Goal: Task Accomplishment & Management: Complete application form

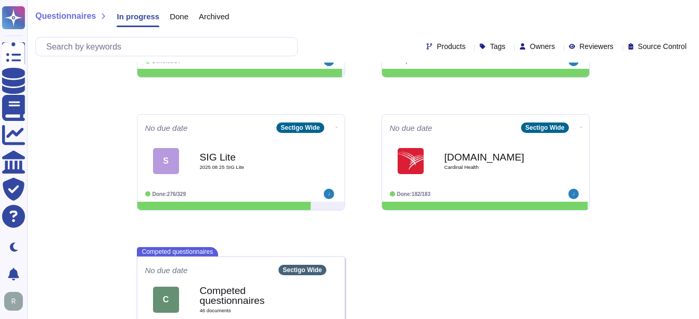
scroll to position [232, 0]
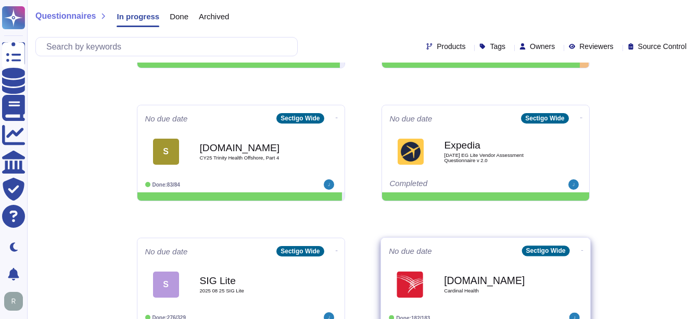
click at [484, 271] on div "Engage.archerirm.us Cardinal Health" at bounding box center [496, 284] width 105 height 42
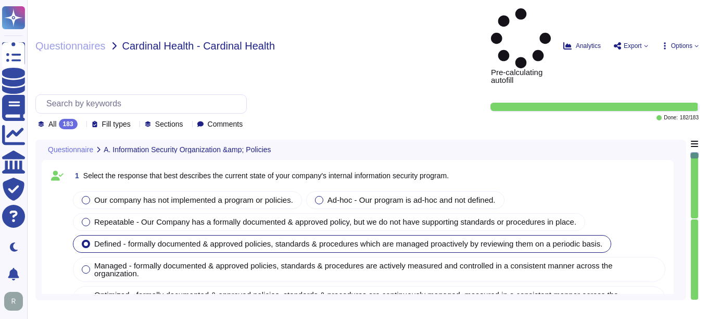
type textarea "Our company has a comprehensive internal information security program that incl…"
type textarea "Our company's mobile device policy includes several key components to ensure se…"
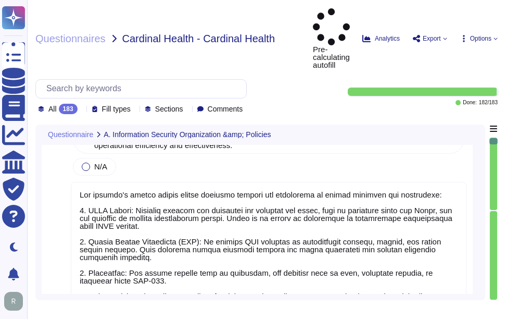
type textarea "Yes, our organization has implemented and documented a comprehensive informatio…"
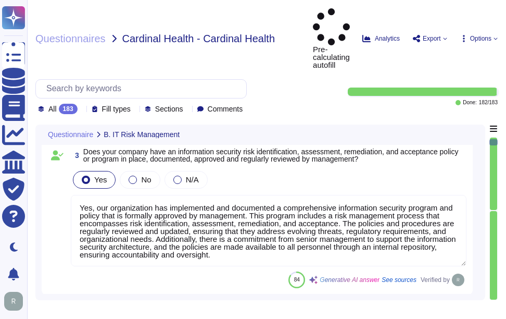
type textarea "Yes, Sectigo has established comprehensive procedures to ensure compliance with…"
type textarea "Yes, we have a dedicated information security team composed of qualified IT sec…"
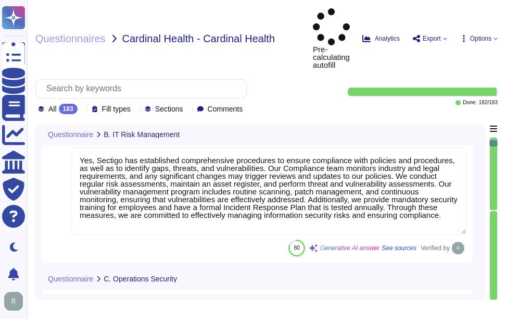
type textarea "Sectigo implements a comprehensive malware detection, containment, and resoluti…"
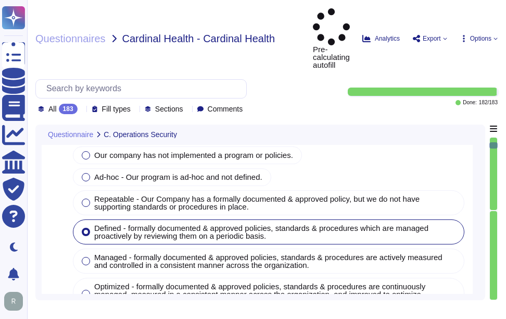
type textarea "Yes, installation of malware protection must be installed on network hosts to r…"
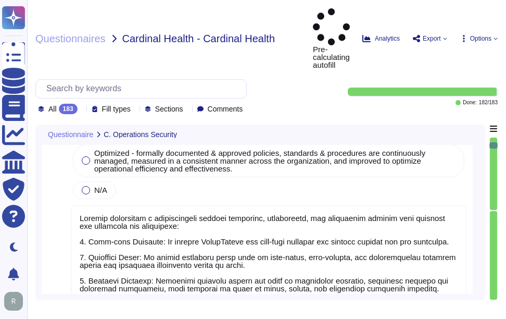
type textarea "Yes, our company updates signatures for anti-malware solutions regularly. The a…"
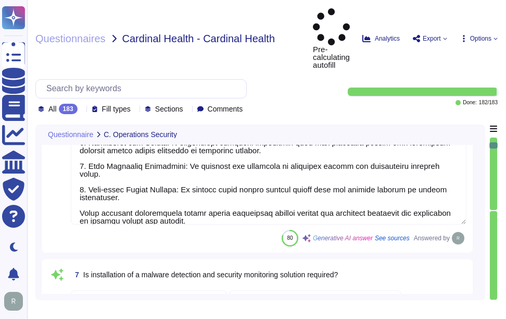
type textarea "Yes, Sectigo enforces security baselines through established system hardening s…"
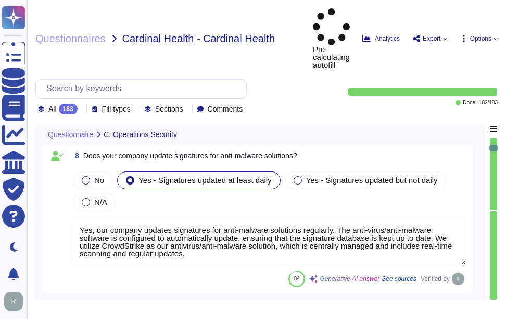
type textarea "Yes, all devices must be registered and authorized to access the corporate netw…"
type textarea "Yes, our company prohibits the use of unauthorized or unsupported hardware and …"
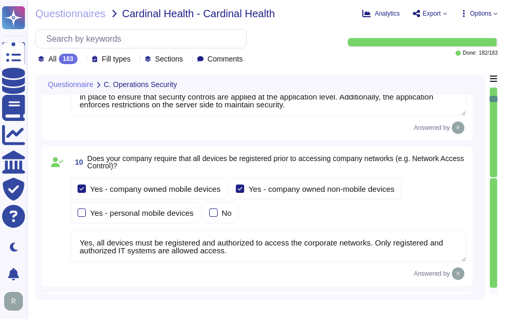
type textarea "Yes, our company has technical controls in place to restrict the installation o…"
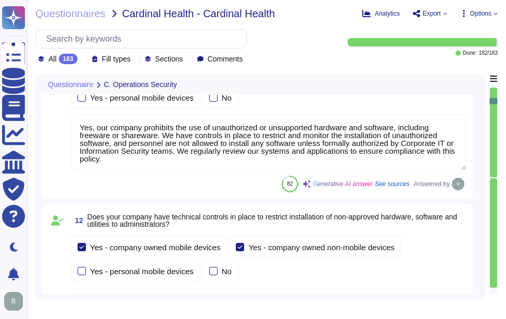
type textarea "Yes, our company has implemented several technical controls to prevent users fr…"
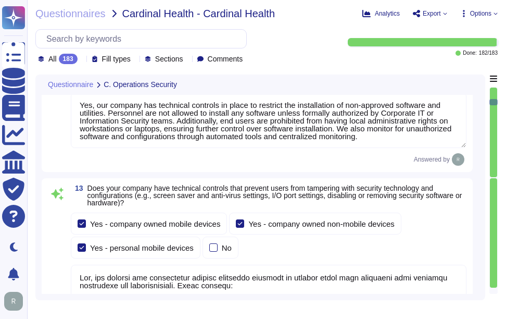
type textarea "Yes, devices are locked down after a maximum of 5 failed login attempts, and th…"
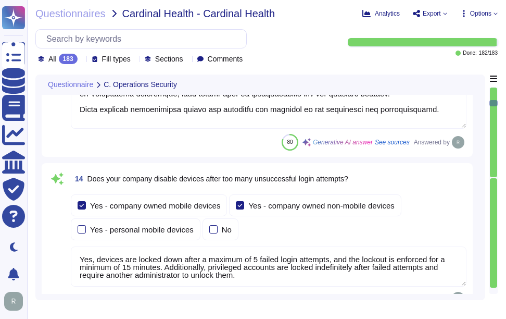
type textarea "Yes, all incoming and outgoing email attachments are scanned for malicious cont…"
type textarea "Yes, our company performs vulnerability scans of information systems that suppo…"
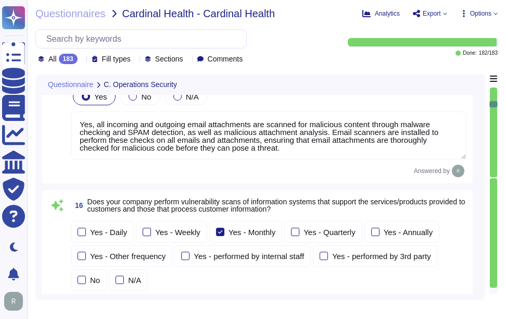
type textarea "Yes, we conduct routine penetration tests of information systems that support o…"
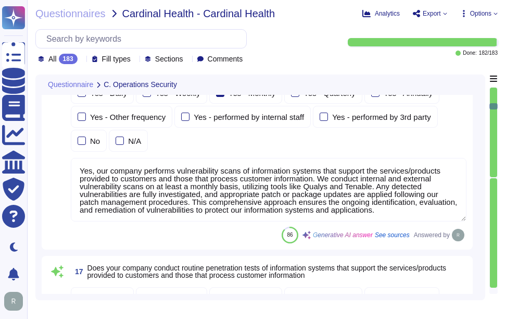
type textarea "No, we do not permit customers to perform their own audits. However, we can sup…"
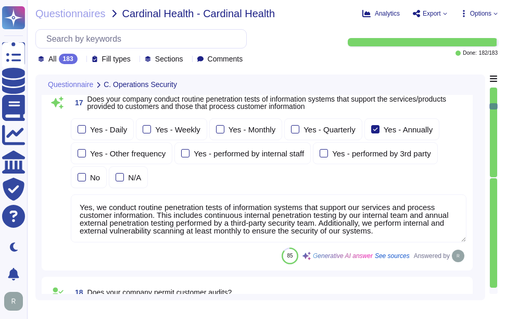
type textarea "Yes, we conduct routine security code reviews on applications we develop or own…"
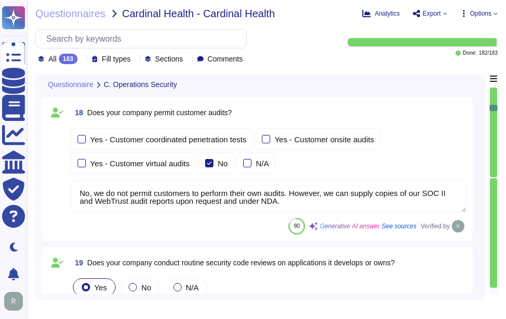
type textarea "Yes, Sectigo follows industry standards, including the OWASP Top 10, to mitigat…"
type textarea "Yes, our company tracks and appropriately remediates findings from vulnerabilit…"
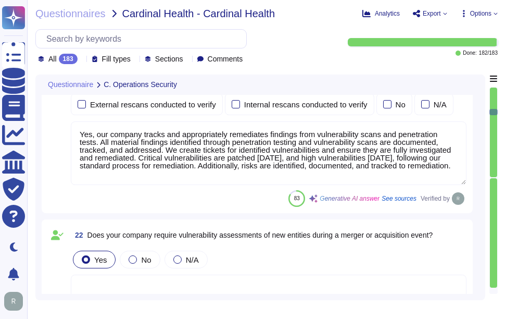
type textarea "Yes, our company has a solution in place to detect, monitor, prevent, and mitig…"
type textarea "Yes, our company conducts quarterly scans to identify unauthorized wireless acc…"
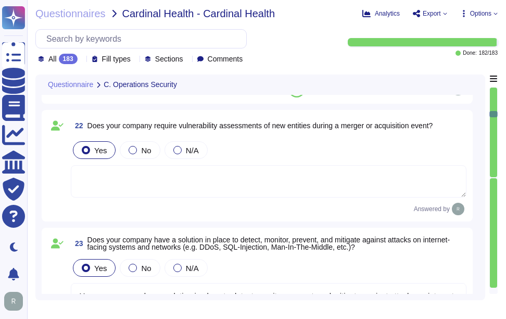
type textarea "Our company has a documented records retention policy and retention schedule th…"
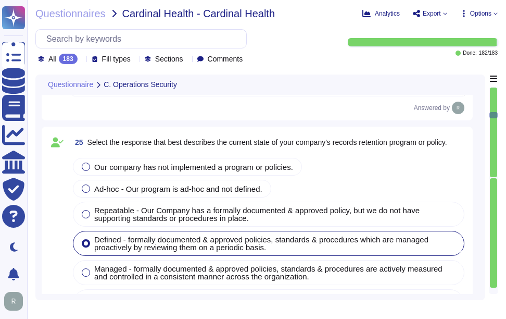
type textarea "Customer data records retention periods are not fixed and will vary based on se…"
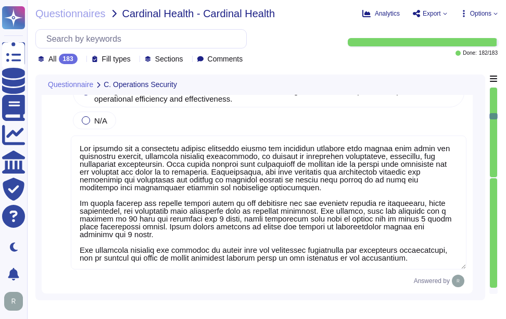
type textarea "- Account Lockout: Accounts are locked after a maximum of 5 failed login attemp…"
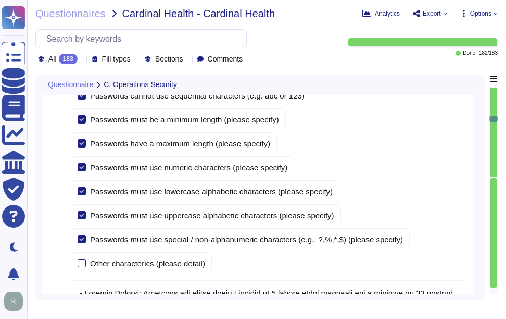
type textarea "Yes, the company configures user accounts so that first-time user account passw…"
type textarea "Yes, users must change their password immediately if they suspect it has been c…"
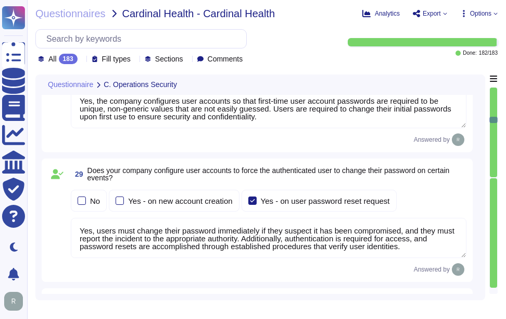
type textarea "Yes, our company verifies user identities prior to performing password resets. …"
type textarea "Yes, our company manages the electronic communication of passwords through emai…"
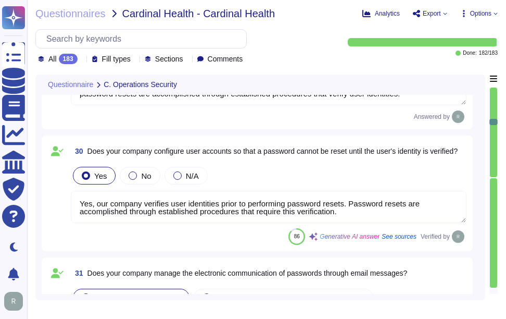
type textarea "Yes, our organization requires that passwords be masked when entered during the…"
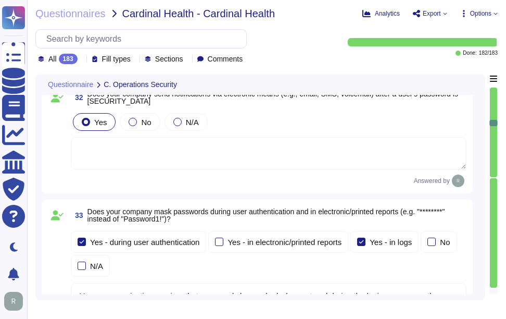
type textarea "Yes, our company encrypts authentication credentials at all times. Passwords ar…"
type textarea "Yes, our company requires encrypted communications for all administrative acces…"
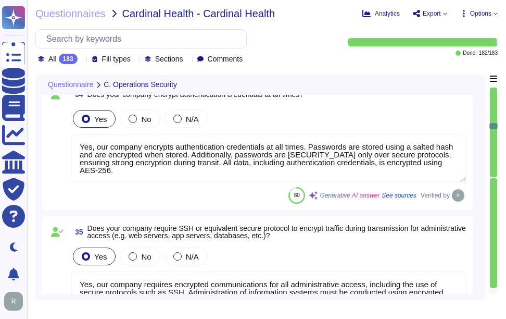
type textarea "Yes, our company requires multi-factor authentication (MFA) for access to our s…"
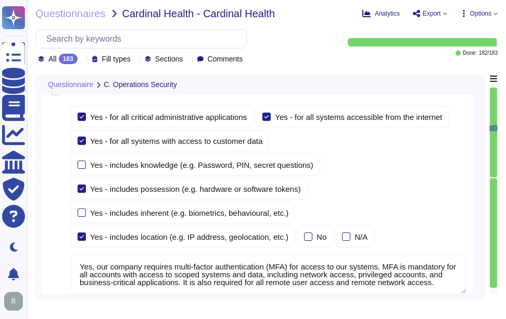
type textarea "Our service is deployed as a Software as a Service (SaaS), which means it is ho…"
type textarea "Yes, our company validates and tests firmware, software, and application source…"
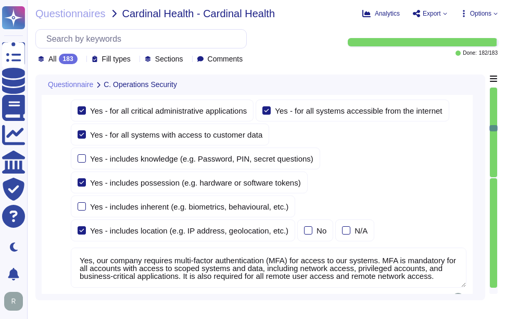
type textarea "Yes, we ensure isolation of virtualized technologies through several key method…"
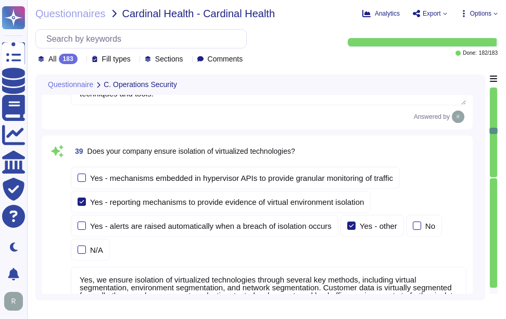
type textarea "Yes, our company has administrative access and control of virtualized technolog…"
type textarea "Yes, our company segregates customer assets into different security zones. We l…"
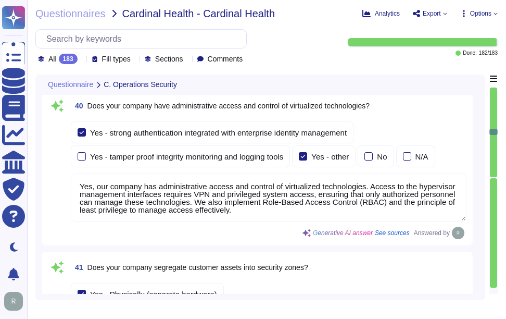
type textarea "Our company utilizes File Integrity Monitoring (FIM) to validate the integrity …"
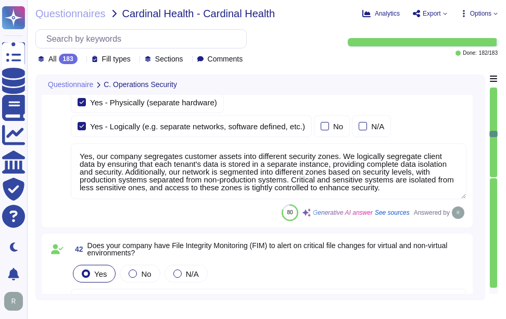
type textarea "Yes, our company utilizes several technologies to detect potential breaches and…"
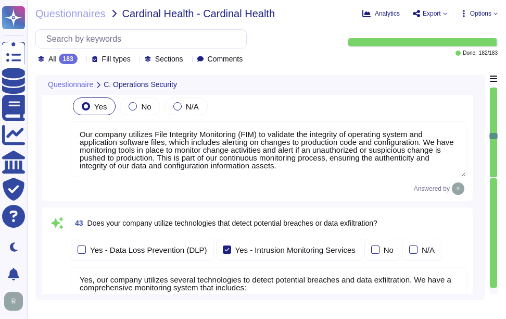
type textarea "Yes, our company enforces system hardening standards for servers, workstations,…"
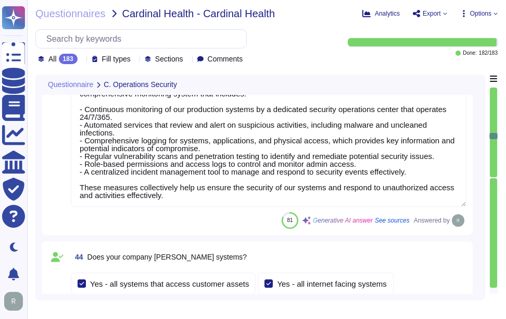
type textarea "Yes, our company deploys security updates, patches, and fixes. We apply and ver…"
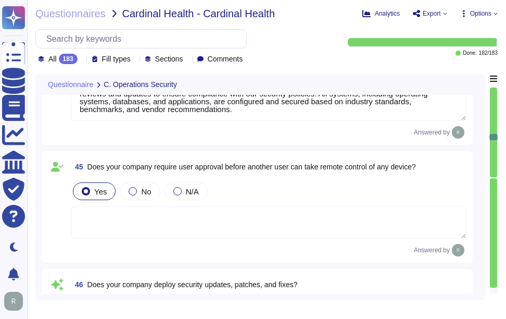
type textarea "Yes, we utilize third-party alert services to monitor vulnerabilities for serve…"
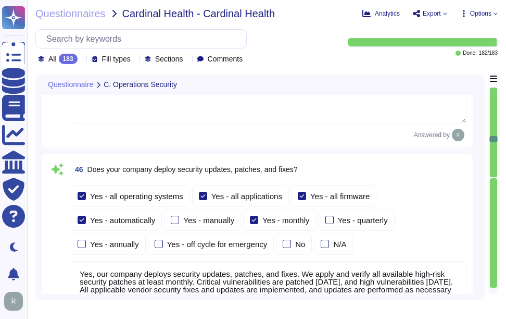
type textarea "Yes, our company scans systems, including midrange operating systems, databases…"
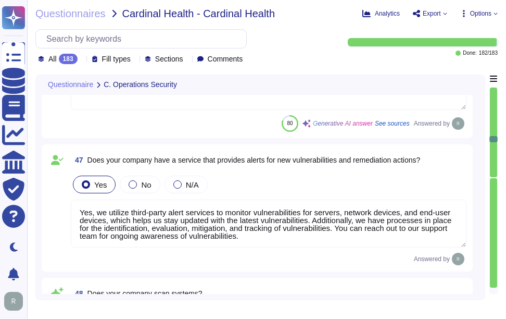
type textarea "Yes, security patches are tested in a controlled environment prior to implement…"
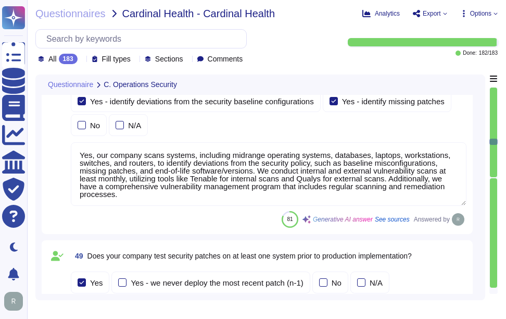
type textarea "Our company has a comprehensive Logging and Monitoring program that includes co…"
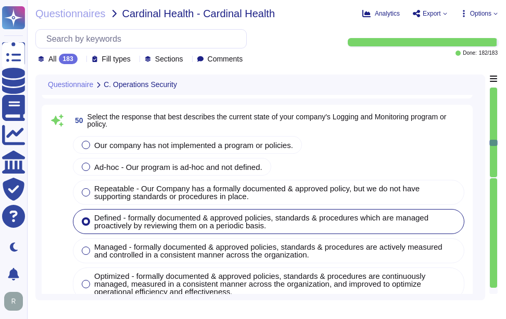
type textarea "Yes, our company logs events to enable detection and audit of suspicious or abn…"
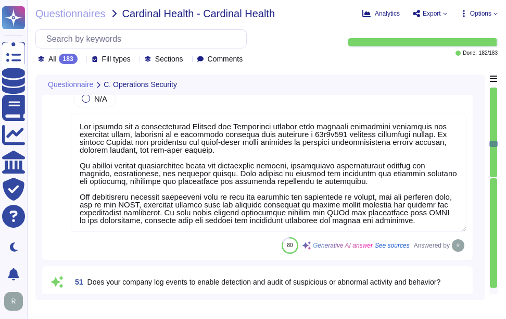
type textarea "Yes, our company retains system event and audit logs. Audit logs are retained f…"
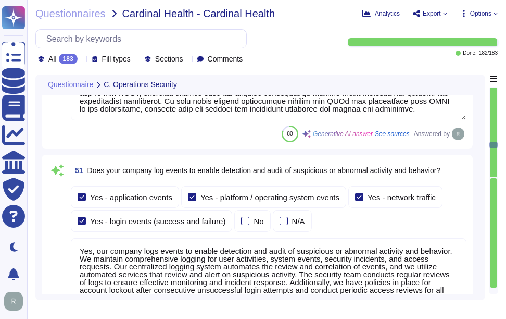
type textarea "Yes, security audit logs are centralized using a logging system that automates …"
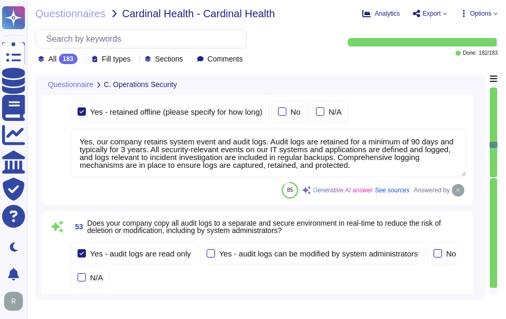
type textarea "Yes, we establish thresholds for acceptable service performance and availabilit…"
type textarea "Yes, our company performs continuous security monitoring 24x7x365. We operate a…"
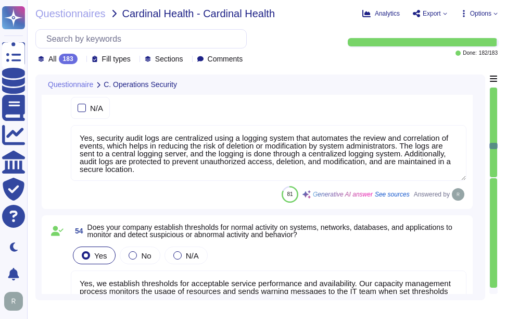
type textarea "No, our company does not use customer data or vendor confidential data in non-p…"
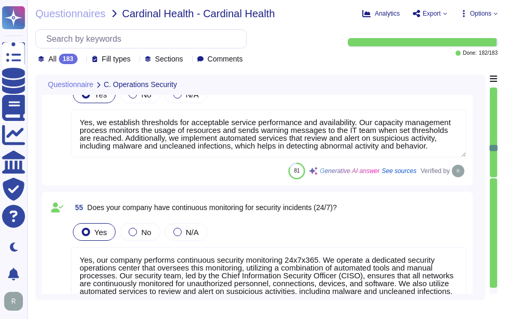
type textarea "No, only appropriate employees have access to the production system, and access…"
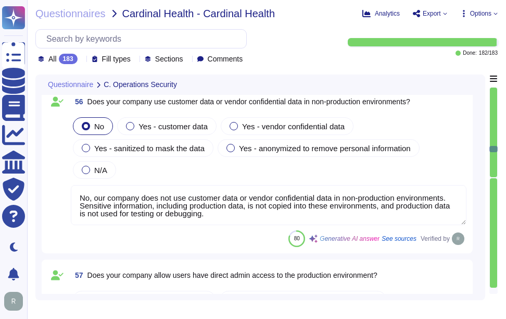
type textarea "Yes, we provide APIs and webhooks to bring alerts into monitoring solutions, an…"
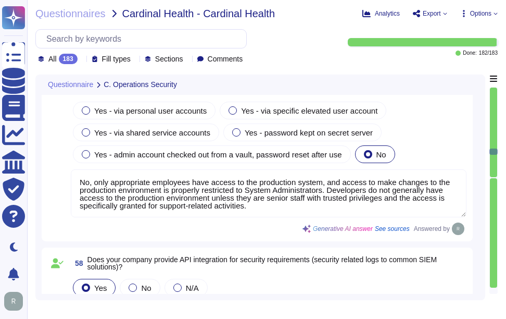
type textarea "Sectigo has a comprehensive asset management program that prioritizes critical …"
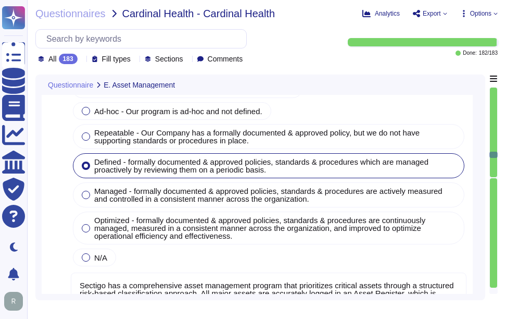
type textarea "Yes, our company maintains a centralized inventory of all technology assets, in…"
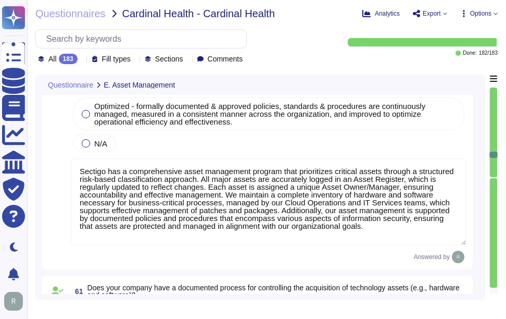
type textarea "Yes, our company has a documented process for the secure disposal of technology…"
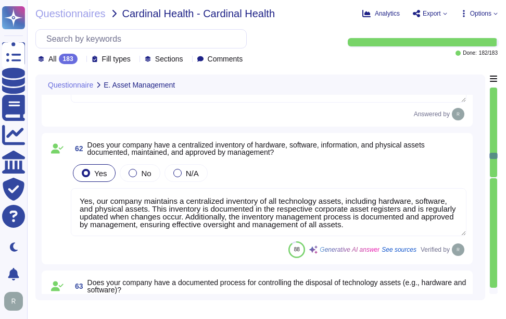
type textarea "We have a removable media policy that restricts the use of writable, removable …"
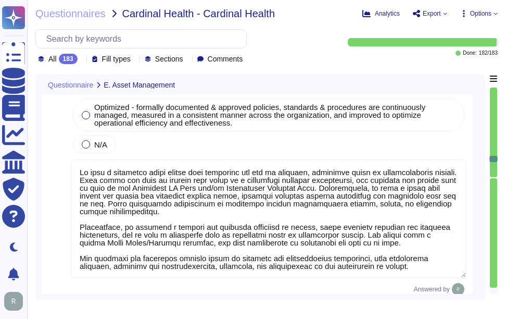
type textarea "Yes, our organization requires media to be stored in a safe and secure manner i…"
type textarea "Yes, our company has established security practices and controls to track and s…"
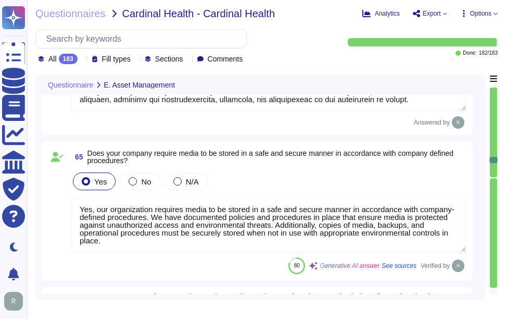
type textarea "Yes, our company has documented policies, guidelines, and practices for the saf…"
type textarea "Sectigo has a comprehensive information classification policy that categorizes …"
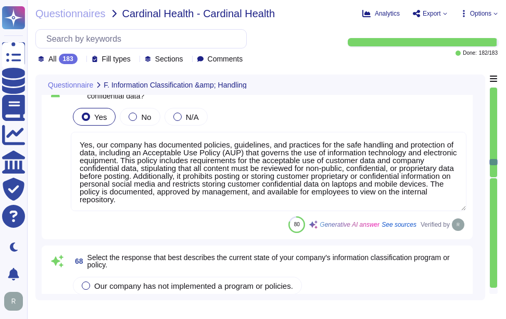
type textarea "Yes, Sectigo's data classification program formally assigns the role of a data …"
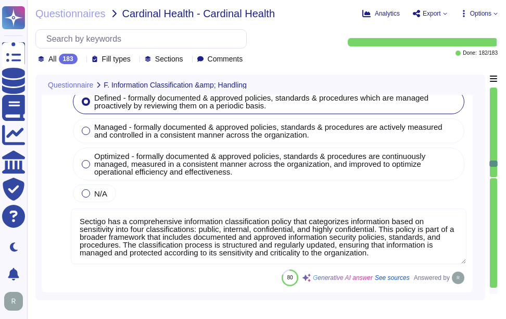
type textarea "Yes, Sectigo has developed and implemented a comprehensive set of procedures fo…"
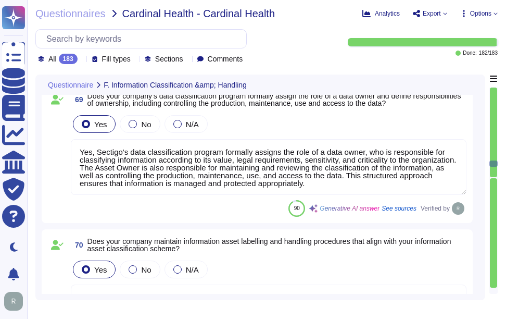
type textarea "Sectigo's access management program is based on a role-based access control (RB…"
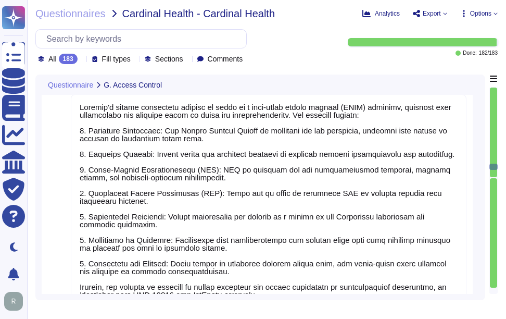
type textarea "Yes, our company assigns unique user IDs to all users. Each user ID is assigned…"
type textarea "Yes, our organization has established procedures to modify and terminate access…"
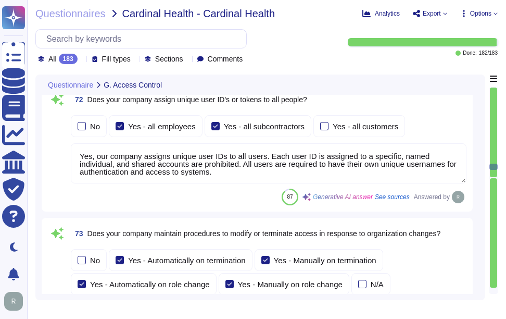
type textarea "Yes, our company has controls in place to require separation of duties between …"
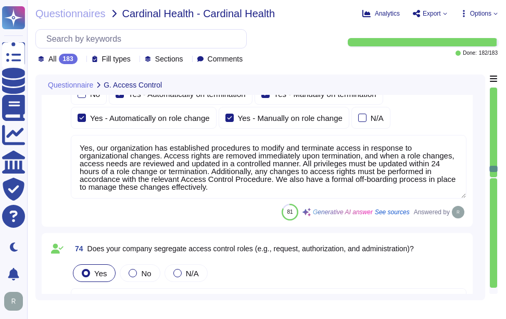
type textarea "Yes, our company conducts periodic access reviews for all account types, includ…"
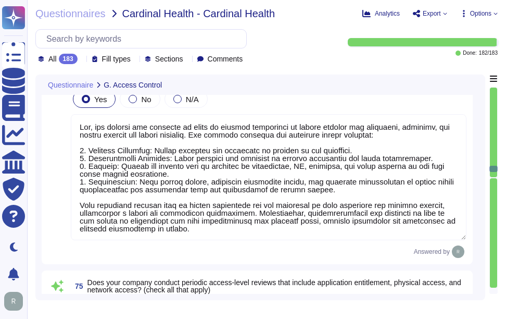
type textarea "Yes, our company maintains documented processes and procedures for tracking and…"
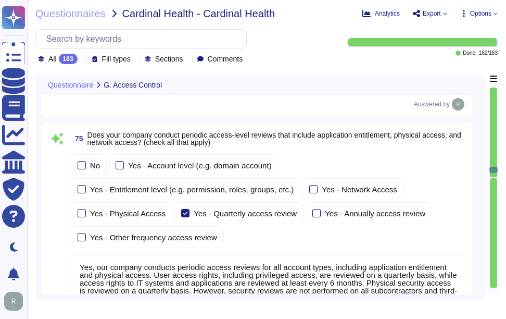
type textarea "Yes, our company has specific procedures for managing inactive accounts. Any us…"
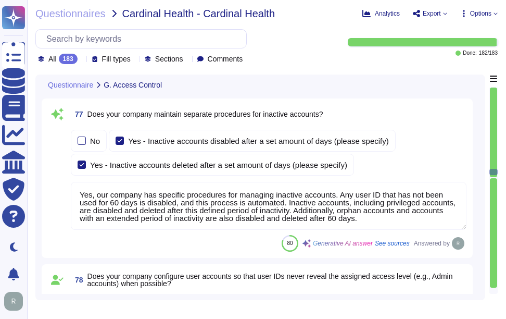
type textarea "Each user ID is assigned to a specific, named individual."
type textarea "Yes, our company uses a single sign-on (SSO) solution that integrates with iden…"
type textarea "No, the use of shared accounts is prohibited. Each user ID must be assigned to …"
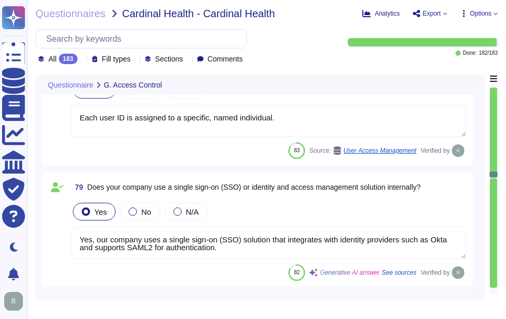
type textarea "Yes, we support industry standard protocols for customer authentication, includ…"
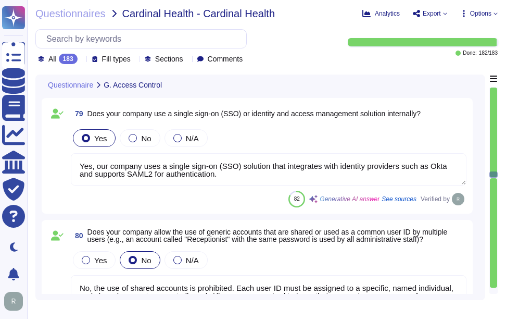
type textarea "Yes, our application integrates directly with Okta for authentication and suppo…"
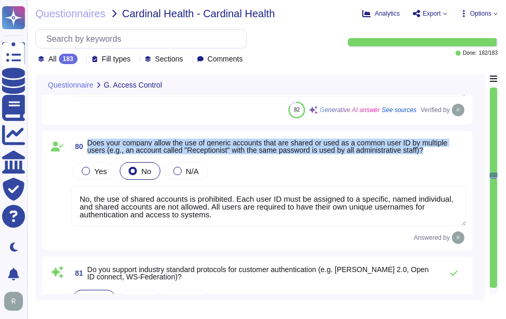
drag, startPoint x: 88, startPoint y: 140, endPoint x: 443, endPoint y: 148, distance: 354.8
click at [443, 148] on span "Does your company allow the use of generic accounts that are shared or used as …" at bounding box center [276, 146] width 379 height 15
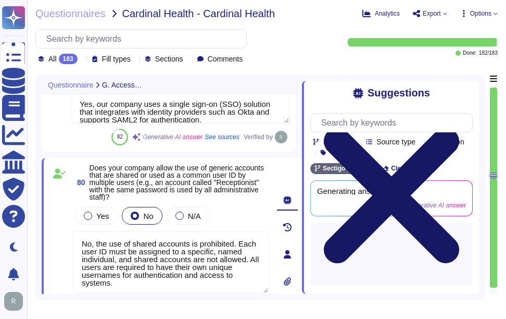
click at [468, 92] on icon at bounding box center [391, 195] width 162 height 217
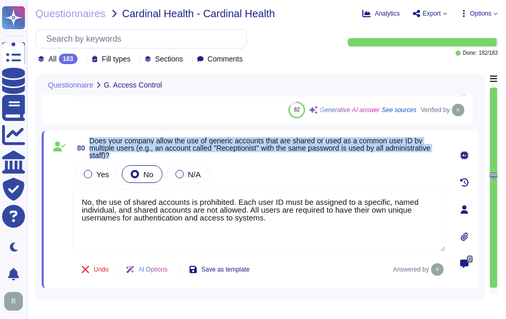
drag, startPoint x: 90, startPoint y: 139, endPoint x: 346, endPoint y: 157, distance: 256.9
click at [346, 157] on span "Does your company allow the use of generic accounts that are shared or used as …" at bounding box center [268, 148] width 356 height 22
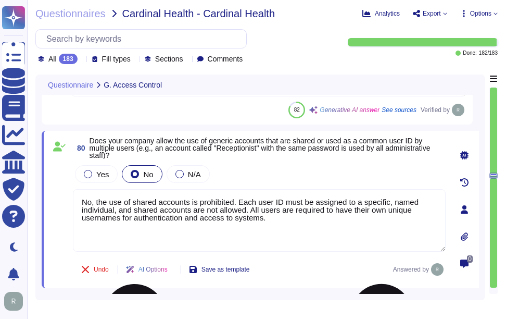
click at [308, 235] on textarea "No, the use of shared accounts is prohibited. Each user ID must be assigned to …" at bounding box center [259, 220] width 373 height 62
click at [320, 182] on div "Yes No N/A" at bounding box center [259, 174] width 373 height 22
click at [322, 229] on textarea "No, the use of shared accounts is prohibited. Each user ID must be assigned to …" at bounding box center [259, 220] width 373 height 62
paste textarea "and must log in with these unique IDs for authentication. There shall be no use…"
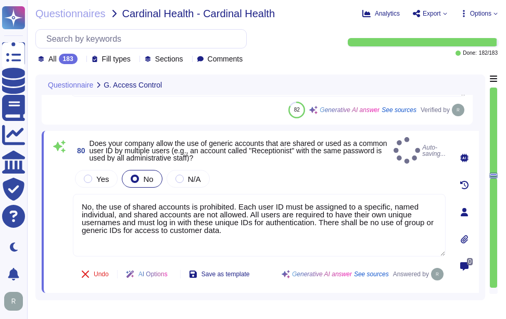
type textarea "No, the use of shared accounts is prohibited. Each user ID must be assigned to …"
click at [330, 169] on div "Yes No N/A" at bounding box center [259, 179] width 373 height 22
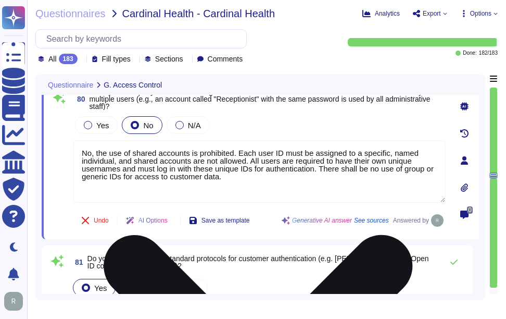
scroll to position [15260, 0]
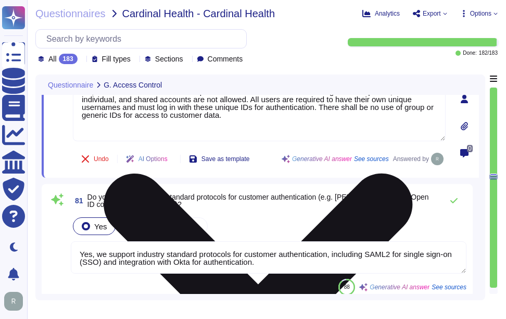
type textarea "Yes, our application utilizes REST APIs for customer user management, including…"
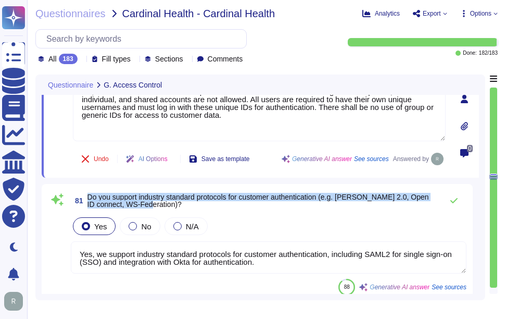
drag, startPoint x: 87, startPoint y: 195, endPoint x: 182, endPoint y: 207, distance: 95.0
click at [182, 207] on span "Do you support industry standard protocols for customer authentication (e.g. SA…" at bounding box center [262, 200] width 350 height 15
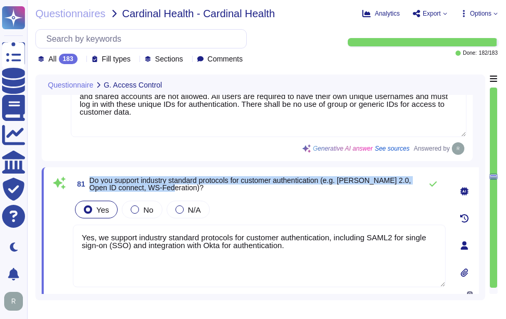
drag, startPoint x: 92, startPoint y: 180, endPoint x: 189, endPoint y: 188, distance: 97.7
click at [189, 188] on span "Do you support industry standard protocols for customer authentication (e.g. SA…" at bounding box center [253, 184] width 327 height 15
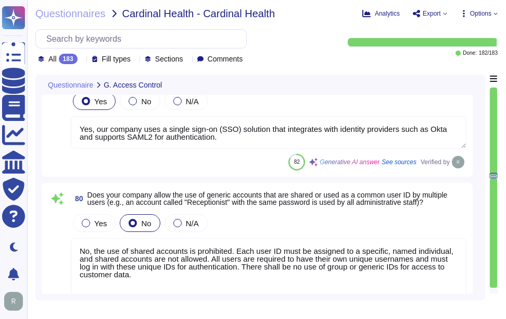
type textarea "Yes, our company has specific procedures for managing inactive accounts. Any us…"
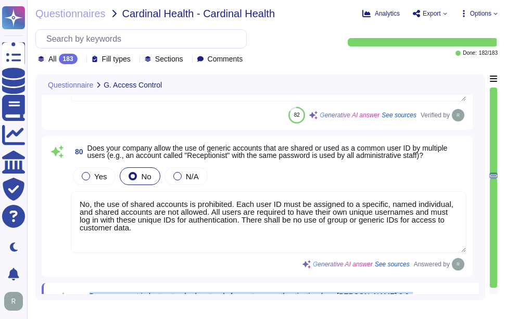
type textarea "Yes, our application utilizes REST APIs for customer user management, including…"
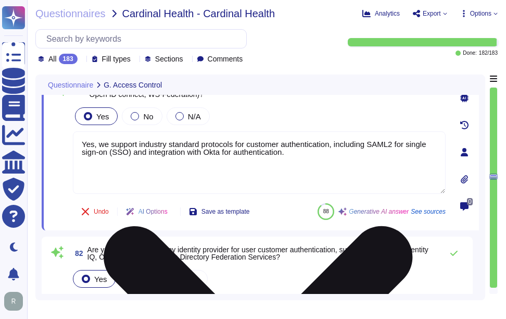
scroll to position [15283, 0]
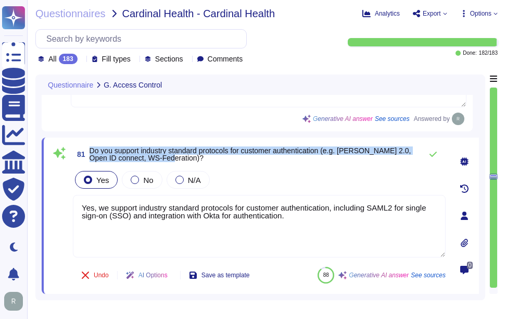
drag, startPoint x: 91, startPoint y: 149, endPoint x: 181, endPoint y: 164, distance: 91.8
click at [181, 164] on div "81 Do you support industry standard protocols for customer authentication (e.g.…" at bounding box center [259, 154] width 373 height 21
click at [99, 154] on span "Do you support industry standard protocols for customer authentication (e.g. SA…" at bounding box center [251, 154] width 322 height 16
drag, startPoint x: 90, startPoint y: 151, endPoint x: 198, endPoint y: 158, distance: 108.6
click at [198, 158] on span "Do you support industry standard protocols for customer authentication (e.g. SA…" at bounding box center [253, 154] width 327 height 15
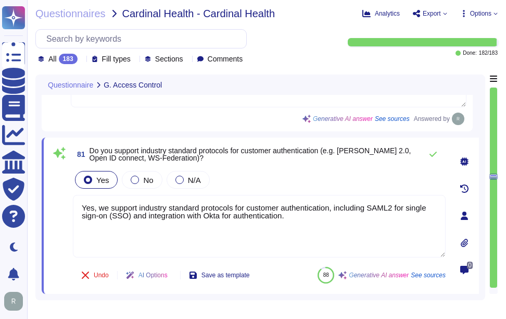
drag, startPoint x: 315, startPoint y: 215, endPoint x: 65, endPoint y: 208, distance: 250.6
click at [65, 208] on div "81 Do you support industry standard protocols for customer authentication (e.g.…" at bounding box center [248, 216] width 396 height 144
click at [259, 174] on div "Yes No N/A" at bounding box center [259, 180] width 373 height 22
click at [432, 154] on icon at bounding box center [433, 154] width 8 height 8
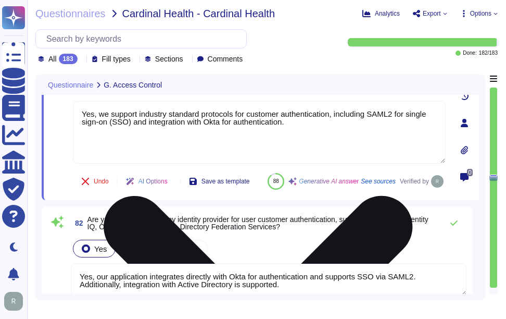
scroll to position [15439, 0]
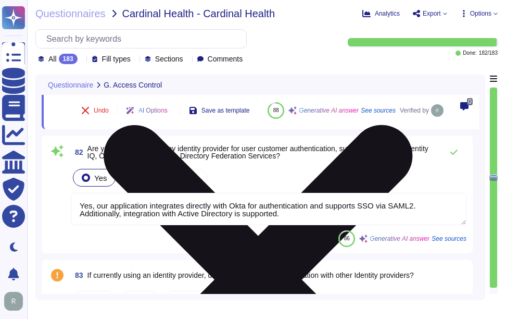
type textarea "Customer access is provisioned using a Fine Grain approach, where access is gra…"
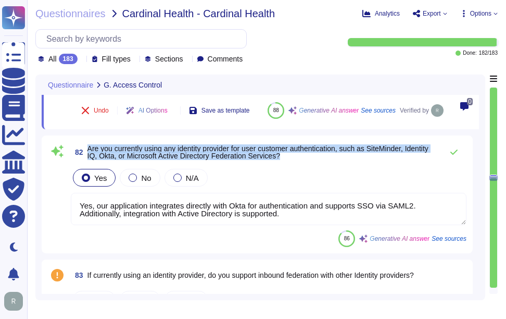
drag, startPoint x: 89, startPoint y: 173, endPoint x: 320, endPoint y: 185, distance: 231.0
click at [320, 161] on span "82 Are you currently using any identity provider for user customer authenticati…" at bounding box center [254, 152] width 367 height 19
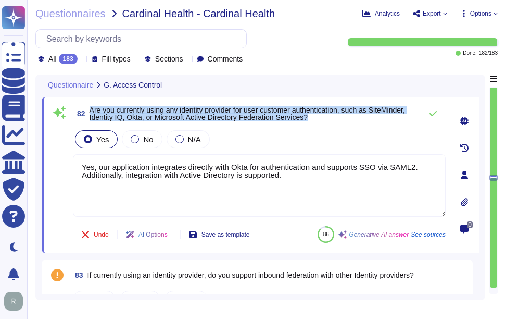
drag, startPoint x: 91, startPoint y: 110, endPoint x: 349, endPoint y: 116, distance: 258.4
click at [349, 116] on span "Are you currently using any identity provider for user customer authentication,…" at bounding box center [253, 113] width 327 height 15
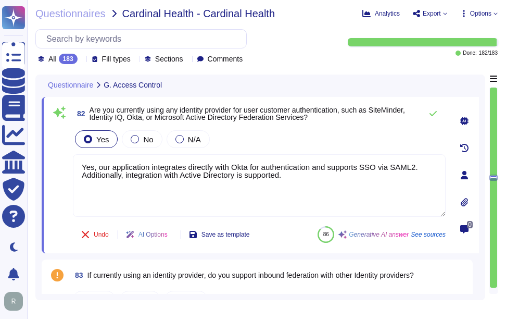
drag, startPoint x: 308, startPoint y: 175, endPoint x: 50, endPoint y: 155, distance: 258.6
click at [50, 155] on div "82 Are you currently using any identity provider for user customer authenticati…" at bounding box center [248, 175] width 396 height 144
click at [253, 143] on div "Yes No N/A" at bounding box center [259, 139] width 373 height 22
click at [436, 111] on icon at bounding box center [433, 113] width 7 height 5
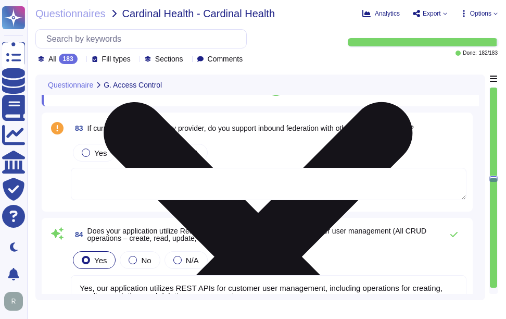
scroll to position [15596, 0]
type textarea "Our company employs a robust encryption and key management program that adheres…"
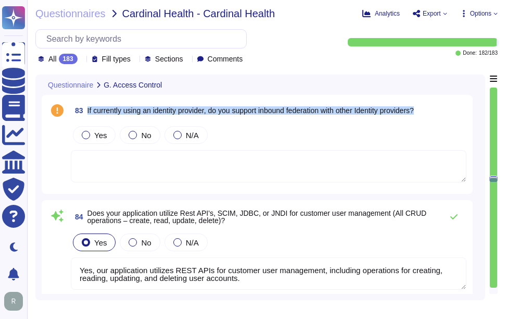
drag, startPoint x: 87, startPoint y: 135, endPoint x: 435, endPoint y: 129, distance: 347.9
click at [435, 120] on div "83 If currently using an identity provider, do you support inbound federation w…" at bounding box center [269, 110] width 396 height 19
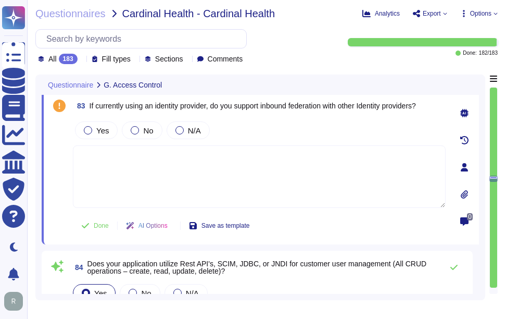
scroll to position [15544, 0]
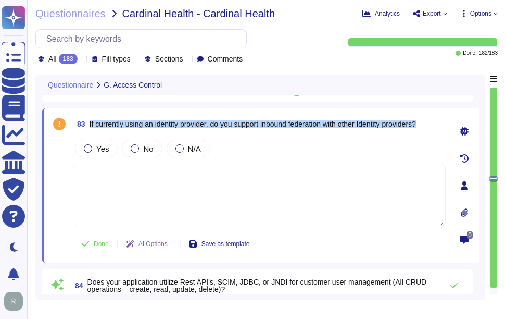
drag, startPoint x: 90, startPoint y: 123, endPoint x: 441, endPoint y: 126, distance: 351.6
click at [441, 126] on div "83 If currently using an identity provider, do you support inbound federation w…" at bounding box center [259, 124] width 373 height 19
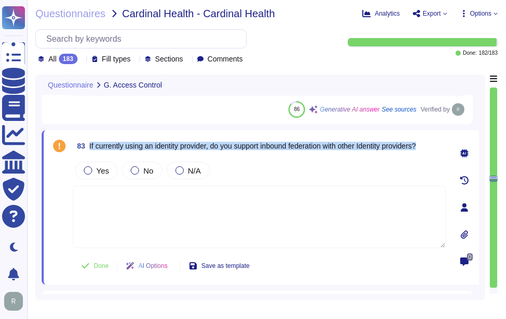
type textarea "No, the use of shared accounts is prohibited. Each user ID must be assigned to …"
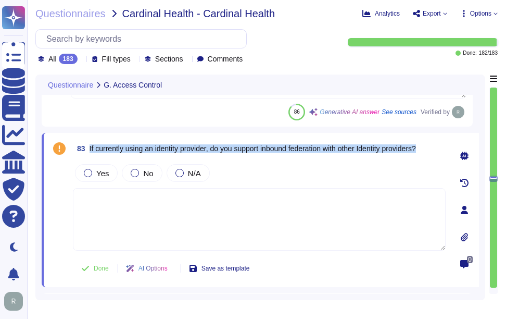
scroll to position [15530, 0]
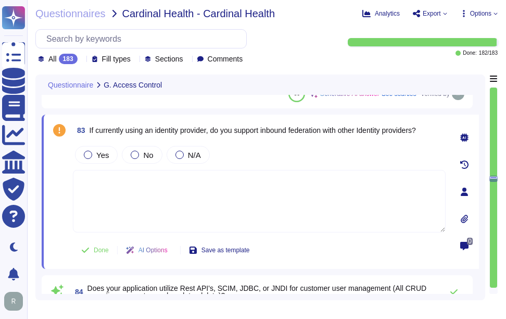
click at [309, 180] on textarea at bounding box center [259, 201] width 373 height 62
drag, startPoint x: 299, startPoint y: 128, endPoint x: 435, endPoint y: 128, distance: 135.4
click at [435, 128] on div "83 If currently using an identity provider, do you support inbound federation w…" at bounding box center [259, 130] width 373 height 19
click at [222, 198] on textarea at bounding box center [259, 201] width 373 height 62
paste textarea "Our application supports identity federation standards, specifically SAML2 for …"
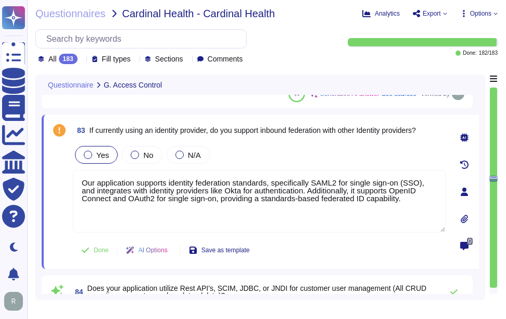
type textarea "Our application supports identity federation standards, specifically SAML2 for …"
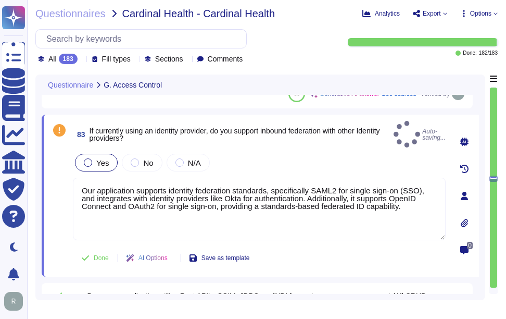
click at [90, 158] on div at bounding box center [88, 162] width 8 height 8
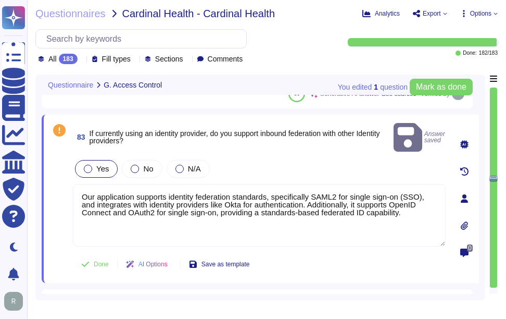
click at [102, 164] on span "Yes" at bounding box center [102, 168] width 12 height 9
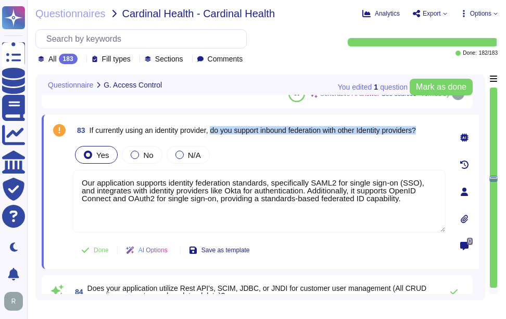
drag, startPoint x: 216, startPoint y: 129, endPoint x: 441, endPoint y: 130, distance: 224.5
click at [441, 130] on div "83 If currently using an identity provider, do you support inbound federation w…" at bounding box center [259, 130] width 373 height 19
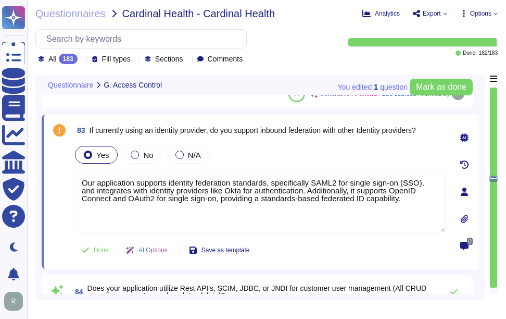
click at [326, 144] on div "Yes No N/A" at bounding box center [259, 155] width 373 height 22
click at [104, 250] on span "Done" at bounding box center [101, 250] width 15 height 6
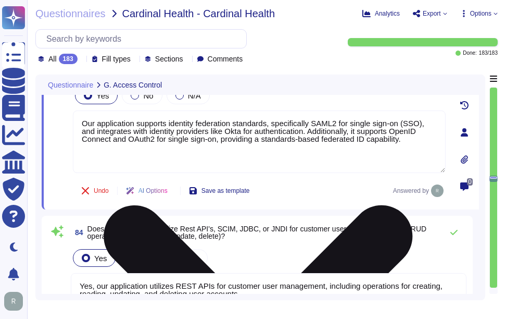
scroll to position [15634, 0]
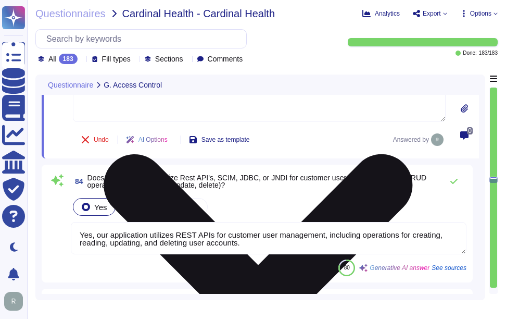
type textarea "Our company employs a robust encryption and key management program that adheres…"
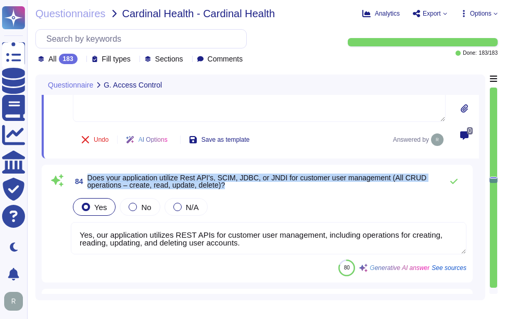
drag, startPoint x: 89, startPoint y: 175, endPoint x: 251, endPoint y: 183, distance: 162.2
click at [251, 183] on span "Does your application utilize Rest API's, SCIM, JDBC, or JNDI for customer user…" at bounding box center [262, 181] width 350 height 15
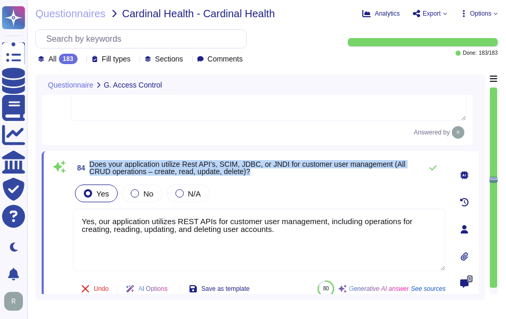
drag, startPoint x: 90, startPoint y: 166, endPoint x: 269, endPoint y: 179, distance: 180.2
click at [269, 179] on div "84 Does your application utilize Rest API's, SCIM, JDBC, or JNDI for customer u…" at bounding box center [248, 229] width 396 height 144
click at [151, 162] on span "Does your application utilize Rest API's, SCIM, JDBC, or JNDI for customer user…" at bounding box center [248, 168] width 316 height 16
click at [213, 153] on div "84 Does your application utilize Rest API's, SCIM, JDBC, or JNDI for customer u…" at bounding box center [260, 229] width 437 height 156
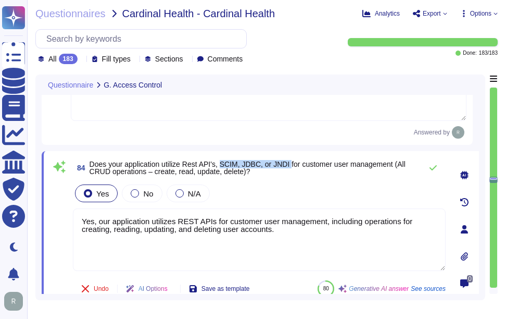
drag, startPoint x: 222, startPoint y: 165, endPoint x: 291, endPoint y: 165, distance: 68.7
click at [291, 165] on span "Does your application utilize Rest API's, SCIM, JDBC, or JNDI for customer user…" at bounding box center [248, 168] width 316 height 16
click at [280, 195] on div "Yes No N/A" at bounding box center [259, 193] width 373 height 22
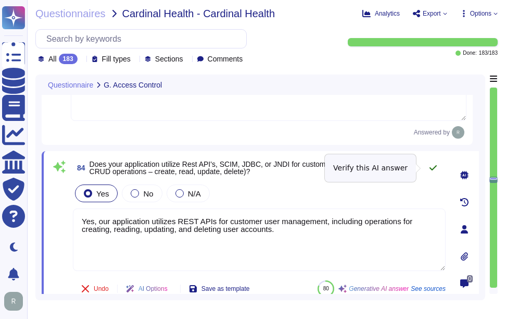
click at [432, 167] on icon at bounding box center [433, 168] width 8 height 8
click at [433, 169] on icon at bounding box center [433, 167] width 7 height 5
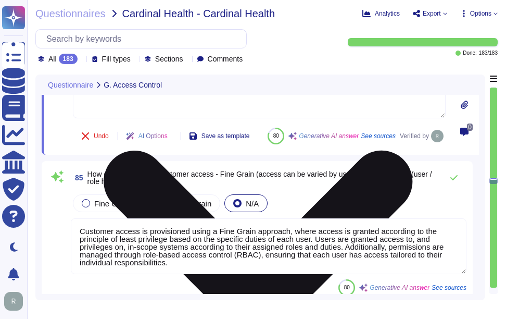
scroll to position [15790, 0]
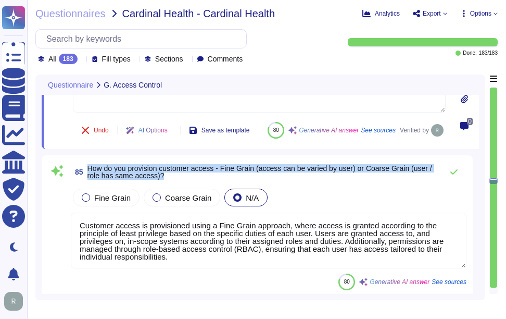
drag, startPoint x: 90, startPoint y: 192, endPoint x: 166, endPoint y: 201, distance: 76.6
click at [166, 179] on span "How do you provision customer access - Fine Grain (access can be varied by user…" at bounding box center [262, 172] width 350 height 15
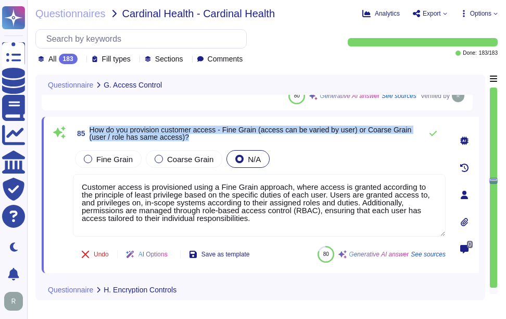
drag, startPoint x: 90, startPoint y: 129, endPoint x: 230, endPoint y: 142, distance: 140.2
click at [230, 142] on span "85 How do you provision customer access - Fine Grain (access can be varied by u…" at bounding box center [245, 133] width 344 height 19
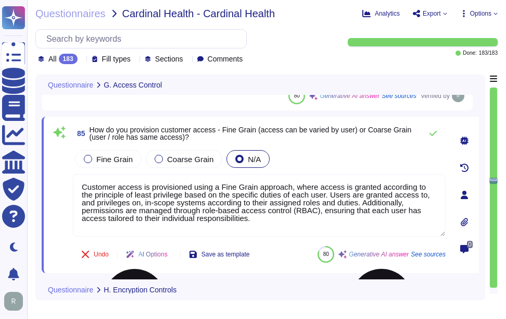
click at [272, 204] on textarea "Customer access is provisioned using a Fine Grain approach, where access is gra…" at bounding box center [259, 205] width 373 height 62
click at [316, 160] on div "Fine Grain Coarse Grain N/A" at bounding box center [259, 159] width 373 height 22
click at [96, 161] on label "Fine Grain" at bounding box center [108, 159] width 49 height 8
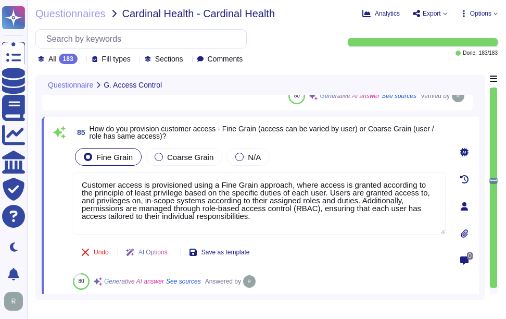
click at [326, 155] on div "Fine Grain Coarse Grain N/A" at bounding box center [259, 157] width 373 height 22
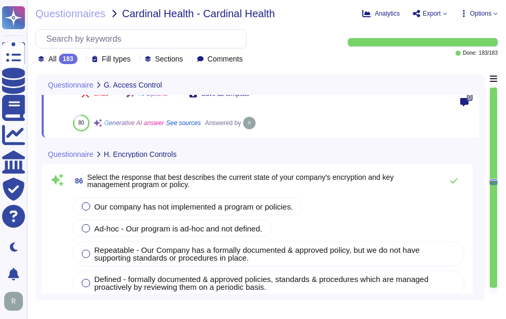
scroll to position [15947, 0]
type textarea "Yes, our company restricts digital certificates from being shared between IT sy…"
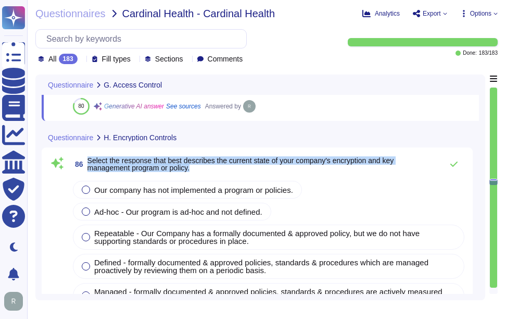
drag, startPoint x: 87, startPoint y: 161, endPoint x: 203, endPoint y: 168, distance: 115.8
click at [203, 168] on span "Select the response that best describes the current state of your company's enc…" at bounding box center [262, 164] width 350 height 15
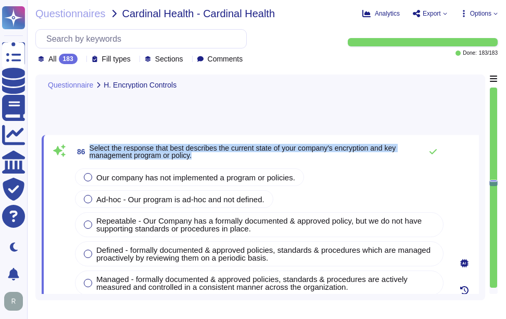
type textarea "Yes, private keys shall be transmitted using end-to-end encryption. Additionall…"
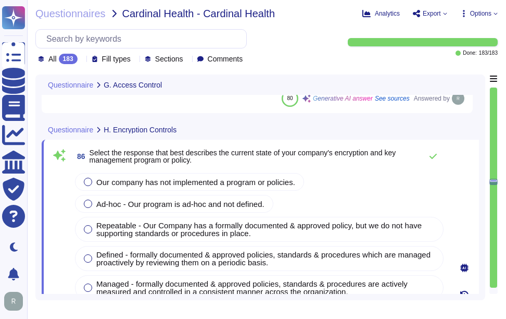
scroll to position [15912, 0]
type textarea "Yes, our application utilizes REST APIs for customer user management, including…"
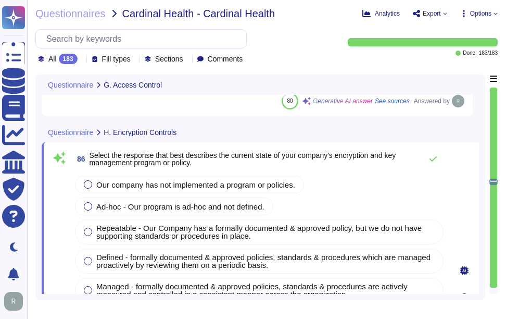
type textarea "Customer access is provisioned using a Fine Grain approach, where access is gra…"
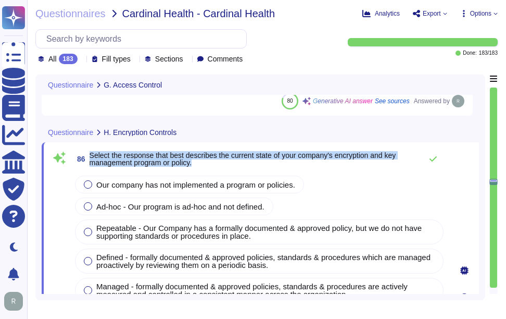
drag, startPoint x: 90, startPoint y: 154, endPoint x: 233, endPoint y: 165, distance: 143.7
click at [233, 165] on span "Select the response that best describes the current state of your company's enc…" at bounding box center [253, 159] width 327 height 15
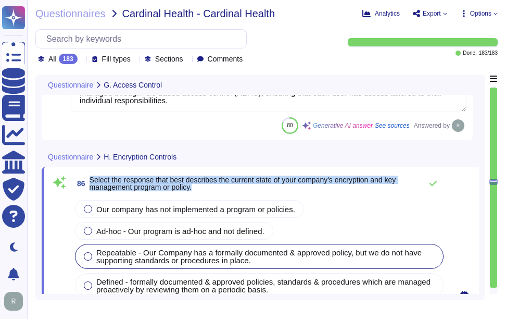
type textarea "Our application supports identity federation standards, specifically SAML2 for …"
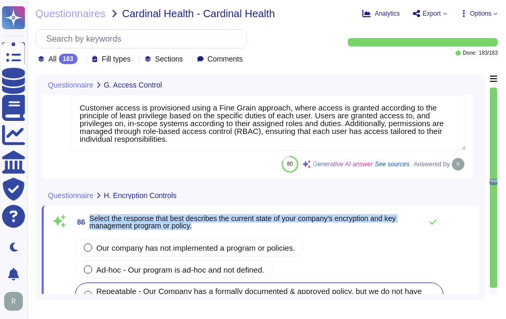
scroll to position [15890, 0]
type textarea "Yes, our company restricts digital certificates from being shared between IT sy…"
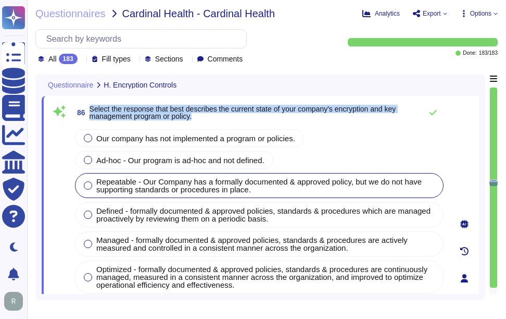
scroll to position [15943, 0]
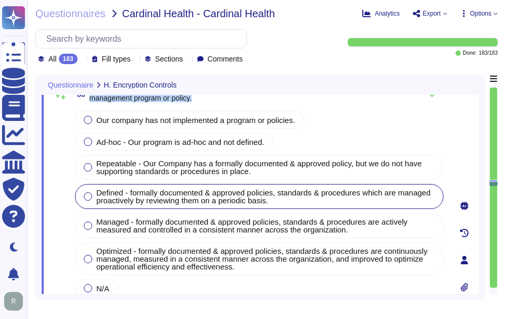
click at [86, 194] on div at bounding box center [88, 196] width 8 height 8
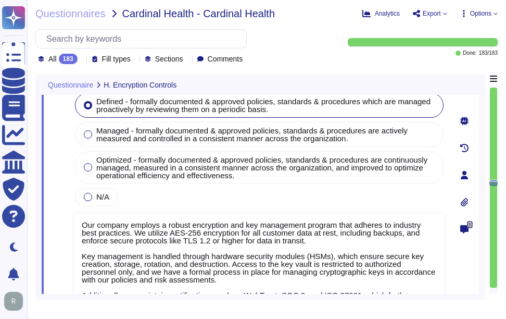
scroll to position [16047, 0]
type textarea "Yes, private keys shall be transmitted using end-to-end encryption. Additionall…"
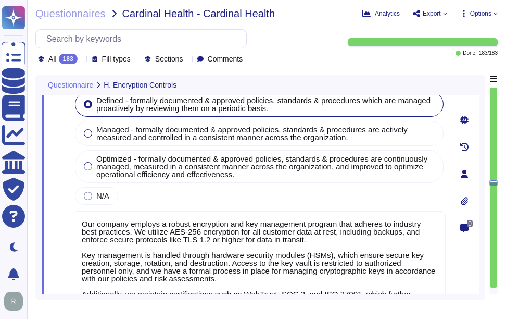
click at [235, 267] on textarea "Our company employs a robust encryption and key management program that adheres…" at bounding box center [259, 262] width 373 height 103
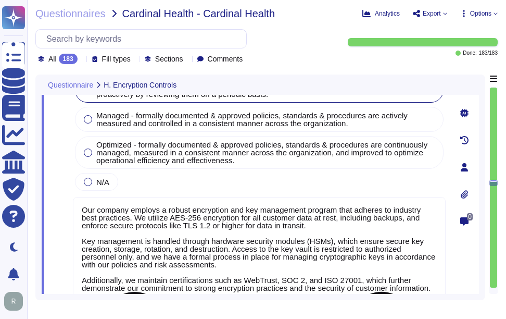
paste textarea "Key management is handled through hardware security modules (HSMs), ensuring se…"
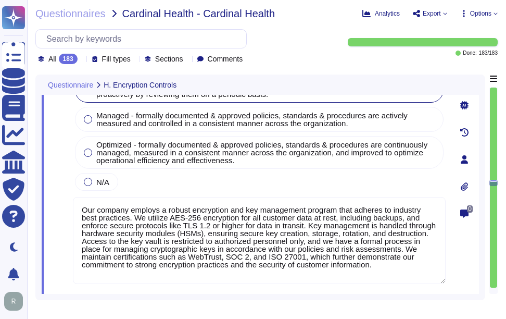
type textarea "Our company employs a robust encryption and key management program that adheres…"
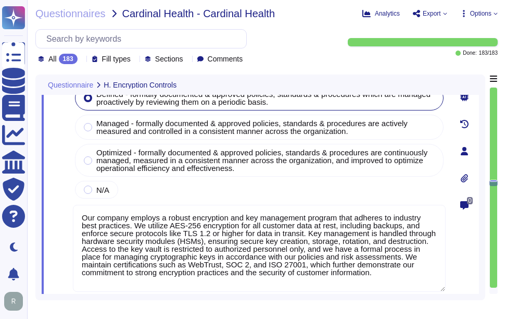
click at [270, 184] on div "Our company has not implemented a program or policies. Ad-hoc - Our program is …" at bounding box center [259, 105] width 373 height 190
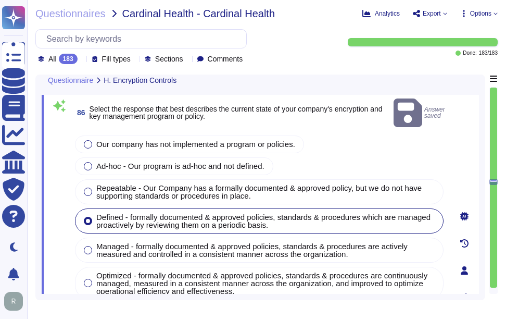
scroll to position [15890, 0]
type textarea "Yes, our application utilizes REST APIs for customer user management, including…"
type textarea "Customer access is provisioned using a Fine Grain approach, where access is gra…"
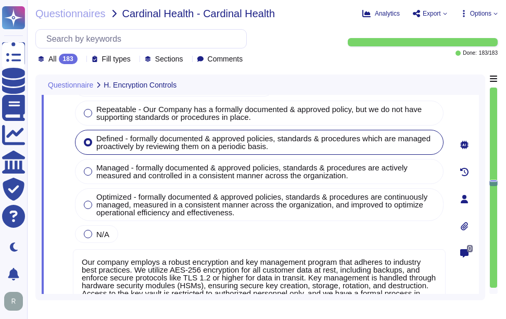
type textarea "Yes, private keys shall be transmitted using end-to-end encryption. Additionall…"
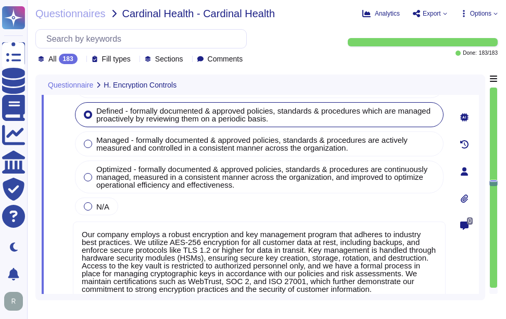
scroll to position [16047, 0]
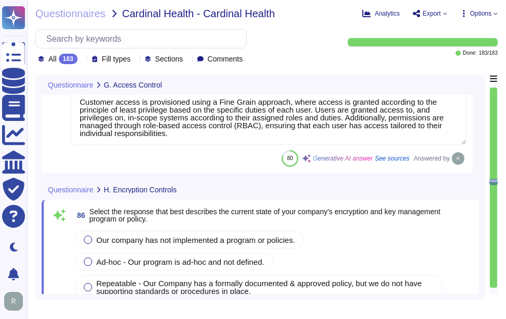
type textarea "Our application supports identity federation standards, specifically SAML2 for …"
type textarea "Yes, our application utilizes REST APIs for customer user management, including…"
type textarea "Customer access is provisioned using a Fine Grain approach, where access is gra…"
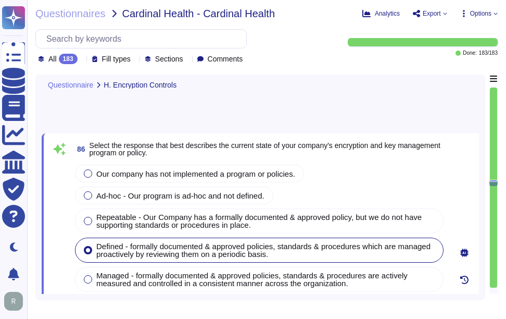
type textarea "Yes, our company restricts digital certificates from being shared between IT sy…"
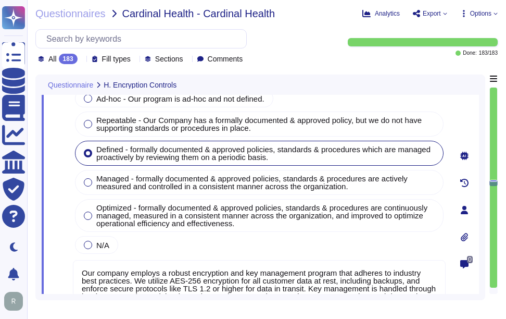
type textarea "Yes, private keys shall be transmitted using end-to-end encryption. Additionall…"
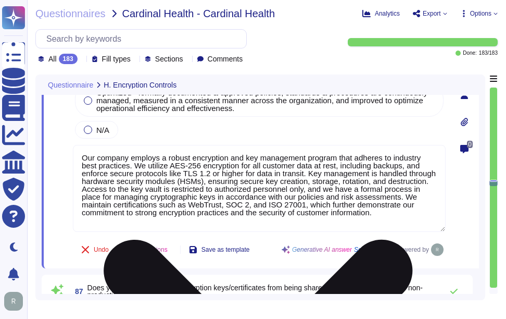
type textarea "Yes, our company has comprehensive procedures in place for key management, whic…"
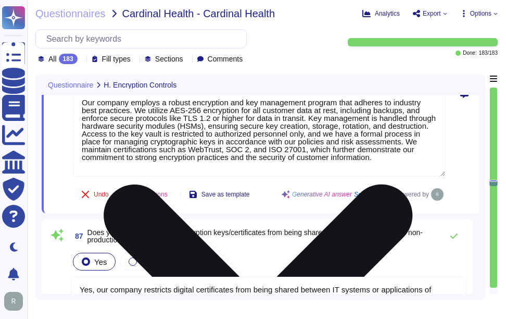
scroll to position [16203, 0]
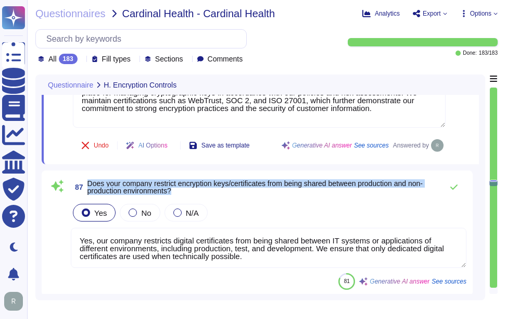
drag, startPoint x: 87, startPoint y: 182, endPoint x: 181, endPoint y: 196, distance: 94.7
click at [181, 196] on span "87 Does your company restrict encryption keys/certificates from being shared be…" at bounding box center [254, 187] width 367 height 19
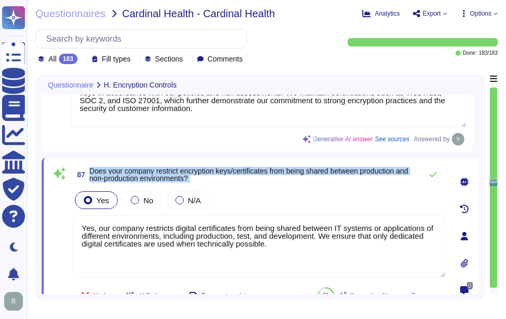
drag, startPoint x: 90, startPoint y: 169, endPoint x: 226, endPoint y: 188, distance: 137.2
click at [226, 188] on div "87 Does your company restrict encryption keys/certificates from being shared be…" at bounding box center [248, 236] width 396 height 144
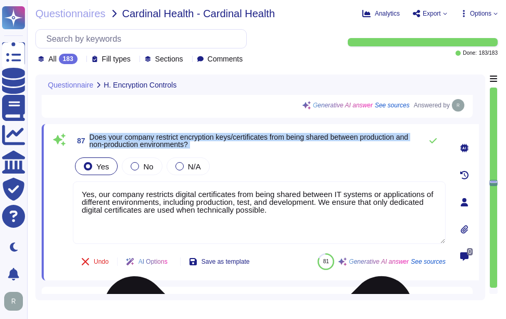
scroll to position [16255, 0]
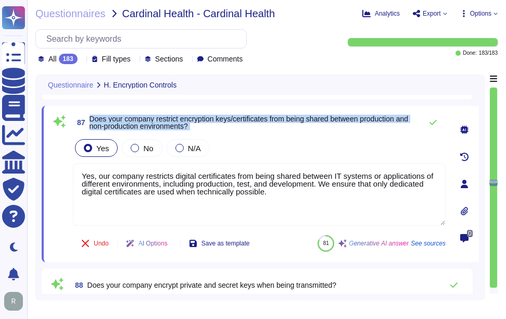
click at [108, 126] on span "Does your company restrict encryption keys/certificates from being shared betwe…" at bounding box center [249, 123] width 319 height 16
click at [97, 118] on span "Does your company restrict encryption keys/certificates from being shared betwe…" at bounding box center [249, 123] width 319 height 16
drag, startPoint x: 89, startPoint y: 115, endPoint x: 210, endPoint y: 126, distance: 121.8
click at [210, 126] on span "87 Does your company restrict encryption keys/certificates from being shared be…" at bounding box center [245, 122] width 344 height 19
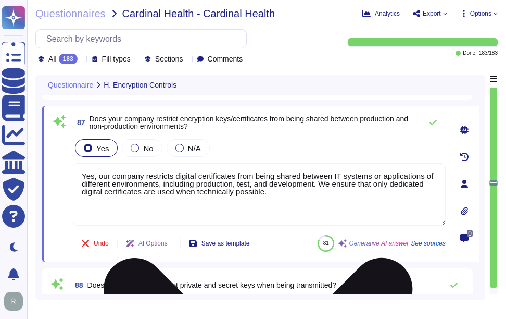
click at [242, 200] on textarea "Yes, our company restricts digital certificates from being shared between IT sy…" at bounding box center [259, 194] width 373 height 62
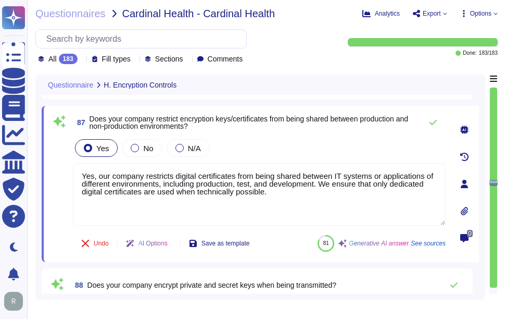
click at [283, 154] on div "Yes No N/A" at bounding box center [259, 148] width 373 height 22
click at [279, 141] on div "Yes No N/A" at bounding box center [259, 148] width 373 height 22
click at [437, 121] on button at bounding box center [433, 122] width 25 height 21
click at [434, 121] on icon at bounding box center [433, 122] width 8 height 8
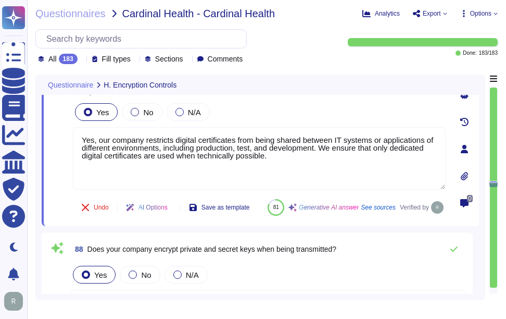
type textarea "Yes, our company encrypts information in transit using secure protocols such as…"
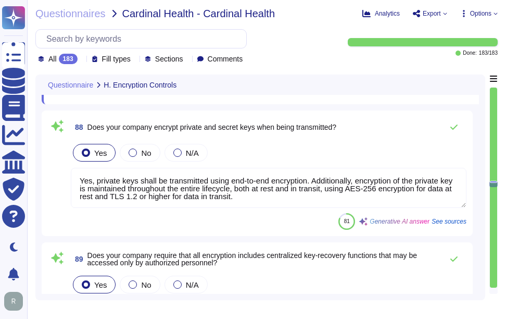
scroll to position [16411, 0]
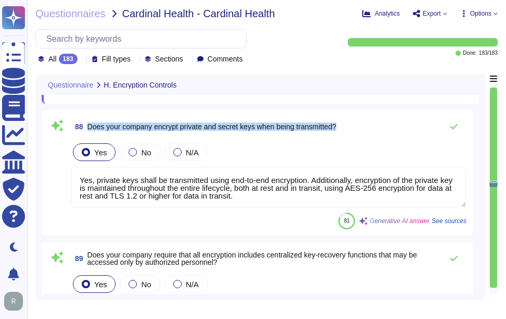
drag, startPoint x: 88, startPoint y: 152, endPoint x: 436, endPoint y: 152, distance: 347.9
click at [436, 137] on div "88 Does your company encrypt private and secret keys when being transmitted?" at bounding box center [269, 126] width 396 height 21
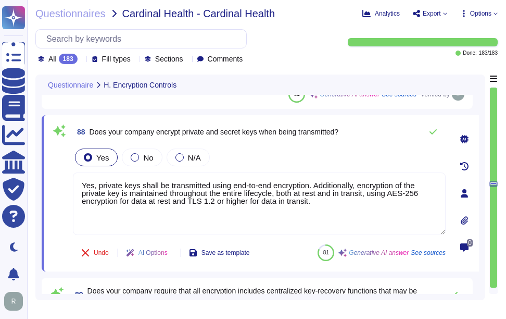
scroll to position [16359, 0]
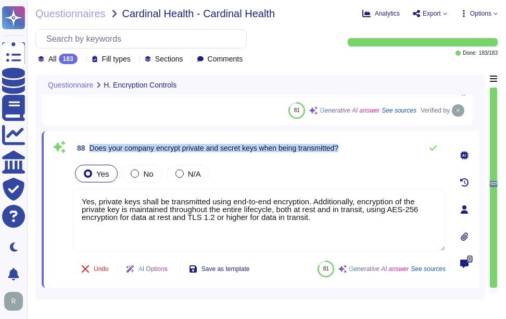
drag, startPoint x: 90, startPoint y: 146, endPoint x: 348, endPoint y: 141, distance: 258.4
click at [348, 141] on div "88 Does your company encrypt private and secret keys when being transmitted?" at bounding box center [259, 147] width 373 height 21
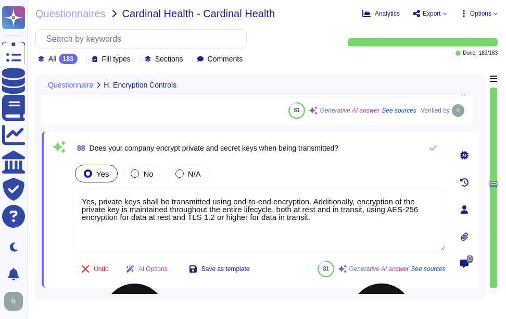
click at [254, 216] on textarea "Yes, private keys shall be transmitted using end-to-end encryption. Additionall…" at bounding box center [259, 220] width 373 height 62
click at [278, 171] on div "Yes No N/A" at bounding box center [259, 173] width 373 height 22
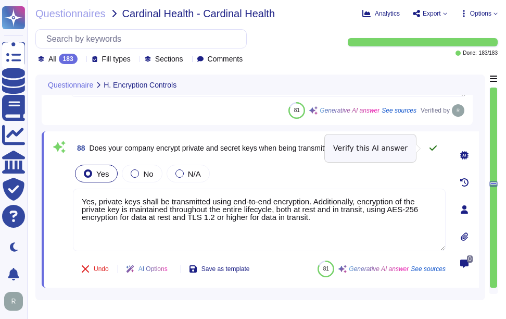
click at [435, 145] on icon at bounding box center [433, 148] width 8 height 8
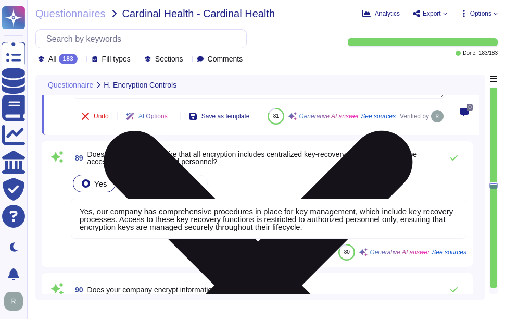
scroll to position [16515, 0]
type textarea "Yes, our company encrypts all customer data at rest, including backups, using A…"
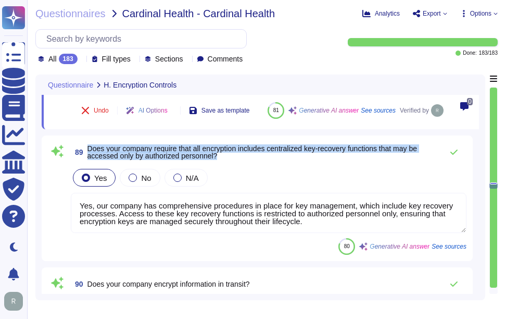
drag, startPoint x: 89, startPoint y: 173, endPoint x: 264, endPoint y: 181, distance: 175.2
click at [264, 159] on span "Does your company require that all encryption includes centralized key-recovery…" at bounding box center [262, 152] width 350 height 15
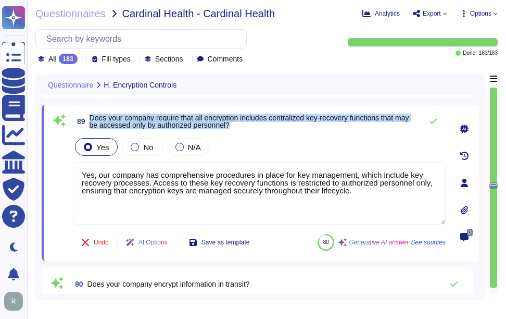
drag, startPoint x: 91, startPoint y: 117, endPoint x: 254, endPoint y: 129, distance: 163.5
click at [254, 129] on span "89 Does your company require that all encryption includes centralized key-recov…" at bounding box center [245, 121] width 344 height 19
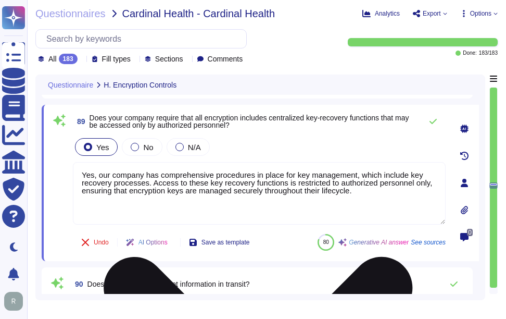
click at [269, 178] on textarea "Yes, our company has comprehensive procedures in place for key management, whic…" at bounding box center [259, 193] width 373 height 62
click at [301, 194] on textarea "Yes, our company has comprehensive procedures in place for key management, whic…" at bounding box center [259, 193] width 373 height 62
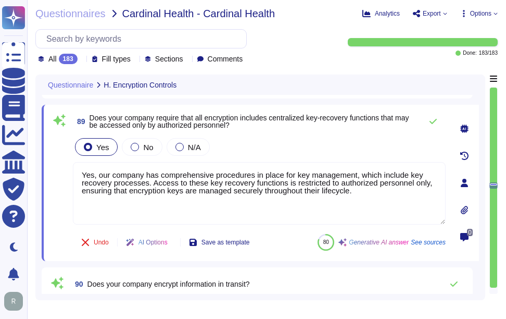
click at [322, 147] on div "Yes No N/A" at bounding box center [259, 147] width 373 height 22
click at [344, 138] on div "Yes No N/A" at bounding box center [259, 147] width 373 height 22
click at [433, 122] on icon at bounding box center [433, 121] width 7 height 5
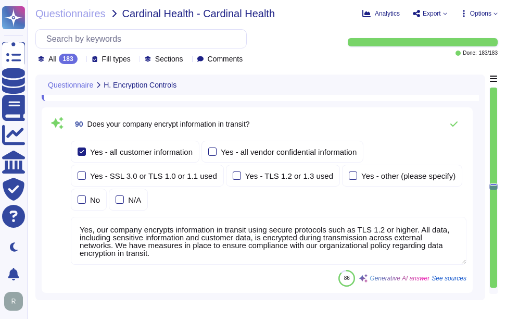
type textarea "Yes, our company uses physical Hardware Security Modules (HSMs) to support key …"
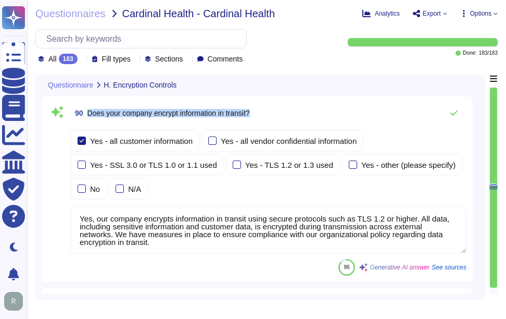
drag, startPoint x: 88, startPoint y: 137, endPoint x: 266, endPoint y: 135, distance: 178.1
click at [266, 123] on div "90 Does your company encrypt information in transit?" at bounding box center [269, 113] width 396 height 21
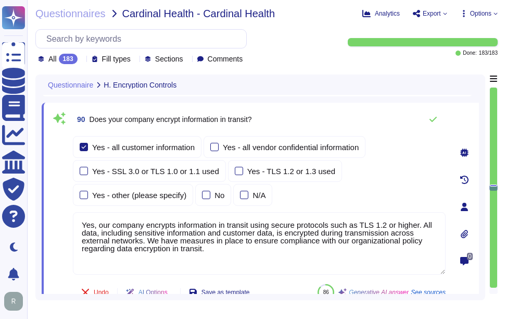
scroll to position [16620, 0]
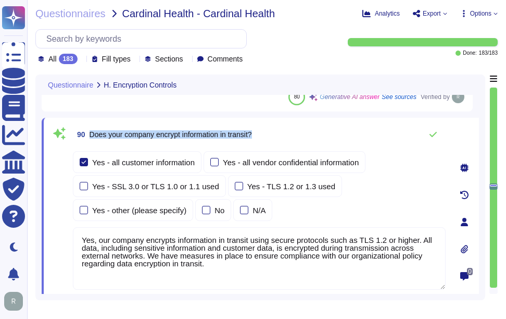
drag, startPoint x: 91, startPoint y: 134, endPoint x: 279, endPoint y: 135, distance: 188.0
click at [279, 135] on div "90 Does your company encrypt information in transit?" at bounding box center [259, 134] width 373 height 21
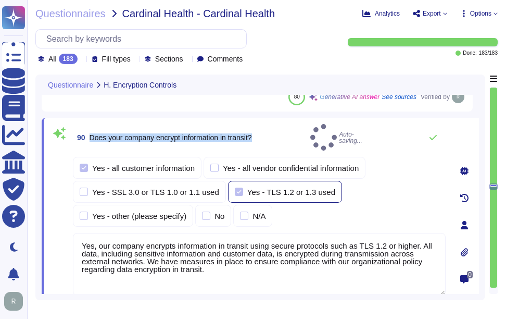
click at [235, 187] on div at bounding box center [239, 191] width 8 height 8
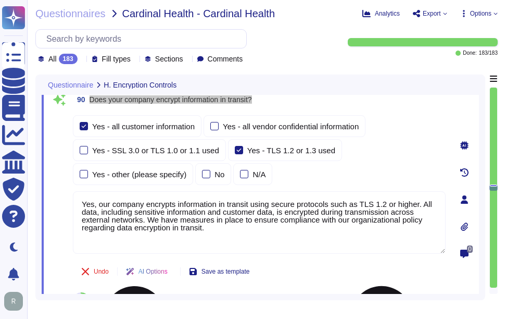
scroll to position [16672, 0]
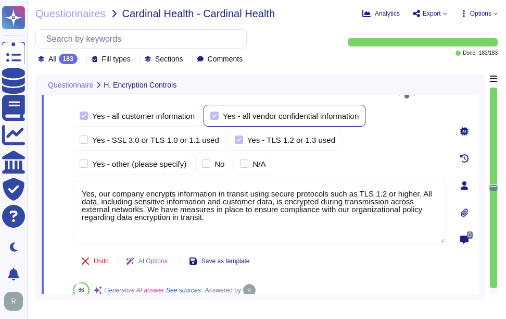
click at [217, 111] on div at bounding box center [214, 115] width 8 height 8
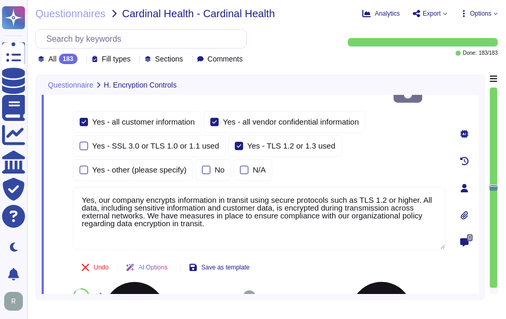
click at [225, 223] on textarea "Yes, our company encrypts information in transit using secure protocols such as…" at bounding box center [259, 218] width 373 height 62
click at [347, 138] on div "Yes - all customer information Yes - all vendor confidential information Yes - …" at bounding box center [259, 146] width 373 height 70
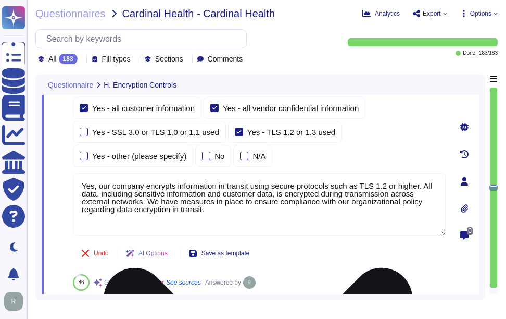
scroll to position [16620, 0]
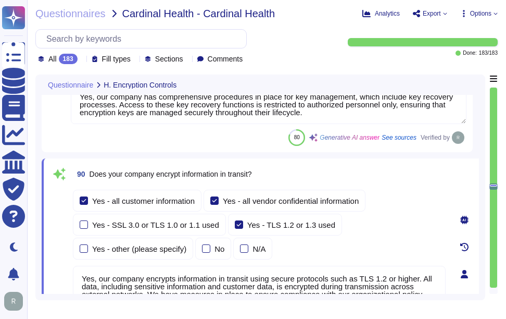
type textarea "Yes, our company restricts digital certificates from being shared between IT sy…"
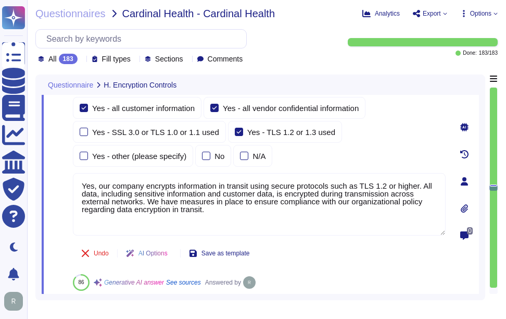
type textarea "Yes, our company uses physical Hardware Security Modules (HSMs) to support key …"
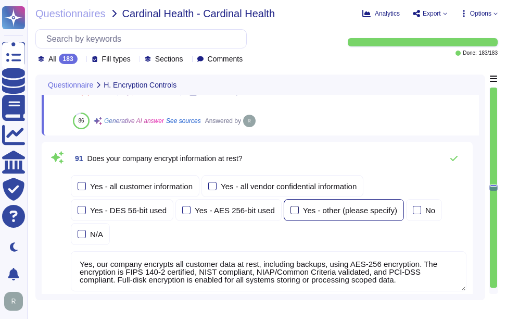
scroll to position [16828, 0]
type textarea "Yes, customers manage their own encryption keys. This includes the ability to g…"
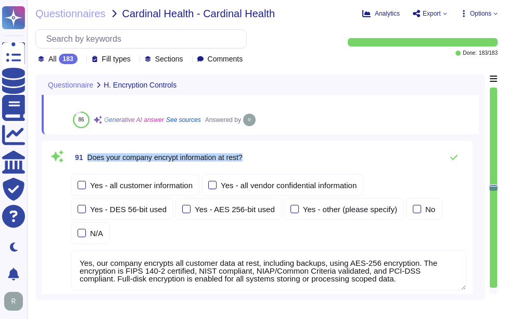
drag, startPoint x: 89, startPoint y: 157, endPoint x: 304, endPoint y: 157, distance: 215.1
click at [304, 157] on div "91 Does your company encrypt information at rest?" at bounding box center [269, 157] width 396 height 21
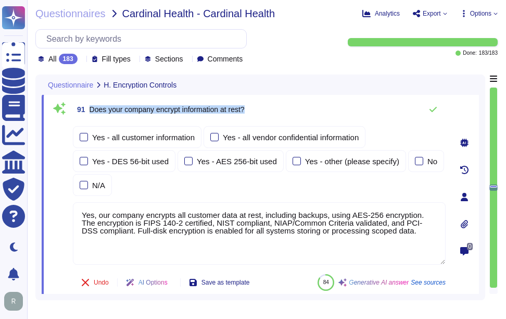
drag, startPoint x: 90, startPoint y: 109, endPoint x: 260, endPoint y: 110, distance: 169.8
click at [260, 110] on div "91 Does your company encrypt information at rest?" at bounding box center [259, 109] width 373 height 21
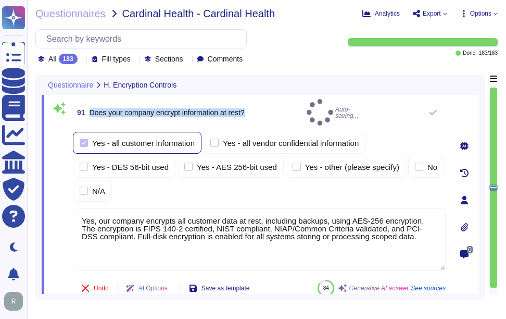
click at [83, 140] on div at bounding box center [84, 143] width 8 height 8
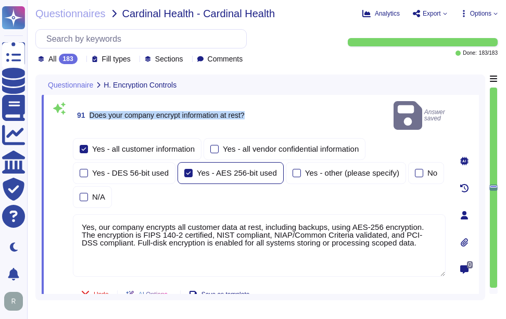
click at [188, 169] on div at bounding box center [188, 173] width 8 height 8
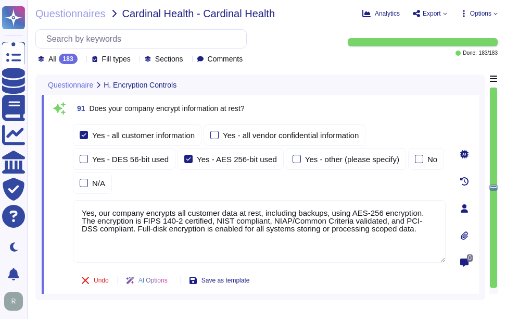
click at [262, 231] on textarea "Yes, our company encrypts all customer data at rest, including backups, using A…" at bounding box center [259, 231] width 373 height 62
click at [377, 99] on div "91 Does your company encrypt information at rest?" at bounding box center [259, 108] width 373 height 19
click at [385, 102] on div "91 Does your company encrypt information at rest?" at bounding box center [259, 108] width 373 height 19
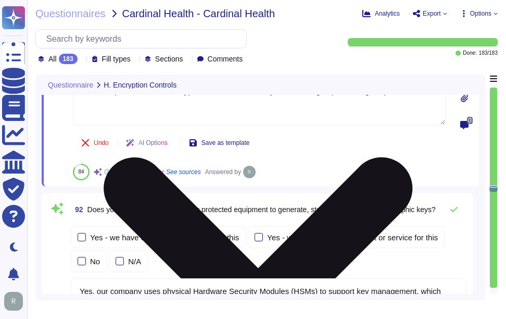
type textarea "Yes, our company implements data masking techniques to obfuscate sensitive cust…"
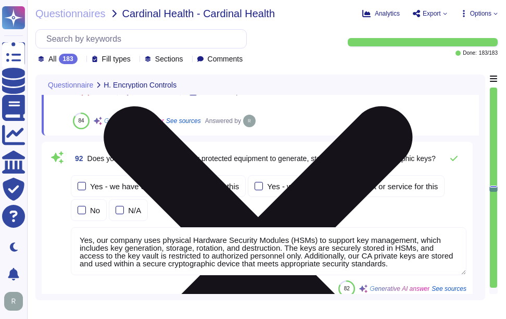
scroll to position [17036, 0]
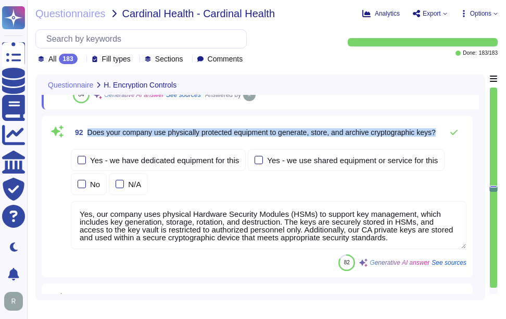
drag, startPoint x: 86, startPoint y: 127, endPoint x: 135, endPoint y: 137, distance: 49.4
click at [135, 137] on span "92 Does your company use physically protected equipment to generate, store, and…" at bounding box center [253, 132] width 365 height 19
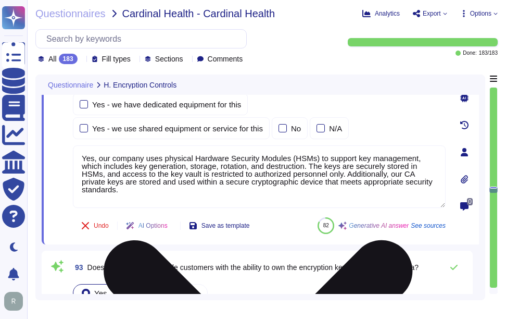
scroll to position [16984, 0]
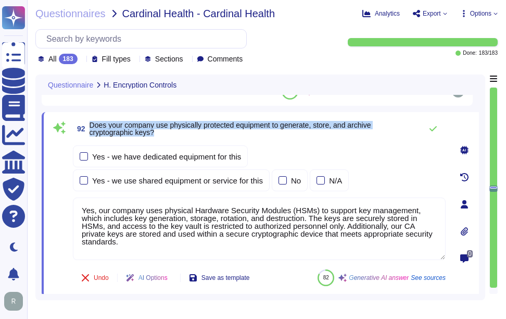
drag, startPoint x: 91, startPoint y: 121, endPoint x: 174, endPoint y: 137, distance: 85.4
click at [174, 137] on span "92 Does your company use physically protected equipment to generate, store, and…" at bounding box center [245, 128] width 344 height 19
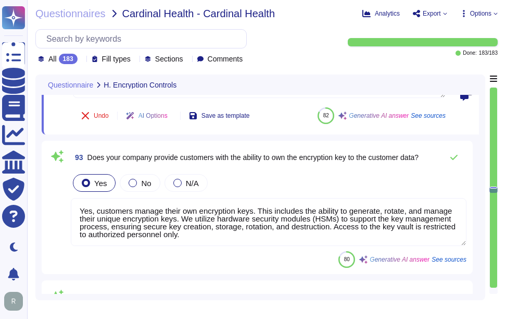
type textarea "Yes. Personal devices are allowed under a BYOD policy for specific use cases su…"
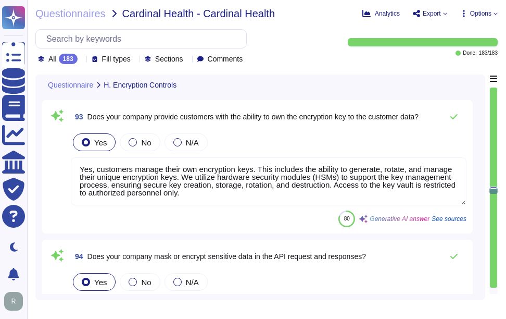
type textarea "Yes, password policies applicable to mobile devices are documented and enforced…"
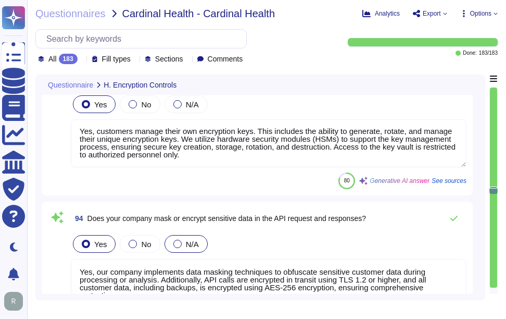
scroll to position [16977, 0]
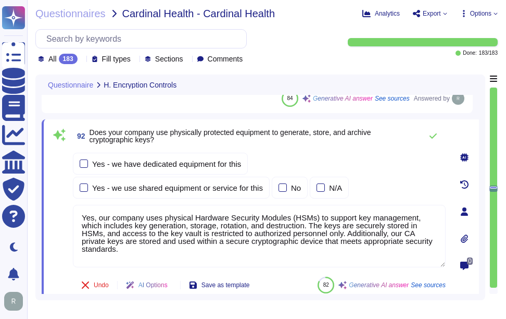
type textarea "Yes, our company encrypts information in transit using secure protocols such as…"
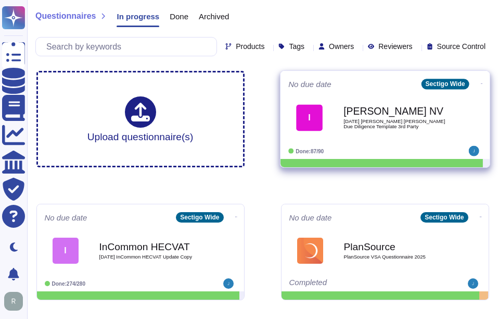
click at [390, 113] on b "[PERSON_NAME] NV" at bounding box center [396, 111] width 105 height 10
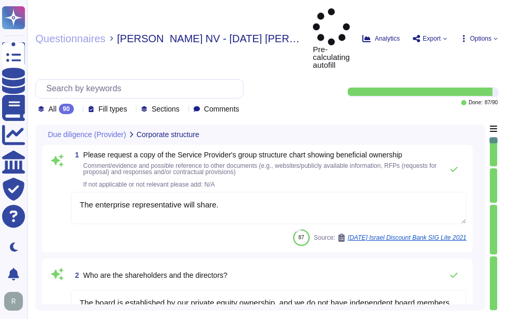
type textarea "The enterprise representative will share."
type textarea "The board is established by our private equity ownership, and we do not have in…"
type textarea "We maintain redundant, synced data centers in [GEOGRAPHIC_DATA], [US_STATE] and…"
type textarea "Sectigo offers a comprehensive range of products and services, including: 1. Di…"
click at [78, 109] on icon at bounding box center [78, 109] width 0 height 0
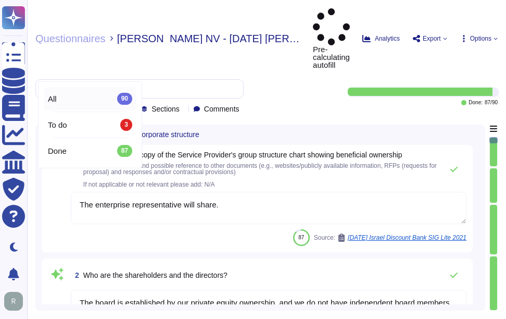
click at [81, 97] on div "All 90" at bounding box center [90, 98] width 84 height 11
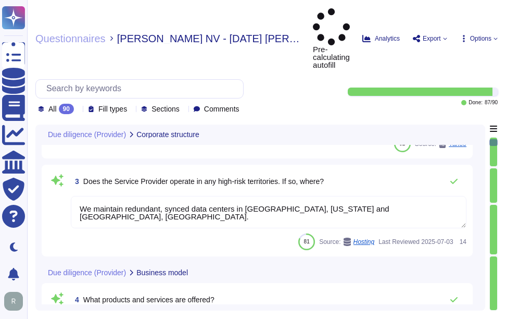
type textarea "The Service Provider's offices are located at: 1. [STREET_ADDRESS]. [STREET_ADD…"
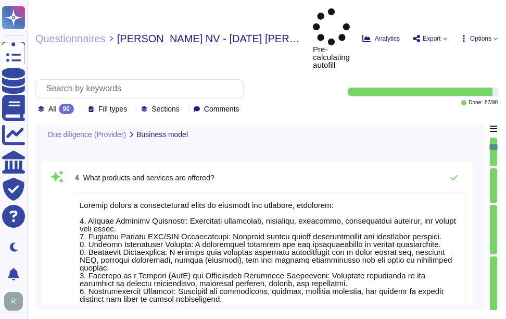
scroll to position [312, 0]
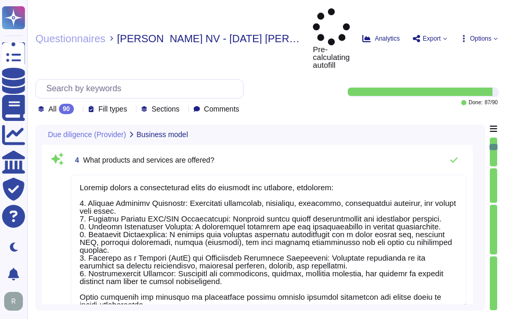
type textarea "The ICT service procured is a core part of Sectigo's activities, as the provisi…"
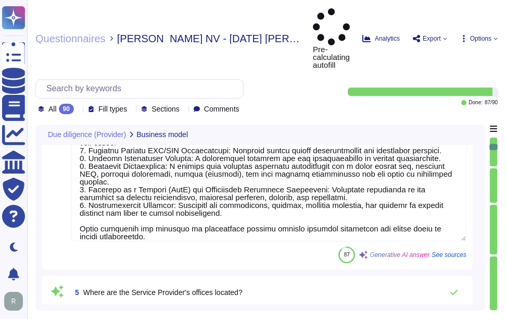
scroll to position [469, 0]
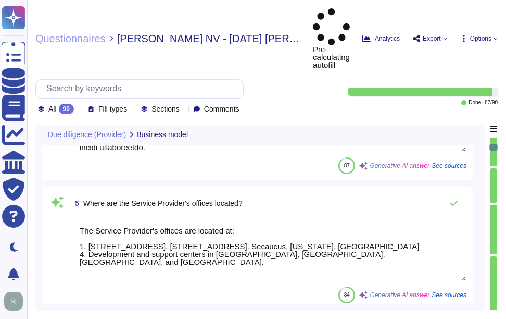
type textarea "No, the Service Provider does not intend to subcontract a part or all of the se…"
type textarea "Yes, our IT Security staff are well qualified and competent to perform their du…"
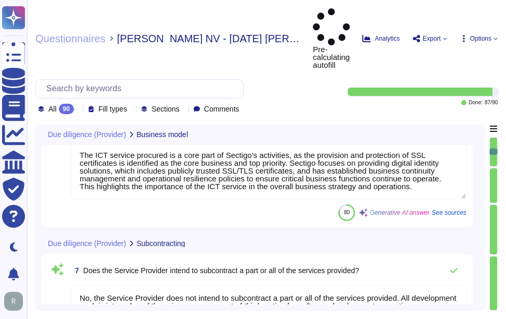
scroll to position [677, 0]
type textarea "Yes, Sectigo is responsible for its service commitments and system requirements…"
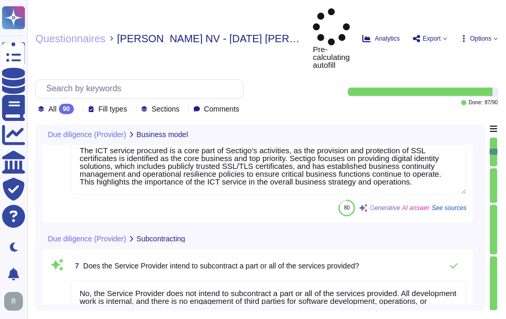
scroll to position [1, 0]
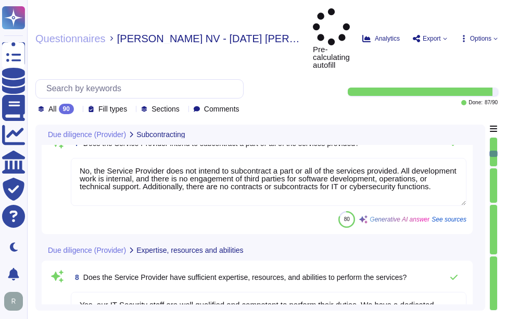
type textarea "Yes, Sectigo signs agreements/contracts with their suppliers and customers on a…"
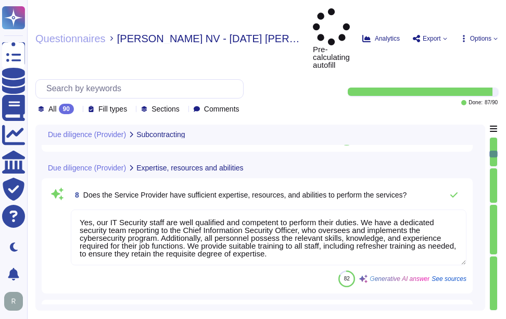
type textarea "The Service Provider has over 500 employees, with a sufficient number of full-t…"
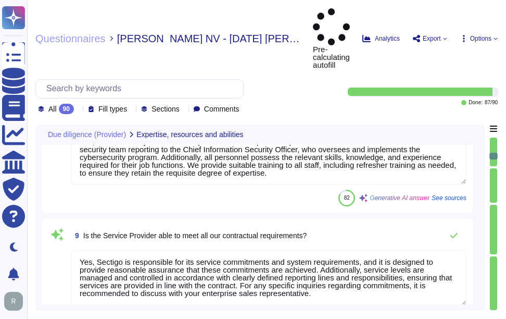
type textarea "Yes, Sectigo's IT systems are designed to meet service commitments and system r…"
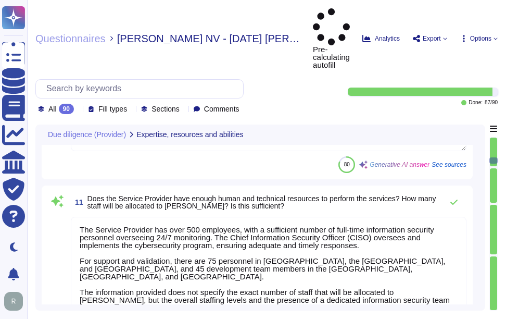
type textarea "Yes, Sectigo has a comprehensive risk management program that includes a formal…"
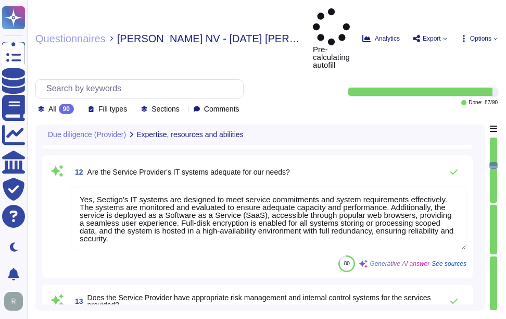
scroll to position [1458, 0]
type textarea "Yes, our IT Security staff are well qualified and competent to perform their du…"
type textarea "Yes, the Chief Information Security Officer (CISO) oversees and implements the …"
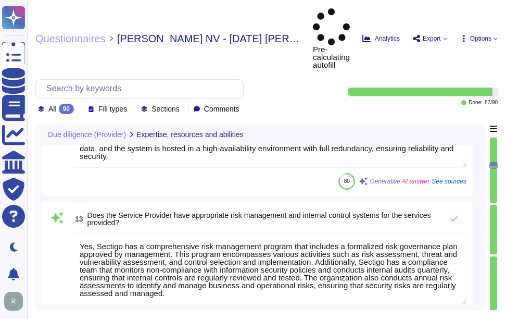
scroll to position [1, 0]
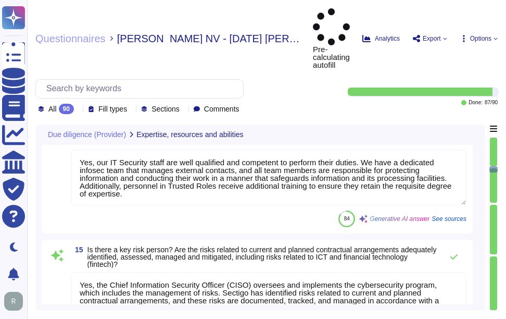
type textarea "Please reach out to our enterprise sales representative, who will be able to sh…"
type textarea "Sectigo has an excellent reputation for supplying great security products and s…"
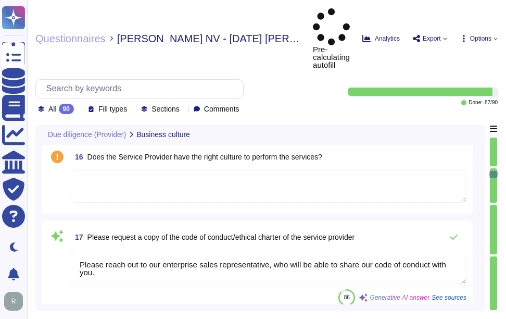
type textarea "Yes, Sectigo has demonstrated reliability through several measures, including c…"
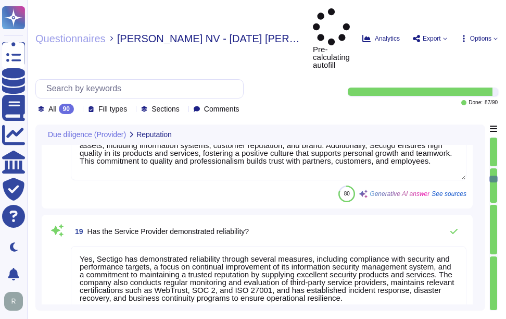
scroll to position [2135, 0]
type textarea "Our typical clients span a wide range of industries and sectors, including Fina…"
type textarea "None. We will work diligently to address your concerns and resolve any concerns…"
type textarea "We are privately held and do not share this infrormation."
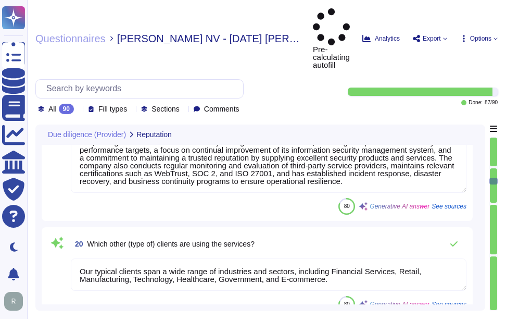
type textarea "We have a well-documented disaster recovery plan that is tested annually, ensur…"
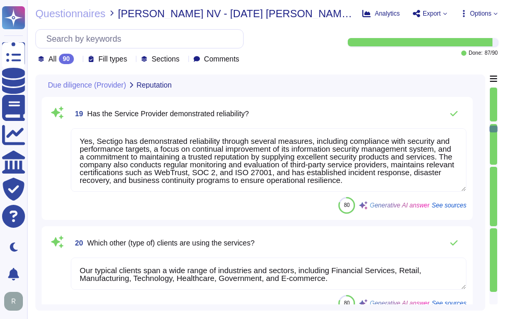
type textarea "We have a well-documented disaster recovery plan that is tested annually, ensur…"
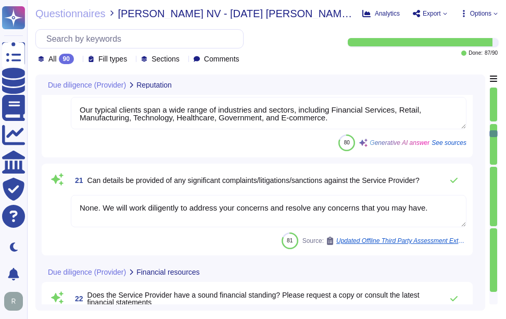
type textarea "We are a privately held entity and do not disclose this information."
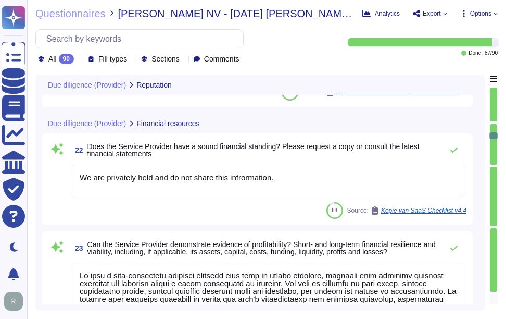
scroll to position [2500, 0]
type textarea "We have been profitable each year, indicating a positive cash flow. However, we…"
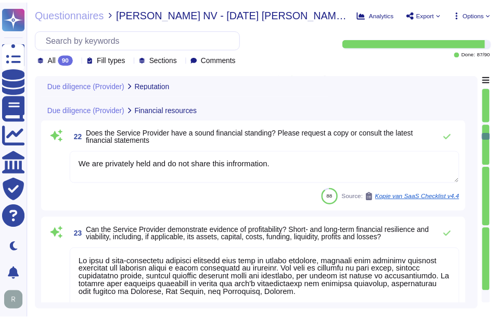
scroll to position [1, 0]
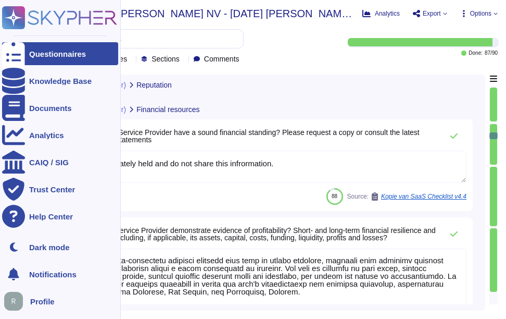
click at [18, 57] on icon at bounding box center [13, 54] width 23 height 31
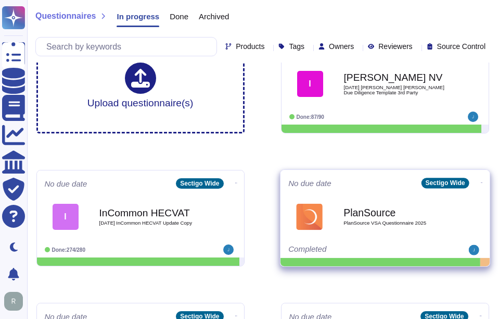
scroll to position [52, 0]
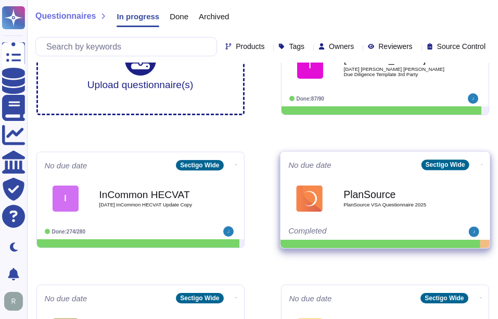
click at [408, 203] on span "PlanSource VSA Questionnaire 2025" at bounding box center [396, 204] width 105 height 5
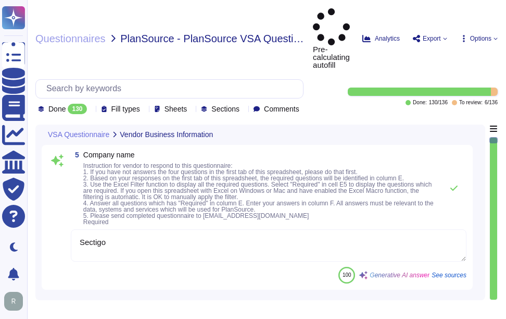
type textarea "Sectigo"
type textarea "Your Enterprise Sales Representative can provide this information."
type textarea "These are the main responsible persons acting in the roles defined above:"
type textarea "[EMAIL_ADDRESS][DOMAIN_NAME]"
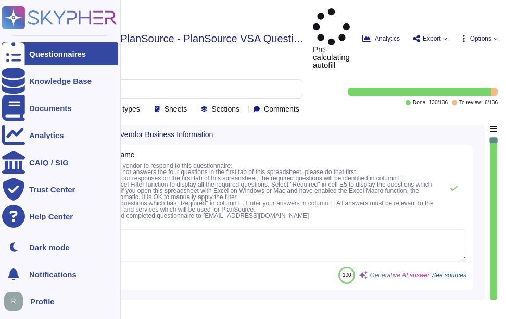
click at [35, 50] on div "Questionnaires" at bounding box center [57, 54] width 57 height 8
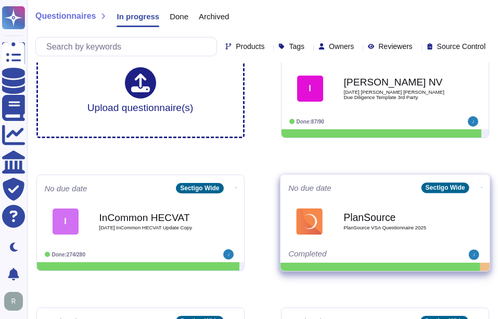
scroll to position [52, 0]
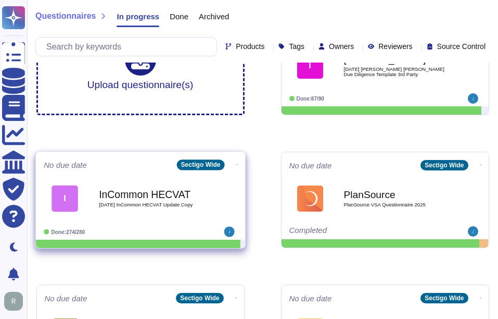
click at [149, 199] on b "InCommon HECVAT" at bounding box center [151, 194] width 105 height 10
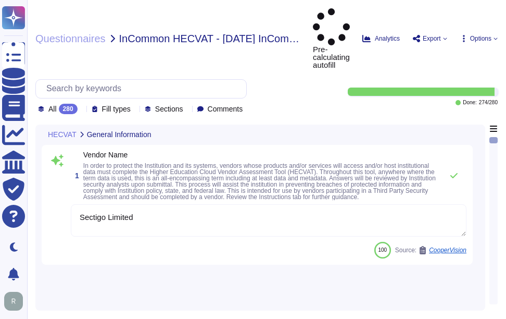
type textarea "Sectigo Limited"
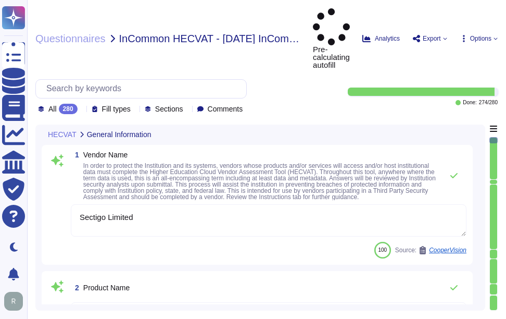
type textarea "Sectigo Certificate Manager"
type textarea "Sectigo offers a comprehensive range of digital identity solutions and certific…"
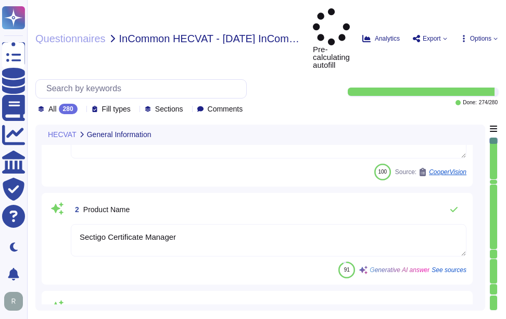
type textarea "The web link to the Product Privacy Notice is [URL][DOMAIN_NAME] and [URL][DOMA…"
type textarea "Your Enterprise Sales Representative can provide this information."
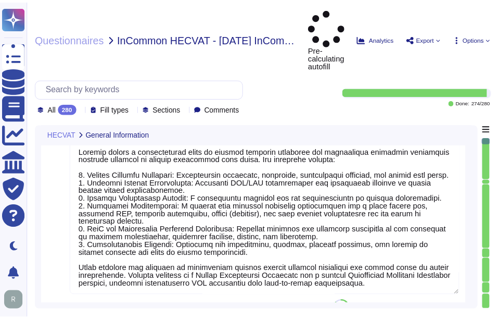
scroll to position [365, 0]
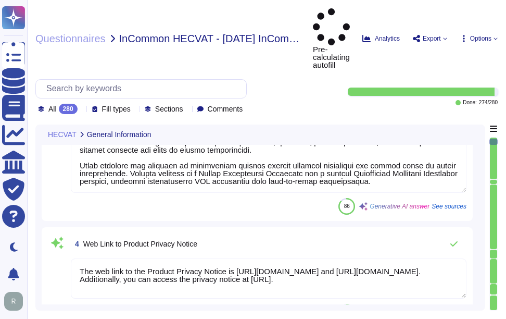
type textarea "Sectigo Limited"
type textarea "[EMAIL_ADDRESS][DOMAIN_NAME]"
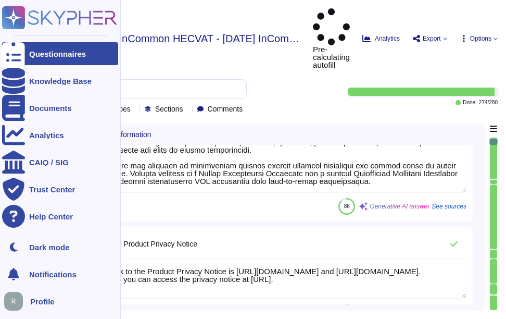
click at [15, 53] on icon at bounding box center [13, 54] width 23 height 31
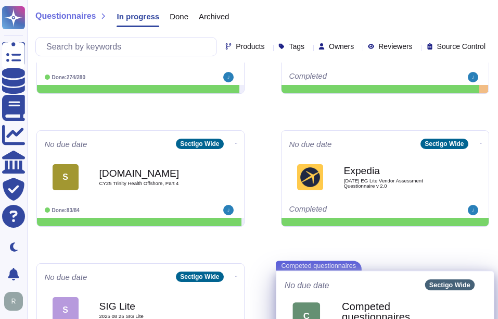
scroll to position [255, 0]
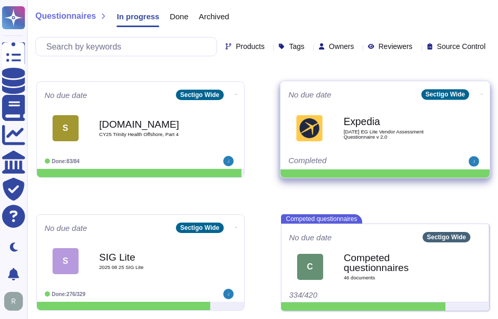
click at [375, 117] on b "Expedia" at bounding box center [396, 122] width 105 height 10
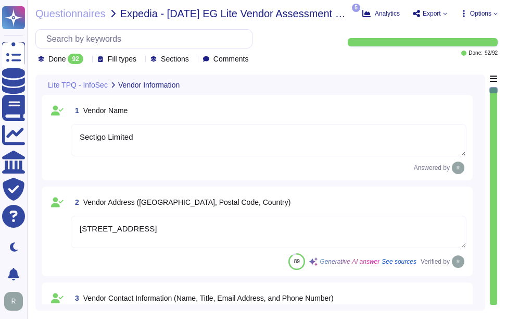
type textarea "Sectigo Limited"
type textarea "[STREET_ADDRESS]"
type textarea "Your Enterprise Sales Representative can provide this information."
type textarea "[URL][DOMAIN_NAME] [URL][DOMAIN_NAME]"
type textarea "The product or service may be delivered from the following locations: 1. [GEOGR…"
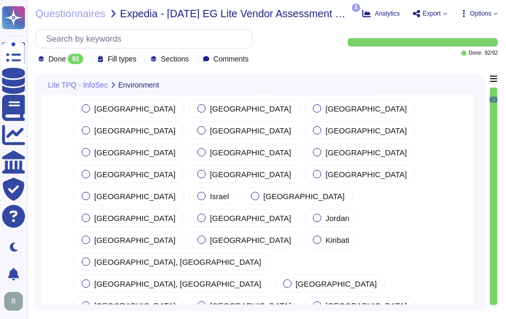
type textarea "Yes, all locations are governed by the same information security policies, proc…"
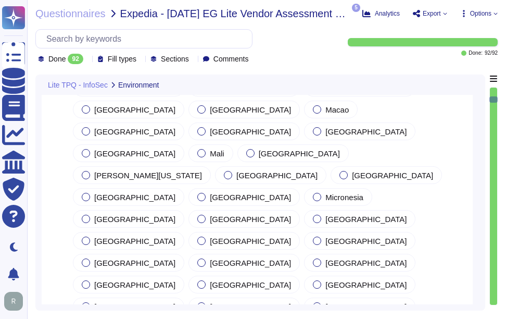
type textarea "No, we do not use subcontractors for this service."
type textarea "Sectigo utilizes third-party colocation providers for its data centers, specifi…"
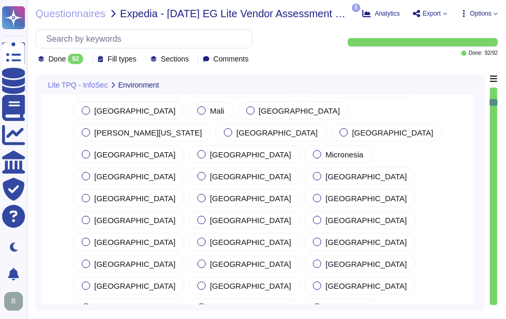
type textarea "Yes. Data is stored in colocation centers in [GEOGRAPHIC_DATA] or [GEOGRAPHIC_D…"
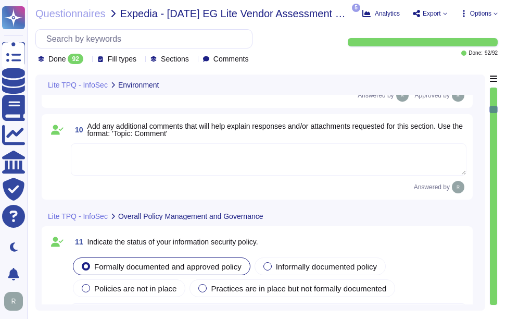
type textarea "Sectigo has a documented Information Security Policy that has been approved by …"
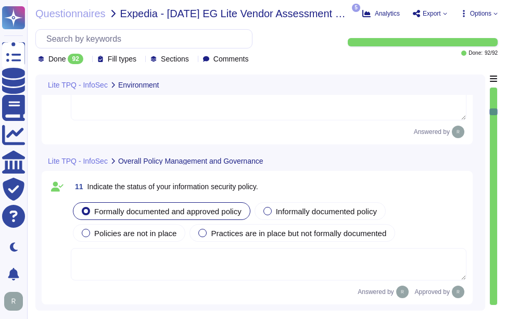
scroll to position [1979, 0]
type textarea "N/A"
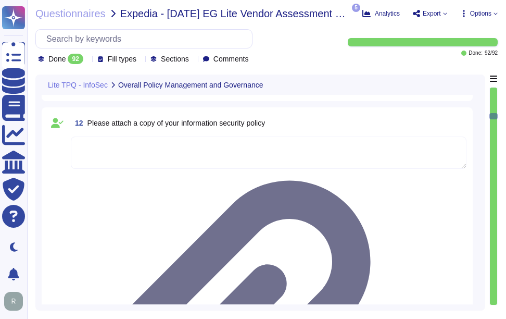
type textarea "Yes, we have a formal Incident Response Plan with documented policies and proce…"
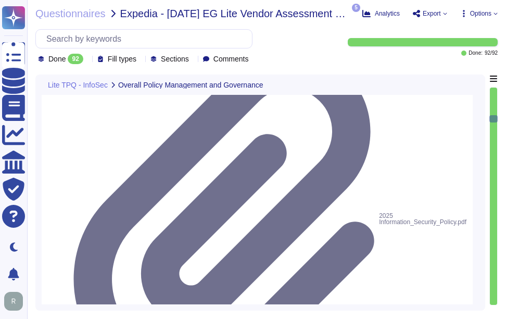
type textarea "We have a formal Incident Response Plan in place that ensures compliance with a…"
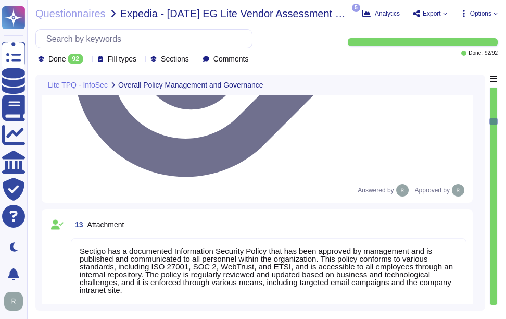
type textarea "Yes, our organization has an Acceptable Use Policy (AUP) that governs the use o…"
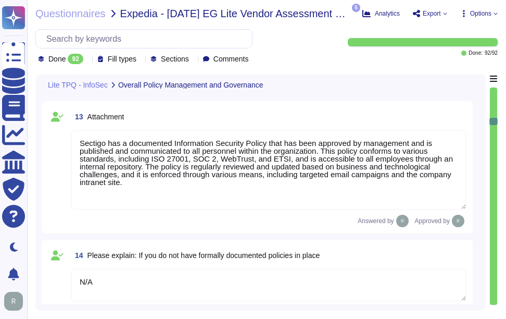
scroll to position [2708, 0]
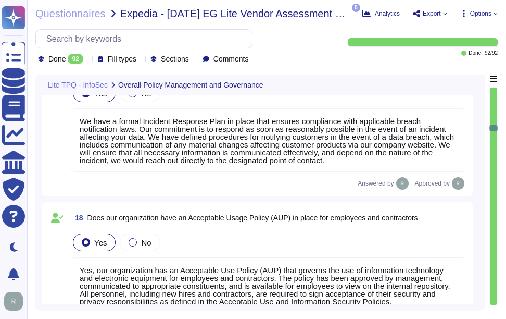
type textarea "Yes, our organization has a documented clear desk policy for papers and removab…"
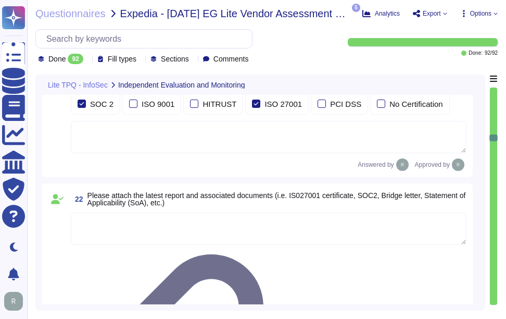
type textarea "Yes, background checks are performed on new hires. The checks include: - Identi…"
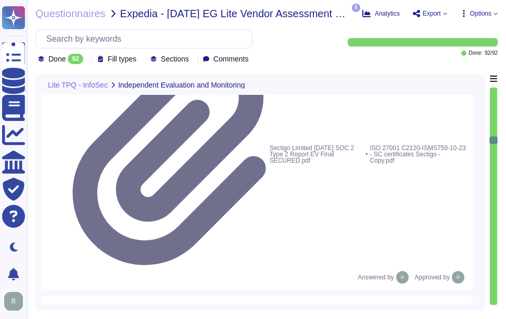
type textarea "Yes, our organization requires all personnel with access to client, confidentia…"
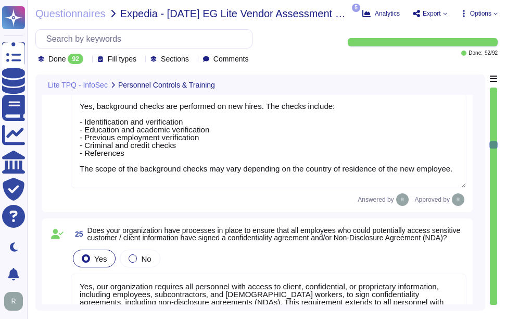
scroll to position [3698, 0]
type textarea "Yes, we have a formal training program that is mandatory for all employees and …"
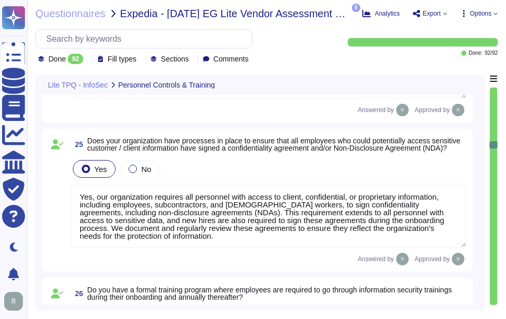
click at [495, 245] on div at bounding box center [493, 195] width 7 height 217
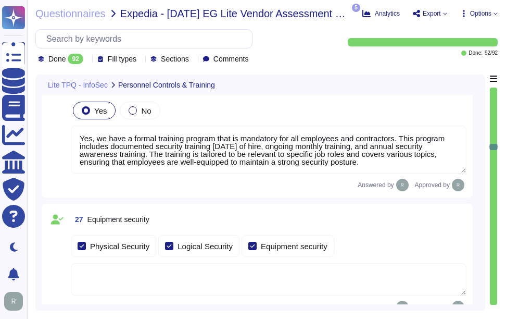
click at [495, 245] on div at bounding box center [493, 195] width 7 height 217
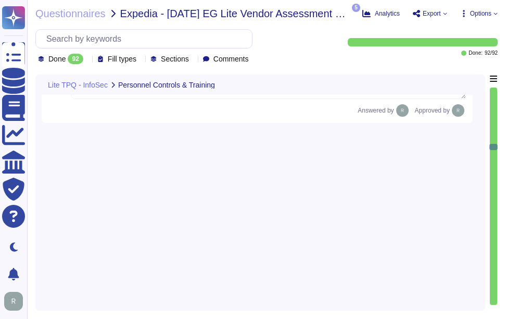
click at [495, 245] on div at bounding box center [493, 195] width 7 height 217
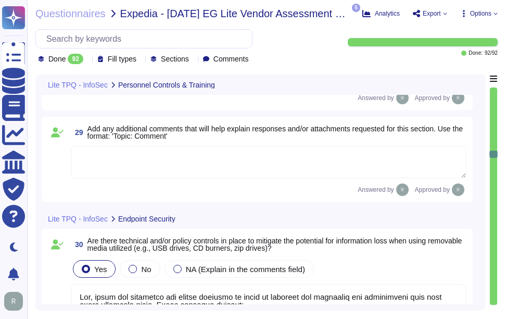
click at [495, 245] on div at bounding box center [493, 195] width 7 height 217
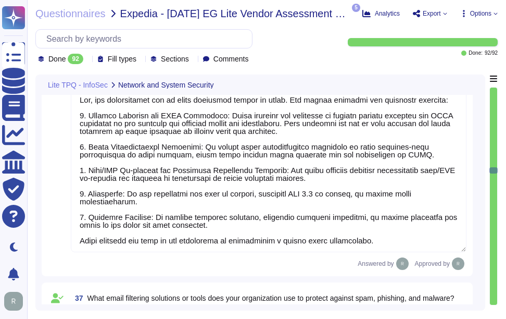
type textarea "We utilize several methods and technologies to segment our network effectively:…"
type textarea "Yes, our organization has an email filtering policy in place. The policy includ…"
type textarea "Our organization employs several email filtering solutions and tools to protect…"
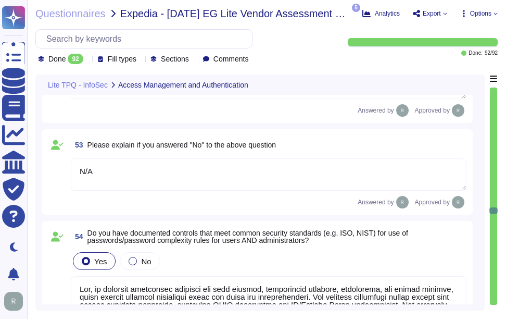
type textarea "Yes, Sectigo has formally documented and approved access control policies and p…"
type textarea "N/A"
type textarea "Yes, we maintain documented policies for data privacy, information security, en…"
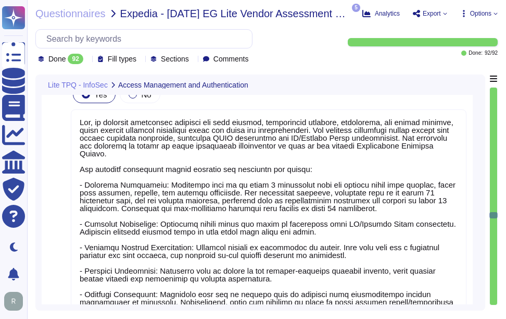
type textarea "The use of both upper-case and lower-case letters (case sensitivity)"
type textarea "No. In compliance with the CA/Browser Forum Baseline Requirements, passwords ar…"
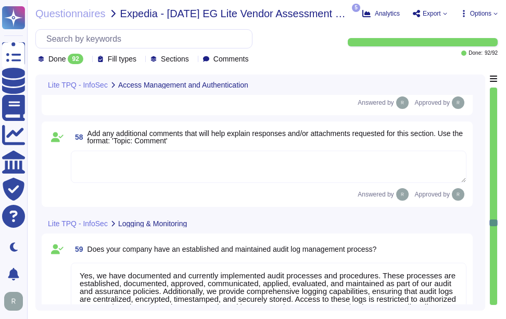
type textarea "Yes, we have documented and currently implemented audit processes and procedure…"
type textarea "We currently use Elastic as our SIEM solution. Our logging system captures deta…"
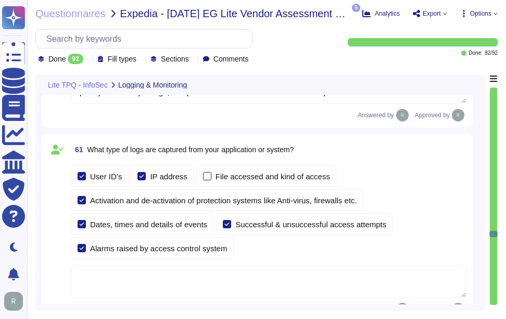
type textarea "Audit logs are reviewed on a bi-monthly basis. Additionally, new administrator …"
type textarea "Logs are retained for a minimum of 90 days and typically for 3 years. However, …"
type textarea "we do not use subcontractors for this service."
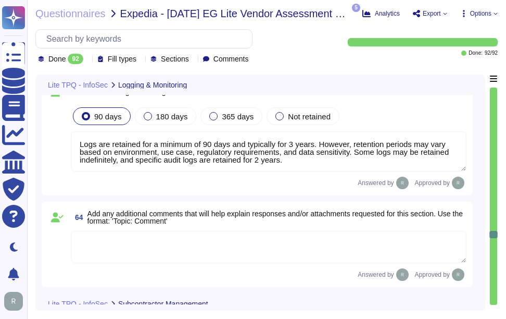
type textarea "Yes, we have a formal process in place to assess our vendors and ensure adheren…"
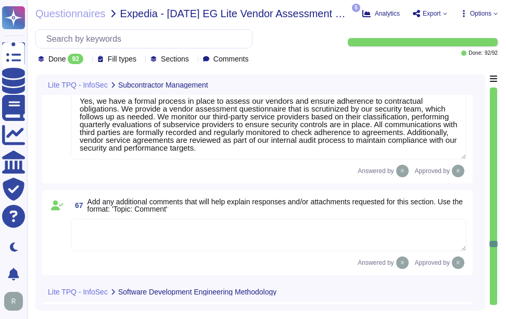
type textarea "No. Our SCM is a SaaS product accessible through popular browsers. The Applicat…"
type textarea "Yes, Sectigo has established a formal Software Development Lifecycle (SDLC) pro…"
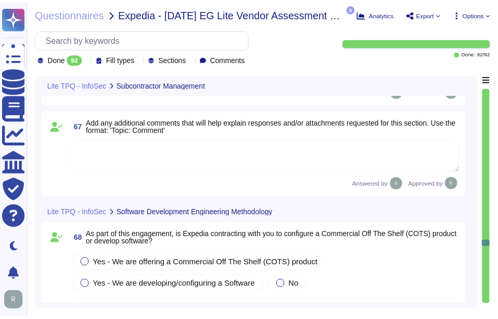
scroll to position [10116, 0]
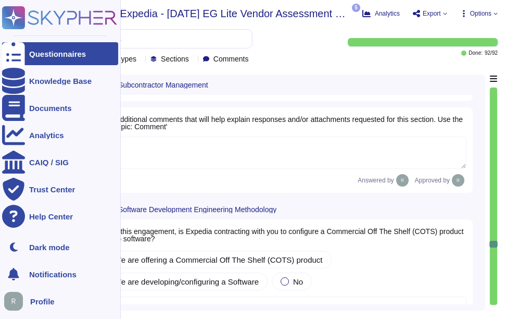
click at [43, 48] on div "Questionnaires" at bounding box center [60, 53] width 116 height 23
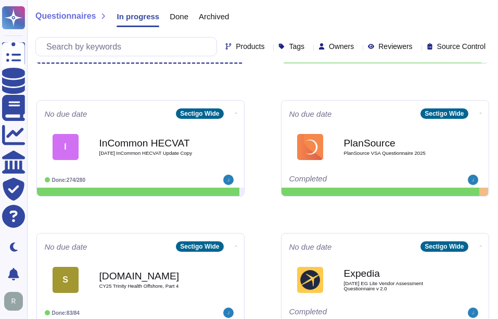
scroll to position [99, 0]
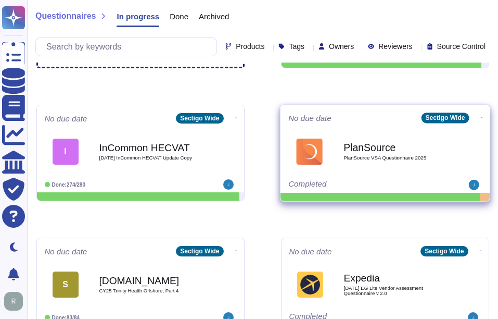
click at [389, 166] on div "PlanSource PlanSource VSA Questionnaire 2025" at bounding box center [396, 151] width 105 height 42
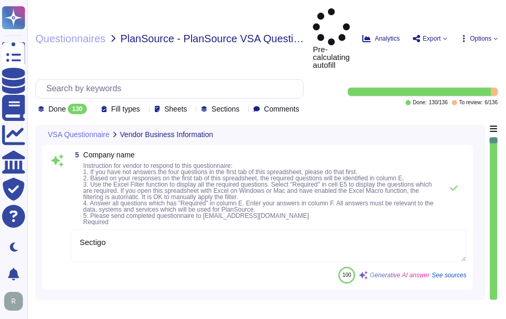
type textarea "Sectigo"
type textarea "Your Enterprise Sales Representative can provide this information."
type textarea "These are the main responsible persons acting in the roles defined above:"
type textarea "[EMAIL_ADDRESS][DOMAIN_NAME]"
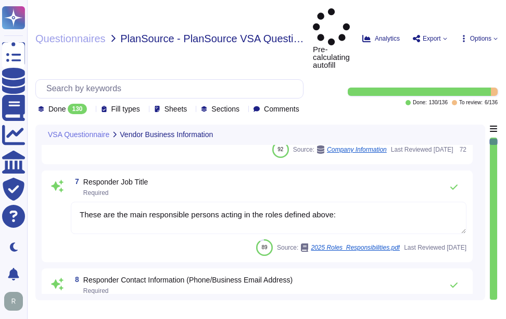
type textarea "The date of the response is [DATE]."
type textarea "Sectigo Limited"
type textarea "The company business name is Sectigo."
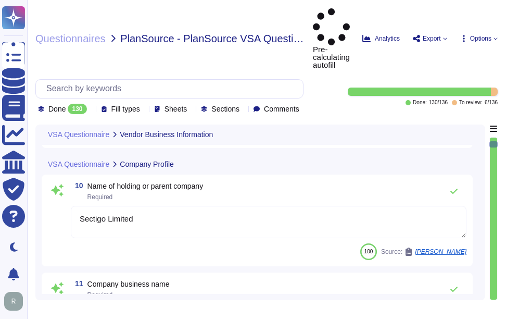
type textarea "[URL][DOMAIN_NAME]"
type textarea "[DOMAIN_NAME]"
type textarea "Sectigo is a privately held company."
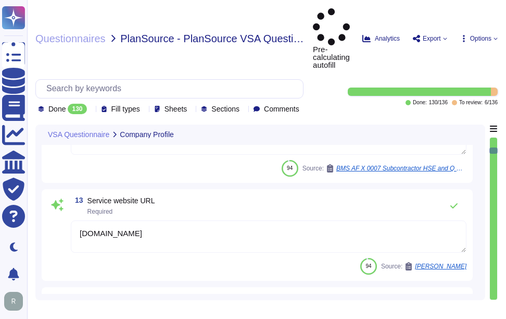
type textarea "Sectigo Limited"
type textarea "Sectigo has been in business for more than 25 years."
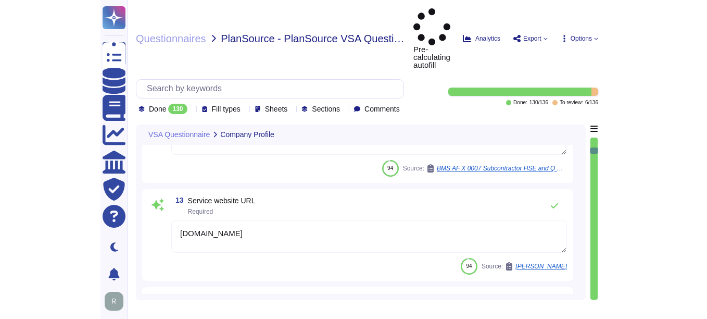
scroll to position [990, 0]
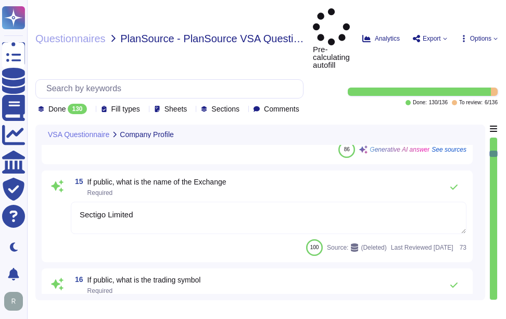
type textarea "Authority, nor any Resellers, Co-marketers, nor any subcontractors, distributor…"
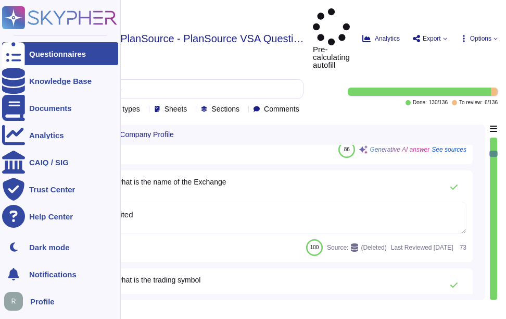
click at [107, 48] on div "Questionnaires" at bounding box center [60, 53] width 116 height 23
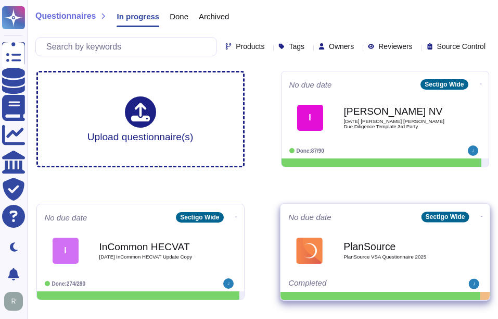
click at [362, 251] on b "PlanSource" at bounding box center [396, 246] width 105 height 10
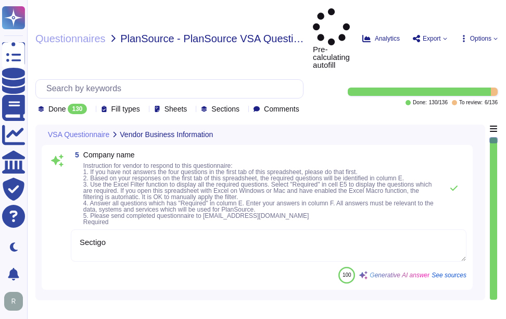
type textarea "Sectigo"
type textarea "Your Enterprise Sales Representative can provide this information."
type textarea "These are the main responsible persons acting in the roles defined above:"
type textarea "[EMAIL_ADDRESS][DOMAIN_NAME]"
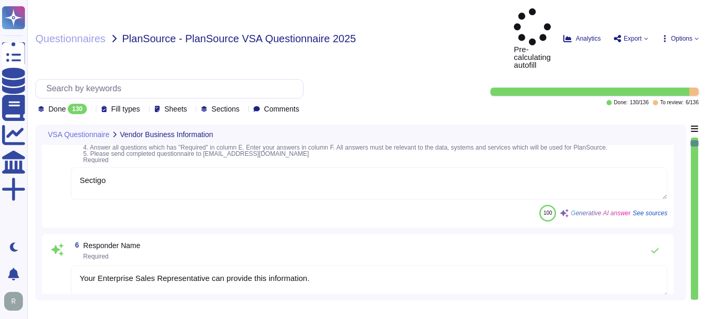
type textarea "The date of the response is [DATE]."
type textarea "Sectigo Limited"
type textarea "The company business name is Sectigo."
type textarea "[URL][DOMAIN_NAME]"
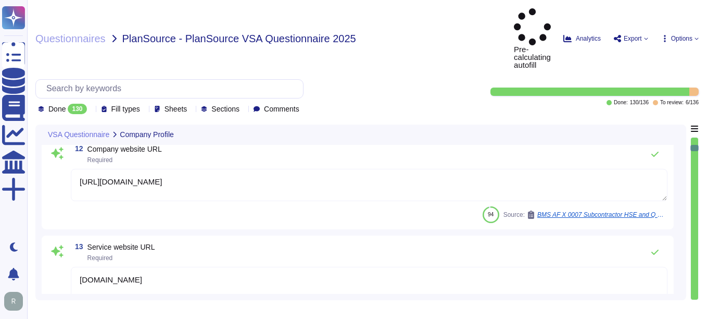
type textarea "[DOMAIN_NAME]"
type textarea "Sectigo is a privately held company."
type textarea "Sectigo Limited"
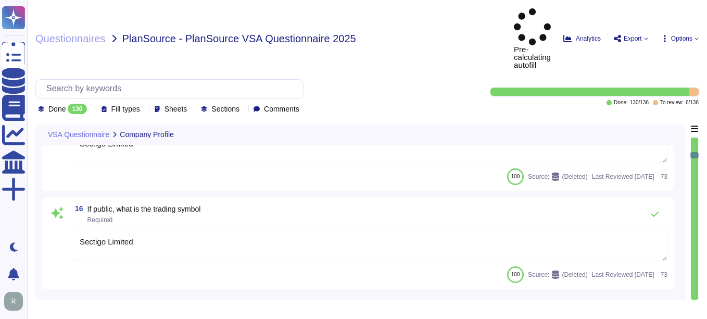
type textarea "Sectigo has been in business for more than 25 years."
type textarea "Authority, nor any Resellers, Co-marketers, nor any subcontractors, distributor…"
type textarea "The operational Change Management/Change Control Policy requires an assessment …"
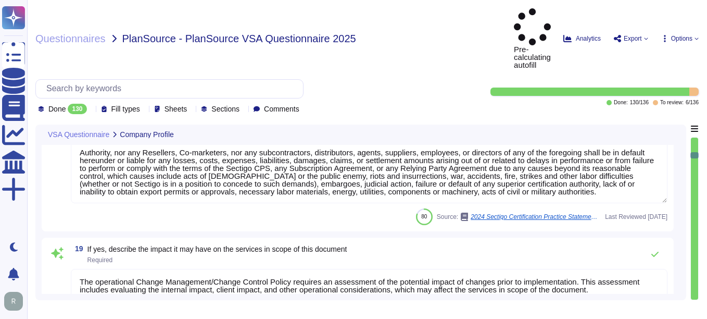
type textarea "Our service is run from both our own infrastructure and the cloud. Specifically…"
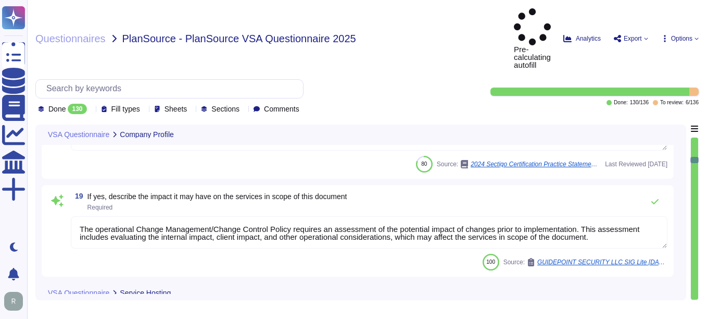
type textarea "- [GEOGRAPHIC_DATA], [US_STATE], [GEOGRAPHIC_DATA] - [GEOGRAPHIC_DATA] - [GEOGR…"
type textarea "Sectigo relies on Google Cloud Platform as its cloud service provider. Addition…"
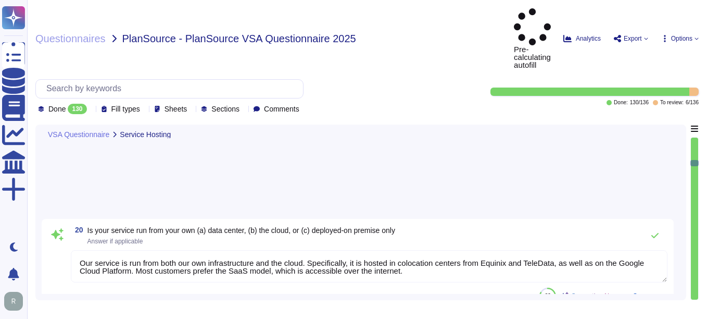
scroll to position [1510, 0]
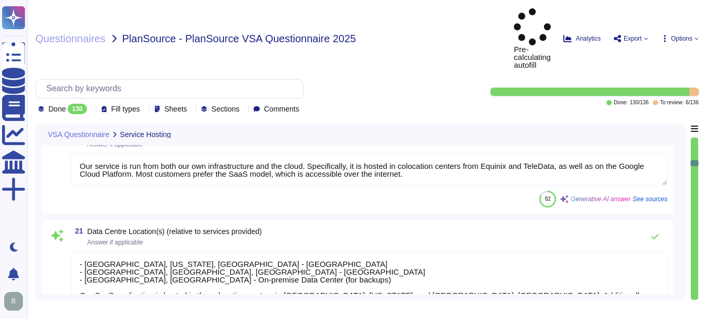
type textarea "ISO 27001, WebTrust, ETSI."
type textarea "We are deployed in the following data centers and countries: - [GEOGRAPHIC_DATA…"
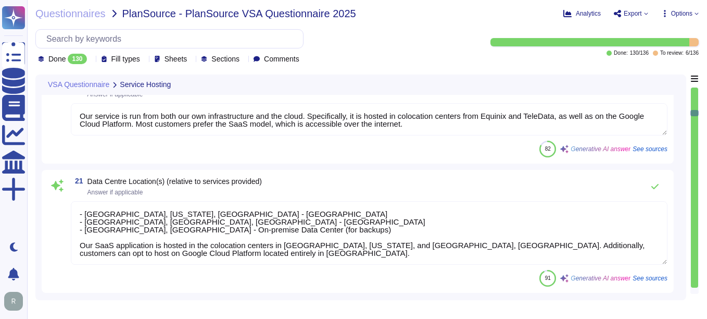
scroll to position [1, 0]
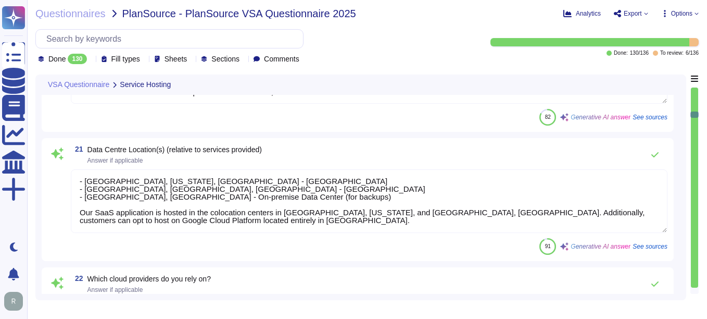
type textarea "Backups are stored in our on-premise data center in [GEOGRAPHIC_DATA], [GEOGRAP…"
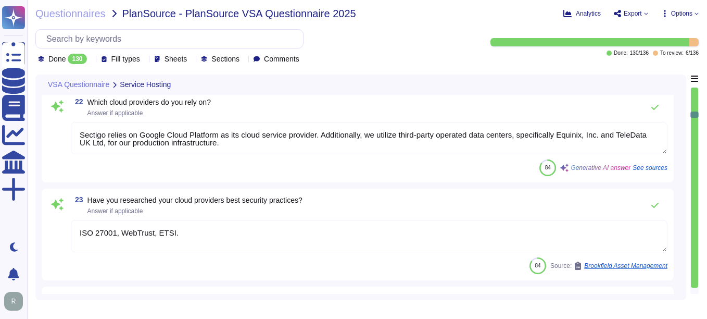
type textarea "Sectigo Certificate Manager"
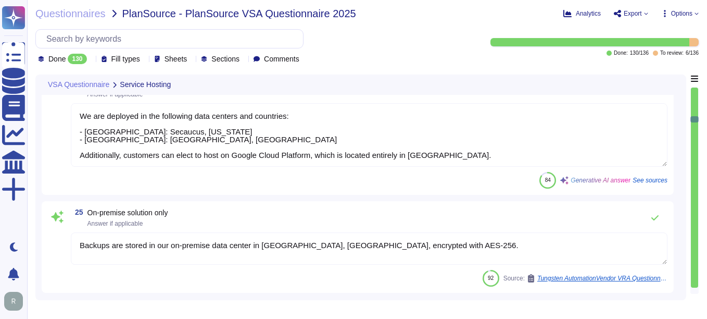
type textarea "Sectigo provides the "Sectigo Certificate Manager," which is a centralized plat…"
type textarea "The service provided is shared, as it is a Software as a Service (SaaS) solutio…"
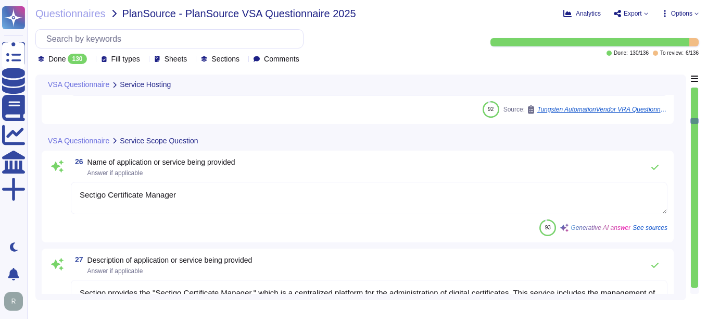
type textarea "Sectigo's solution is built on the following technologies and platforms: - Linu…"
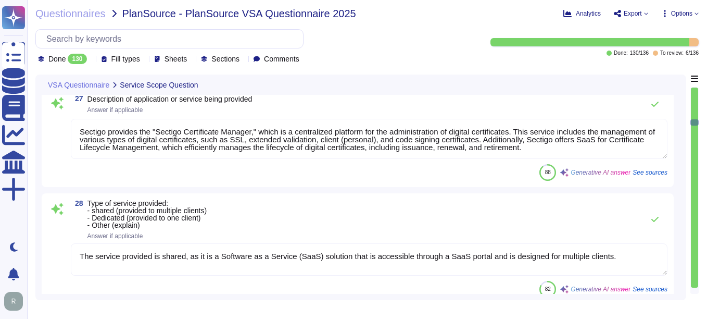
type textarea "Please refer our SOC 2 report."
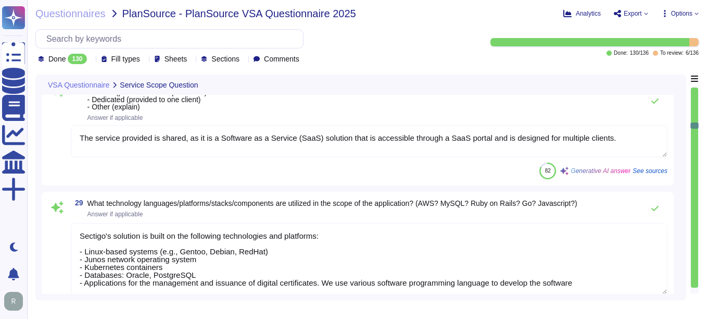
type textarea "The results of the most recent penetration test conducted by a third-party secu…"
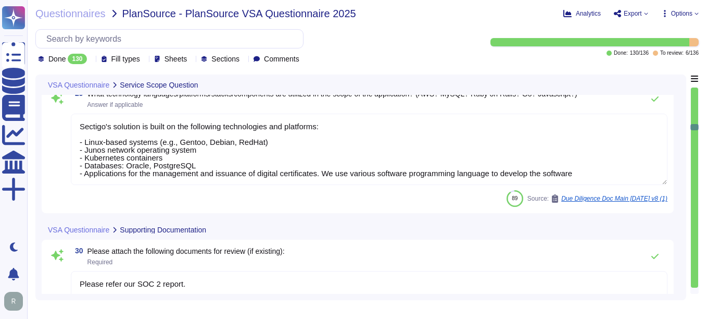
type textarea "Yes, the penetration test procedures include both manual and automated procedur…"
type textarea "Sectigo maintains documented and approved information security policies, standa…"
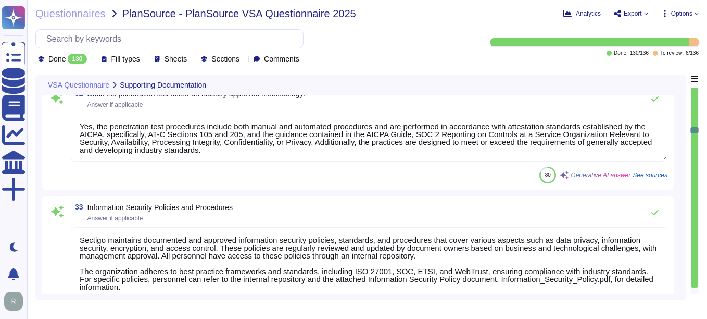
type textarea "We currently do not have an architecture diagram suitable for external sharing,…"
type textarea "The available supporting documentation includes: 1. Privacy_Policy.pdf - Outlin…"
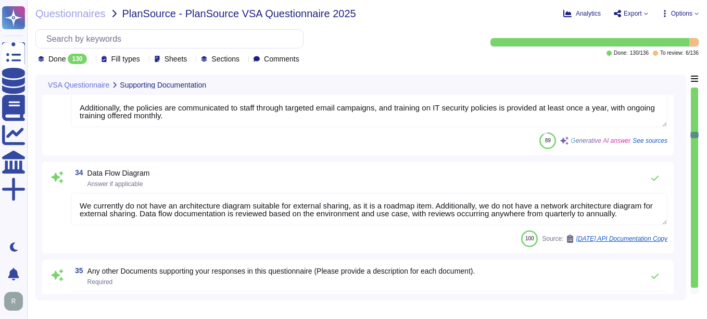
scroll to position [3125, 0]
type textarea "We have a SOC 2 Type 2 report available, which provides reasonable assurance of…"
type textarea "Your Enterprise Sales Representative will provide our SOC 2 report and ISO 2700…"
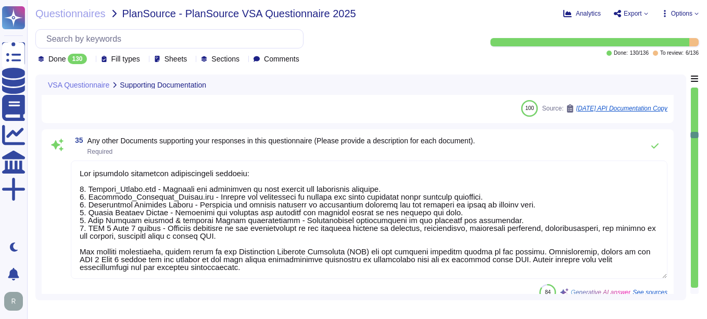
scroll to position [1, 0]
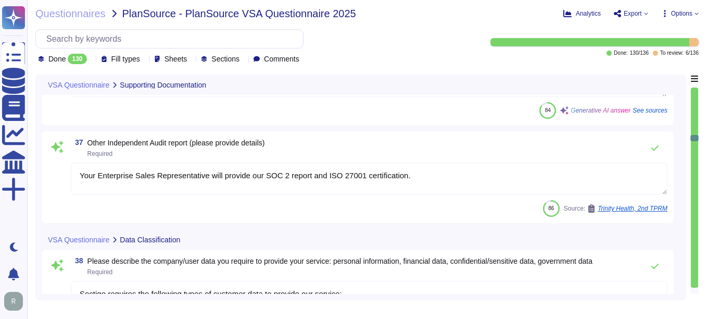
type textarea "Sectigo requires the following types of customer data to provide our service: 1…"
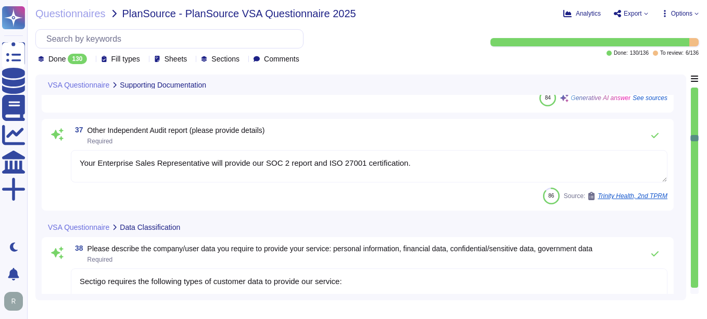
type textarea "Information_Classification_Policy.pdf"
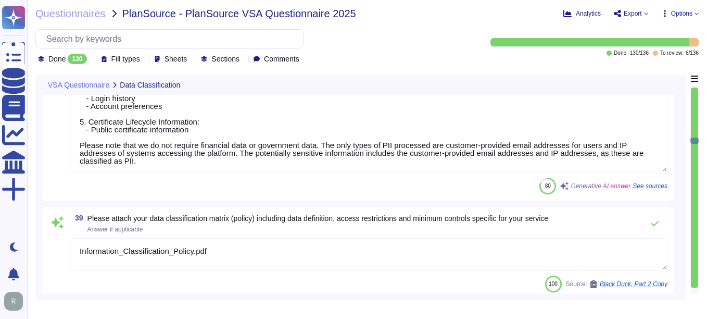
type textarea "We maintain documented policies for data privacy, information security, encrypt…"
type textarea "We encrypt customer data using the following methods: 1. Data at Rest: All cust…"
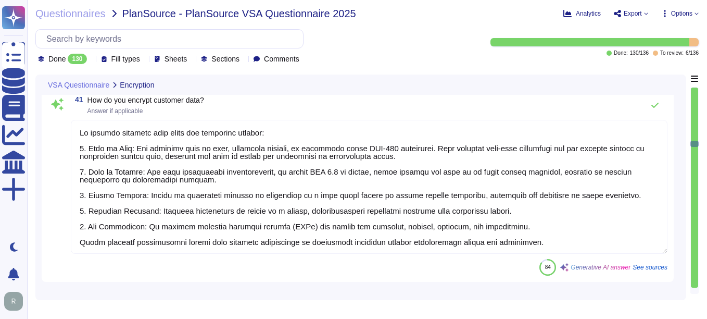
type textarea "Yes, access to information is governed by the need-to-know principle, meaning t…"
type textarea "Yes, we use data masking techniques to obfuscate sensitive customer data during…"
type textarea "Data anonymization is implemented by scrambling or anonymizing production data …"
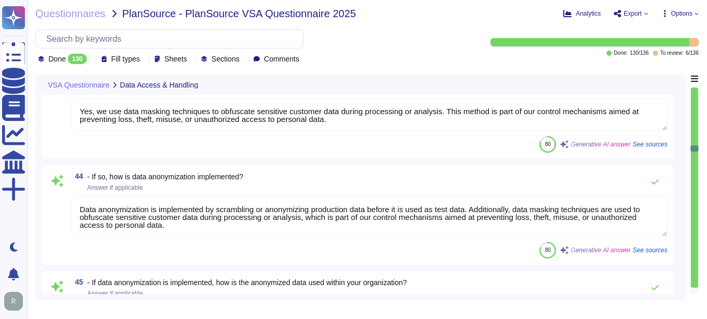
type textarea "We use data masking techniques to obfuscate sensitive customer data during proc…"
type textarea "General rules management in relation to role provisioning, deprovisioning, and …"
type textarea "Only development and production employees of the highest permission level may a…"
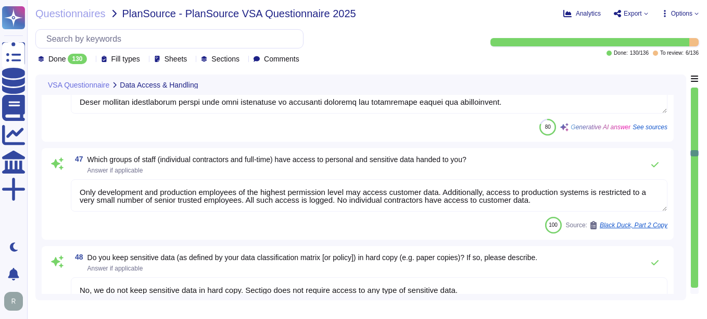
type textarea "No, we do not keep sensitive data in hard copy. Sectigo does not require access…"
type textarea "Yes, we have established procedures for the secure disposal and destruction of …"
type textarea "Yes, we support secure deletion of archived and backed-up data through our Secu…"
type textarea "No, customer data does not leave our production systems in any circumstance. Al…"
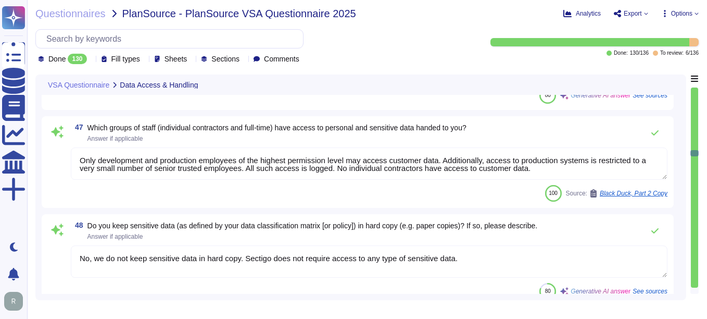
scroll to position [5312, 0]
type textarea "Yes, our organization has a formal Password Management Policy that aligns with …"
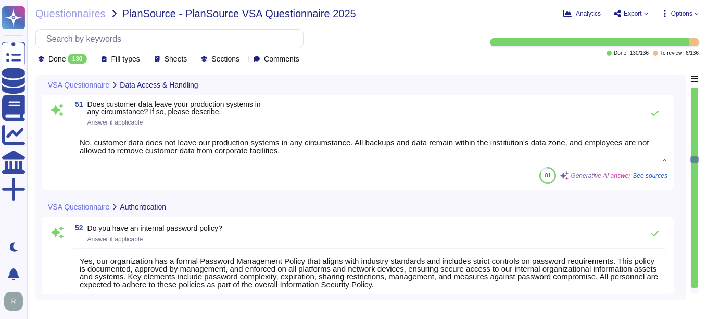
type textarea "Yes, we have both complexity and length requirements for passwords. 1. Password…"
type textarea "Passwords are [SECURITY_DATA] using a one-way non-reversible hash algorithm wit…"
drag, startPoint x: 696, startPoint y: 158, endPoint x: 689, endPoint y: 78, distance: 80.0
click at [506, 78] on div "VSA Questionnaire Data Access & Handling 48 Do you keep sensitive data (as defi…" at bounding box center [367, 187] width 664 height 226
click at [506, 88] on div at bounding box center [694, 187] width 7 height 200
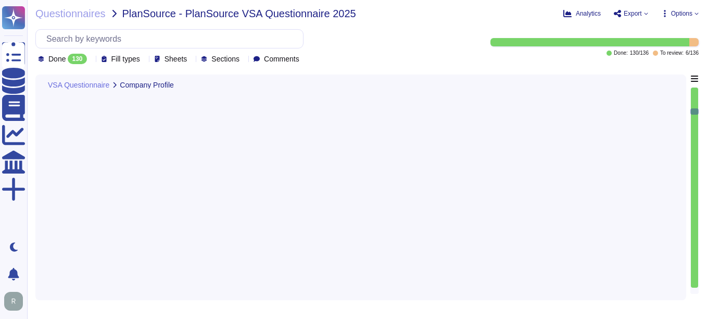
scroll to position [81, 0]
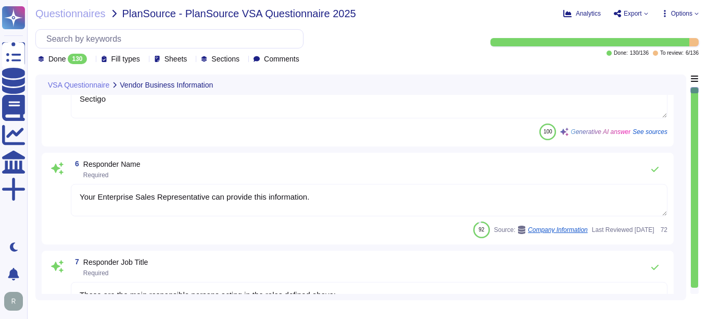
type textarea "Sectigo"
type textarea "Your Enterprise Sales Representative can provide this information."
type textarea "These are the main responsible persons acting in the roles defined above:"
type textarea "[EMAIL_ADDRESS][DOMAIN_NAME]"
type textarea "The date of the response is [DATE]."
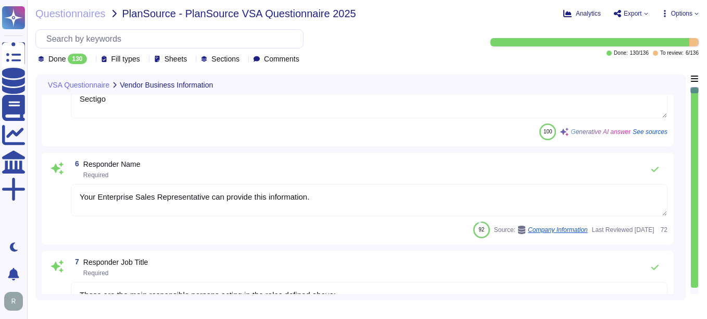
scroll to position [0, 0]
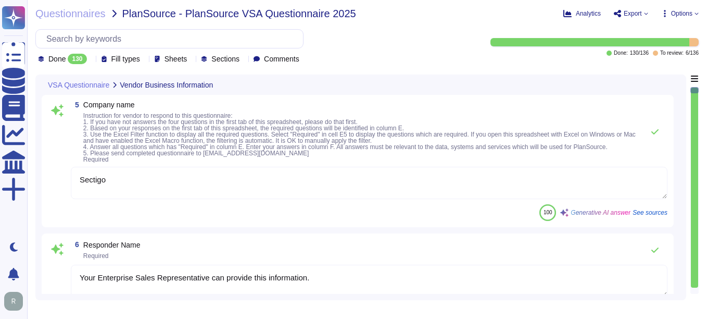
click at [107, 143] on icon at bounding box center [223, 209] width 233 height 133
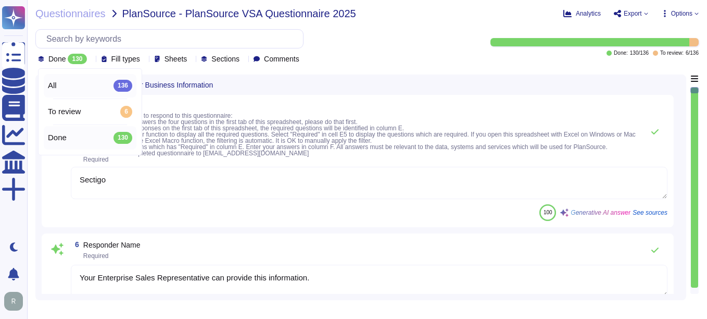
click at [59, 81] on div "All 136" at bounding box center [90, 85] width 84 height 11
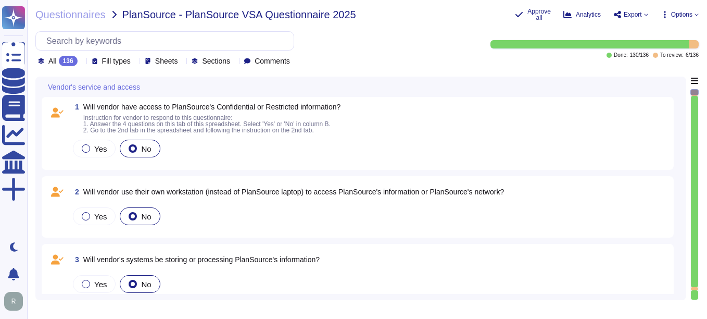
type textarea "Sectigo"
click at [243, 148] on div "Yes No" at bounding box center [369, 148] width 597 height 22
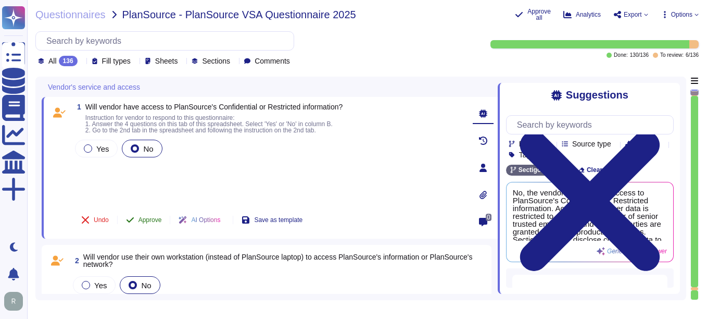
click at [154, 219] on span "Approve" at bounding box center [150, 220] width 23 height 6
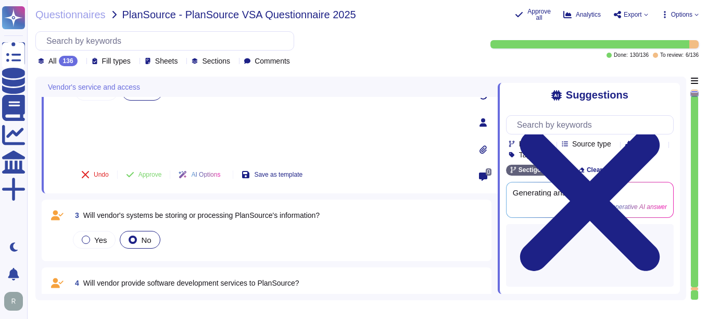
scroll to position [73, 0]
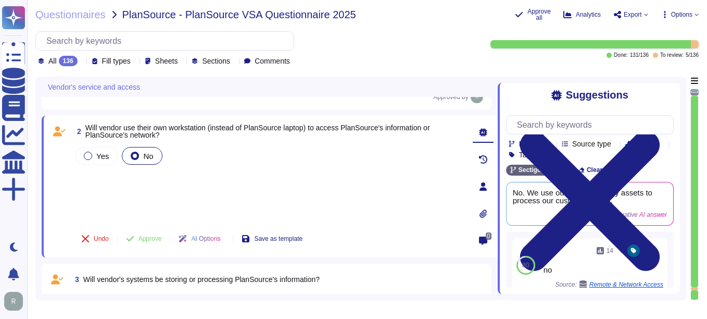
click at [104, 184] on div "Yes No" at bounding box center [269, 183] width 392 height 77
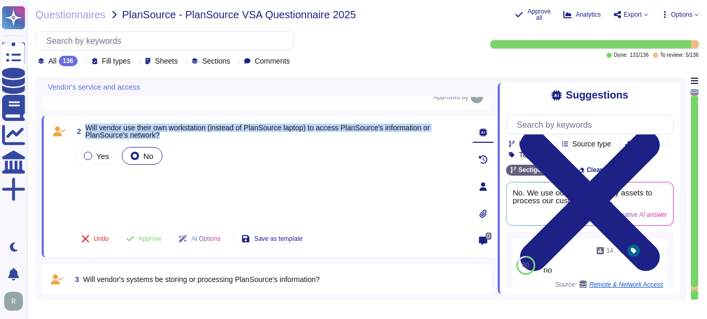
drag, startPoint x: 86, startPoint y: 128, endPoint x: 172, endPoint y: 137, distance: 86.4
click at [172, 137] on span "Will vendor use their own workstation (instead of PlanSource laptop) to access …" at bounding box center [274, 131] width 379 height 15
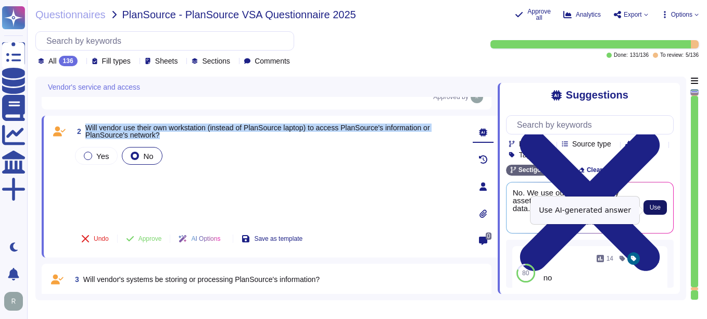
click at [506, 210] on span "Use" at bounding box center [655, 207] width 11 height 6
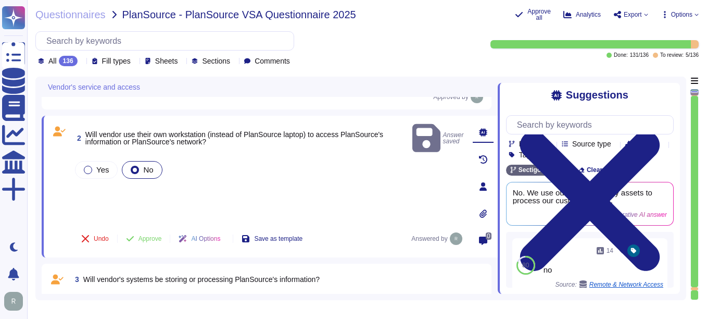
click at [104, 182] on div "Yes No" at bounding box center [269, 190] width 392 height 63
click at [89, 186] on div "Yes No" at bounding box center [269, 190] width 392 height 63
drag, startPoint x: 89, startPoint y: 186, endPoint x: 197, endPoint y: 187, distance: 108.3
click at [197, 187] on div "Yes No" at bounding box center [269, 190] width 392 height 63
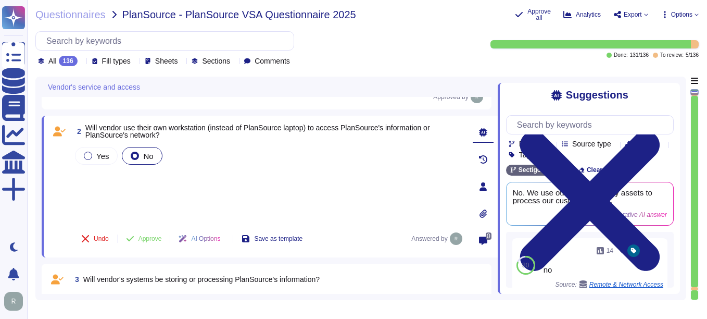
click at [187, 194] on div "Yes No" at bounding box center [269, 183] width 392 height 77
drag, startPoint x: 142, startPoint y: 188, endPoint x: 145, endPoint y: 182, distance: 6.5
click at [142, 187] on div "Yes No" at bounding box center [269, 183] width 392 height 77
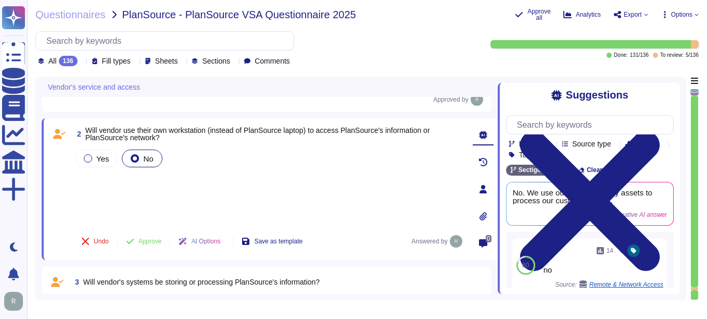
scroll to position [52, 0]
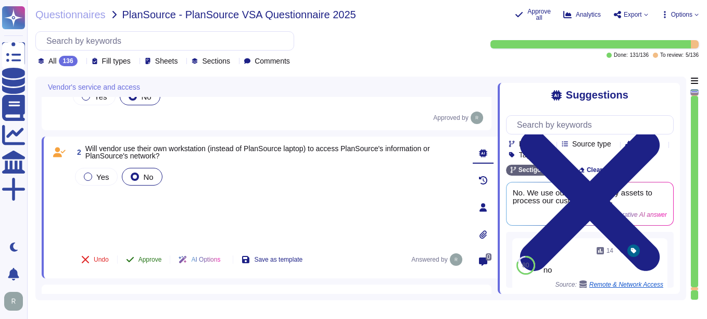
click at [154, 262] on span "Approve" at bounding box center [150, 259] width 23 height 6
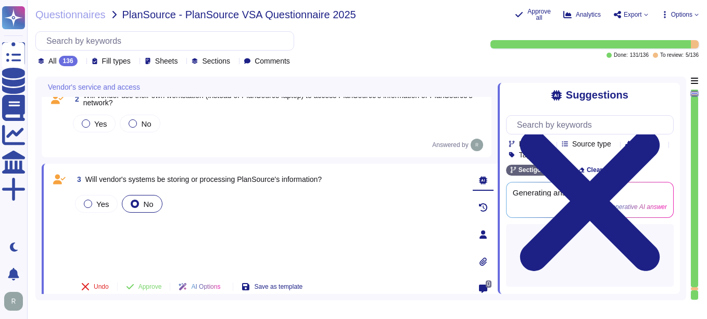
type textarea "Your Enterprise Sales Representative can provide this information."
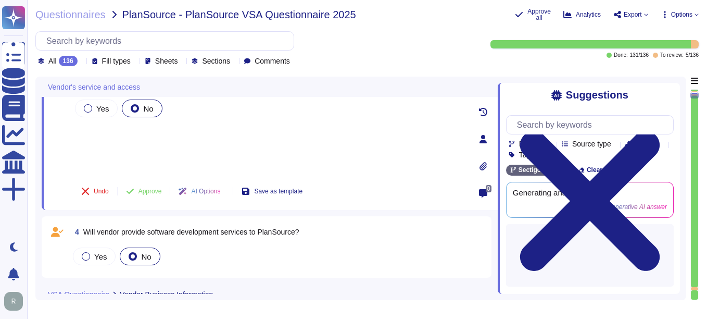
scroll to position [159, 0]
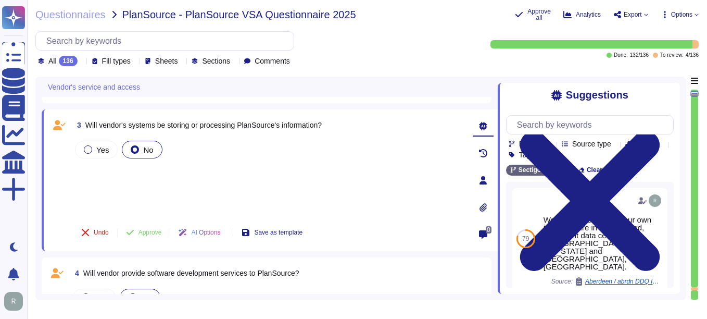
click at [106, 187] on div "Yes No" at bounding box center [269, 177] width 392 height 77
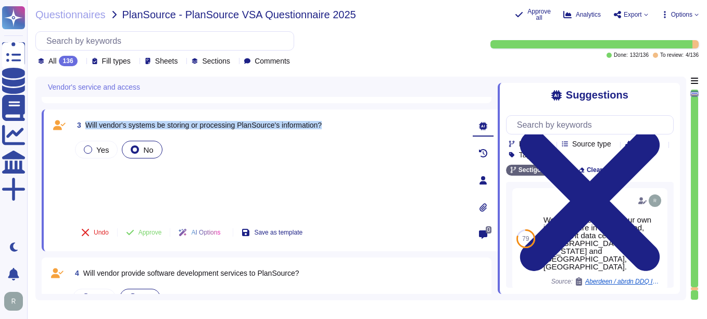
drag, startPoint x: 86, startPoint y: 125, endPoint x: 364, endPoint y: 139, distance: 278.5
click at [364, 139] on div "3 Will vendor's systems be storing or processing PlanSource's information? Yes …" at bounding box center [257, 180] width 415 height 129
click at [90, 151] on div at bounding box center [88, 149] width 8 height 8
click at [149, 233] on span "Approve" at bounding box center [150, 232] width 23 height 6
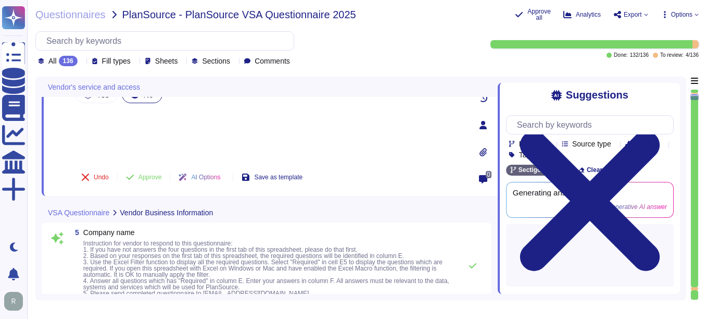
type textarea "These are the main responsible persons acting in the roles defined above:"
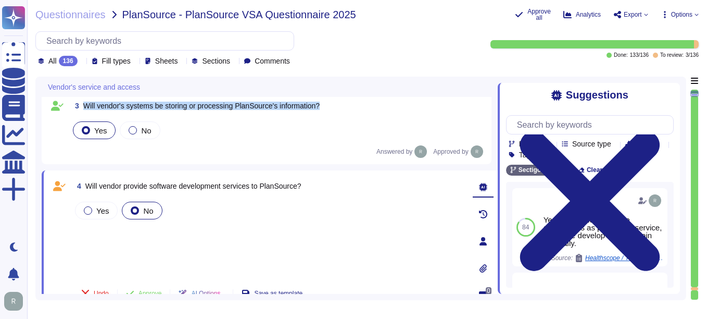
scroll to position [181, 0]
type textarea "Your Enterprise Sales Representative can provide this information."
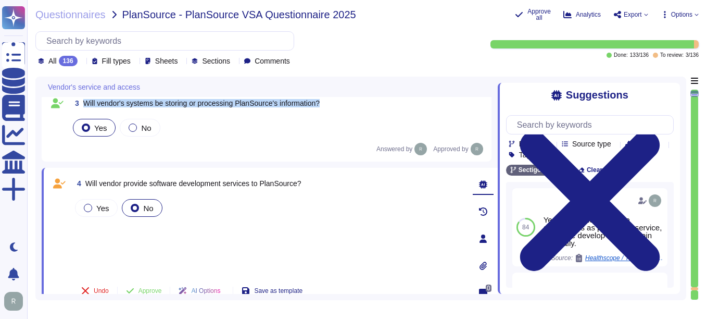
click at [145, 291] on span "Approve" at bounding box center [150, 290] width 23 height 6
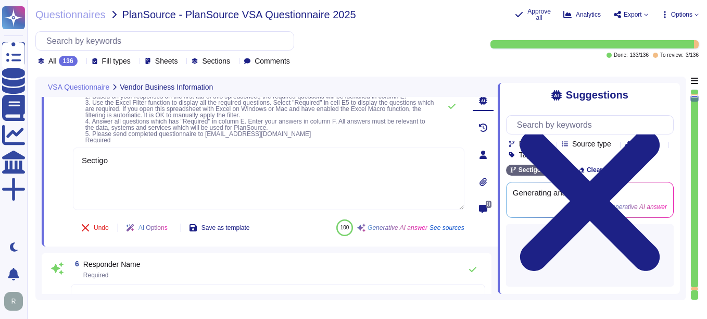
type textarea "These are the main responsible persons acting in the roles defined above:"
type textarea "[EMAIL_ADDRESS][DOMAIN_NAME]"
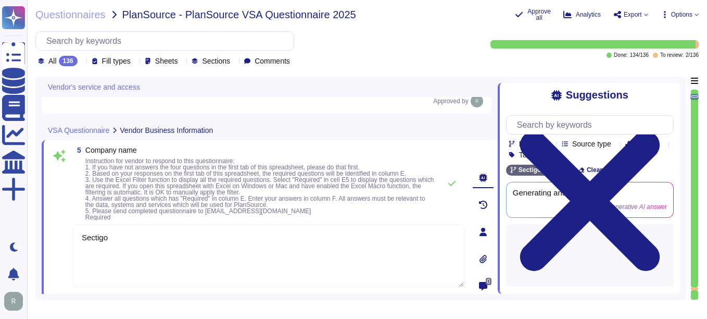
scroll to position [328, 0]
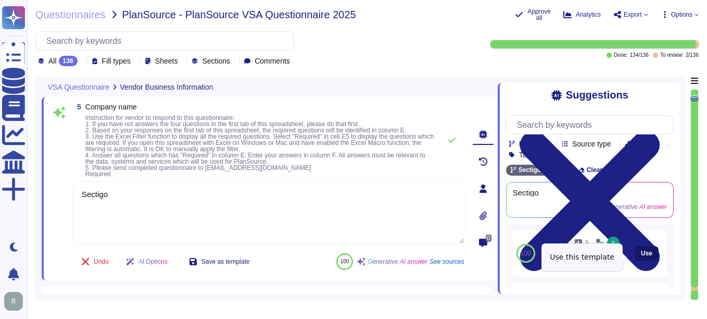
click at [506, 256] on button "Use" at bounding box center [647, 253] width 24 height 15
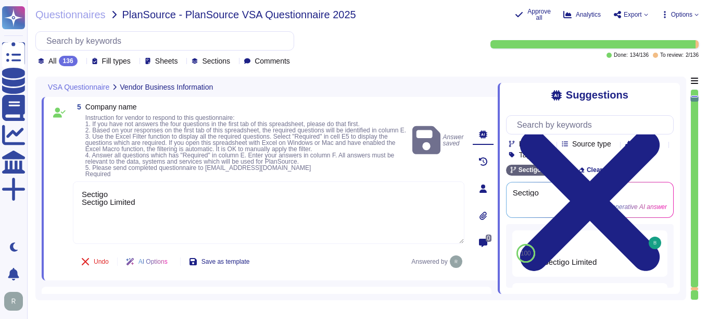
drag, startPoint x: 114, startPoint y: 200, endPoint x: 67, endPoint y: 198, distance: 46.4
click at [67, 198] on div "5 Company name Instruction for vendor to respond to this questionnaire: 1. If y…" at bounding box center [257, 188] width 415 height 171
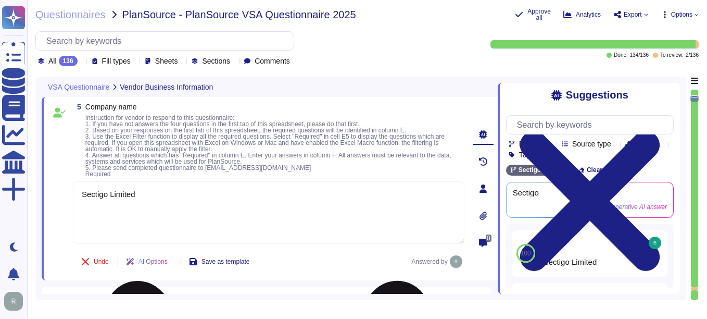
type textarea "Sectigo Limited"
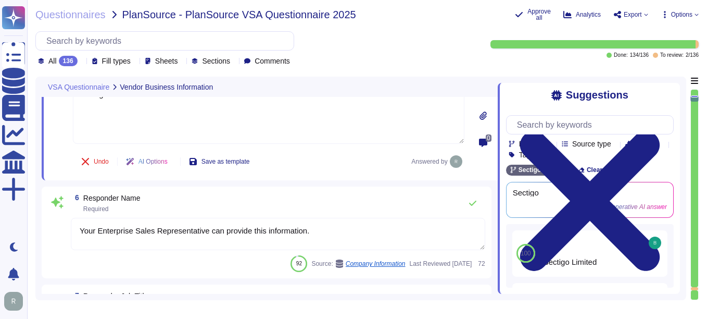
type textarea "The date of the response is [DATE]."
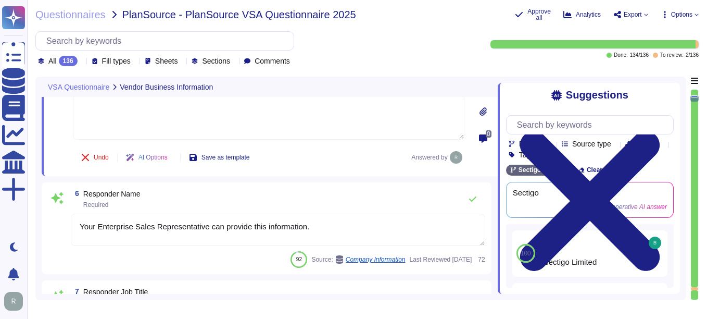
type textarea "Sectigo Limited"
click at [292, 189] on div "6 Responder Name Required Your Enterprise Sales Representative can provide this…" at bounding box center [267, 228] width 450 height 92
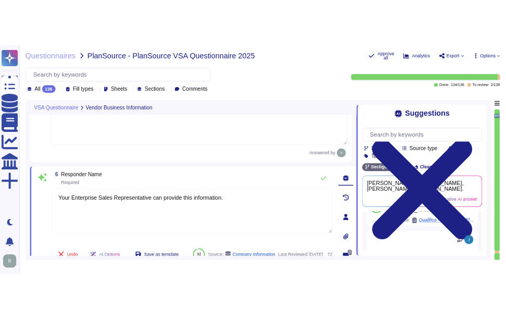
scroll to position [96, 0]
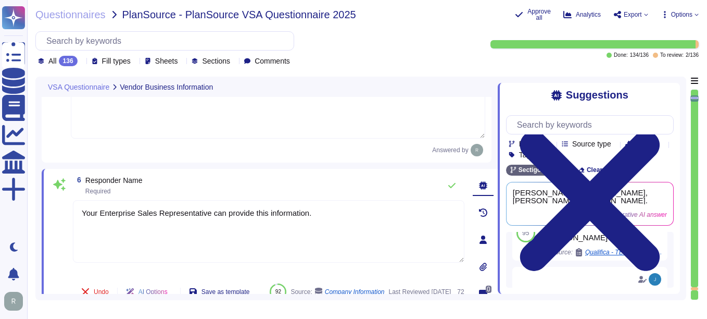
drag, startPoint x: 320, startPoint y: 221, endPoint x: 38, endPoint y: 208, distance: 282.6
click at [38, 208] on div "VSA Questionnaire Vendor Business Information 5 Company name Instruction for ve…" at bounding box center [360, 188] width 651 height 223
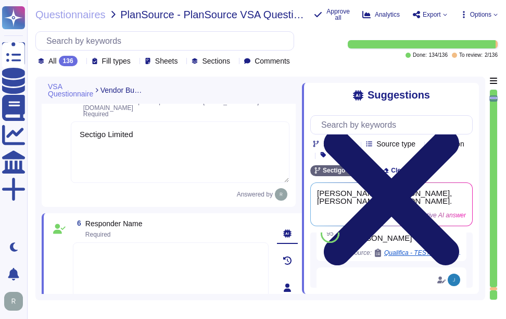
click at [467, 92] on icon at bounding box center [391, 197] width 162 height 217
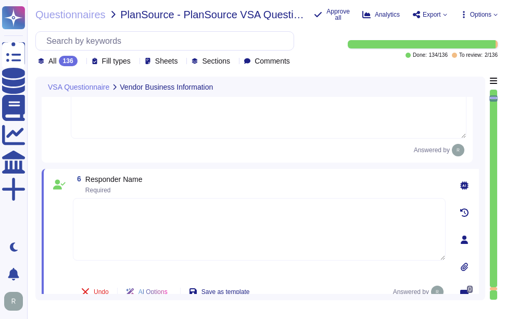
type textarea "The date of the response is [DATE]."
click at [136, 211] on textarea at bounding box center [259, 229] width 373 height 62
click at [85, 178] on span "6 Responder Name Required" at bounding box center [108, 184] width 70 height 19
drag, startPoint x: 87, startPoint y: 178, endPoint x: 186, endPoint y: 181, distance: 99.0
click at [186, 181] on div "6 Responder Name Required" at bounding box center [259, 184] width 373 height 19
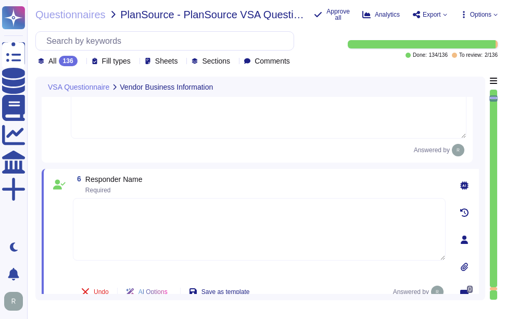
click at [101, 217] on textarea at bounding box center [259, 229] width 373 height 62
type textarea "[PERSON_NAME]"
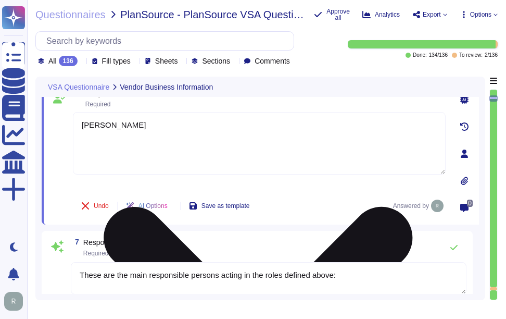
scroll to position [536, 0]
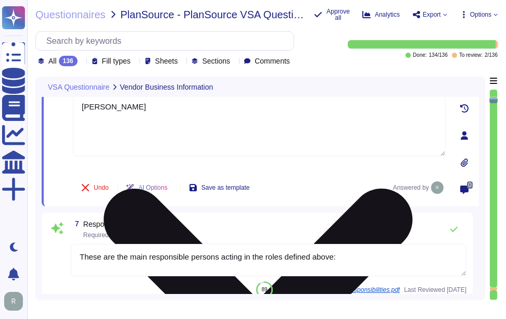
type textarea "Sectigo Limited"
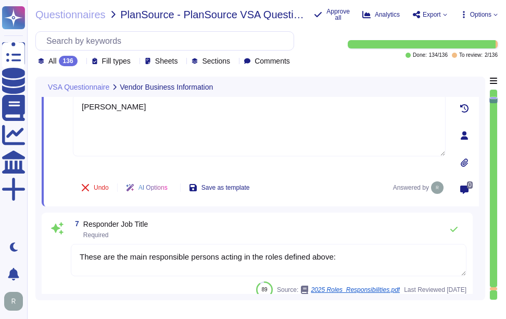
type textarea "[PERSON_NAME]"
click at [201, 258] on textarea "These are the main responsible persons acting in the roles defined above:" at bounding box center [269, 260] width 396 height 32
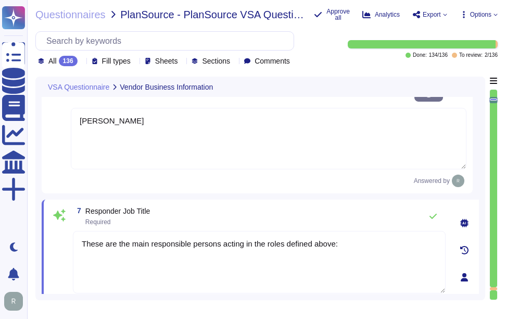
drag, startPoint x: 366, startPoint y: 234, endPoint x: 46, endPoint y: 235, distance: 320.3
click at [46, 235] on div "7 Responder Job Title Required These are the main responsible persons acting in…" at bounding box center [260, 276] width 437 height 155
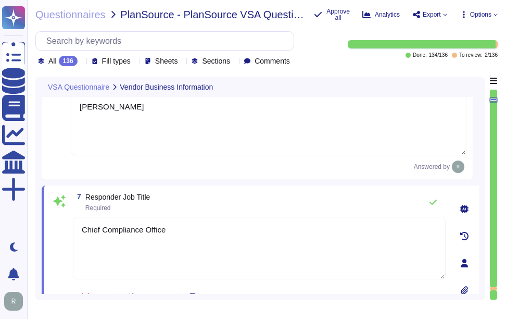
type textarea "Chief Compliance Officer"
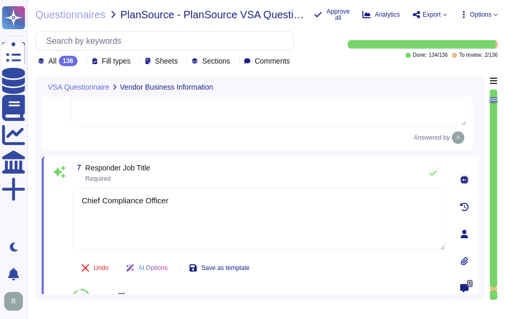
type textarea "Sectigo Limited"
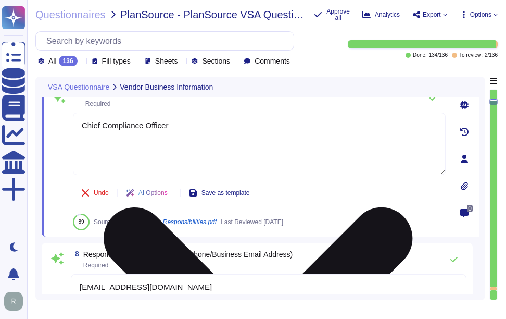
type textarea "The company business name is Sectigo."
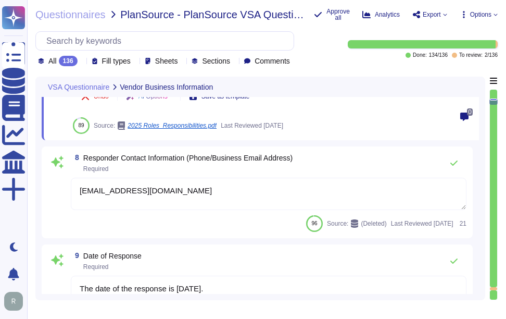
type textarea "[URL][DOMAIN_NAME]"
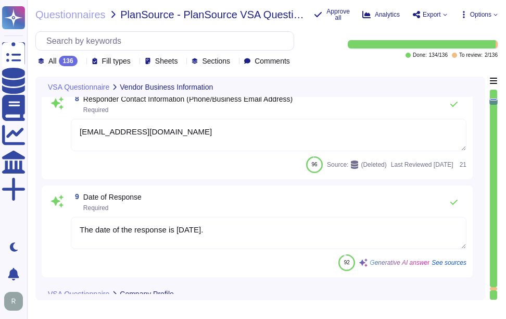
type textarea "Chief Compliance Officer"
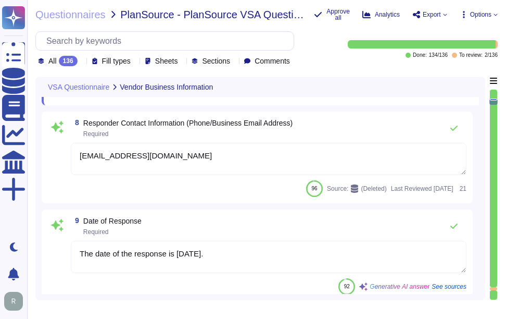
scroll to position [663, 0]
type textarea "Sectigo Limited"
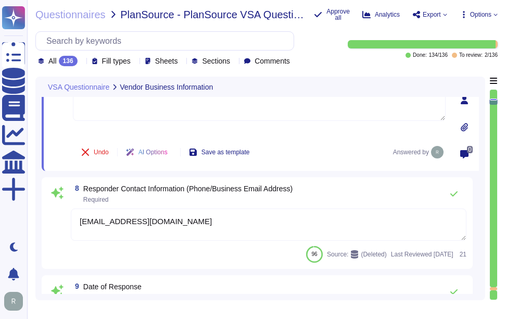
drag, startPoint x: 204, startPoint y: 221, endPoint x: 72, endPoint y: 221, distance: 131.8
click at [72, 221] on textarea "[EMAIL_ADDRESS][DOMAIN_NAME]" at bounding box center [269, 224] width 396 height 32
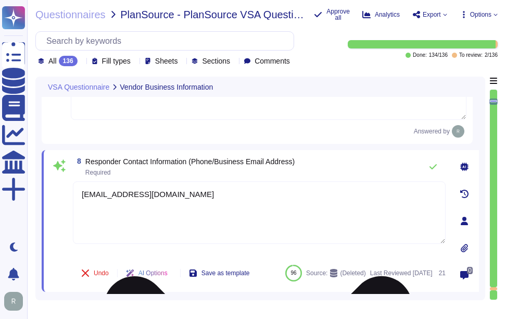
click at [191, 230] on textarea "[EMAIL_ADDRESS][DOMAIN_NAME]" at bounding box center [259, 212] width 373 height 62
drag, startPoint x: 177, startPoint y: 195, endPoint x: 75, endPoint y: 189, distance: 101.8
click at [75, 189] on textarea "[EMAIL_ADDRESS][DOMAIN_NAME]" at bounding box center [259, 212] width 373 height 62
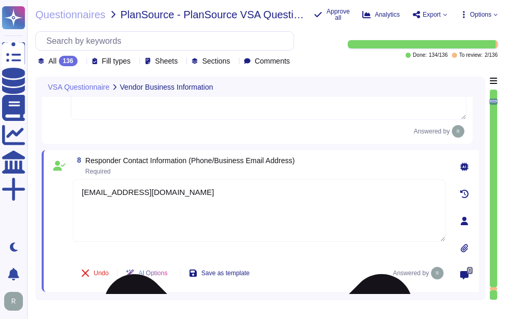
click at [115, 226] on textarea "[EMAIL_ADDRESS][DOMAIN_NAME]" at bounding box center [259, 210] width 373 height 62
click at [93, 192] on textarea "[EMAIL_ADDRESS][DOMAIN_NAME]" at bounding box center [259, 210] width 373 height 62
click at [233, 196] on textarea "[PERSON_NAME][EMAIL_ADDRESS][PERSON_NAME][DOMAIN_NAME]" at bounding box center [259, 210] width 373 height 62
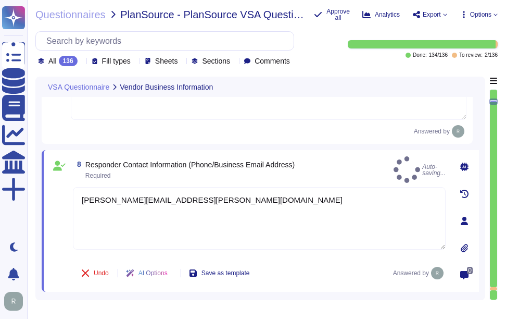
type textarea "[PERSON_NAME][EMAIL_ADDRESS][PERSON_NAME][DOMAIN_NAME]"
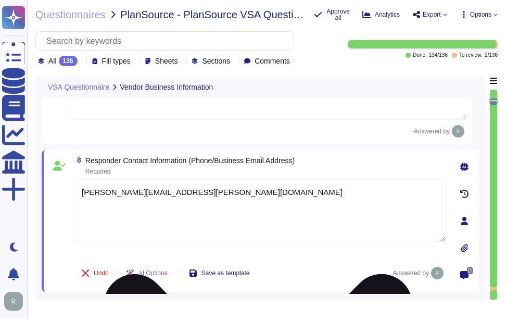
click at [167, 223] on textarea "[PERSON_NAME][EMAIL_ADDRESS][PERSON_NAME][DOMAIN_NAME]" at bounding box center [259, 210] width 373 height 62
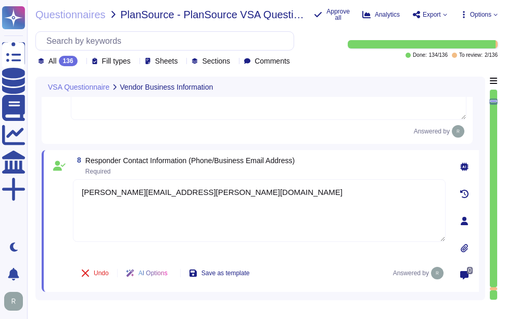
click at [468, 166] on icon at bounding box center [464, 166] width 8 height 8
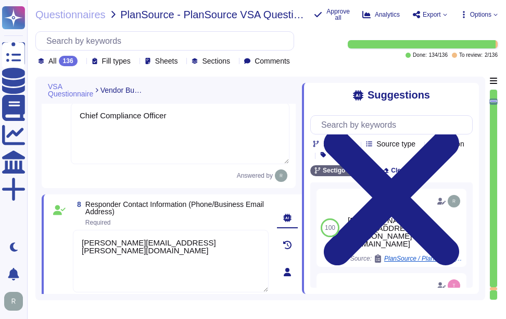
click at [197, 134] on textarea "Chief Compliance Officer" at bounding box center [180, 133] width 219 height 61
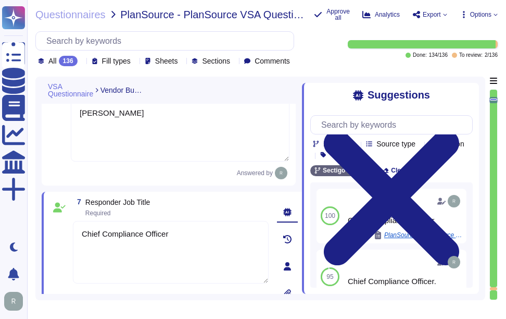
type textarea "The date of the response is [DATE]."
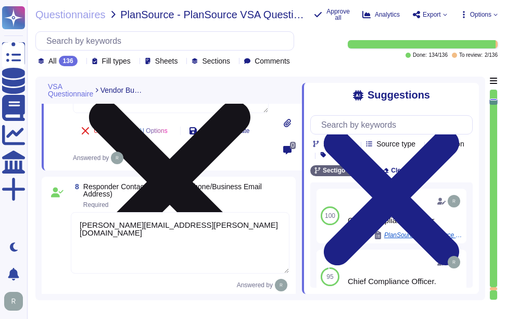
type textarea "Sectigo Limited"
type textarea "The company business name is Sectigo."
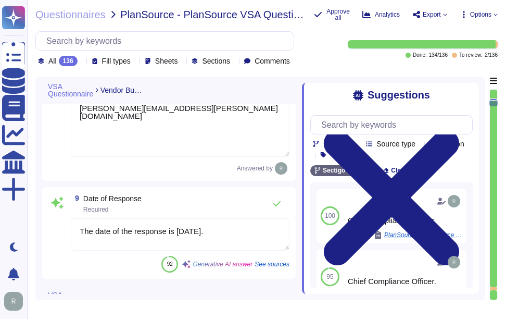
type textarea "[URL][DOMAIN_NAME]"
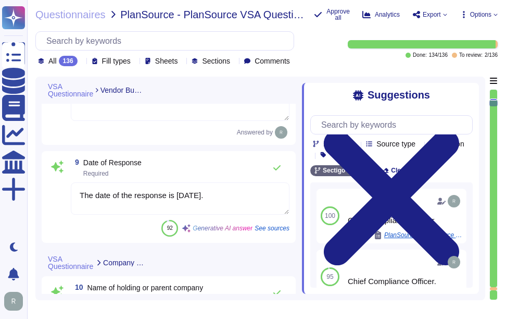
scroll to position [871, 0]
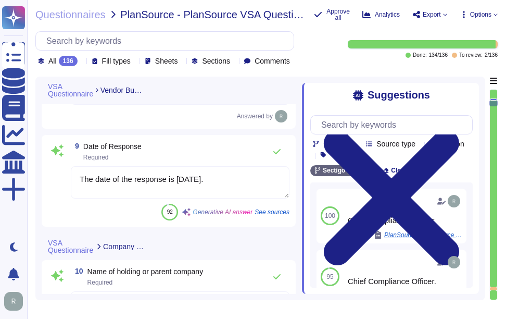
drag, startPoint x: 234, startPoint y: 182, endPoint x: 66, endPoint y: 184, distance: 168.2
click at [66, 184] on div "9 Date of Response Required The date of the response is [DATE]. 92 Generative A…" at bounding box center [169, 180] width 242 height 79
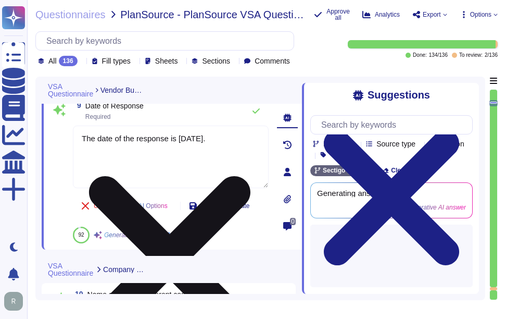
click at [224, 137] on textarea "The date of the response is [DATE]." at bounding box center [171, 157] width 196 height 62
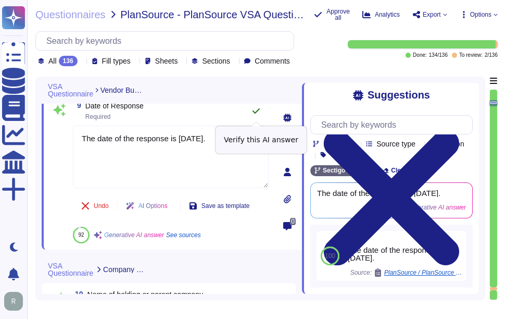
click at [259, 111] on icon at bounding box center [256, 111] width 8 height 8
type textarea "The date of the response is [DATE]."
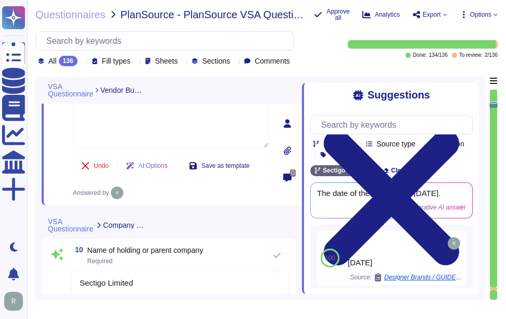
type textarea "[DOMAIN_NAME]"
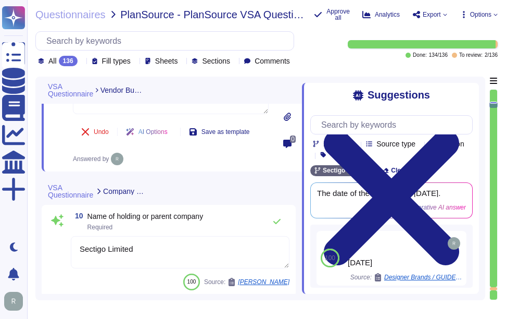
scroll to position [975, 0]
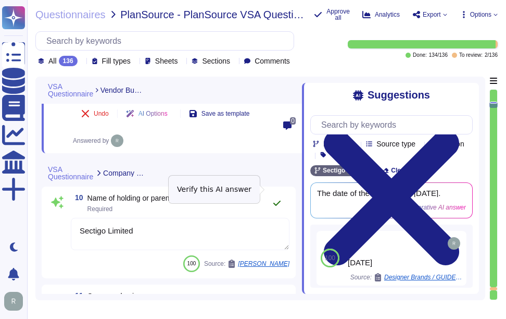
click at [282, 193] on button at bounding box center [277, 203] width 25 height 21
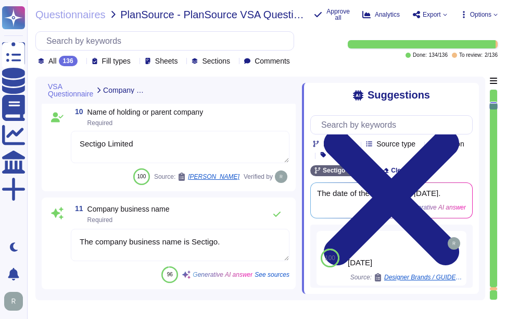
type textarea "Sectigo is a privately held company."
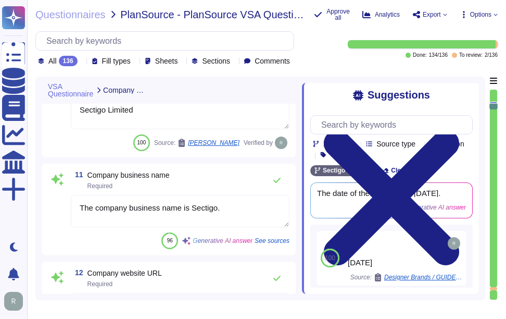
scroll to position [1080, 0]
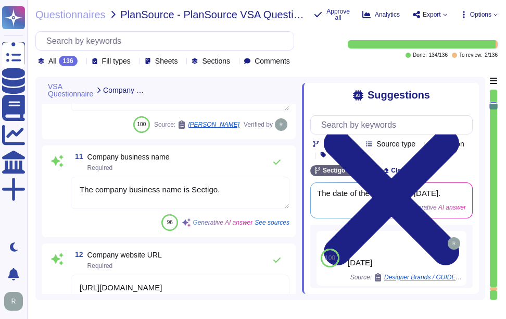
click at [215, 187] on textarea "The company business name is Sectigo." at bounding box center [180, 193] width 219 height 32
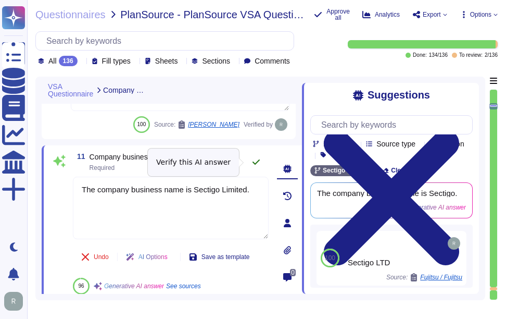
type textarea "The company business name is Sectigo Limited."
click at [257, 158] on icon at bounding box center [256, 162] width 8 height 8
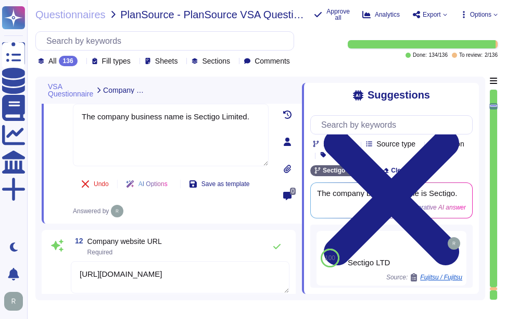
type textarea "Sectigo Limited"
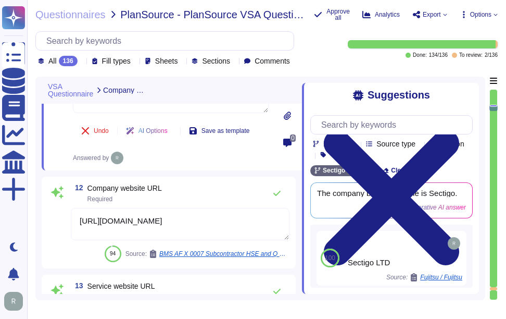
scroll to position [1236, 0]
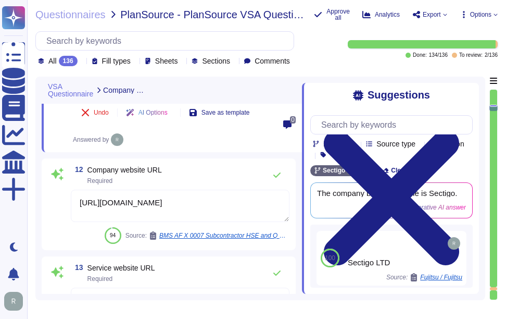
type textarea "Sectigo Limited"
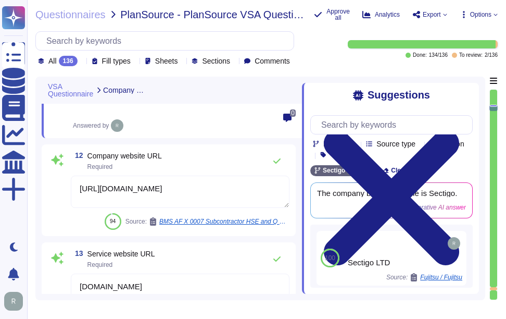
click at [161, 193] on textarea "[URL][DOMAIN_NAME]" at bounding box center [180, 192] width 219 height 32
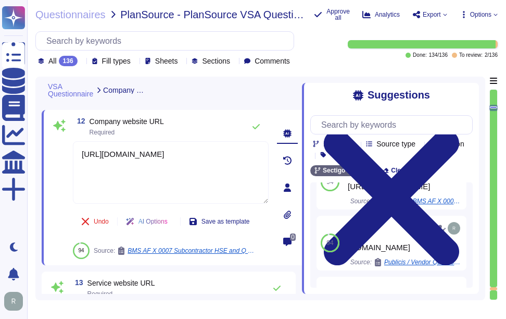
scroll to position [156, 0]
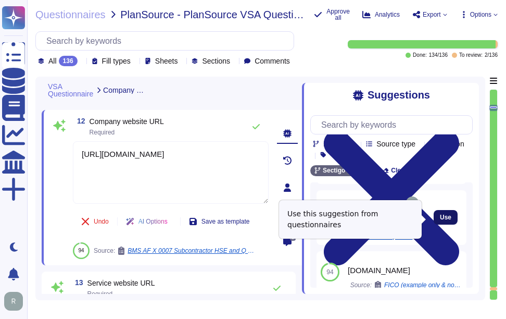
click at [440, 220] on span "Use" at bounding box center [445, 217] width 11 height 6
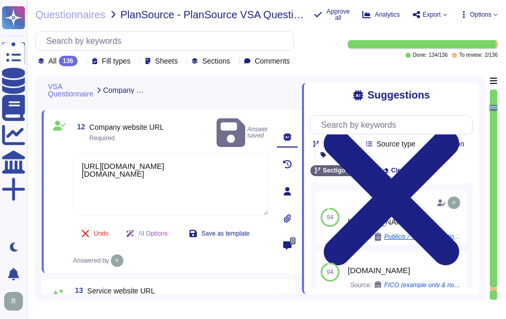
drag, startPoint x: 177, startPoint y: 148, endPoint x: 47, endPoint y: 145, distance: 130.2
click at [47, 145] on div "12 Company website URL Required Answer saved [URL][DOMAIN_NAME] [DOMAIN_NAME] U…" at bounding box center [172, 191] width 260 height 163
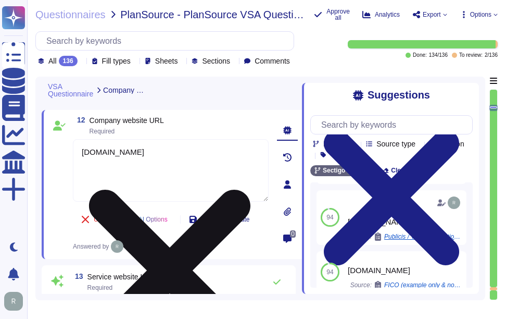
click at [83, 161] on textarea "[DOMAIN_NAME]" at bounding box center [171, 170] width 196 height 62
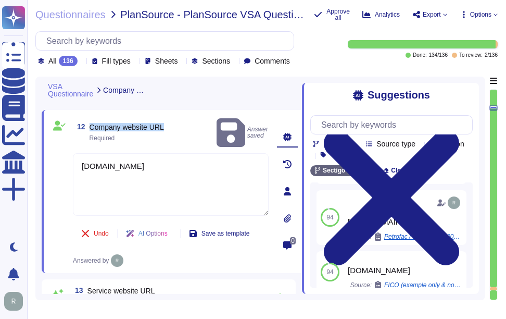
drag, startPoint x: 164, startPoint y: 118, endPoint x: 90, endPoint y: 120, distance: 74.5
click at [90, 120] on div "12 Company website URL Required Answer saved" at bounding box center [171, 132] width 196 height 33
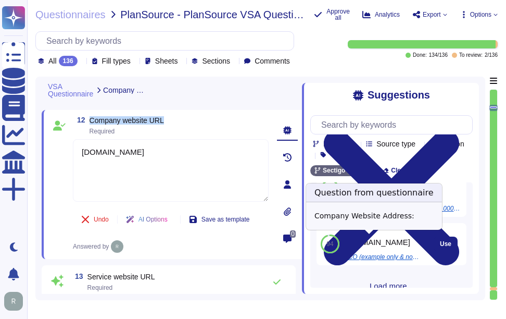
scroll to position [198, 0]
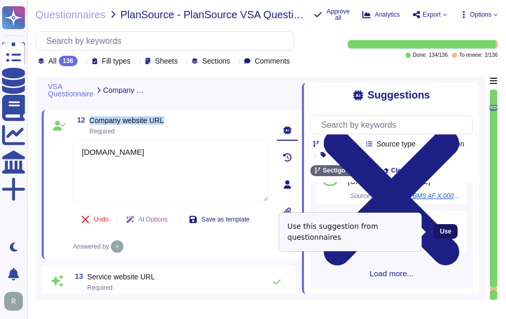
click at [442, 232] on span "Use" at bounding box center [445, 231] width 11 height 6
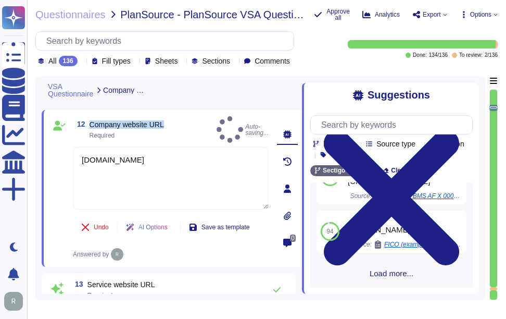
type textarea "[DOMAIN_NAME] [DOMAIN_NAME]"
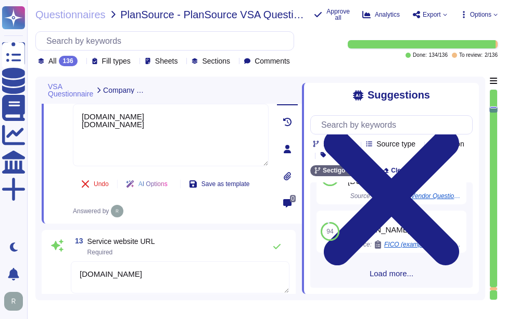
type textarea "Sectigo Limited"
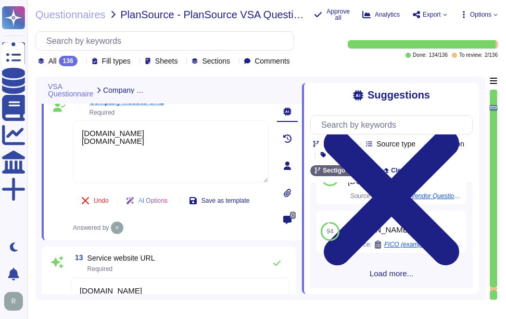
scroll to position [1236, 0]
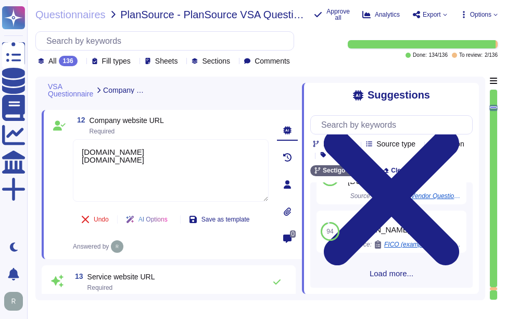
drag, startPoint x: 144, startPoint y: 160, endPoint x: 69, endPoint y: 167, distance: 74.8
click at [69, 167] on div "12 Company website URL Required [DOMAIN_NAME] [DOMAIN_NAME] Undo AI Options Sav…" at bounding box center [159, 184] width 219 height 136
type textarea "[DOMAIN_NAME]"
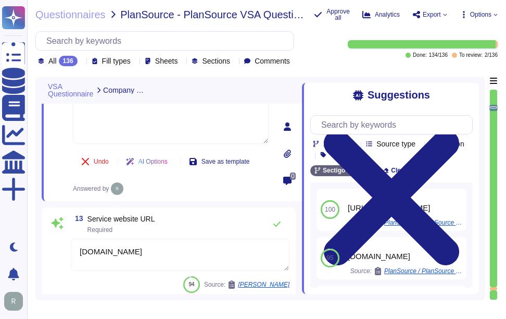
scroll to position [1340, 0]
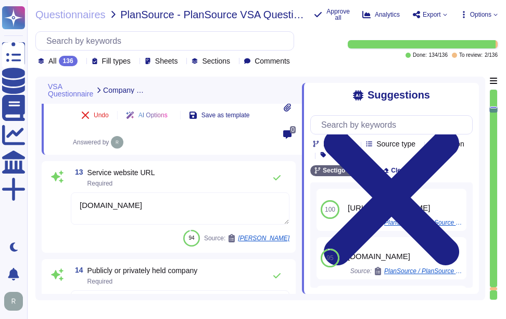
type textarea "Sectigo Limited"
type textarea "[DOMAIN_NAME]"
click at [119, 214] on textarea "[DOMAIN_NAME]" at bounding box center [180, 208] width 219 height 32
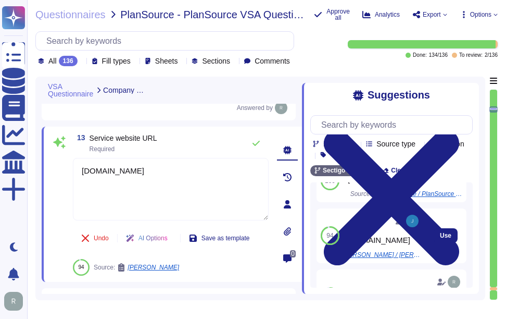
scroll to position [52, 0]
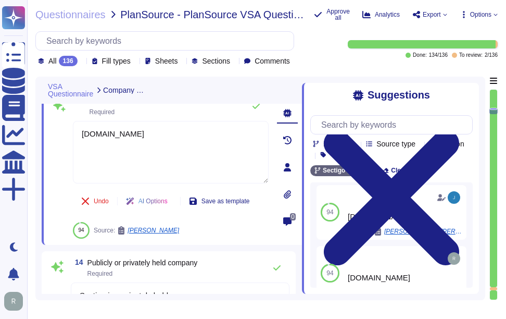
type textarea "Sectigo has been in business for more than 25 years."
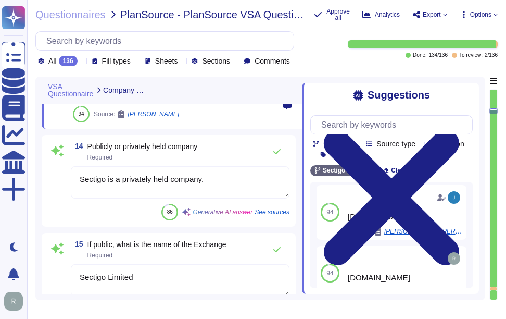
scroll to position [1496, 0]
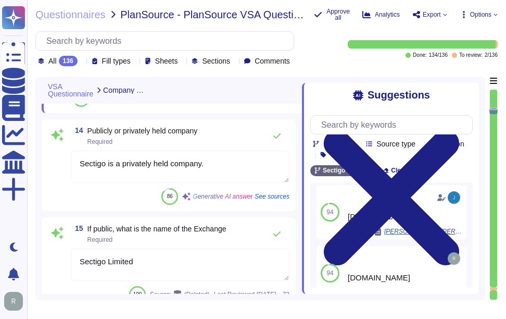
type textarea "Authority, nor any Resellers, Co-marketers, nor any subcontractors, distributor…"
click at [177, 173] on textarea "Sectigo is a privately held company." at bounding box center [180, 167] width 219 height 32
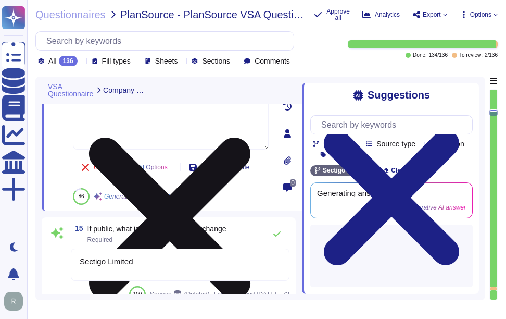
scroll to position [0, 0]
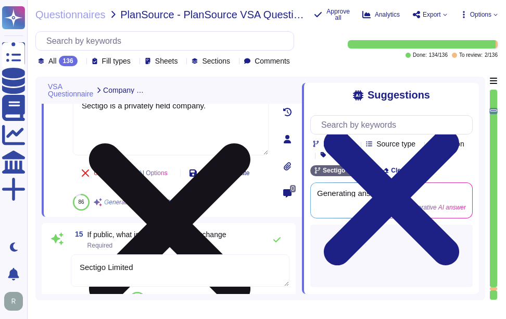
type textarea "The company business name is Sectigo Limited."
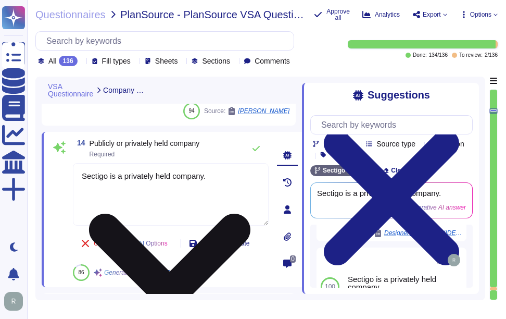
scroll to position [1415, 0]
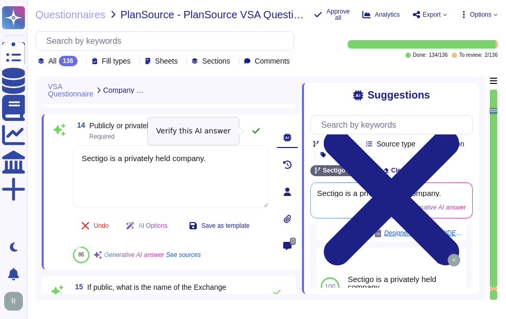
click at [255, 132] on icon at bounding box center [256, 131] width 8 height 8
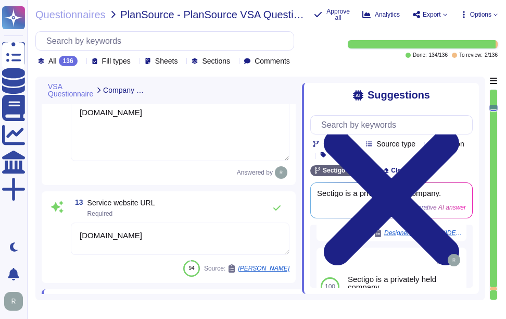
type textarea "Sectigo Limited"
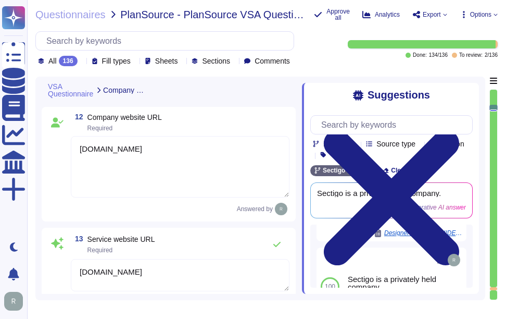
scroll to position [1207, 0]
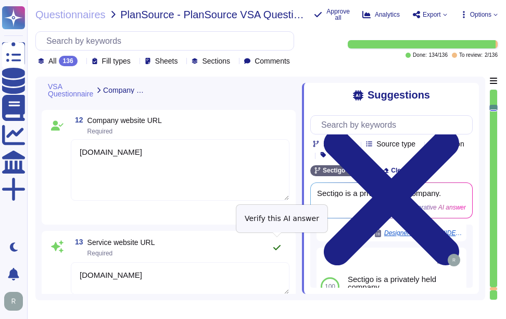
click at [277, 247] on icon at bounding box center [277, 247] width 8 height 8
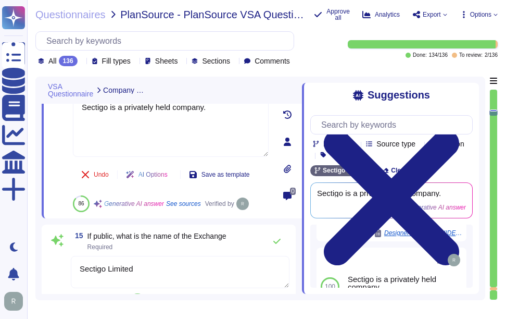
type textarea "Sectigo Limited"
type textarea "Sectigo has been in business for more than 25 years."
type textarea "Authority, nor any Resellers, Co-marketers, nor any subcontractors, distributor…"
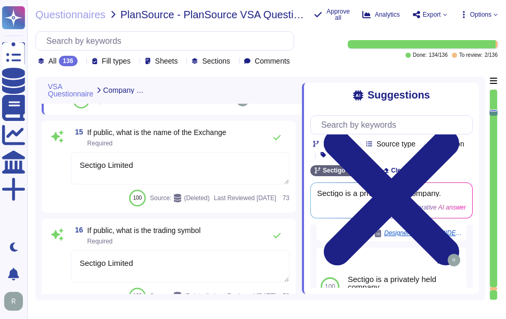
scroll to position [1560, 0]
drag, startPoint x: 147, startPoint y: 169, endPoint x: 68, endPoint y: 151, distance: 81.2
click at [68, 151] on div "15 If public, what is the name of the Exchange Required Sectigo Limited 100 Sou…" at bounding box center [169, 166] width 242 height 79
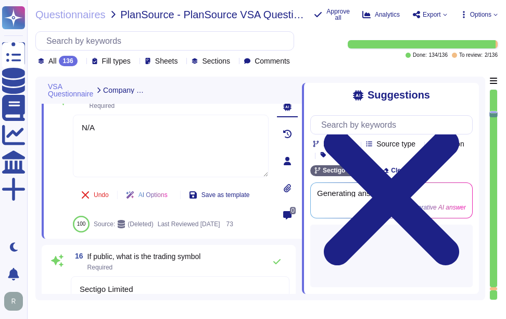
scroll to position [1508, 0]
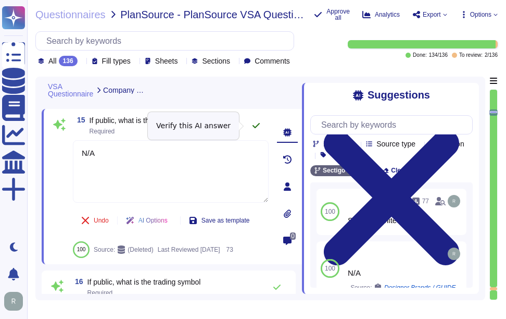
type textarea "N/A"
click at [256, 126] on icon at bounding box center [256, 125] width 8 height 8
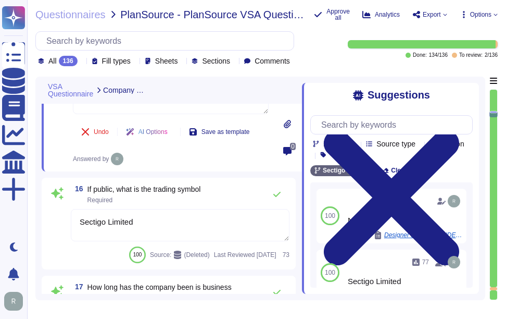
scroll to position [1612, 0]
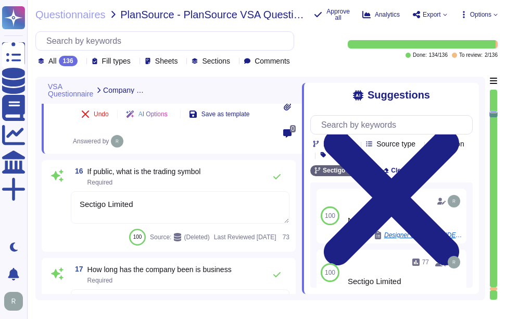
drag, startPoint x: 141, startPoint y: 207, endPoint x: 43, endPoint y: 193, distance: 98.4
click at [43, 193] on div "16 If public, what is the trading symbol Required Sectigo Limited 100 Source: (…" at bounding box center [169, 206] width 254 height 92
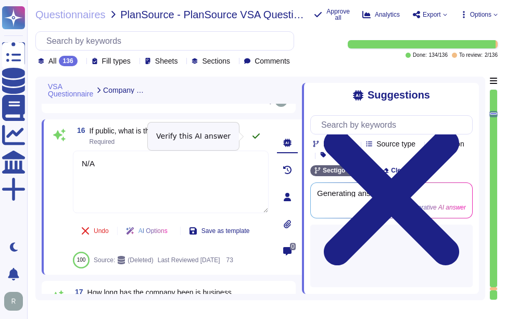
type textarea "N/A"
click at [258, 136] on icon at bounding box center [256, 136] width 8 height 8
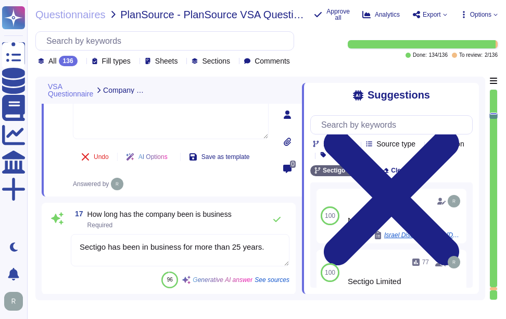
scroll to position [1716, 0]
type textarea "The operational Change Management/Change Control Policy requires an assessment …"
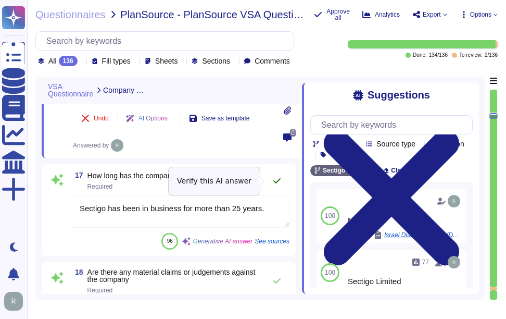
click at [282, 178] on button at bounding box center [277, 180] width 25 height 21
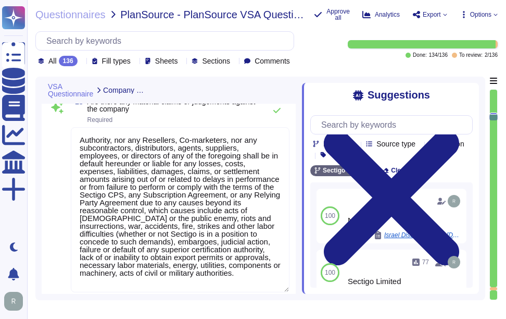
scroll to position [1872, 0]
type textarea "Our service is run from both our own infrastructure and the cloud. Specifically…"
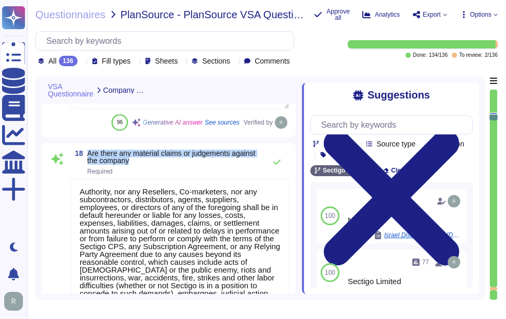
drag, startPoint x: 88, startPoint y: 152, endPoint x: 147, endPoint y: 162, distance: 60.4
click at [147, 162] on span "Are there any material claims or judgements against the company" at bounding box center [173, 156] width 173 height 15
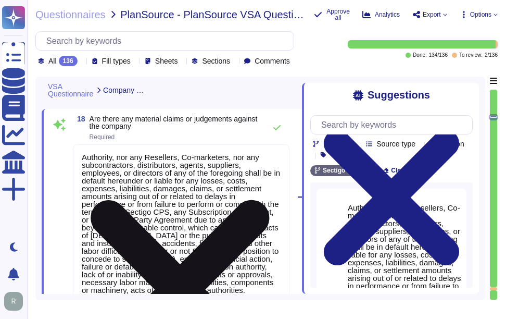
click at [90, 166] on textarea "Authority, nor any Resellers, Co-marketers, nor any subcontractors, distributor…" at bounding box center [181, 226] width 217 height 165
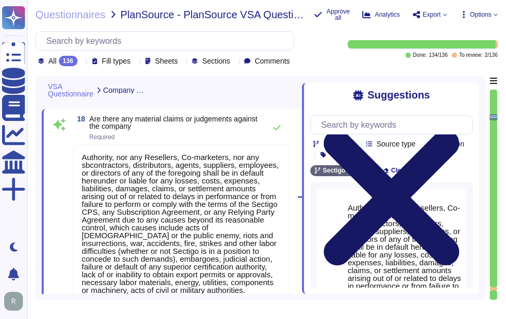
type textarea "Authority, nor any Resellers, Co-marketers, nor any sbcontractors, distributors…"
click at [459, 130] on icon at bounding box center [391, 197] width 135 height 135
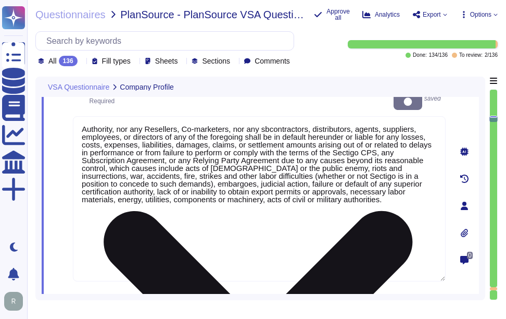
click at [237, 192] on textarea "Authority, nor any Resellers, Co-marketers, nor any sbcontractors, distributors…" at bounding box center [259, 198] width 373 height 165
drag, startPoint x: 240, startPoint y: 190, endPoint x: 76, endPoint y: 109, distance: 183.1
click at [76, 116] on textarea "Authority, nor any Resellers, Co-marketers, nor any sbcontractors, distributors…" at bounding box center [259, 198] width 373 height 165
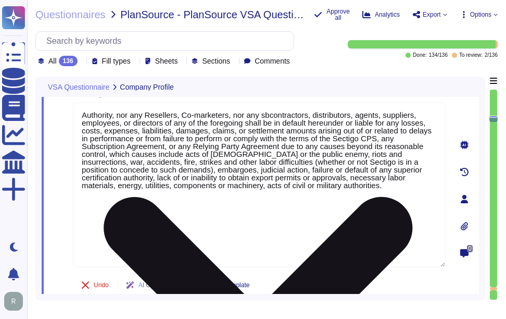
paste textarea "No, there are no material claims or judgments against the company"
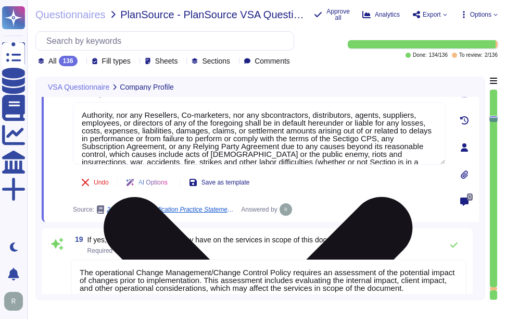
type textarea "- [GEOGRAPHIC_DATA], [US_STATE], [GEOGRAPHIC_DATA] - [GEOGRAPHIC_DATA] - [GEOGR…"
type textarea "No, there are no material claims or judgments against the company."
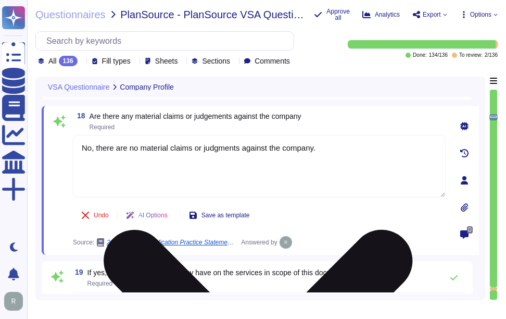
scroll to position [1768, 0]
type textarea "N/A"
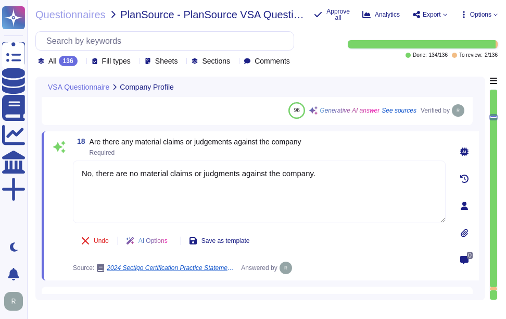
type textarea "No, there are no material claims or judgments against the company."
click at [351, 252] on div "Undo AI Options Save as template Source: 2024 Sectigo Certification Practice St…" at bounding box center [259, 251] width 373 height 46
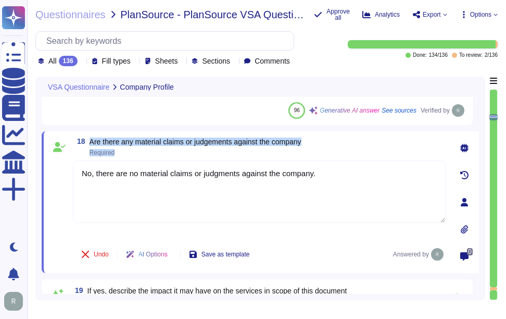
drag, startPoint x: 90, startPoint y: 140, endPoint x: 335, endPoint y: 147, distance: 245.9
click at [335, 147] on div "18 Are there any material claims or judgements against the company Required" at bounding box center [259, 146] width 373 height 19
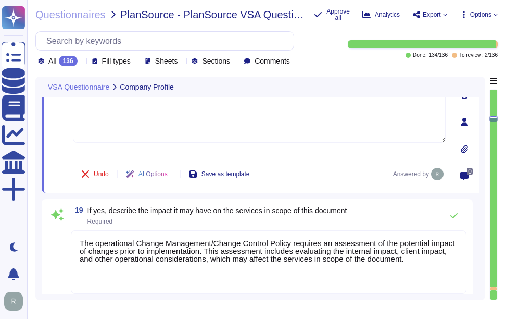
scroll to position [1872, 0]
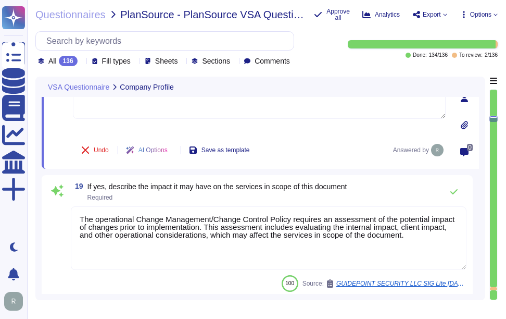
drag, startPoint x: 414, startPoint y: 244, endPoint x: 54, endPoint y: 206, distance: 361.9
click at [54, 206] on div "19 If yes, describe the impact it may have on the services in scope of this doc…" at bounding box center [257, 236] width 419 height 110
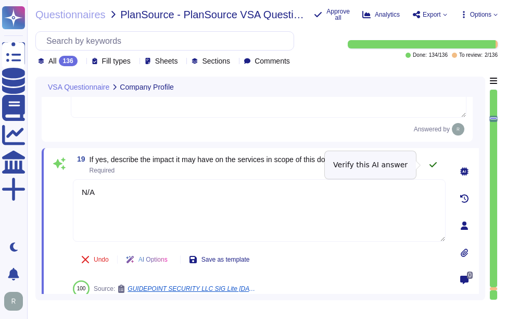
click at [433, 160] on icon at bounding box center [433, 164] width 8 height 8
type textarea "N/A"
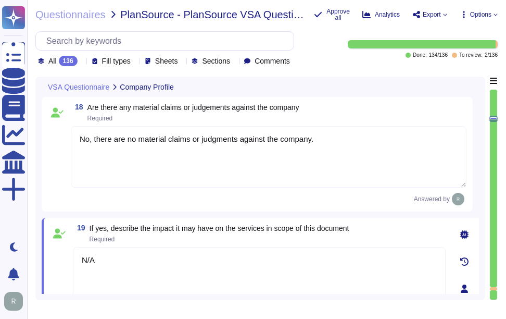
scroll to position [1820, 0]
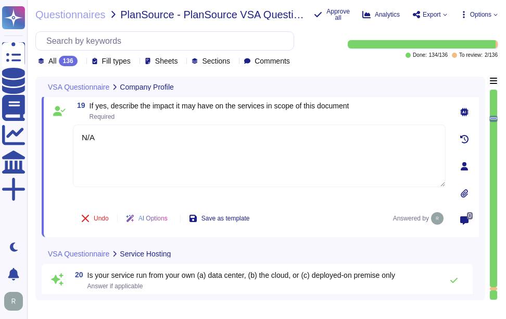
type textarea "Sectigo relies on Google Cloud Platform as its cloud service provider. Addition…"
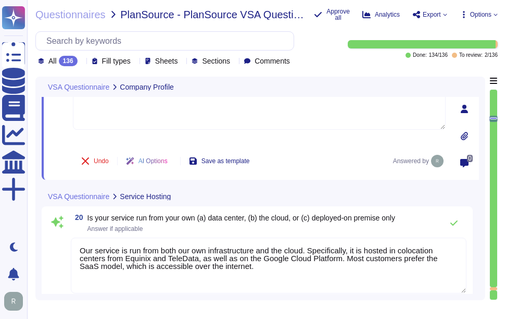
scroll to position [1976, 0]
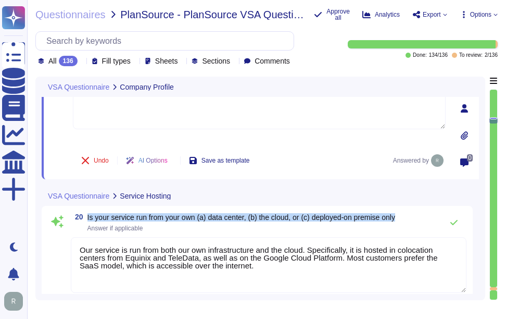
drag, startPoint x: 86, startPoint y: 215, endPoint x: 411, endPoint y: 217, distance: 325.0
click at [411, 217] on div "20 Is your service run from your own (a) data center, (b) the cloud, or (c) dep…" at bounding box center [269, 222] width 396 height 21
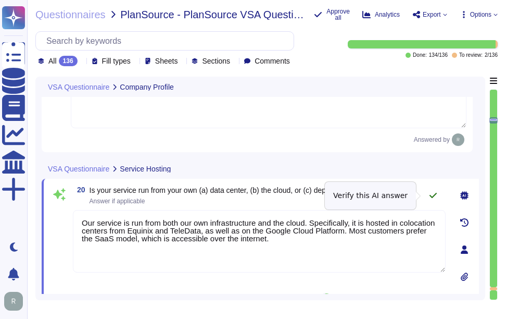
click at [433, 193] on icon at bounding box center [433, 195] width 8 height 8
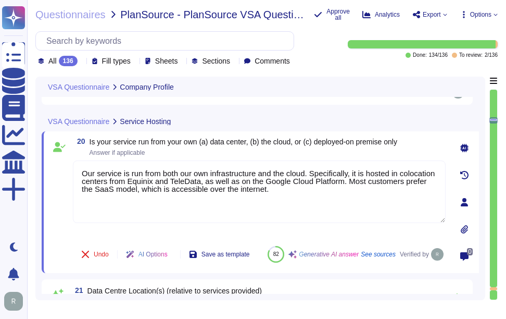
type textarea "ISO 27001, WebTrust, ETSI."
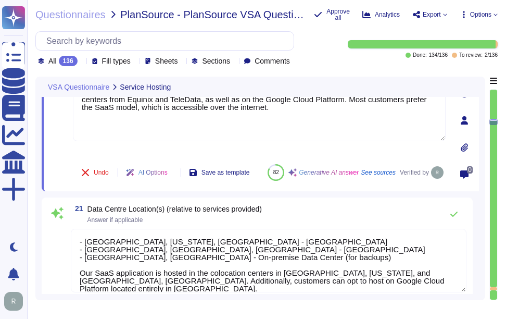
type textarea "We are deployed in the following data centers and countries: - [GEOGRAPHIC_DATA…"
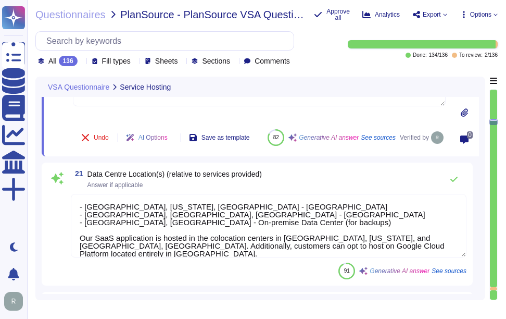
scroll to position [2133, 0]
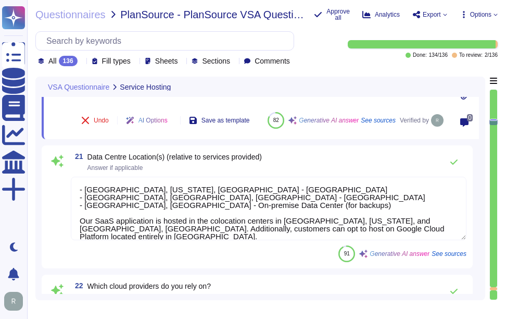
click at [86, 167] on span "21 Data Centre Location(s) (relative to services provided) Answer if applicable" at bounding box center [166, 162] width 191 height 19
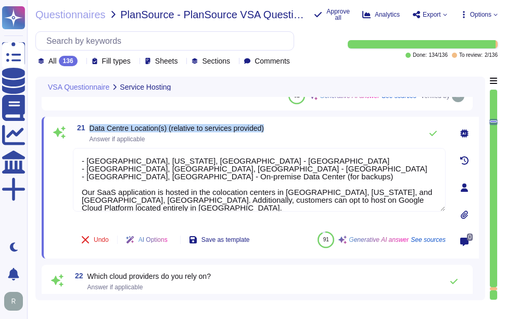
drag, startPoint x: 90, startPoint y: 129, endPoint x: 307, endPoint y: 122, distance: 217.3
click at [307, 122] on div "21 Data Centre Location(s) (relative to services provided) Answer if applicable…" at bounding box center [260, 188] width 437 height 142
click at [435, 131] on icon at bounding box center [433, 133] width 8 height 8
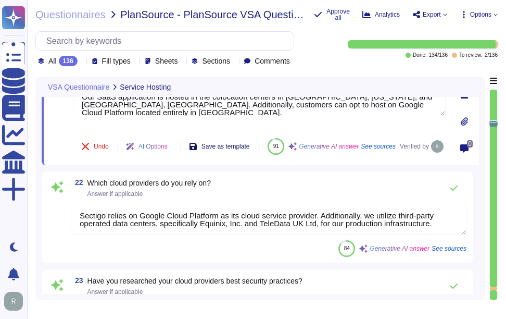
scroll to position [2237, 0]
type textarea "Backups are stored in our on-premise data center in [GEOGRAPHIC_DATA], [GEOGRAP…"
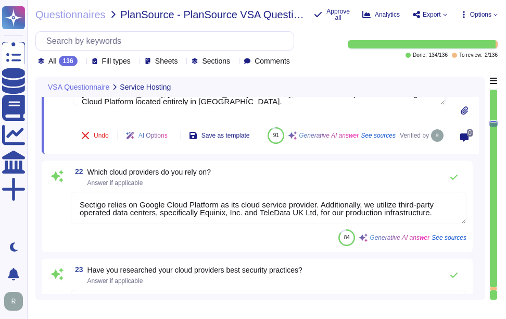
scroll to position [1, 0]
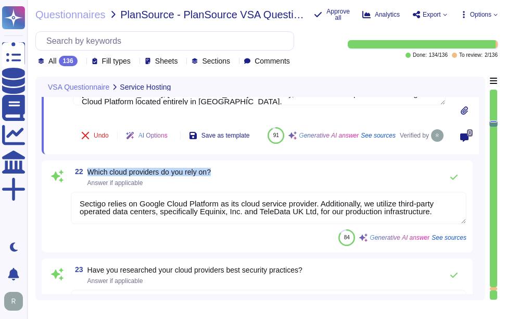
drag, startPoint x: 89, startPoint y: 182, endPoint x: 252, endPoint y: 178, distance: 163.1
click at [252, 178] on div "22 Which cloud providers do you rely on? Answer if applicable Sectigo relies on…" at bounding box center [257, 206] width 431 height 92
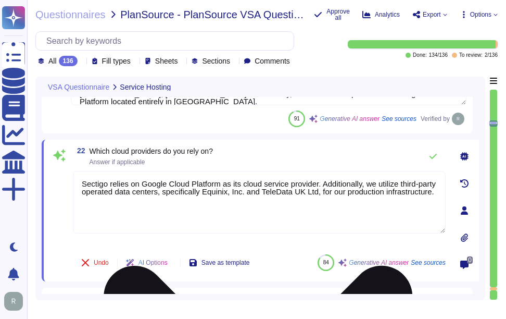
scroll to position [0, 0]
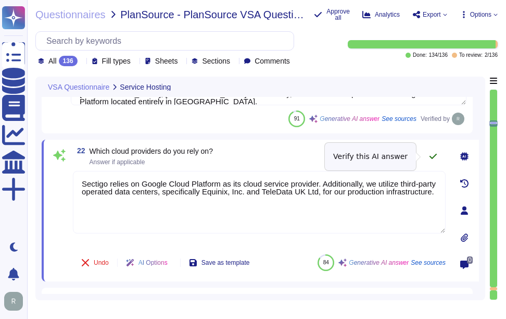
click at [434, 157] on icon at bounding box center [433, 156] width 7 height 5
click at [432, 154] on icon at bounding box center [433, 156] width 8 height 8
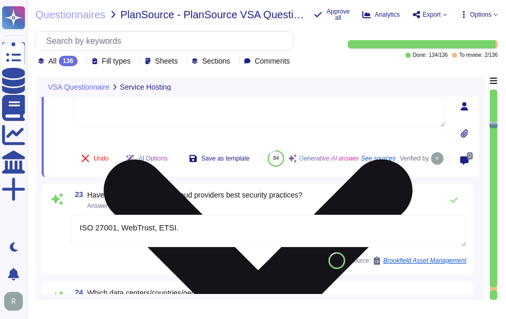
scroll to position [2393, 0]
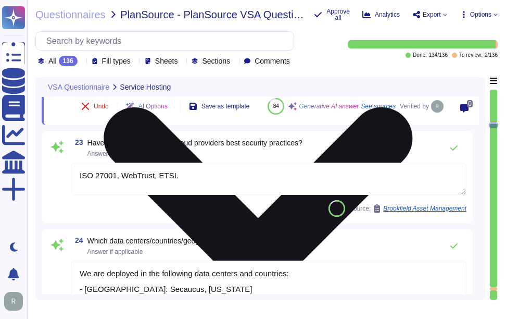
type textarea "Sectigo Certificate Manager"
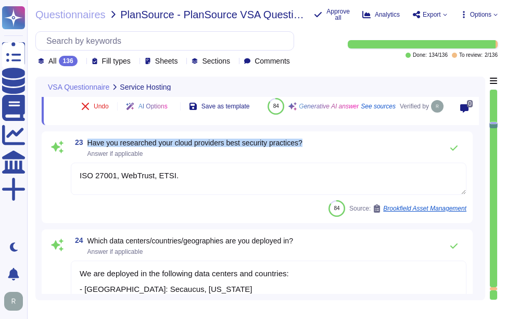
drag, startPoint x: 87, startPoint y: 154, endPoint x: 333, endPoint y: 157, distance: 245.3
click at [333, 157] on div "23 Have you researched your cloud providers best security practices? Answer if …" at bounding box center [269, 147] width 396 height 21
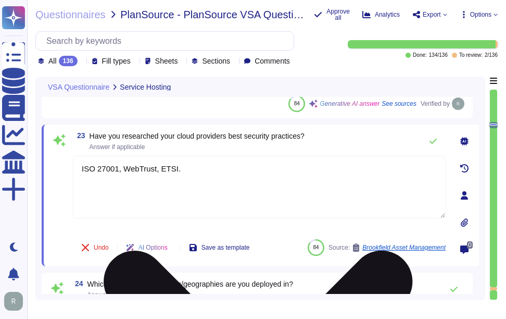
scroll to position [2289, 0]
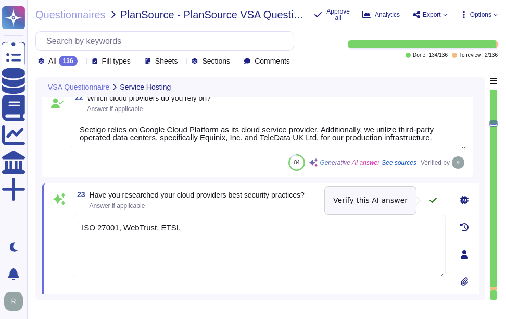
click at [433, 199] on icon at bounding box center [433, 200] width 8 height 8
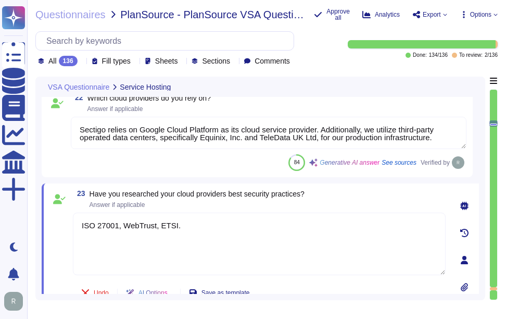
drag, startPoint x: 197, startPoint y: 229, endPoint x: 69, endPoint y: 227, distance: 128.1
click at [69, 227] on div "23 Have you researched your cloud providers best security practices? Answer if …" at bounding box center [248, 260] width 396 height 141
paste textarea "We undergo annual WebTrust, ETSI, SOC 2, and ISO 27001 audits"
type textarea "We undergo annual WebTrust, ETSI, SOC 2, and ISO 27001 audits."
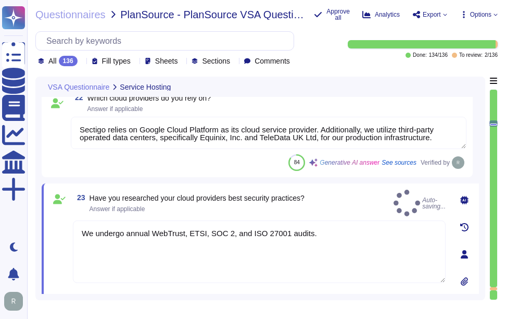
click at [316, 280] on div "23 Have you researched your cloud providers best security practices? Answer if …" at bounding box center [248, 254] width 396 height 129
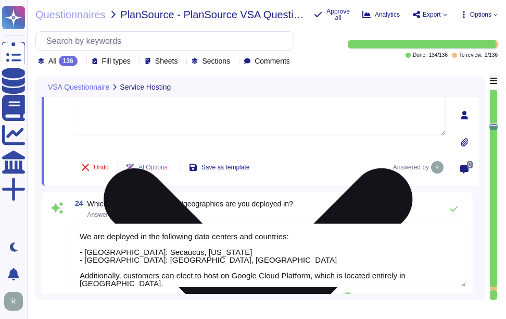
type textarea "Sectigo provides the "Sectigo Certificate Manager," which is a centralized plat…"
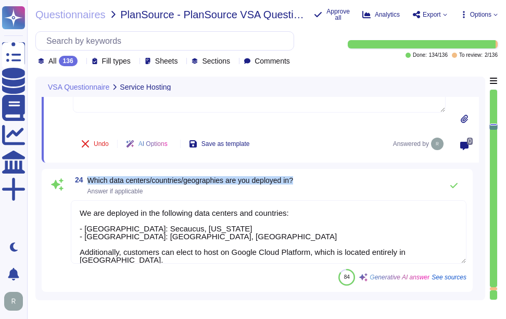
drag, startPoint x: 87, startPoint y: 179, endPoint x: 346, endPoint y: 185, distance: 258.9
click at [346, 185] on div "24 Which data centers/countries/geographies are you deployed in? Answer if appl…" at bounding box center [269, 185] width 396 height 21
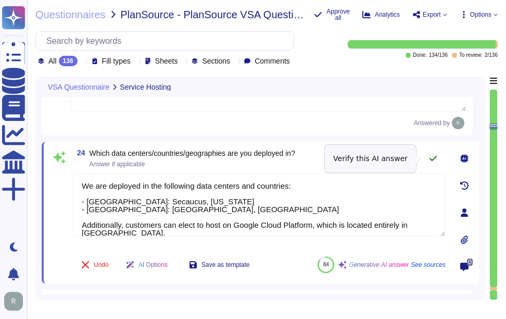
click at [433, 158] on icon at bounding box center [433, 158] width 8 height 8
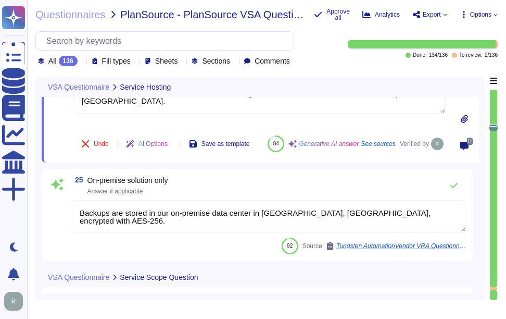
scroll to position [2601, 0]
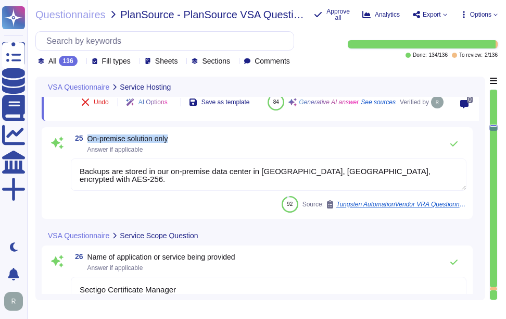
drag, startPoint x: 88, startPoint y: 151, endPoint x: 197, endPoint y: 154, distance: 109.4
click at [197, 154] on div "25 On-premise solution only Answer if applicable" at bounding box center [269, 143] width 396 height 21
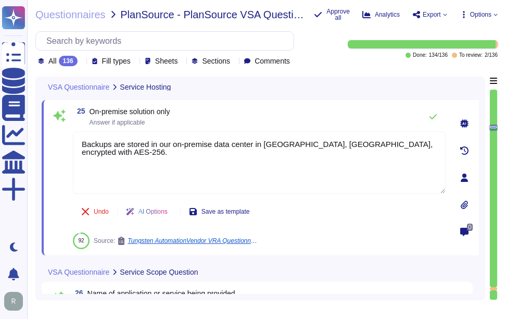
click at [463, 120] on icon at bounding box center [464, 123] width 8 height 8
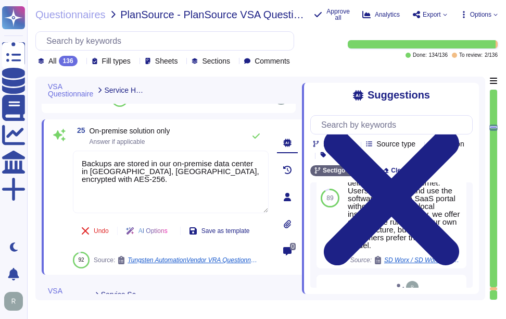
scroll to position [272, 0]
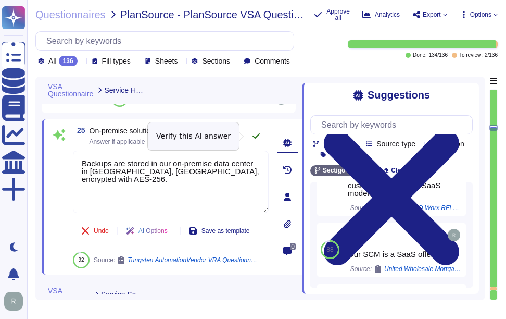
click at [254, 135] on icon at bounding box center [256, 136] width 8 height 8
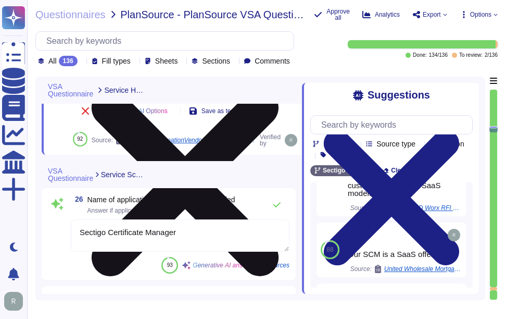
scroll to position [2758, 0]
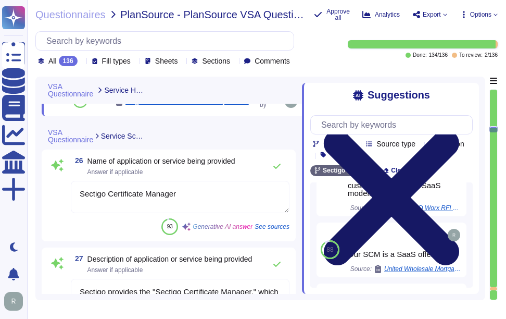
click at [459, 130] on icon at bounding box center [391, 197] width 135 height 135
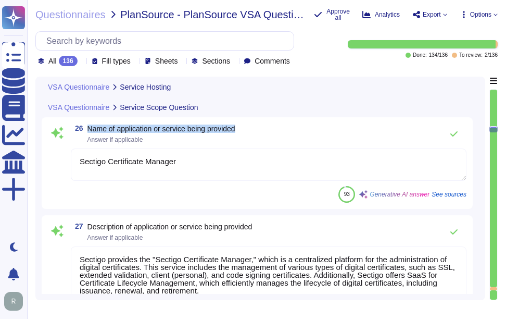
drag, startPoint x: 89, startPoint y: 128, endPoint x: 258, endPoint y: 128, distance: 168.7
click at [258, 128] on div "26 Name of application or service being provided Answer if applicable" at bounding box center [269, 133] width 396 height 21
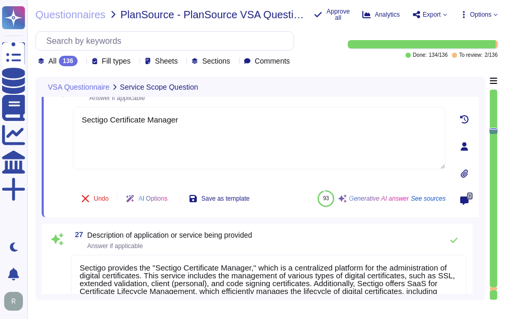
scroll to position [2706, 0]
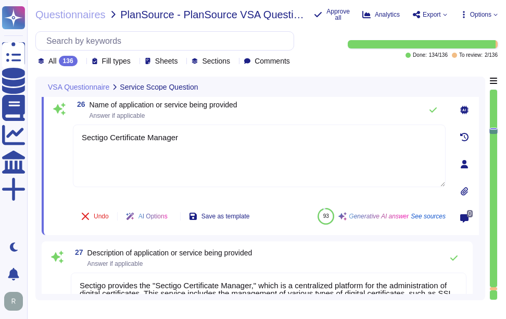
drag, startPoint x: 186, startPoint y: 137, endPoint x: 48, endPoint y: 140, distance: 137.5
click at [48, 140] on div "26 Name of application or service being provided Answer if applicable Sectigo C…" at bounding box center [260, 164] width 437 height 142
paste textarea "The application or service being provided is "Sectigo Certificate Manager," whi…"
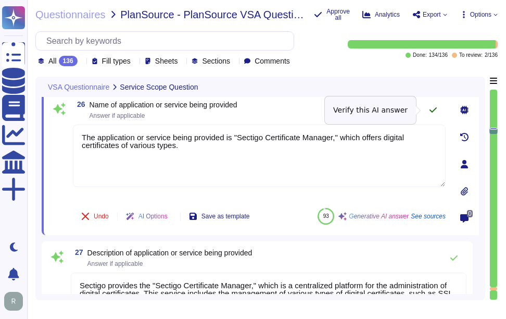
click at [434, 107] on icon at bounding box center [433, 110] width 8 height 8
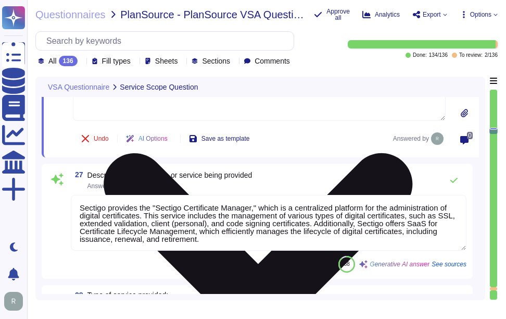
scroll to position [2810, 0]
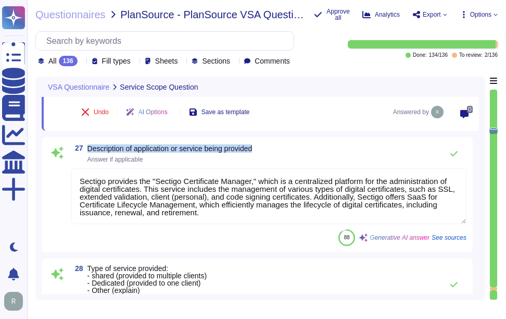
drag, startPoint x: 89, startPoint y: 148, endPoint x: 286, endPoint y: 145, distance: 196.9
click at [286, 145] on div "27 Description of application or service being provided Answer if applicable" at bounding box center [269, 153] width 396 height 21
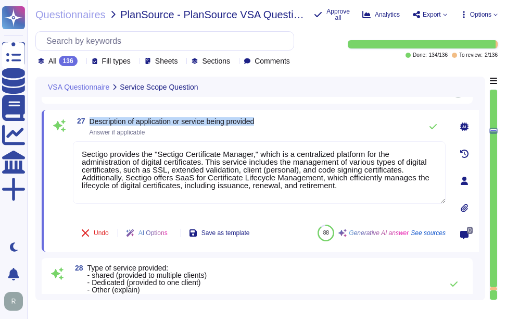
drag, startPoint x: 90, startPoint y: 121, endPoint x: 320, endPoint y: 122, distance: 230.2
click at [320, 122] on div "27 Description of application or service being provided Answer if applicable" at bounding box center [259, 126] width 373 height 21
click at [464, 125] on icon at bounding box center [464, 126] width 8 height 8
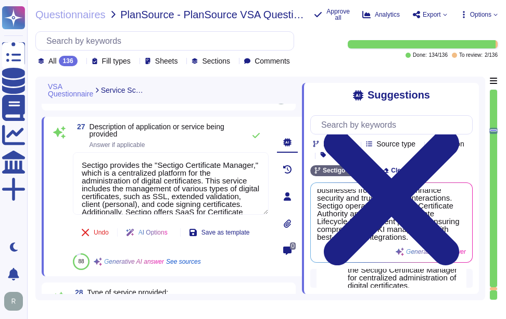
scroll to position [152, 0]
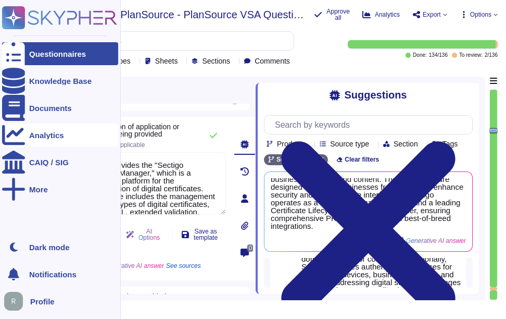
drag, startPoint x: 301, startPoint y: 124, endPoint x: 15, endPoint y: 125, distance: 285.4
click at [15, 126] on div "Questionnaires Knowledge Base Documents Analytics CAIQ / SIG More Dark mode Not…" at bounding box center [253, 159] width 506 height 319
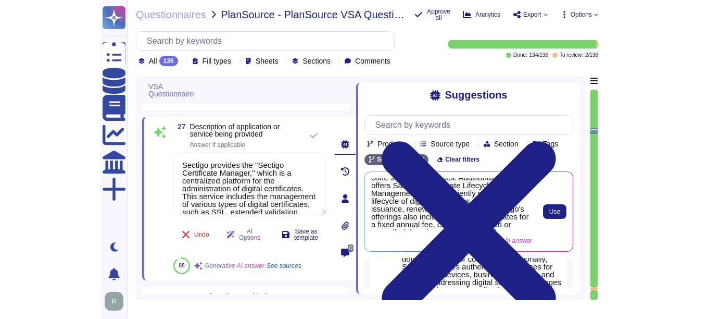
scroll to position [0, 0]
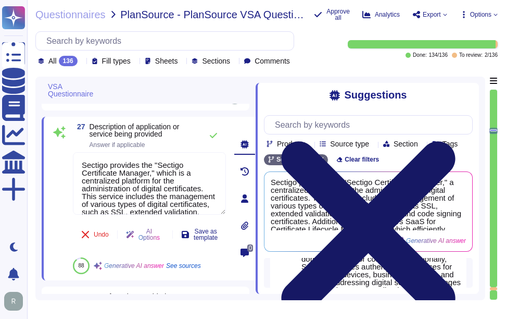
click at [455, 141] on icon at bounding box center [368, 228] width 174 height 174
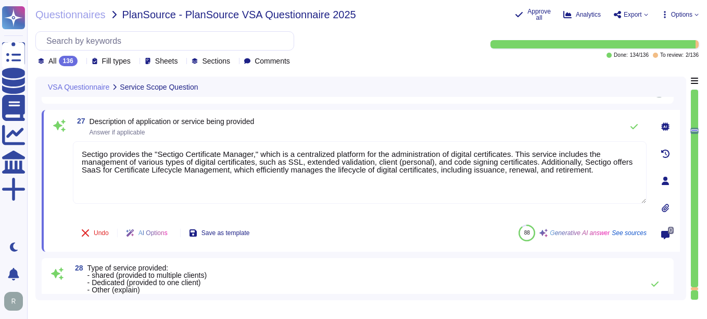
click at [506, 123] on icon at bounding box center [665, 126] width 8 height 8
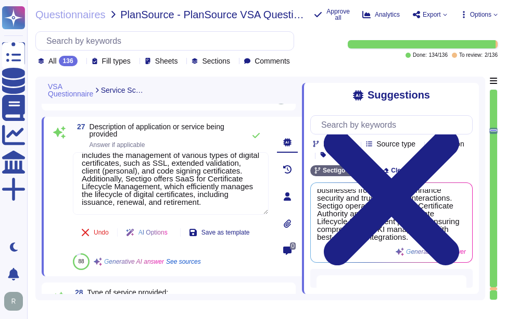
scroll to position [152, 0]
drag, startPoint x: 91, startPoint y: 127, endPoint x: 136, endPoint y: 133, distance: 45.2
click at [136, 133] on span "Description of application or service being provided" at bounding box center [165, 130] width 150 height 15
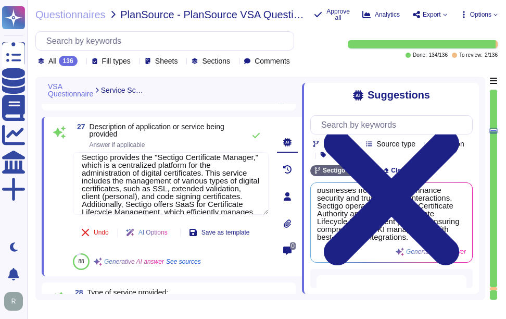
scroll to position [0, 0]
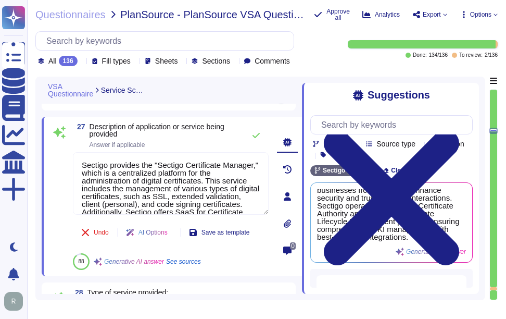
drag, startPoint x: 129, startPoint y: 205, endPoint x: 64, endPoint y: 154, distance: 82.3
click at [64, 154] on div "27 Description of application or service being provided Answer if applicable Se…" at bounding box center [159, 196] width 219 height 147
paste textarea "Sectigo provides a comprehensive range of digital identity solutions and certif…"
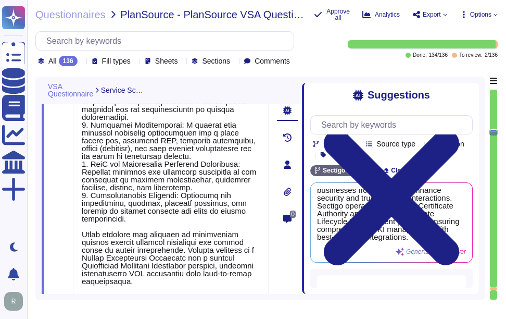
scroll to position [152, 0]
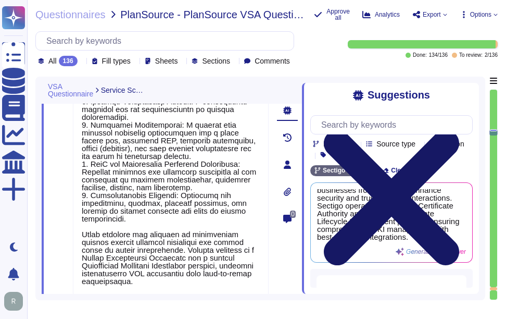
click at [459, 130] on icon at bounding box center [391, 197] width 135 height 135
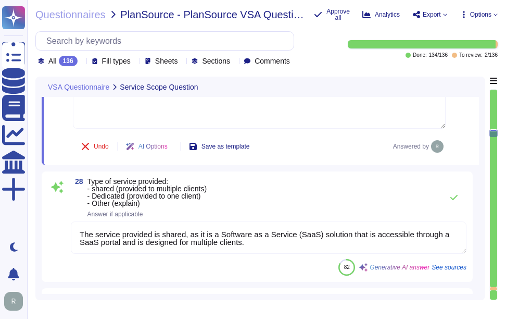
scroll to position [3168, 0]
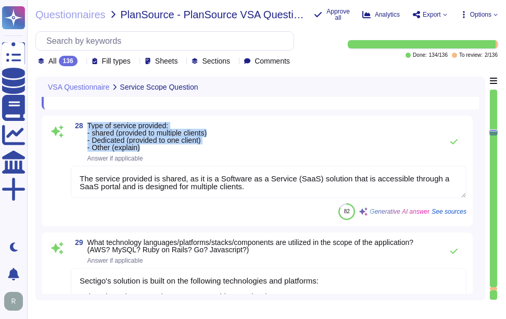
drag, startPoint x: 88, startPoint y: 123, endPoint x: 248, endPoint y: 148, distance: 161.9
click at [248, 148] on div "28 Type of service provided: - shared (provided to multiple clients) - Dedicate…" at bounding box center [269, 142] width 396 height 40
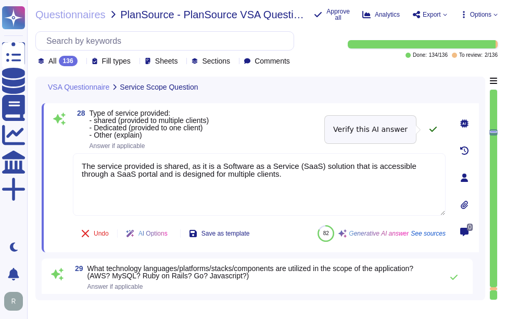
click at [434, 126] on icon at bounding box center [433, 129] width 8 height 8
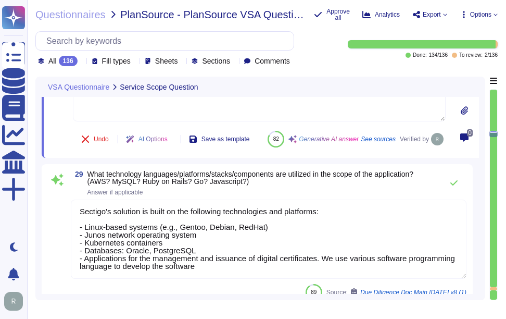
scroll to position [3326, 0]
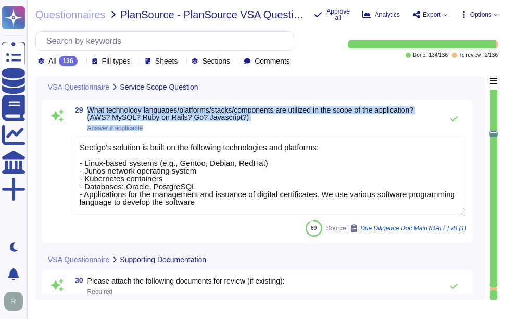
drag, startPoint x: 89, startPoint y: 135, endPoint x: 255, endPoint y: 148, distance: 166.6
click at [255, 131] on span "What technology languages/platforms/stacks/components are utilized in the scope…" at bounding box center [262, 118] width 350 height 25
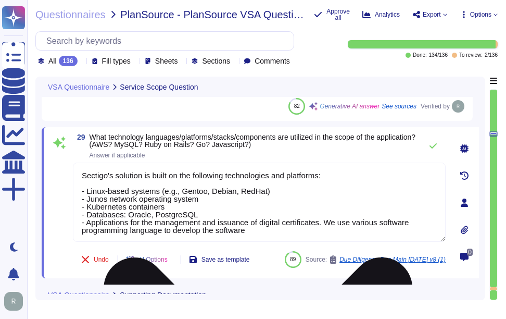
scroll to position [3222, 0]
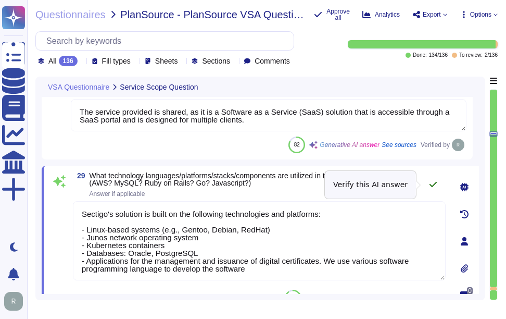
click at [432, 183] on icon at bounding box center [433, 184] width 8 height 8
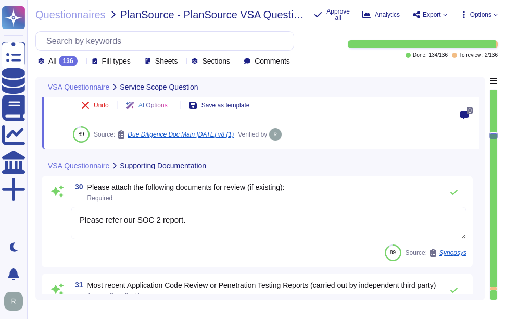
scroll to position [3430, 0]
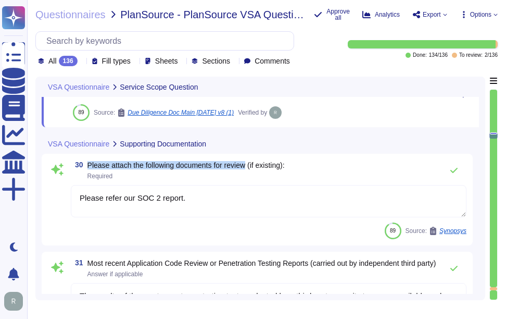
drag, startPoint x: 89, startPoint y: 164, endPoint x: 251, endPoint y: 167, distance: 162.5
click at [251, 167] on span "Please attach the following documents for review (if existing):" at bounding box center [185, 165] width 197 height 8
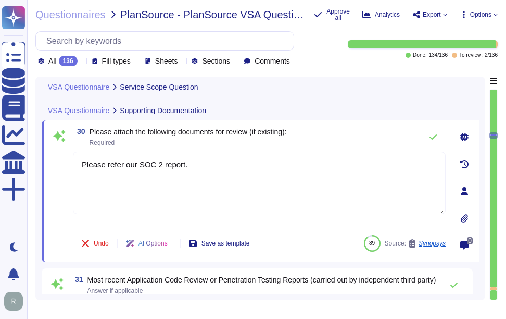
drag, startPoint x: 210, startPoint y: 167, endPoint x: 41, endPoint y: 158, distance: 170.0
click at [41, 158] on div "VSA Questionnaire Service Scope Question 28 Type of service provided: - shared …" at bounding box center [260, 188] width 450 height 223
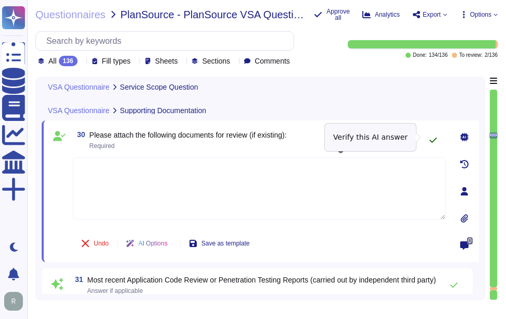
click at [436, 136] on icon at bounding box center [433, 140] width 8 height 8
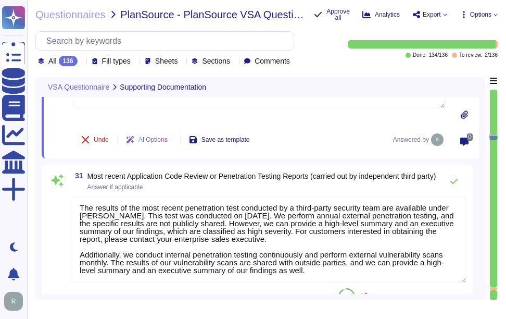
scroll to position [3407, 0]
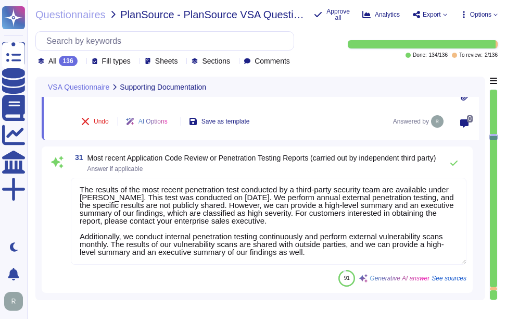
click at [223, 235] on textarea "The results of the most recent penetration test conducted by a third-party secu…" at bounding box center [269, 221] width 396 height 87
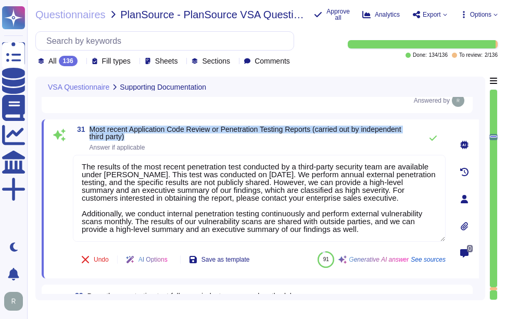
drag, startPoint x: 92, startPoint y: 130, endPoint x: 153, endPoint y: 137, distance: 61.4
click at [153, 137] on span "Most recent Application Code Review or Penetration Testing Reports (carried out…" at bounding box center [253, 133] width 327 height 15
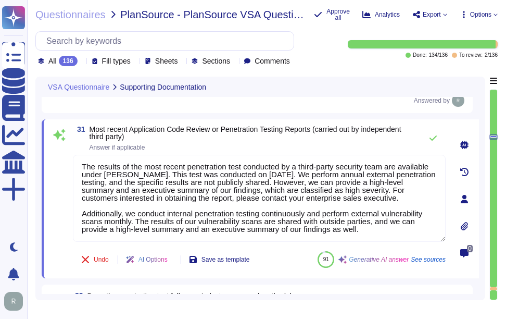
click at [466, 225] on icon at bounding box center [464, 226] width 8 height 8
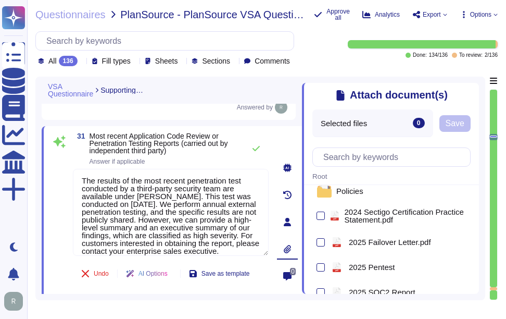
scroll to position [104, 0]
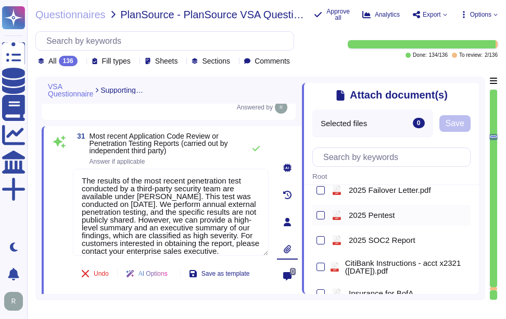
click at [391, 212] on span "2025 Pentest" at bounding box center [372, 215] width 46 height 8
click at [457, 117] on button "Save" at bounding box center [455, 123] width 31 height 17
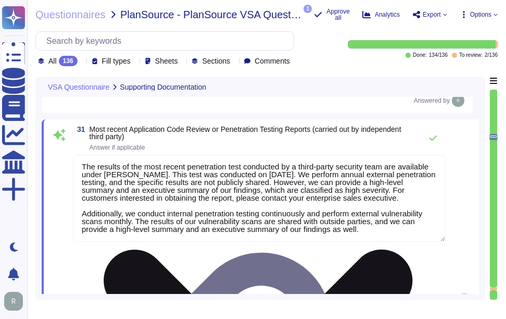
drag, startPoint x: 253, startPoint y: 175, endPoint x: 299, endPoint y: 174, distance: 46.4
click at [299, 174] on textarea "The results of the most recent penetration test conducted by a third-party secu…" at bounding box center [259, 198] width 373 height 87
paste textarea "[DATE]"
drag, startPoint x: 406, startPoint y: 187, endPoint x: 432, endPoint y: 199, distance: 28.2
click at [432, 199] on textarea "The results of the most recent penetration test conducted by a third-party secu…" at bounding box center [259, 198] width 373 height 87
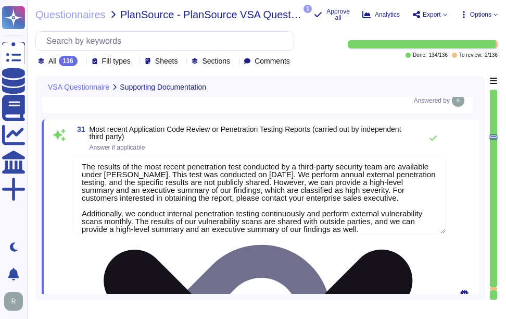
scroll to position [0, 0]
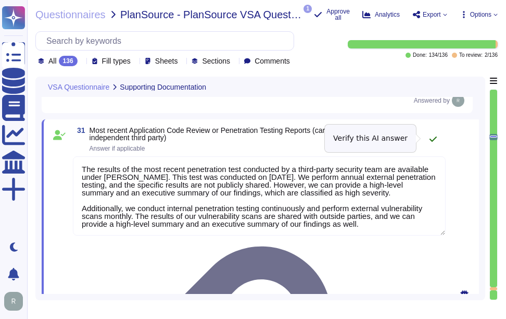
click at [434, 133] on button at bounding box center [433, 139] width 25 height 21
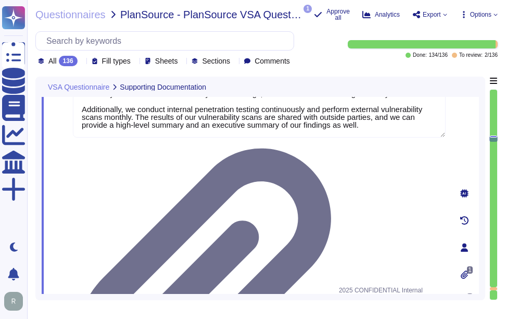
scroll to position [1, 0]
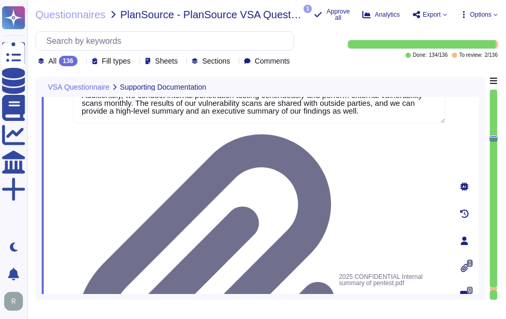
drag, startPoint x: 89, startPoint y: 197, endPoint x: 350, endPoint y: 203, distance: 261.5
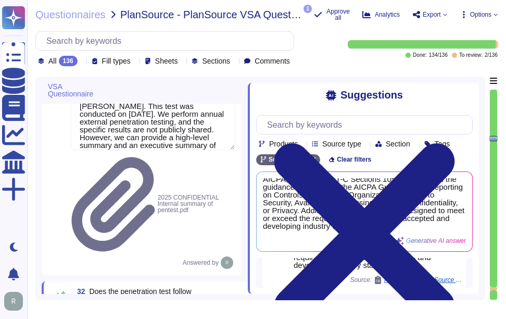
scroll to position [27, 0]
drag, startPoint x: 303, startPoint y: 230, endPoint x: 80, endPoint y: 225, distance: 223.5
click at [80, 225] on div "VSA Questionnaire Supporting Documentation 30 Please attach the following docum…" at bounding box center [260, 188] width 450 height 223
drag, startPoint x: 493, startPoint y: 136, endPoint x: 494, endPoint y: 154, distance: 17.7
click at [494, 157] on div at bounding box center [494, 194] width 8 height 211
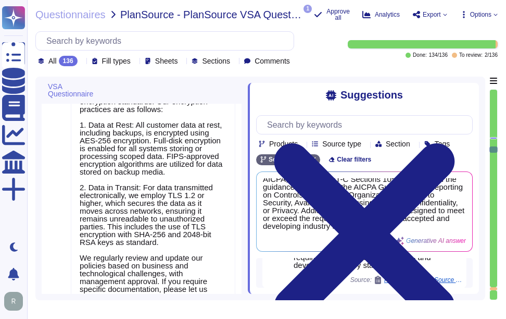
click at [493, 137] on div at bounding box center [493, 138] width 7 height 2
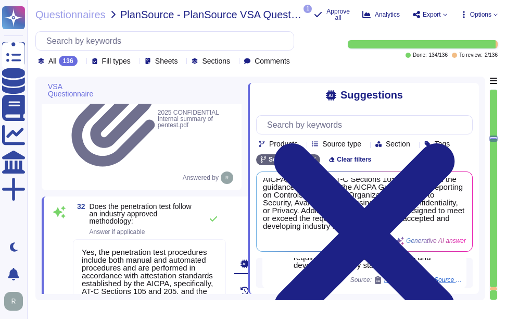
drag, startPoint x: 493, startPoint y: 137, endPoint x: 493, endPoint y: 117, distance: 20.8
click at [493, 117] on div at bounding box center [494, 194] width 8 height 211
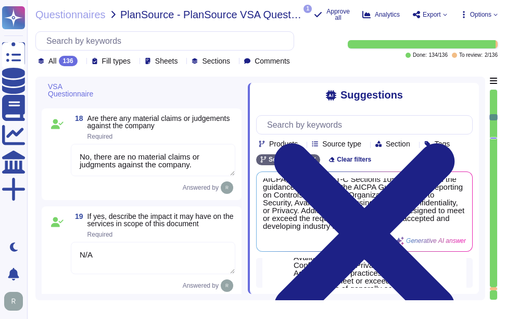
scroll to position [1763, 0]
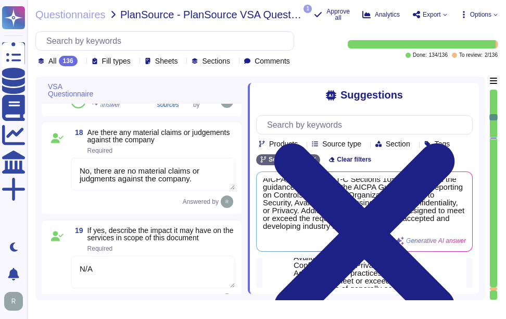
click at [382, 271] on div "Yes, the penetration test procedures include both manual and automated procedur…" at bounding box center [357, 237] width 127 height 125
drag, startPoint x: 470, startPoint y: 261, endPoint x: 470, endPoint y: 235, distance: 26.6
click at [470, 235] on div "Yes, the penetration test procedures include both manual and automated procedur…" at bounding box center [365, 211] width 216 height 79
click at [258, 251] on div "Yes, the penetration test procedures include both manual and automated procedur…" at bounding box center [365, 211] width 216 height 79
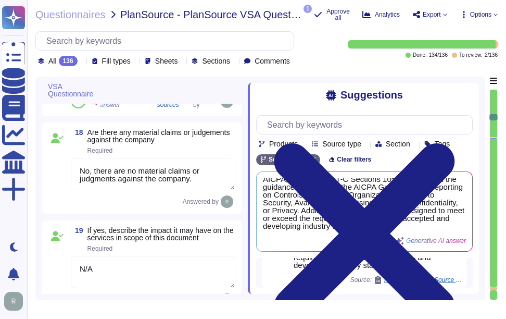
drag, startPoint x: 258, startPoint y: 261, endPoint x: 258, endPoint y: 237, distance: 24.5
click at [258, 237] on div "Yes, the penetration test procedures include both manual and automated procedur…" at bounding box center [365, 211] width 216 height 79
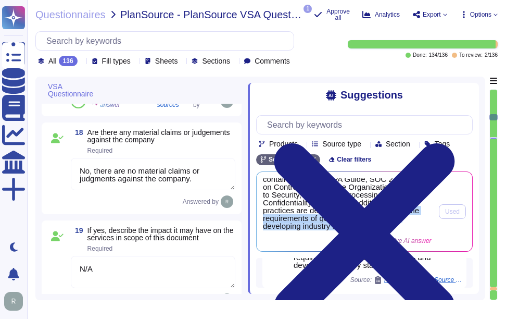
scroll to position [51, 0]
drag, startPoint x: 384, startPoint y: 263, endPoint x: 381, endPoint y: 224, distance: 39.2
click at [381, 224] on div "Yes, the penetration test procedures include both manual and automated procedur…" at bounding box center [365, 211] width 216 height 79
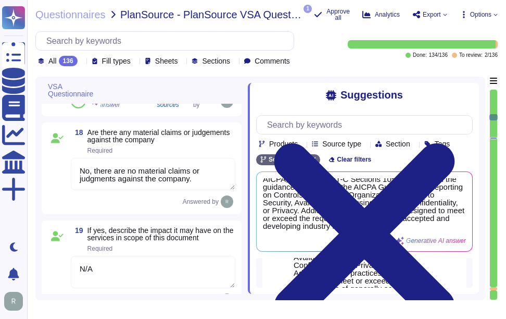
drag, startPoint x: 381, startPoint y: 224, endPoint x: 385, endPoint y: 276, distance: 52.2
click at [385, 276] on div "Yes, the penetration test procedures include both manual and automated procedur…" at bounding box center [357, 237] width 127 height 125
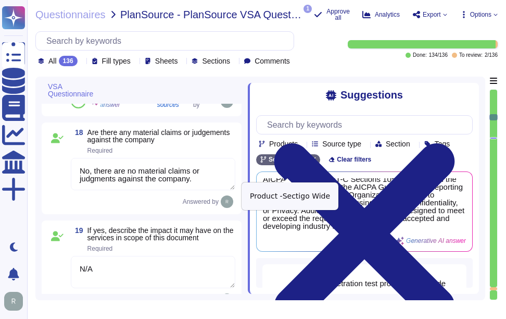
scroll to position [27, 0]
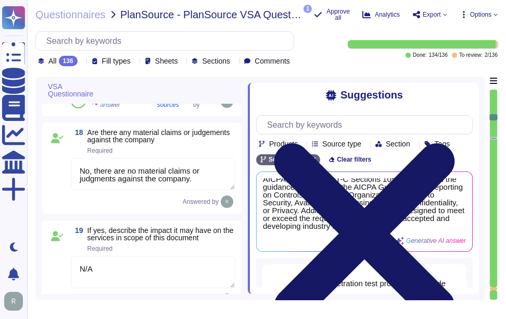
click at [455, 143] on icon at bounding box center [364, 233] width 181 height 181
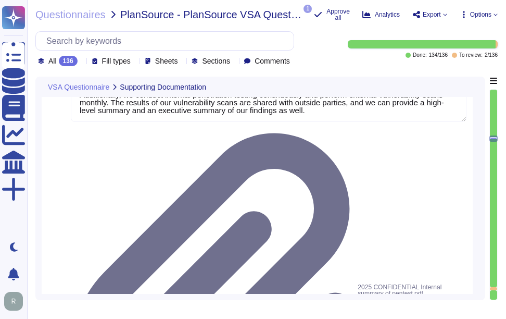
scroll to position [3292, 0]
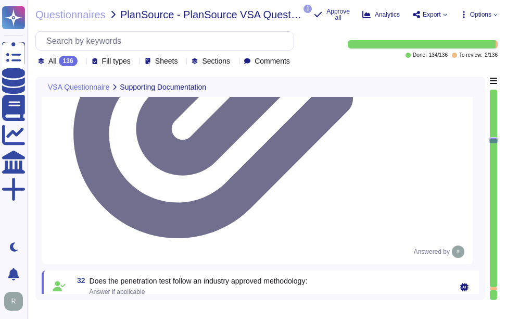
scroll to position [3530, 0]
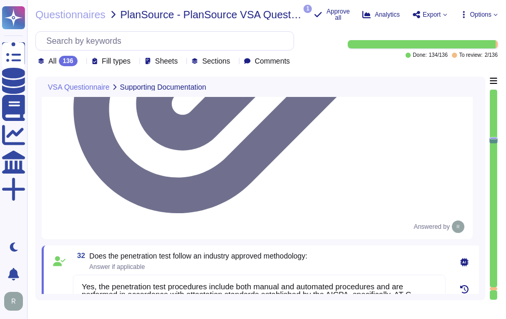
drag, startPoint x: 273, startPoint y: 184, endPoint x: 288, endPoint y: 204, distance: 24.5
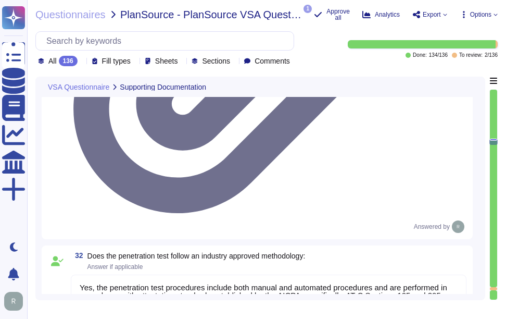
drag, startPoint x: 289, startPoint y: 154, endPoint x: 305, endPoint y: 171, distance: 23.6
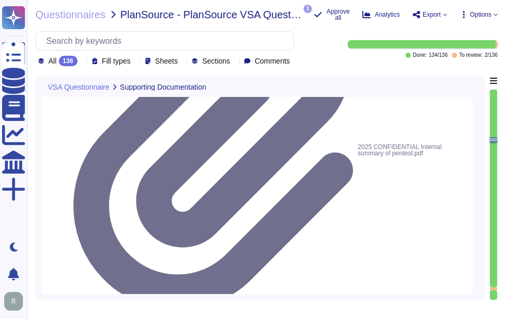
scroll to position [3425, 0]
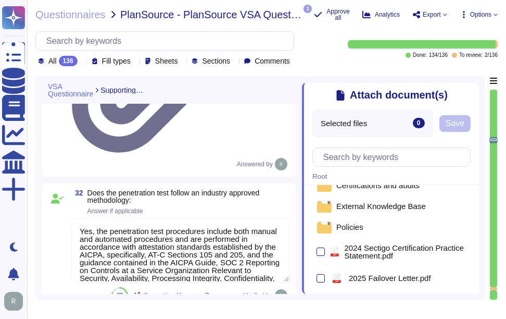
scroll to position [0, 0]
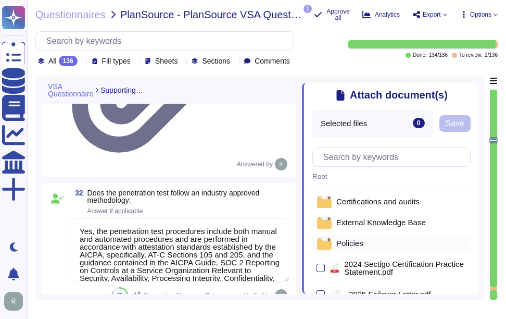
click at [351, 247] on span "Policies" at bounding box center [349, 243] width 27 height 8
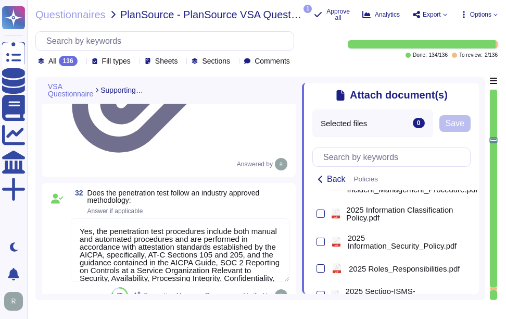
scroll to position [365, 0]
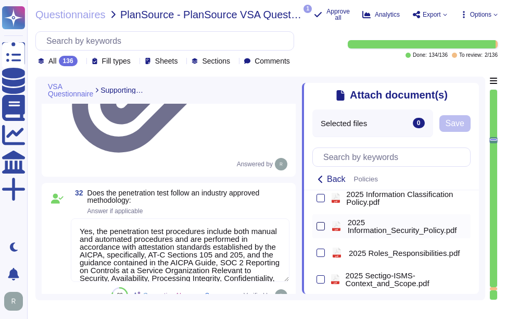
click at [320, 230] on div at bounding box center [321, 226] width 8 height 8
click at [0, 0] on input "checkbox" at bounding box center [0, 0] width 0 height 0
click at [480, 127] on span "Save" at bounding box center [477, 123] width 19 height 8
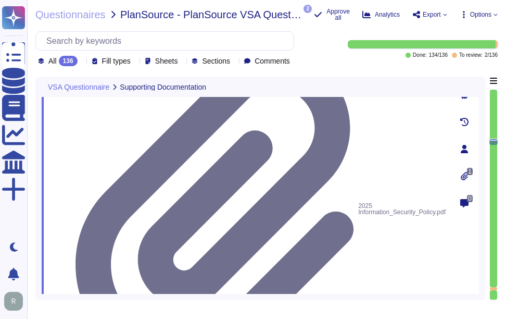
scroll to position [3686, 0]
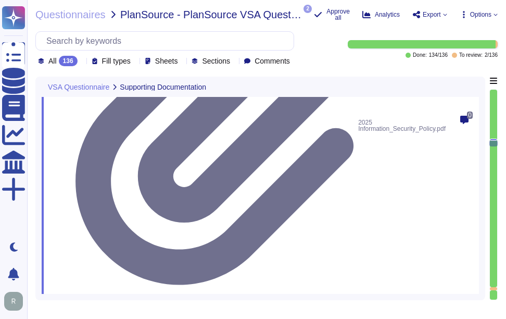
scroll to position [3790, 0]
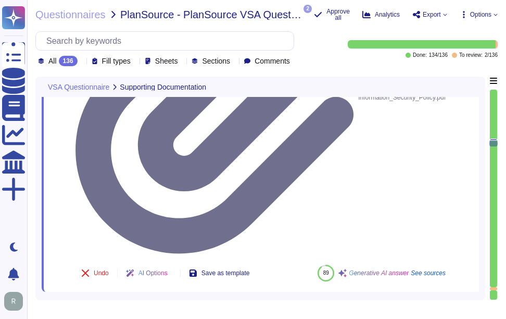
drag, startPoint x: 90, startPoint y: 105, endPoint x: 158, endPoint y: 116, distance: 69.6
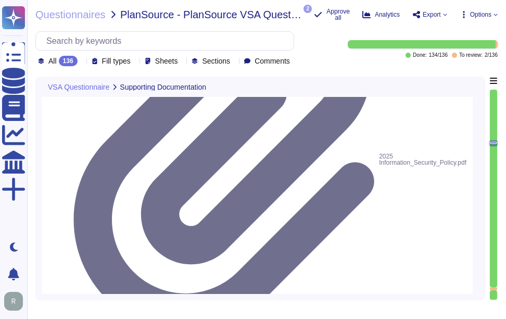
scroll to position [9, 0]
drag, startPoint x: 169, startPoint y: 255, endPoint x: 68, endPoint y: 189, distance: 120.5
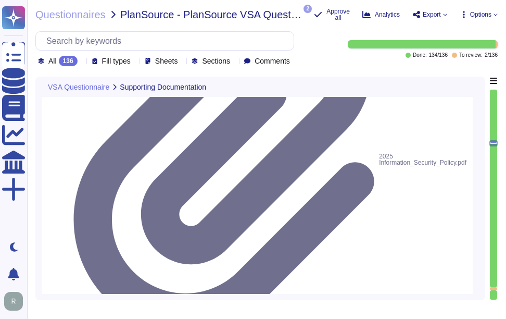
drag, startPoint x: 183, startPoint y: 242, endPoint x: 65, endPoint y: 235, distance: 119.0
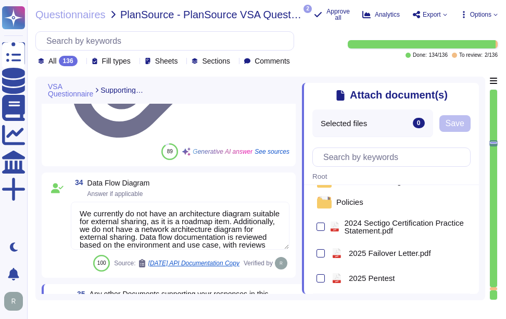
scroll to position [104, 0]
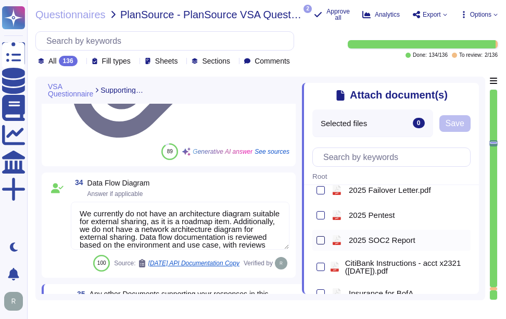
click at [319, 242] on div at bounding box center [321, 240] width 8 height 8
click at [0, 0] on input "checkbox" at bounding box center [0, 0] width 0 height 0
click at [456, 123] on span "Save" at bounding box center [455, 123] width 19 height 8
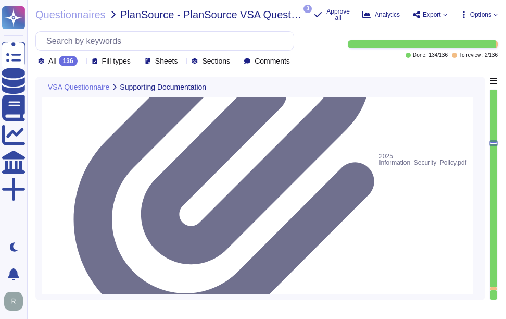
scroll to position [1, 0]
drag, startPoint x: 197, startPoint y: 254, endPoint x: 79, endPoint y: 234, distance: 119.4
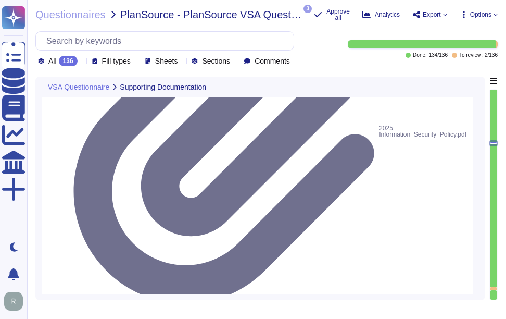
scroll to position [3738, 0]
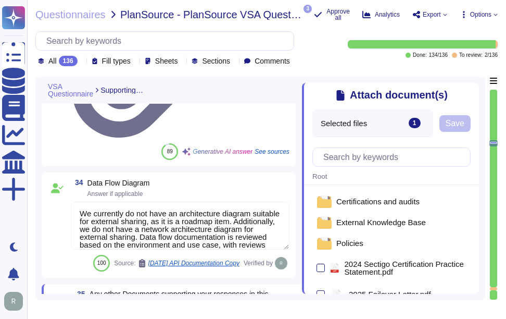
click at [425, 123] on icon at bounding box center [425, 123] width 0 height 0
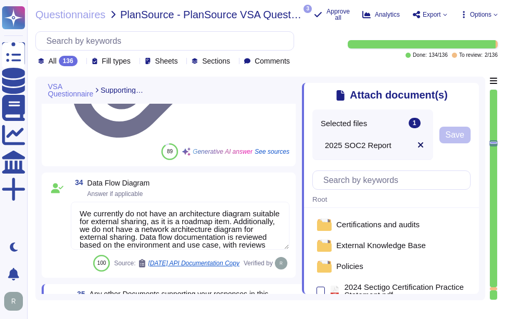
click at [417, 145] on icon at bounding box center [421, 145] width 8 height 8
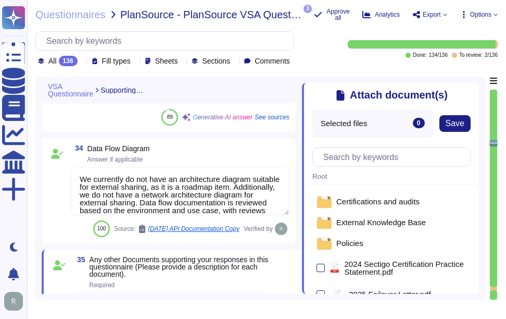
scroll to position [3790, 0]
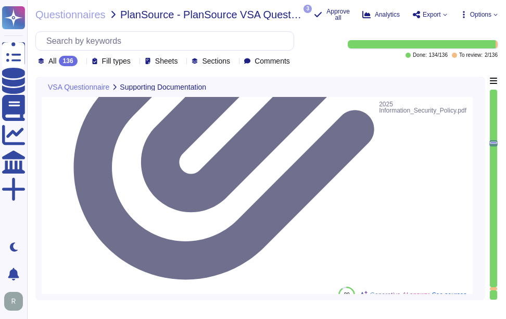
drag, startPoint x: 110, startPoint y: 179, endPoint x: 78, endPoint y: 128, distance: 60.4
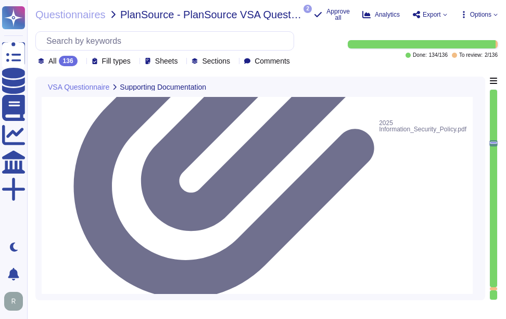
scroll to position [3738, 0]
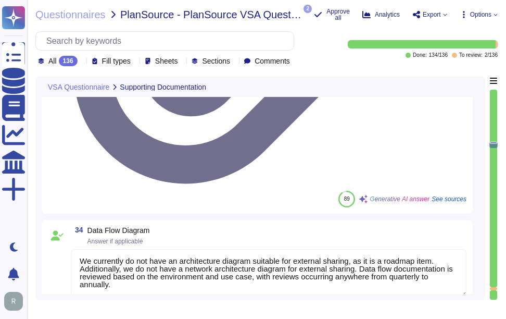
scroll to position [3903, 0]
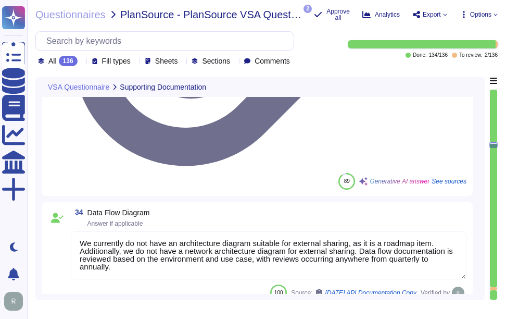
drag, startPoint x: 252, startPoint y: 210, endPoint x: 273, endPoint y: 228, distance: 27.0
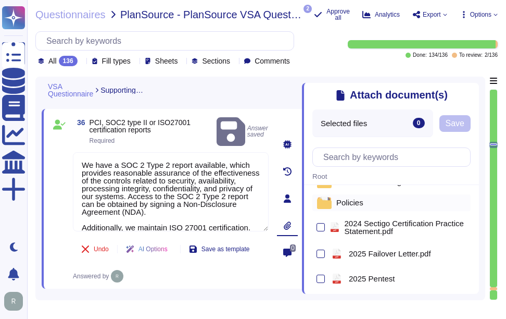
scroll to position [104, 0]
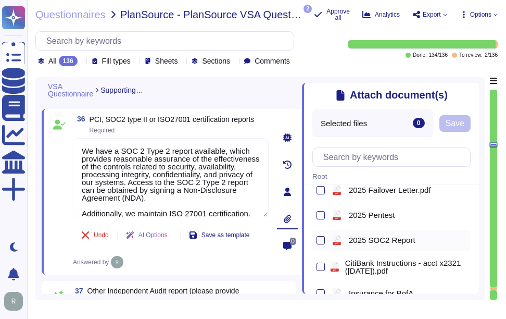
click at [318, 242] on div at bounding box center [321, 240] width 8 height 8
click at [0, 0] on input "checkbox" at bounding box center [0, 0] width 0 height 0
click at [447, 125] on span "Save" at bounding box center [455, 123] width 19 height 8
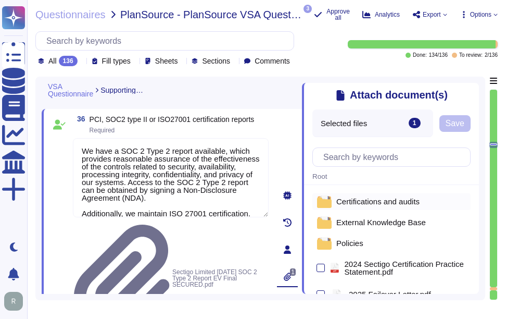
click at [366, 203] on span "Certifications and audits" at bounding box center [377, 201] width 83 height 8
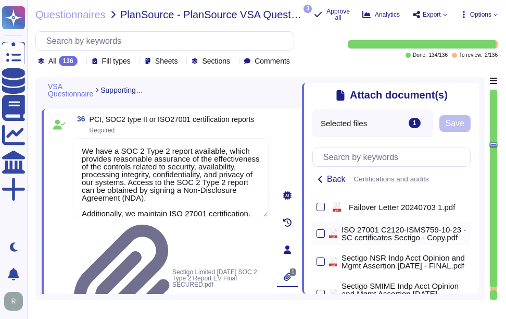
click at [323, 237] on div at bounding box center [321, 233] width 8 height 8
click at [0, 0] on input "checkbox" at bounding box center [0, 0] width 0 height 0
click at [465, 128] on button "Save" at bounding box center [455, 123] width 31 height 17
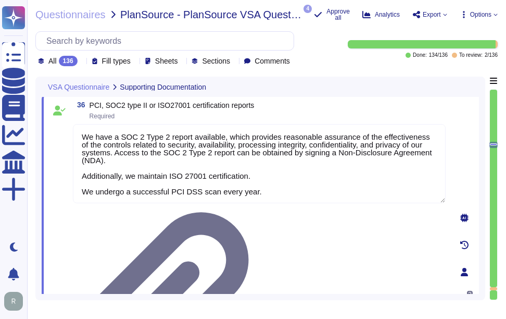
scroll to position [1, 0]
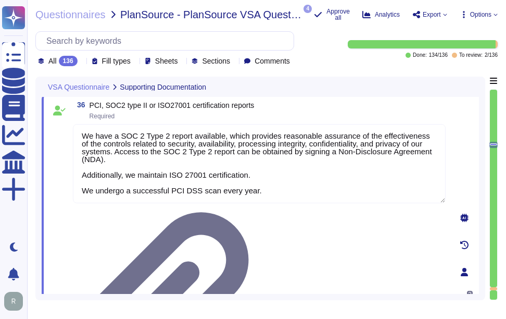
drag, startPoint x: 259, startPoint y: 192, endPoint x: 29, endPoint y: 181, distance: 230.0
click at [29, 181] on div "Questionnaires PlanSource - PlanSource VSA Questionnaire 2025 4 pdf 2025 CONFID…" at bounding box center [266, 159] width 479 height 319
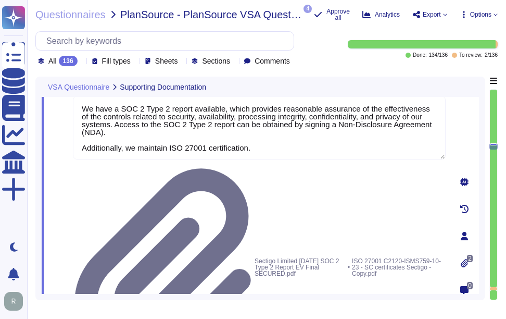
scroll to position [3956, 0]
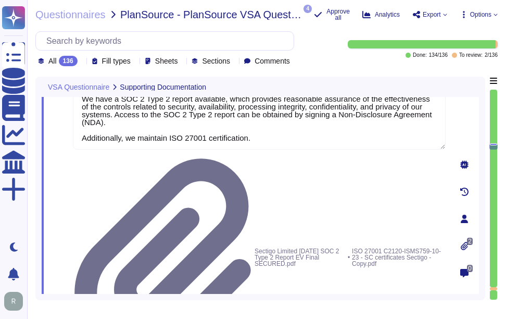
drag, startPoint x: 266, startPoint y: 243, endPoint x: 80, endPoint y: 235, distance: 186.1
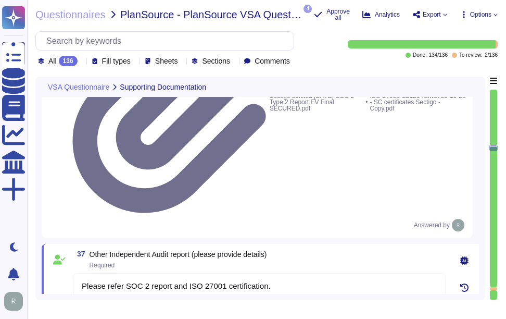
scroll to position [4080, 0]
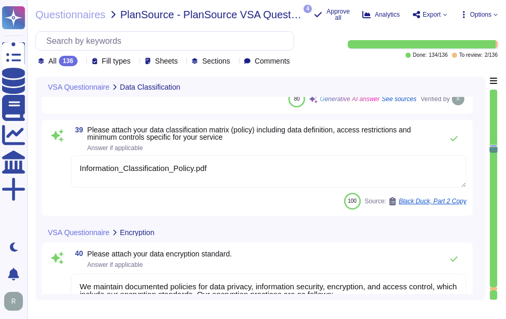
scroll to position [4444, 0]
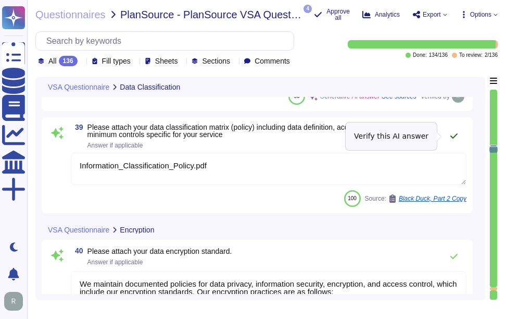
click at [452, 135] on icon at bounding box center [454, 136] width 8 height 8
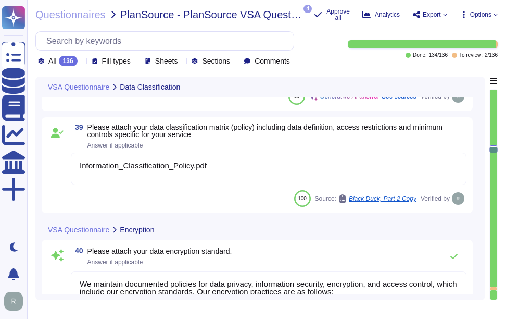
click at [403, 163] on textarea "Information_Classification_Policy.pdf" at bounding box center [269, 169] width 396 height 32
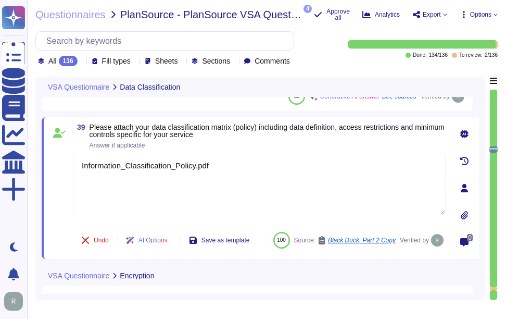
click at [466, 215] on icon at bounding box center [464, 215] width 8 height 8
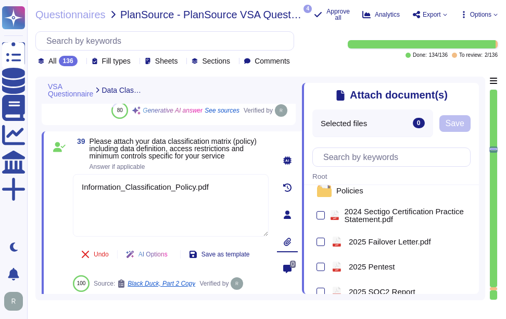
scroll to position [0, 0]
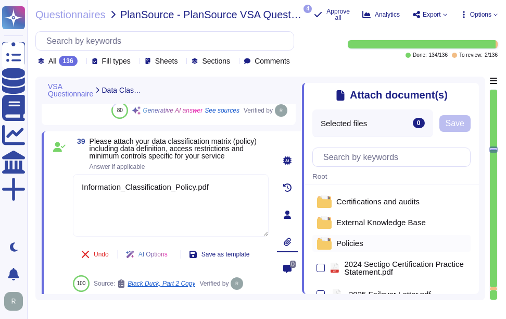
click at [347, 243] on span "Policies" at bounding box center [349, 243] width 27 height 8
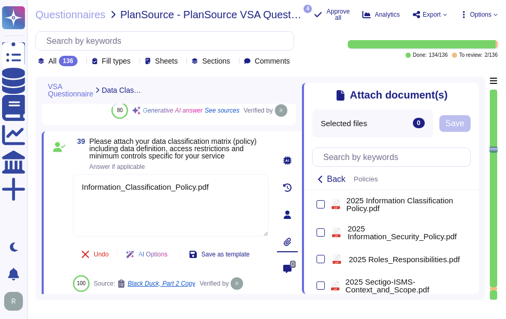
scroll to position [365, 0]
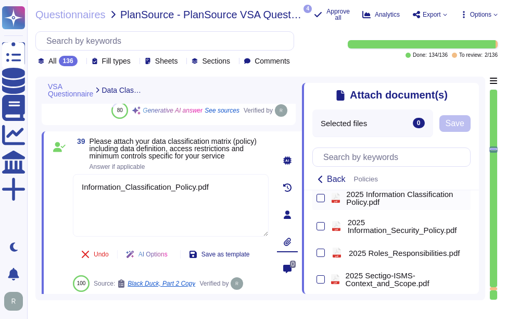
click at [316, 203] on div "pdf 2025 Information Classification Policy.pdf" at bounding box center [391, 198] width 158 height 24
click at [321, 202] on div at bounding box center [321, 198] width 8 height 8
click at [0, 0] on input "checkbox" at bounding box center [0, 0] width 0 height 0
click at [472, 120] on div "Attach document(s) Selected files 1 2025 Information Classification Policy.pdf …" at bounding box center [390, 188] width 177 height 211
click at [462, 125] on span "Save" at bounding box center [455, 123] width 19 height 8
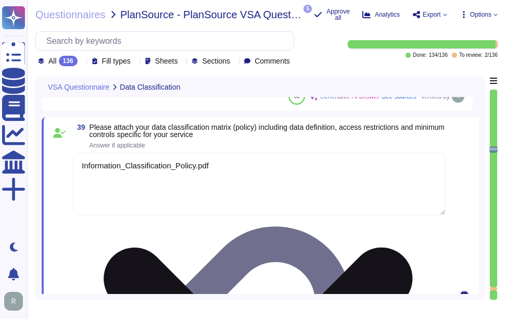
click at [80, 164] on textarea "Information_Classification_Policy.pdf" at bounding box center [259, 184] width 373 height 62
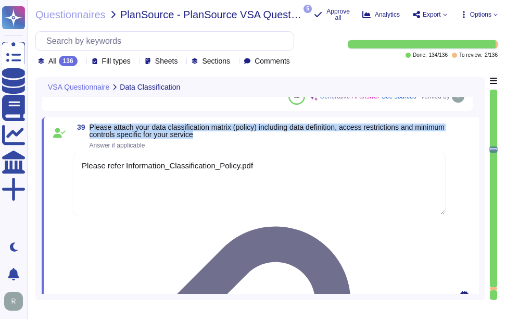
drag, startPoint x: 90, startPoint y: 125, endPoint x: 243, endPoint y: 136, distance: 154.0
click at [243, 136] on span "Please attach your data classification matrix (policy) including data definitio…" at bounding box center [268, 130] width 356 height 15
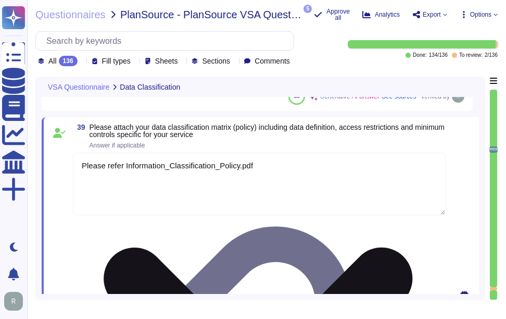
click at [80, 167] on textarea "Please refer Information_Classification_Policy.pdf" at bounding box center [259, 184] width 373 height 62
paste textarea "Sectigo implements a comprehensive Information Classification standard that cat…"
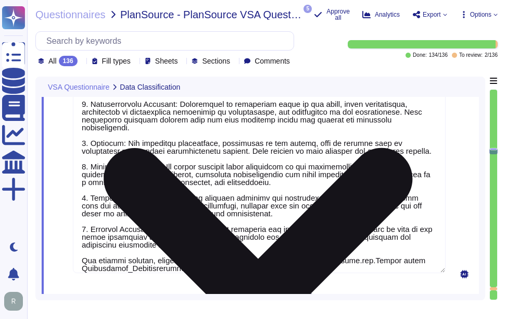
scroll to position [4560, 0]
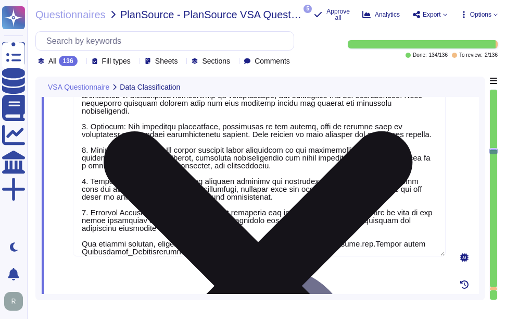
drag, startPoint x: 339, startPoint y: 234, endPoint x: 350, endPoint y: 242, distance: 13.4
click at [350, 242] on textarea at bounding box center [259, 146] width 373 height 220
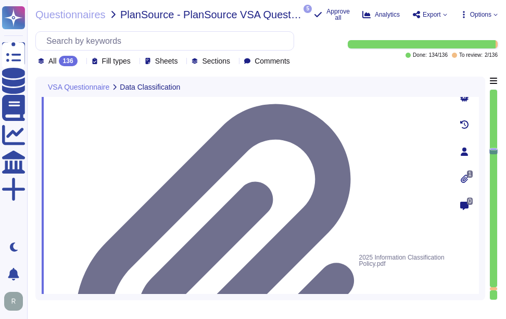
scroll to position [4716, 0]
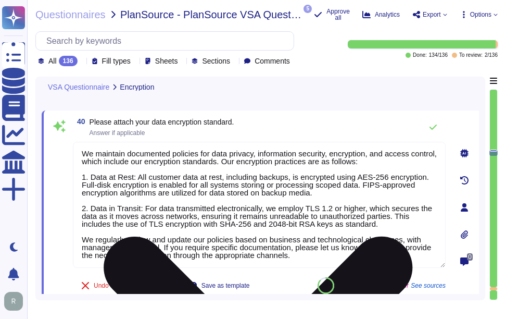
scroll to position [4769, 0]
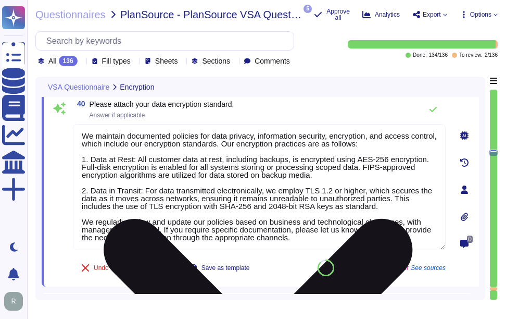
drag, startPoint x: 335, startPoint y: 241, endPoint x: 162, endPoint y: 227, distance: 173.0
click at [162, 227] on textarea "We maintain documented policies for data privacy, information security, encrypt…" at bounding box center [259, 187] width 373 height 126
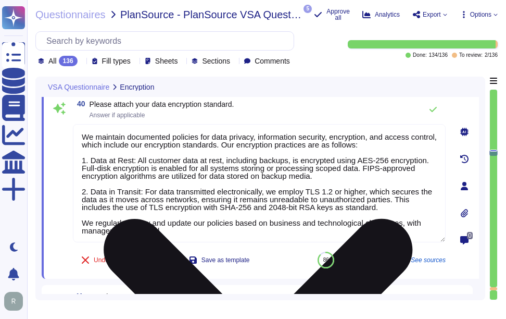
drag, startPoint x: 391, startPoint y: 201, endPoint x: 384, endPoint y: 209, distance: 11.1
click at [384, 209] on textarea "We maintain documented policies for data privacy, information security, encrypt…" at bounding box center [259, 183] width 373 height 118
click at [374, 209] on textarea "We maintain documented policies for data privacy, information security, encrypt…" at bounding box center [259, 183] width 373 height 118
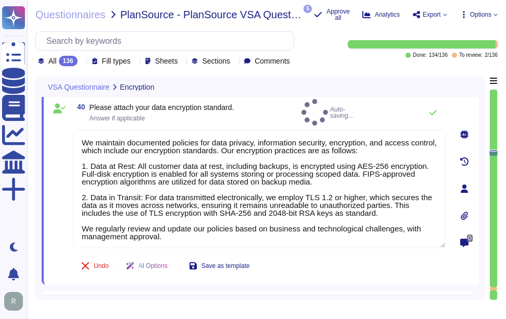
click at [460, 208] on div at bounding box center [464, 215] width 21 height 21
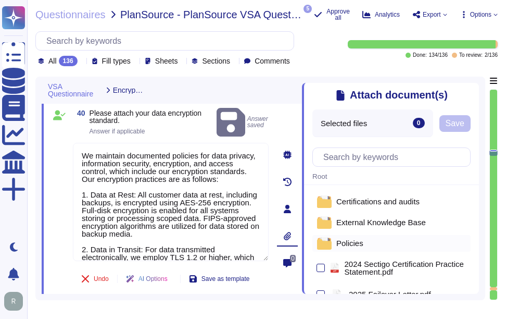
click at [362, 242] on div "Policies" at bounding box center [391, 243] width 158 height 17
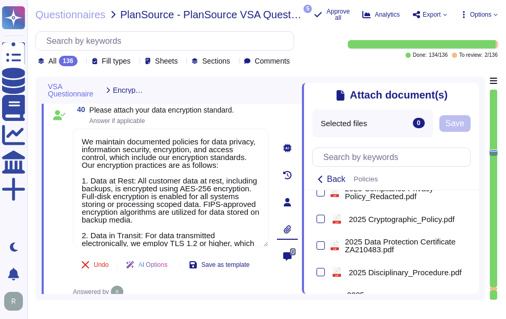
scroll to position [208, 0]
click at [321, 222] on div at bounding box center [321, 218] width 8 height 8
click at [0, 0] on input "checkbox" at bounding box center [0, 0] width 0 height 0
click at [456, 124] on span "Save" at bounding box center [455, 123] width 19 height 8
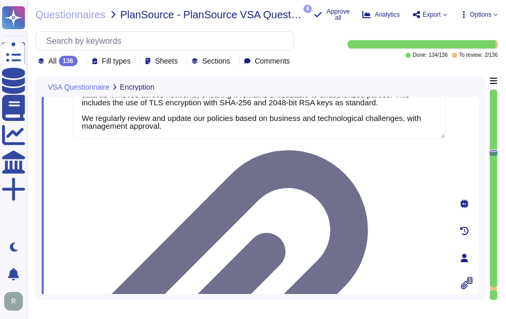
scroll to position [4881, 0]
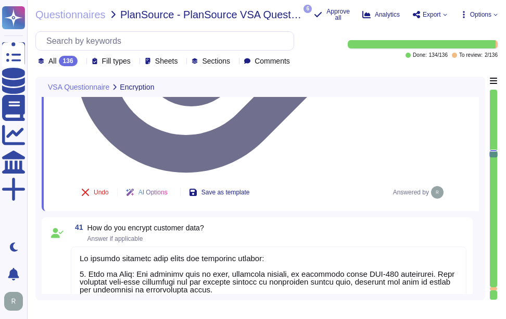
scroll to position [5194, 0]
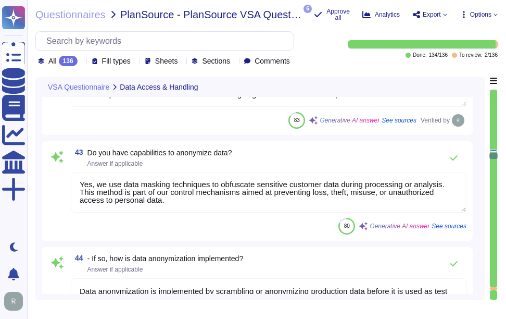
scroll to position [5298, 0]
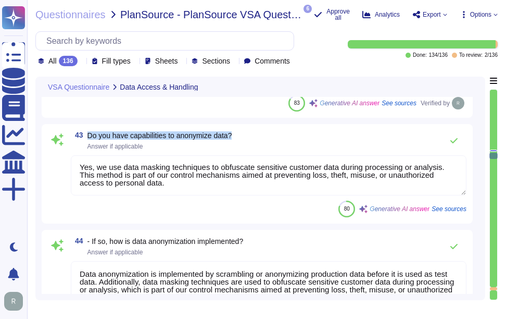
drag, startPoint x: 88, startPoint y: 135, endPoint x: 254, endPoint y: 135, distance: 165.6
click at [254, 135] on div "43 Do you have capabilities to anonymize data? Answer if applicable" at bounding box center [269, 140] width 396 height 21
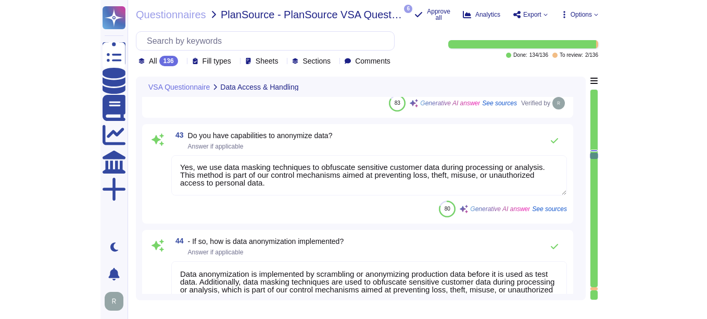
scroll to position [0, 0]
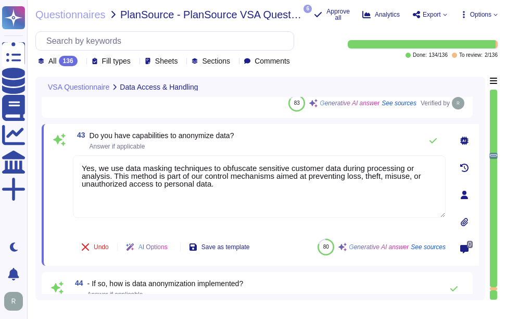
click at [462, 143] on icon at bounding box center [464, 140] width 8 height 8
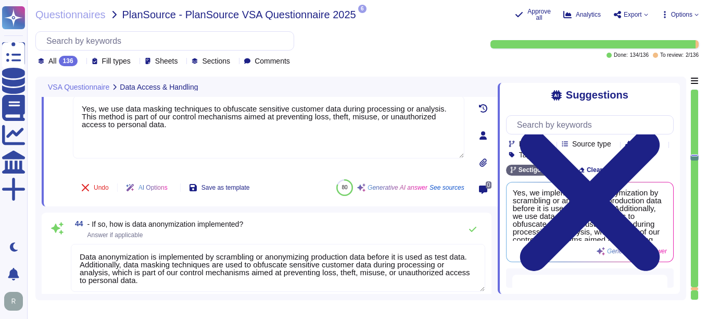
scroll to position [5298, 0]
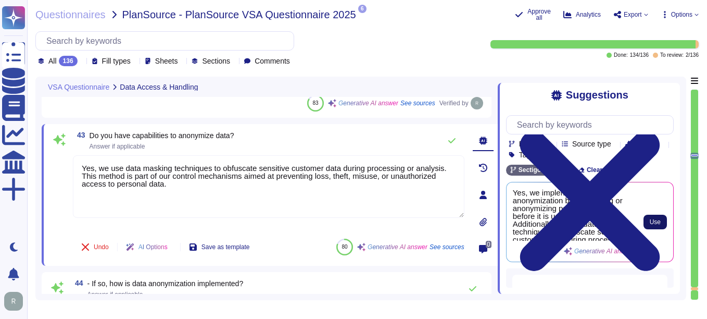
click at [506, 225] on span "Use" at bounding box center [655, 222] width 11 height 6
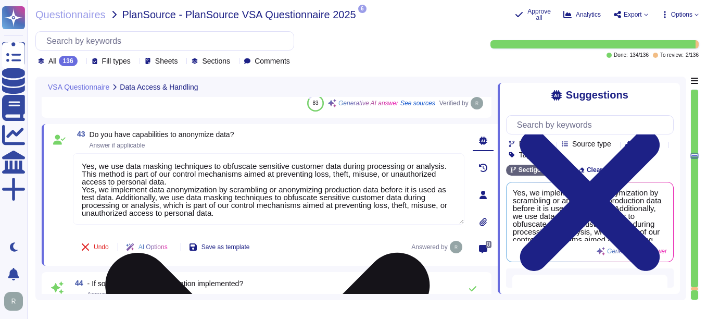
drag, startPoint x: 167, startPoint y: 181, endPoint x: 81, endPoint y: 161, distance: 87.7
click at [81, 161] on textarea "Yes, we use data masking techniques to obfuscate sensitive customer data during…" at bounding box center [269, 188] width 392 height 71
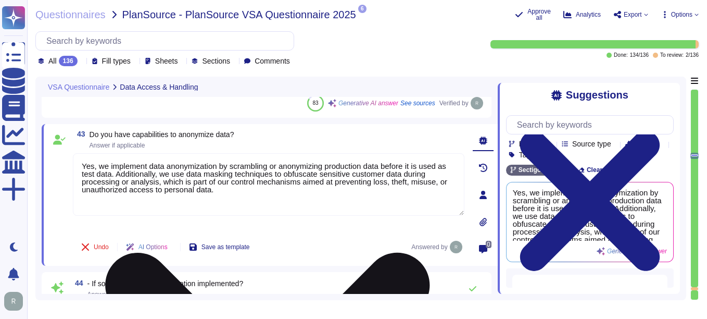
click at [79, 174] on textarea "Yes, we implement data anonymization by scrambling or anonymizing production da…" at bounding box center [269, 184] width 392 height 62
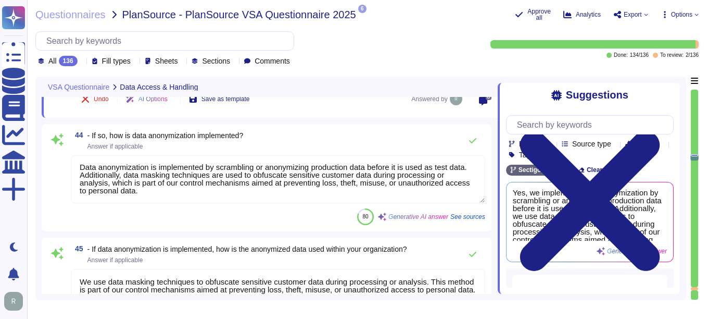
scroll to position [5454, 0]
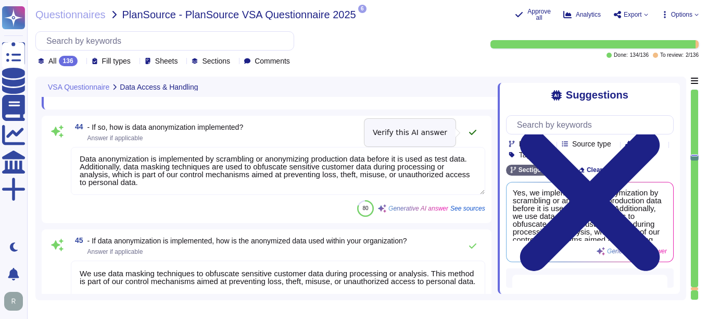
click at [474, 133] on icon at bounding box center [473, 132] width 8 height 8
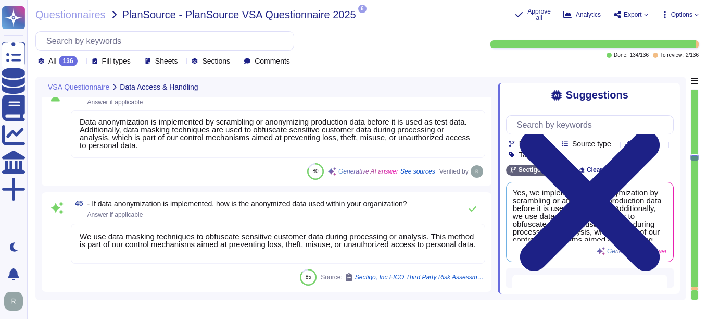
scroll to position [5506, 0]
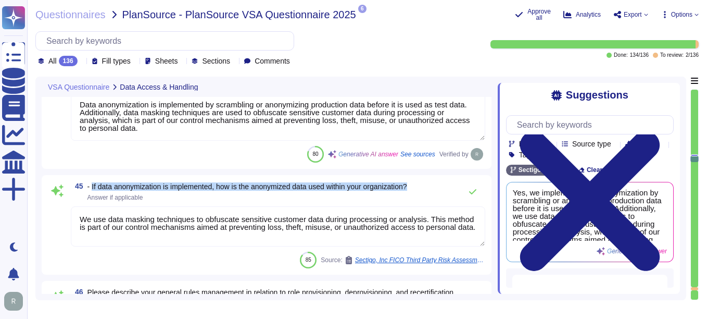
drag, startPoint x: 92, startPoint y: 187, endPoint x: 428, endPoint y: 190, distance: 336.5
click at [428, 190] on div "45 - If data anonymization is implemented, how is the anonymized data used with…" at bounding box center [278, 191] width 415 height 21
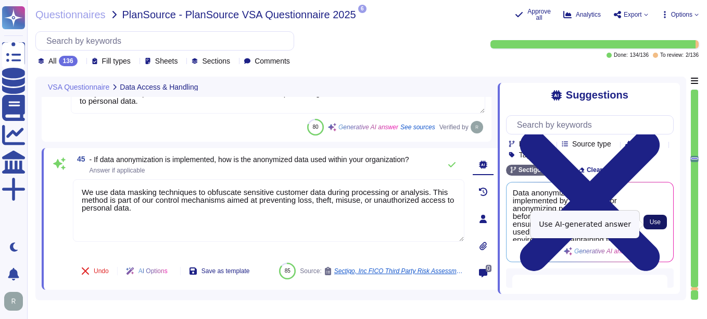
click at [506, 223] on span "Use" at bounding box center [655, 222] width 11 height 6
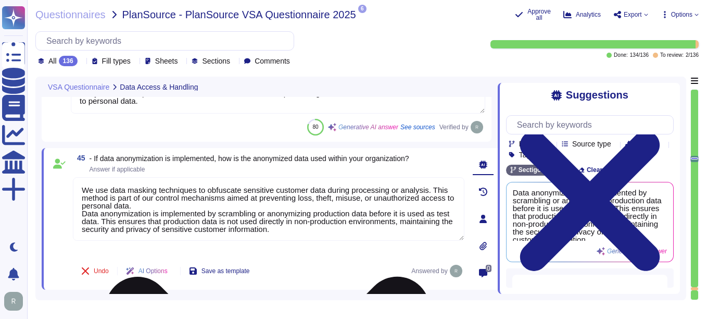
drag, startPoint x: 162, startPoint y: 205, endPoint x: 74, endPoint y: 185, distance: 90.6
click at [74, 185] on textarea "We use data masking techniques to obfuscate sensitive customer data during proc…" at bounding box center [269, 209] width 392 height 64
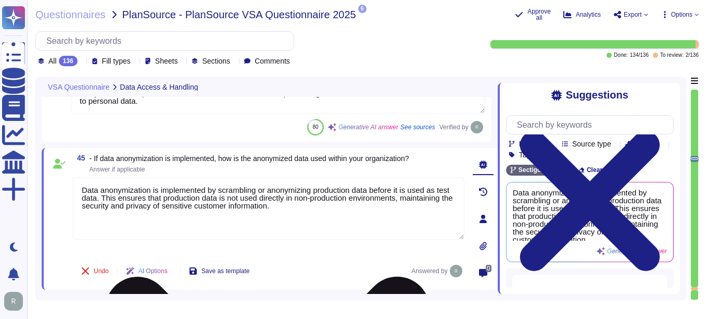
click at [82, 195] on textarea "Data anonymization is implemented by scrambling or anonymizing production data …" at bounding box center [269, 208] width 392 height 62
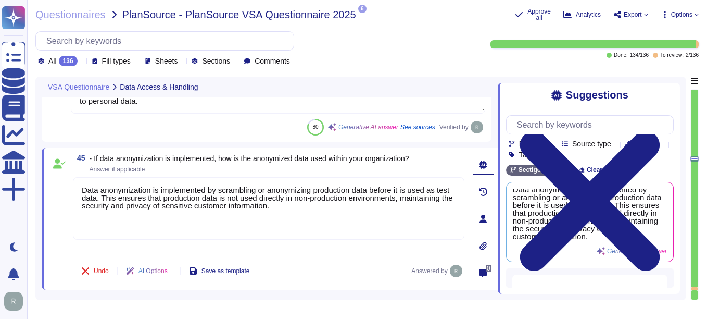
scroll to position [4, 0]
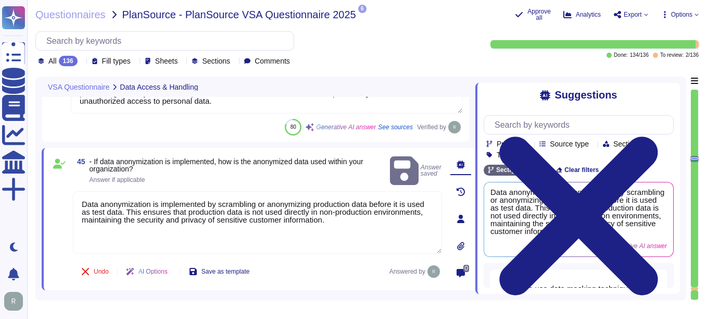
scroll to position [1, 0]
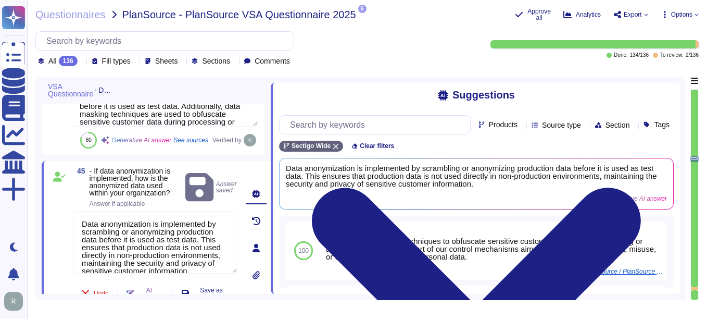
drag, startPoint x: 498, startPoint y: 195, endPoint x: -2, endPoint y: 192, distance: 500.5
click at [0, 192] on html "Questionnaires Knowledge Base Documents Analytics CAIQ / SIG More Dark mode Not…" at bounding box center [353, 159] width 707 height 319
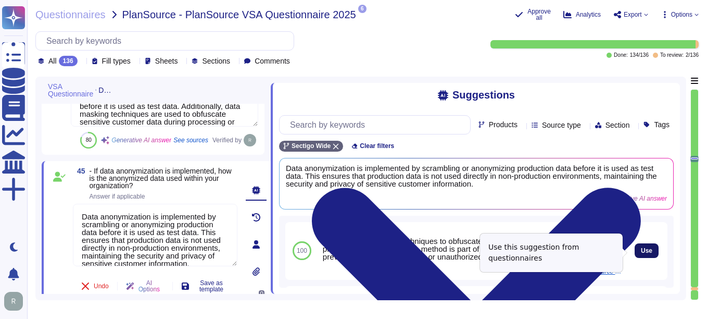
click at [506, 253] on span "Use" at bounding box center [646, 250] width 11 height 6
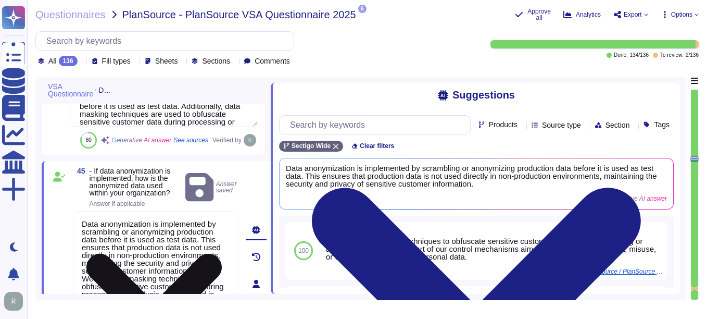
scroll to position [0, 0]
drag, startPoint x: 126, startPoint y: 277, endPoint x: 77, endPoint y: 214, distance: 80.5
click at [77, 214] on textarea "Data anonymization is implemented by scrambling or anonymizing production data …" at bounding box center [155, 278] width 165 height 134
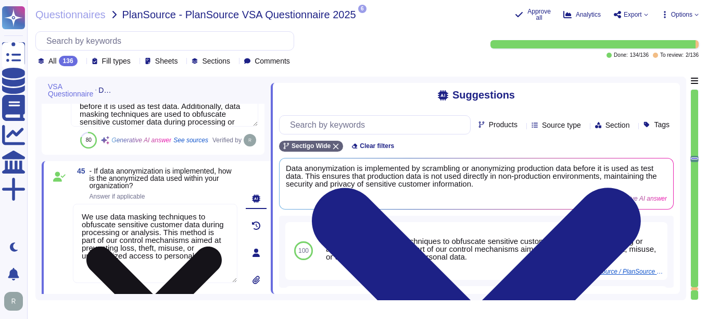
click at [81, 220] on textarea "We use data masking techniques to obfuscate sensitive customer data during proc…" at bounding box center [155, 243] width 165 height 79
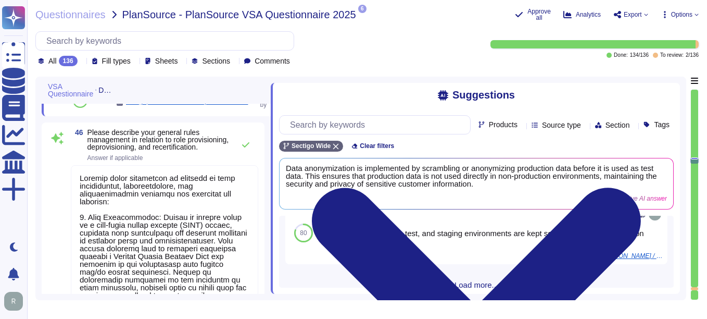
drag, startPoint x: 89, startPoint y: 136, endPoint x: 137, endPoint y: 152, distance: 50.7
click at [137, 151] on span "Please describe your general rules management in relation to role provisioning,…" at bounding box center [158, 140] width 142 height 22
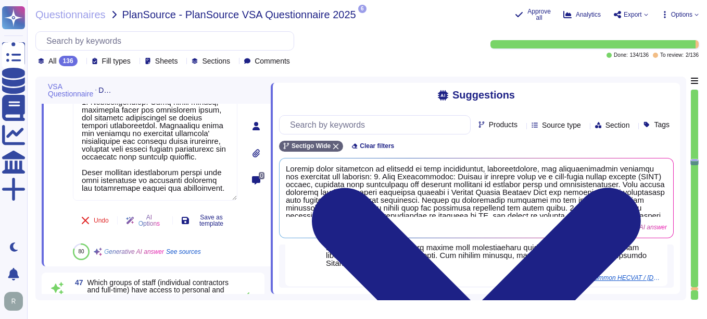
scroll to position [862, 0]
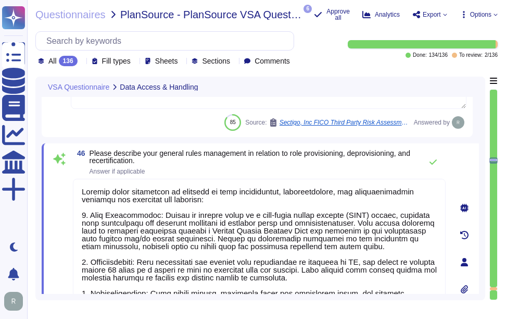
scroll to position [5641, 0]
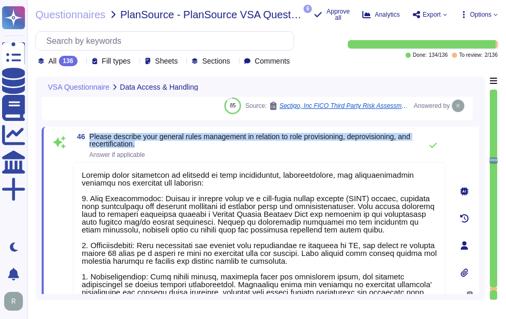
drag, startPoint x: 90, startPoint y: 133, endPoint x: 173, endPoint y: 148, distance: 84.6
click at [173, 148] on span "Please describe your general rules management in relation to role provisioning,…" at bounding box center [253, 145] width 327 height 25
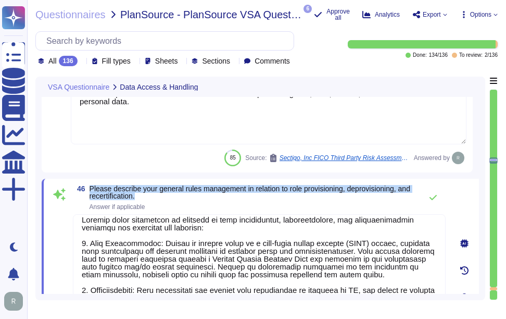
scroll to position [9, 0]
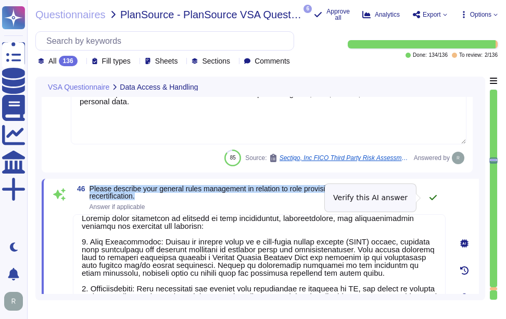
click at [432, 196] on icon at bounding box center [433, 197] width 8 height 8
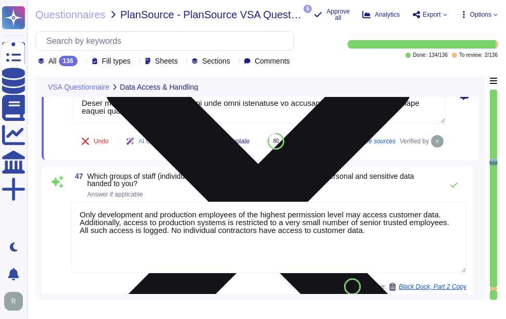
scroll to position [5849, 0]
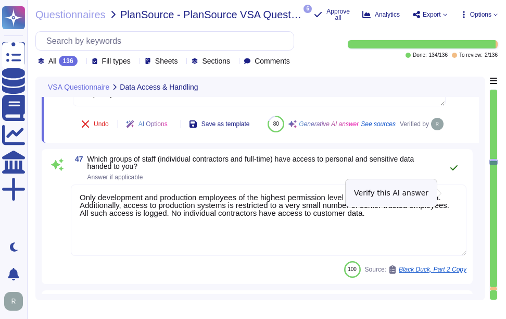
click at [453, 172] on icon at bounding box center [454, 168] width 8 height 8
click at [454, 172] on icon at bounding box center [454, 168] width 8 height 8
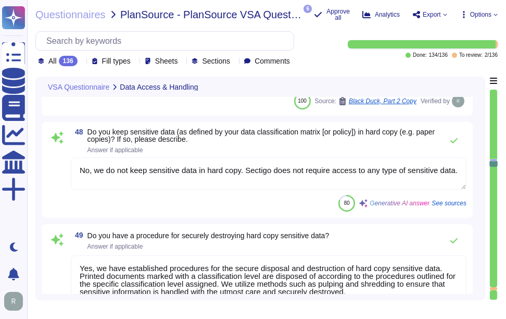
scroll to position [6005, 0]
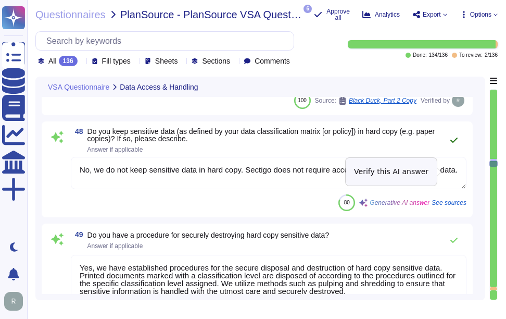
click at [455, 144] on icon at bounding box center [454, 140] width 8 height 8
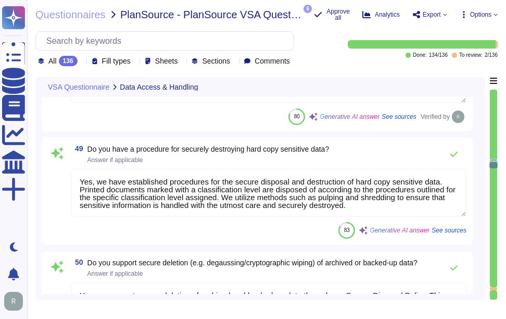
scroll to position [6110, 0]
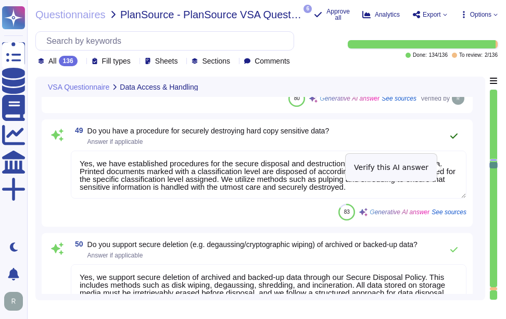
click at [457, 140] on icon at bounding box center [454, 136] width 8 height 8
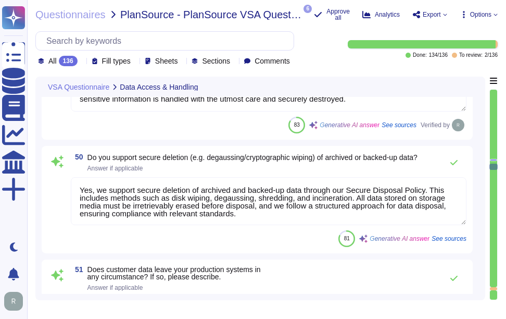
scroll to position [6214, 0]
click at [451, 166] on icon at bounding box center [454, 162] width 8 height 8
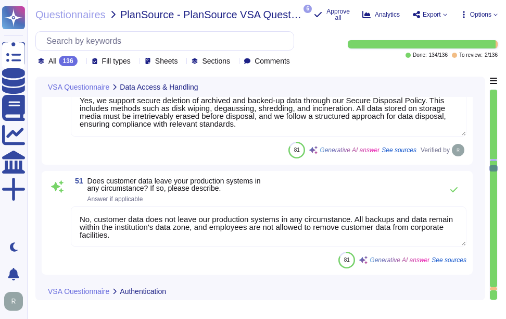
scroll to position [6318, 0]
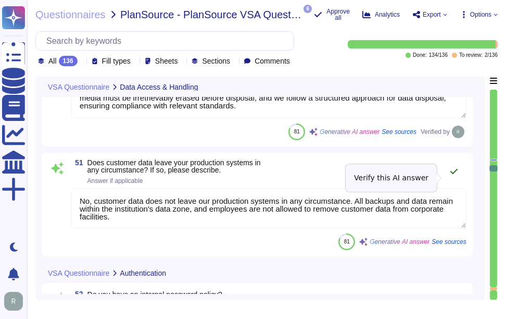
click at [457, 174] on icon at bounding box center [454, 171] width 8 height 8
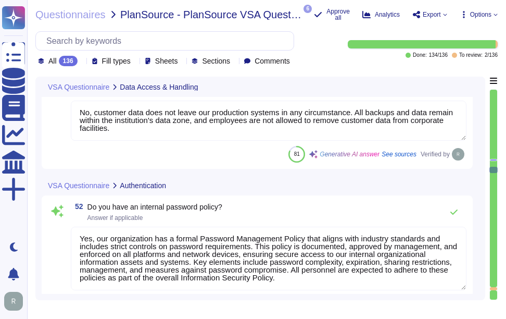
scroll to position [6422, 0]
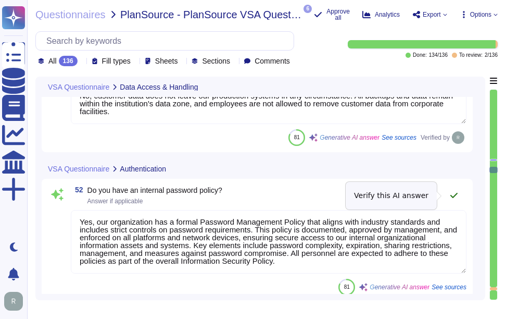
click at [456, 193] on icon at bounding box center [454, 195] width 8 height 8
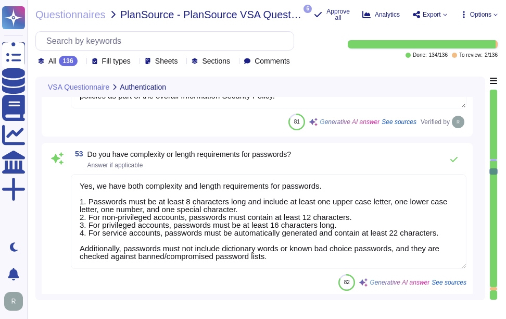
scroll to position [6578, 0]
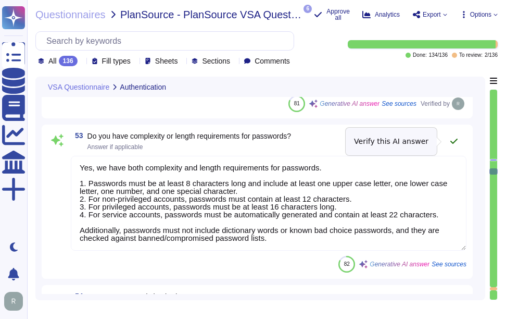
click at [454, 141] on icon at bounding box center [454, 141] width 8 height 8
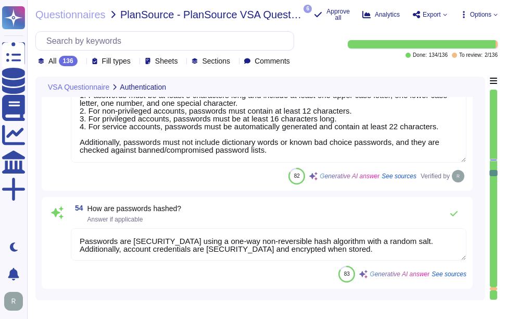
scroll to position [6683, 0]
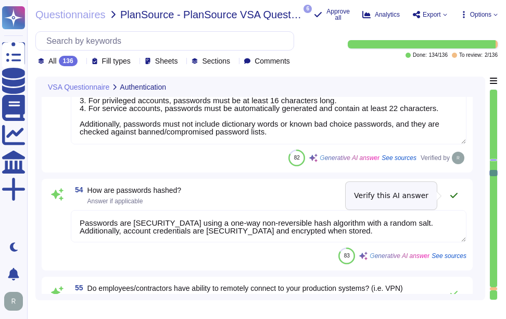
click at [456, 194] on icon at bounding box center [454, 195] width 7 height 5
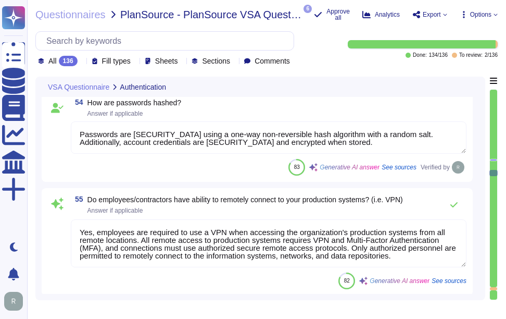
scroll to position [6787, 0]
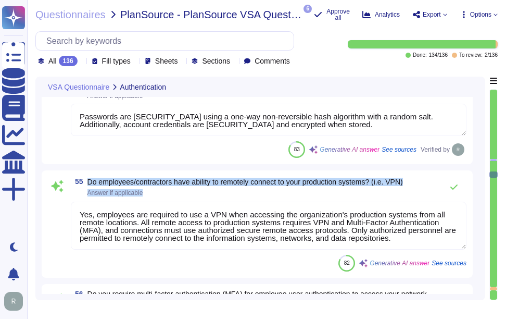
drag, startPoint x: 87, startPoint y: 180, endPoint x: 460, endPoint y: 172, distance: 372.5
click at [460, 172] on div "55 Do employees/contractors have ability to remotely connect to your production…" at bounding box center [257, 223] width 431 height 107
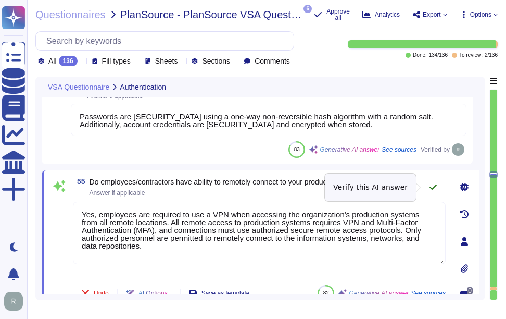
click at [428, 185] on button at bounding box center [433, 187] width 25 height 21
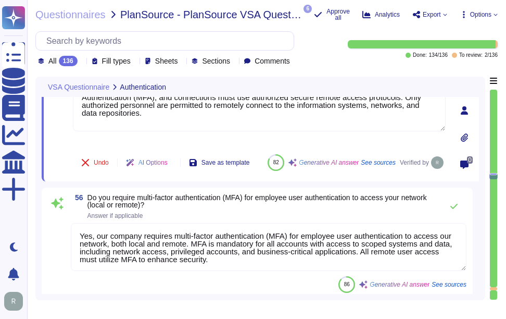
scroll to position [6943, 0]
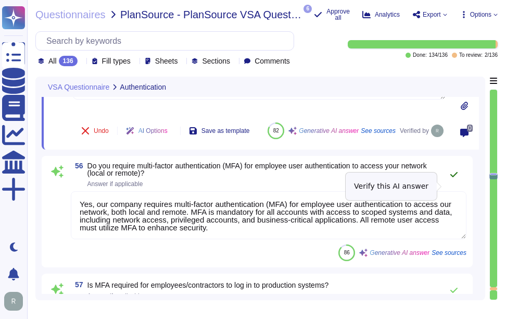
click at [449, 182] on button at bounding box center [454, 174] width 25 height 21
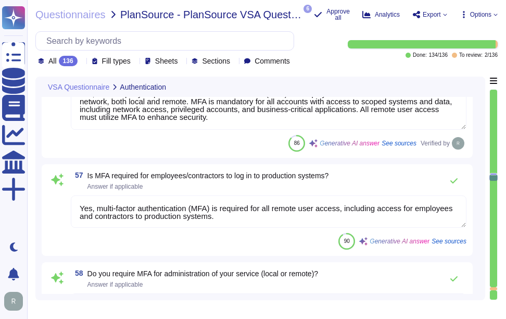
scroll to position [7047, 0]
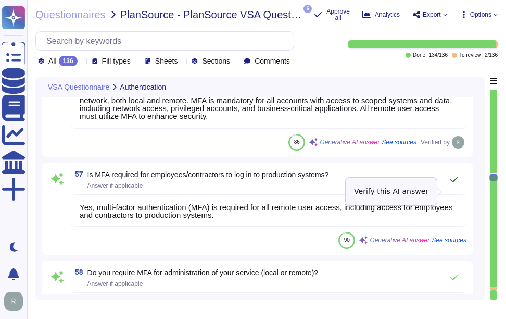
click at [449, 190] on button at bounding box center [454, 179] width 25 height 21
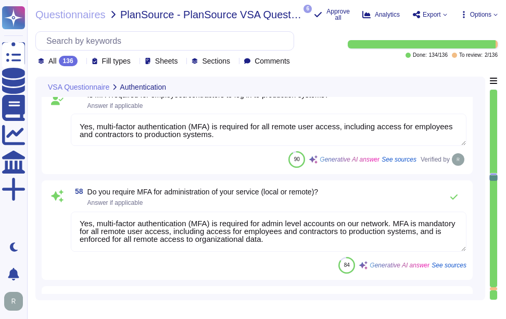
scroll to position [7151, 0]
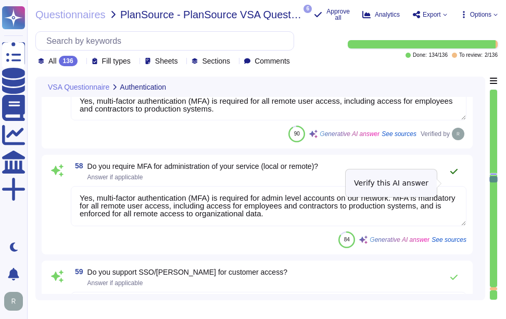
click at [454, 176] on icon at bounding box center [454, 171] width 8 height 8
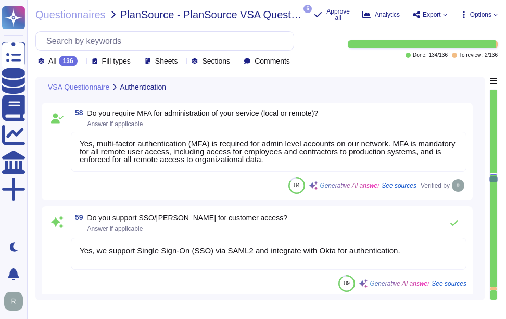
scroll to position [7255, 0]
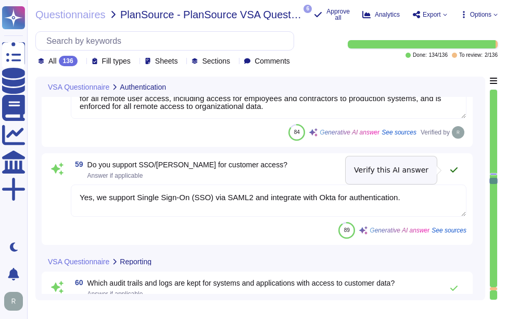
click at [455, 171] on icon at bounding box center [454, 169] width 7 height 5
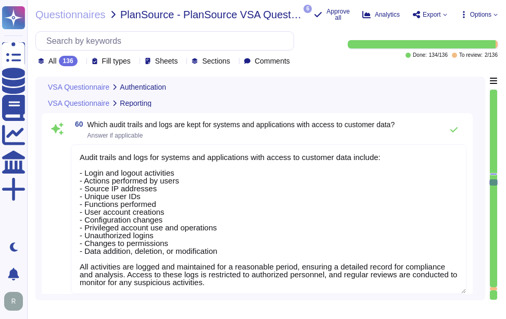
scroll to position [7381, 0]
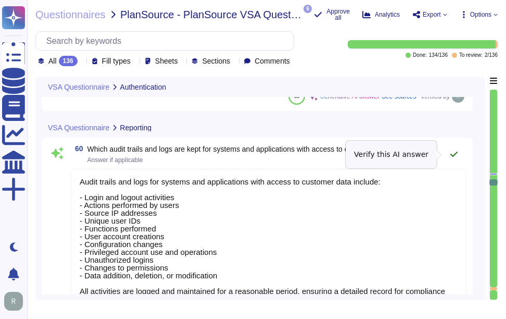
click at [454, 153] on icon at bounding box center [454, 154] width 8 height 8
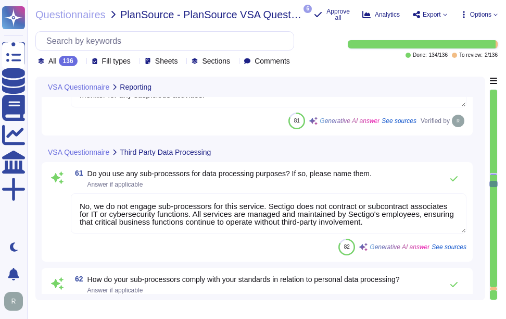
scroll to position [7589, 0]
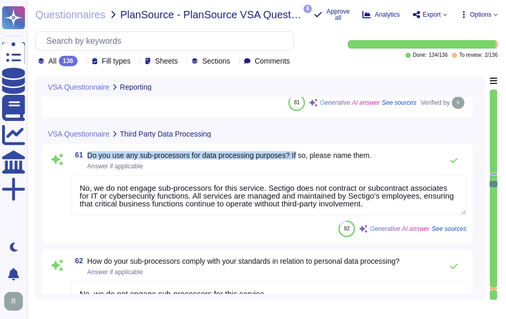
drag, startPoint x: 89, startPoint y: 156, endPoint x: 298, endPoint y: 154, distance: 209.9
click at [298, 154] on span "Do you use any sub-processors for data processing purposes? If so, please name …" at bounding box center [229, 155] width 284 height 8
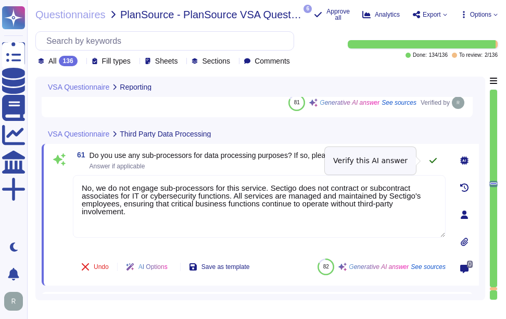
click at [435, 160] on icon at bounding box center [433, 160] width 8 height 8
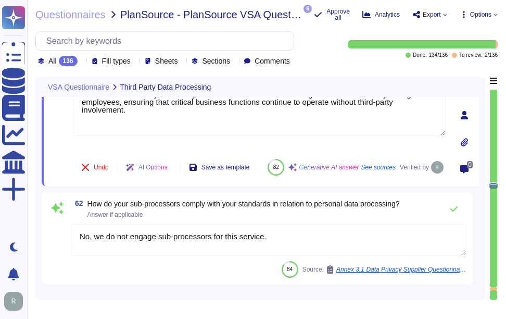
scroll to position [7693, 0]
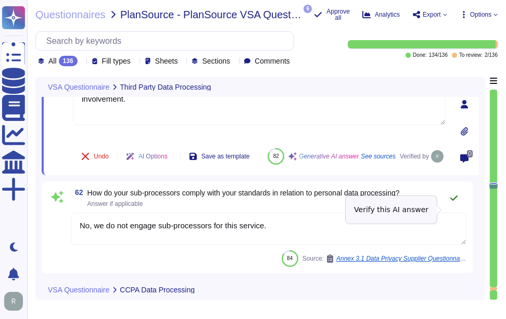
click at [453, 202] on icon at bounding box center [454, 198] width 8 height 8
click at [453, 208] on div "62 How do your sub-processors comply with your standards in relation to persona…" at bounding box center [269, 197] width 396 height 21
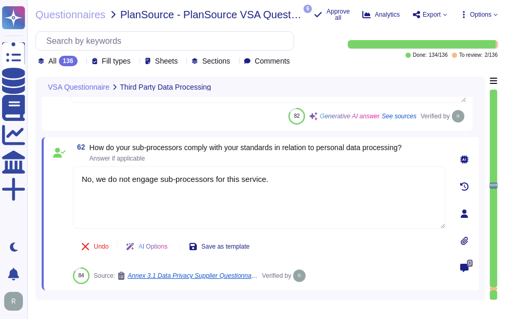
click at [347, 251] on div "Undo AI Options Save as template 84 Source: Annex 3.1 Data Privacy Supplier Que…" at bounding box center [259, 259] width 373 height 50
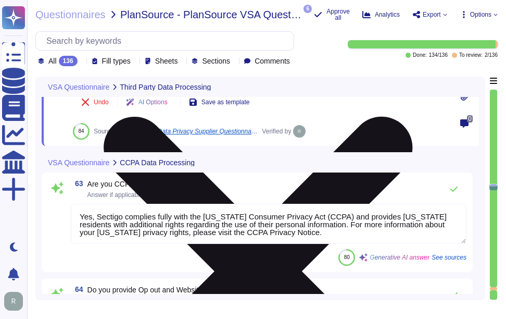
scroll to position [7850, 0]
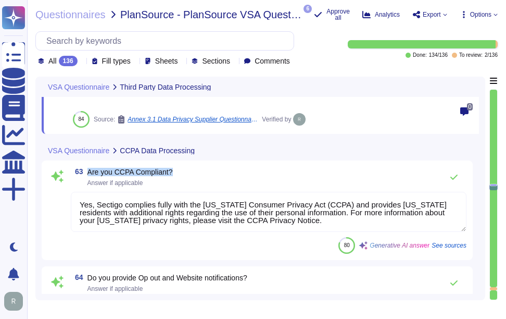
drag, startPoint x: 89, startPoint y: 172, endPoint x: 182, endPoint y: 165, distance: 93.5
click at [182, 165] on div "63 Are you CCPA Compliant? Answer if applicable Yes, Sectigo complies fully wit…" at bounding box center [257, 209] width 431 height 99
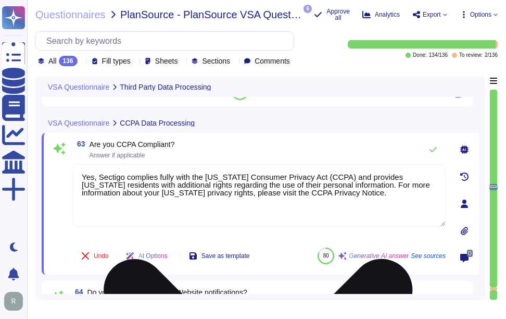
scroll to position [7798, 0]
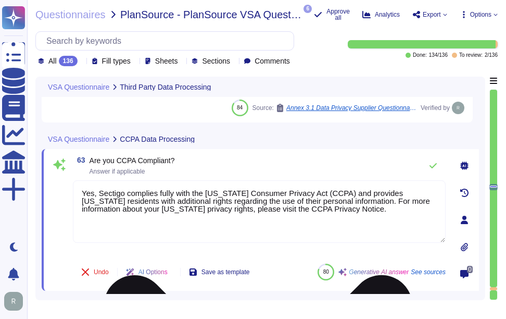
click at [262, 239] on textarea "Yes, Sectigo complies fully with the [US_STATE] Consumer Privacy Act (CCPA) and…" at bounding box center [259, 211] width 373 height 62
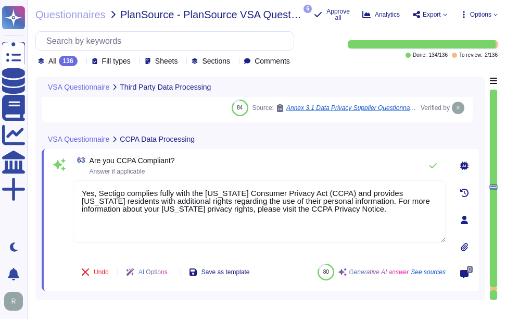
click at [461, 164] on icon at bounding box center [464, 165] width 8 height 8
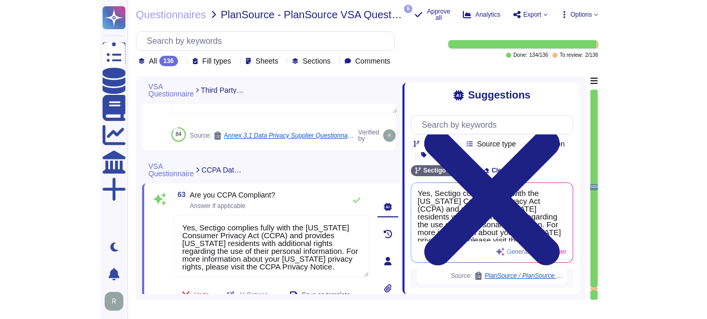
scroll to position [104, 0]
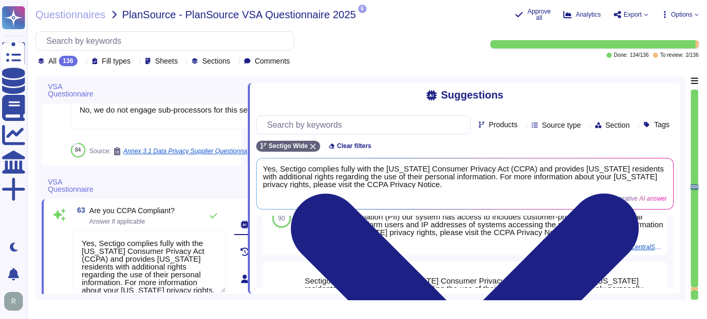
drag, startPoint x: 498, startPoint y: 136, endPoint x: 29, endPoint y: 120, distance: 470.0
click at [29, 120] on div "Questionnaires PlanSource - PlanSource VSA Questionnaire 2025 6 pdf 2025 CONFID…" at bounding box center [367, 159] width 680 height 319
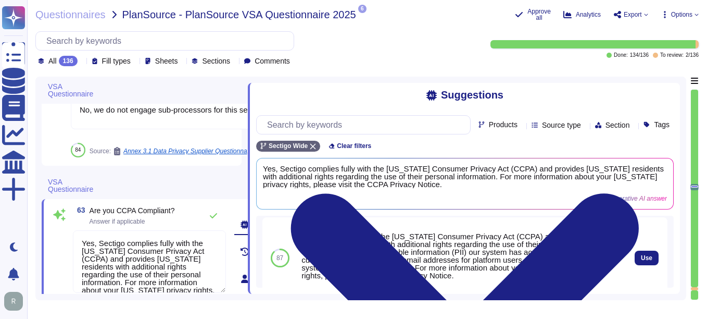
scroll to position [152, 0]
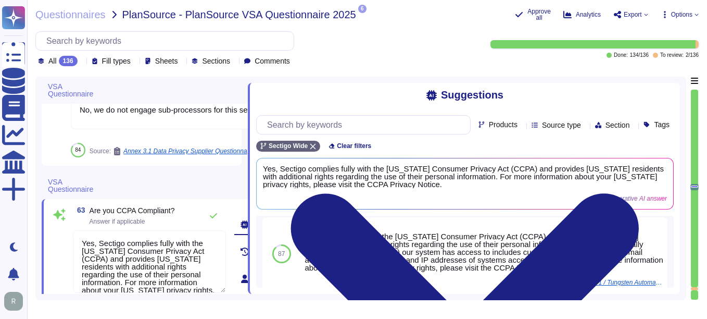
click at [202, 176] on div "VSA Questionnaire CCPA Data Processing" at bounding box center [145, 185] width 206 height 27
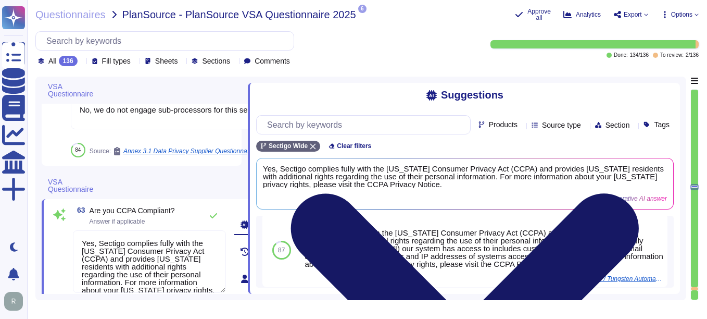
scroll to position [148, 0]
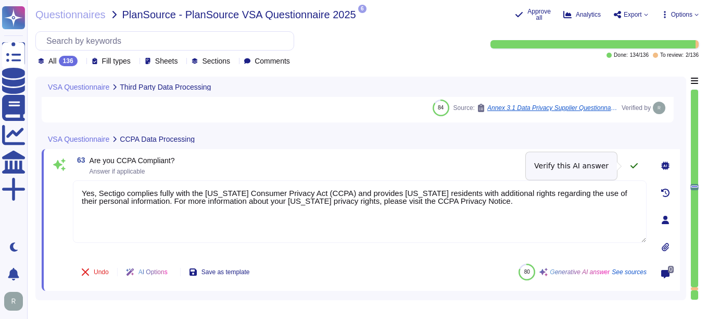
click at [506, 162] on icon at bounding box center [634, 165] width 8 height 8
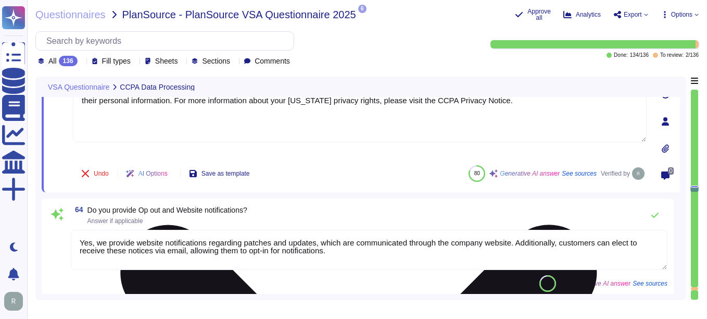
scroll to position [7902, 0]
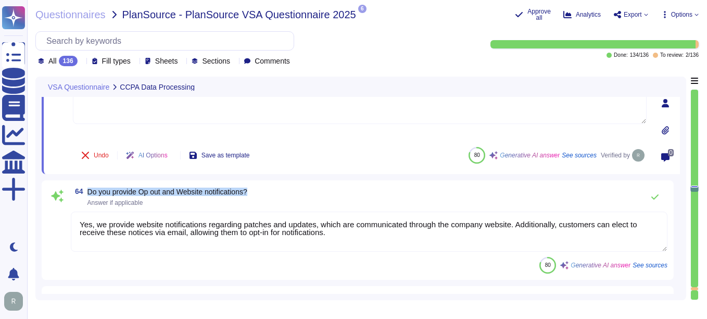
drag, startPoint x: 89, startPoint y: 190, endPoint x: 276, endPoint y: 190, distance: 187.5
click at [276, 190] on div "64 Do you provide Op out and Website notifications? Answer if applicable" at bounding box center [369, 196] width 597 height 21
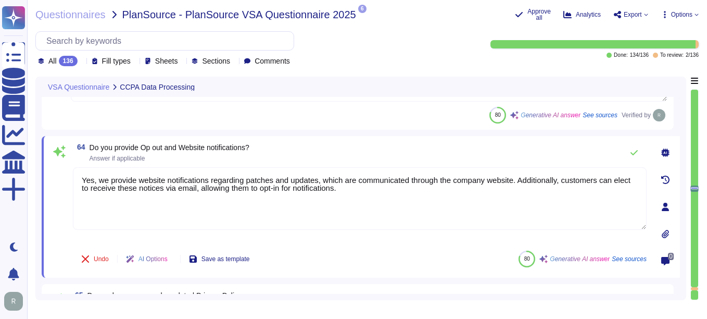
click at [506, 153] on icon at bounding box center [665, 152] width 8 height 8
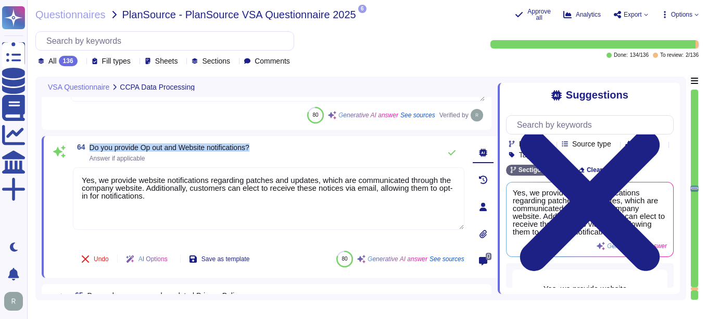
drag, startPoint x: 90, startPoint y: 147, endPoint x: 268, endPoint y: 149, distance: 178.1
click at [268, 149] on div "64 Do you provide Op out and Website notifications? Answer if applicable" at bounding box center [269, 152] width 392 height 21
click at [451, 151] on icon at bounding box center [452, 152] width 8 height 8
click at [452, 153] on icon at bounding box center [452, 152] width 8 height 8
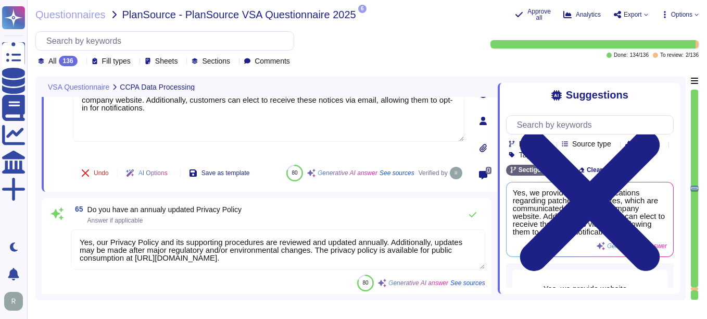
scroll to position [8006, 0]
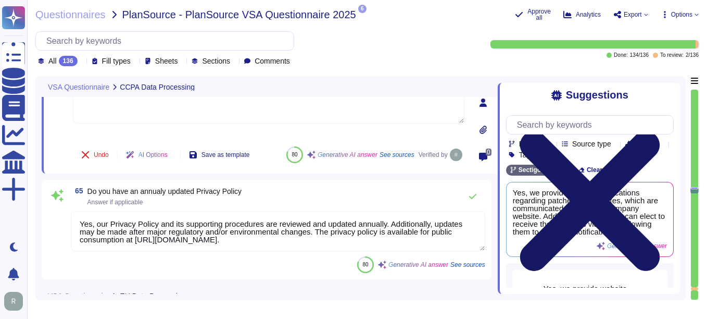
click at [506, 131] on icon at bounding box center [590, 201] width 140 height 140
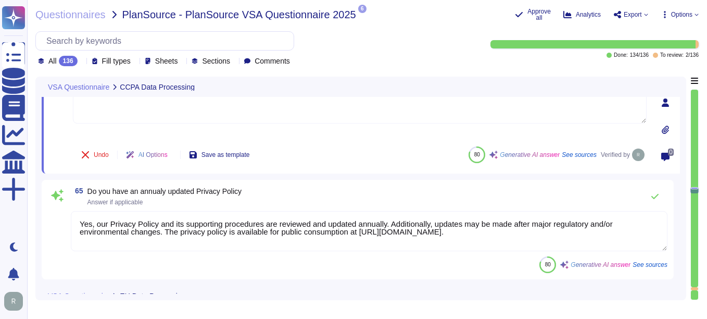
scroll to position [8058, 0]
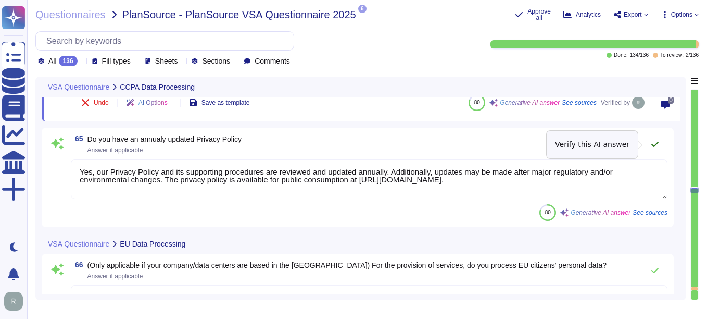
click at [506, 145] on icon at bounding box center [655, 144] width 8 height 8
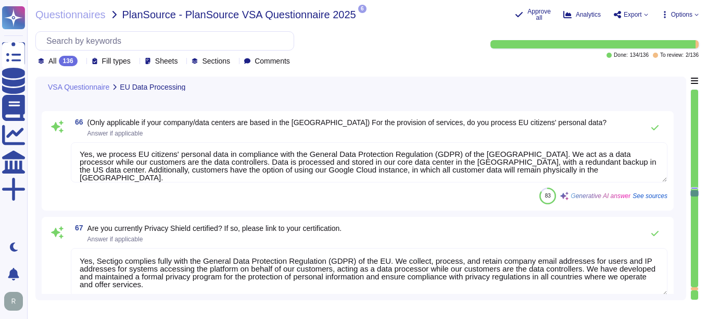
scroll to position [8154, 0]
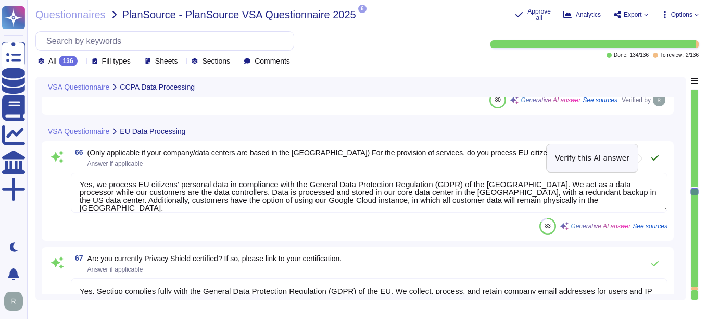
click at [506, 158] on icon at bounding box center [655, 157] width 7 height 5
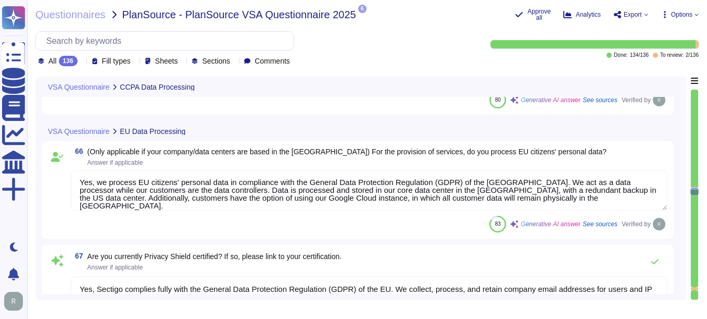
scroll to position [8206, 0]
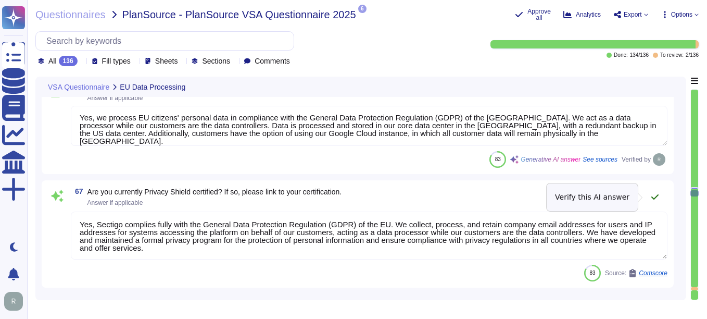
click at [506, 196] on icon at bounding box center [655, 197] width 8 height 8
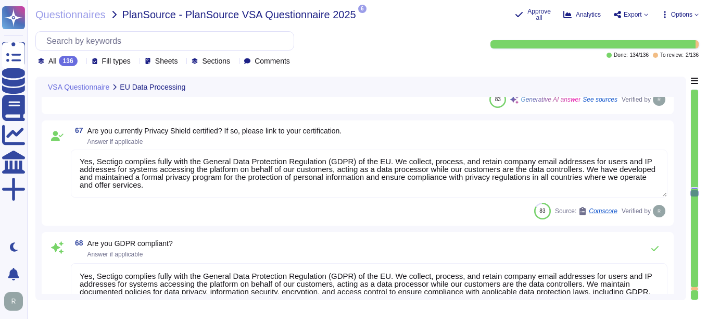
scroll to position [8259, 0]
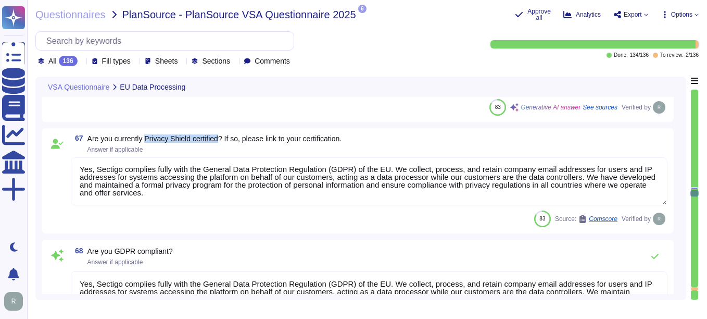
drag, startPoint x: 146, startPoint y: 136, endPoint x: 222, endPoint y: 141, distance: 76.2
click at [222, 141] on span "Are you currently Privacy Shield certified? If so, please link to your certific…" at bounding box center [214, 138] width 255 height 8
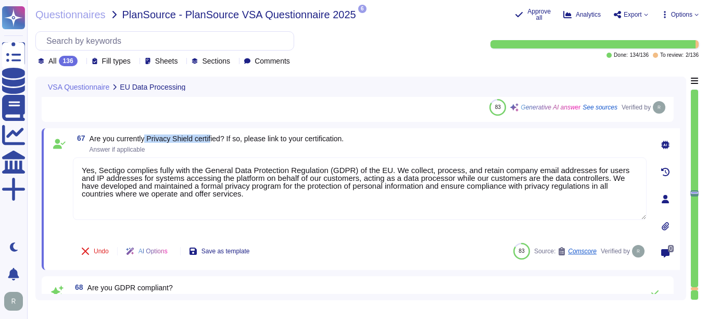
drag, startPoint x: 147, startPoint y: 136, endPoint x: 213, endPoint y: 140, distance: 66.3
click at [213, 140] on span "Are you currently Privacy Shield certified? If so, please link to your certific…" at bounding box center [217, 138] width 255 height 8
click at [167, 133] on div "67 Are you currently Privacy Shield certified? If so, please link to your certi…" at bounding box center [361, 199] width 639 height 142
drag, startPoint x: 149, startPoint y: 140, endPoint x: 227, endPoint y: 140, distance: 77.1
click at [227, 140] on span "Are you currently Privacy Shield certified? If so, please link to your certific…" at bounding box center [217, 138] width 255 height 8
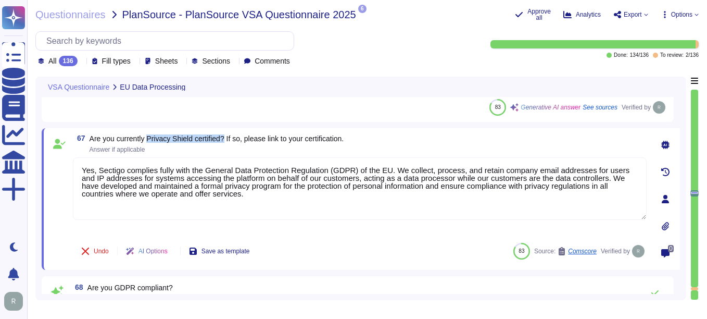
copy span "Privacy Shield certified?"
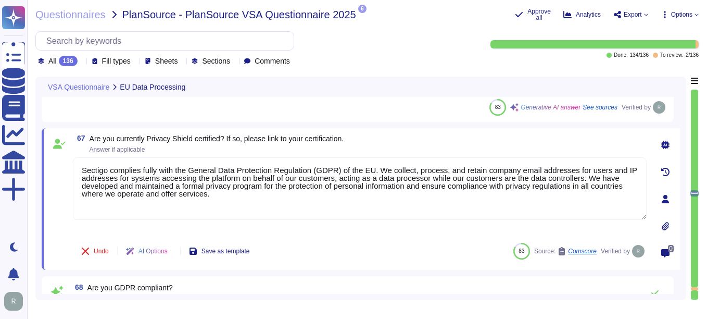
click at [431, 144] on div "67 Are you currently Privacy Shield certified? If so, please link to your certi…" at bounding box center [360, 143] width 574 height 19
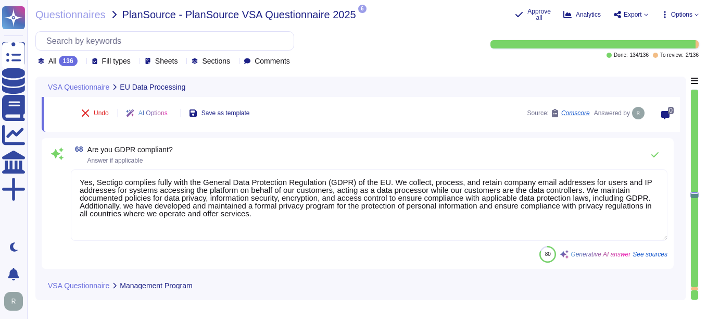
scroll to position [8415, 0]
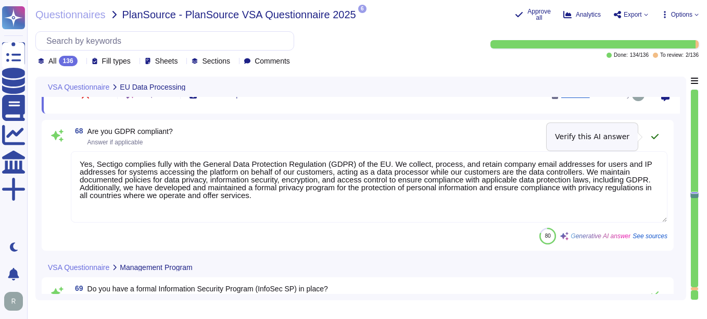
click at [506, 134] on icon at bounding box center [655, 136] width 8 height 8
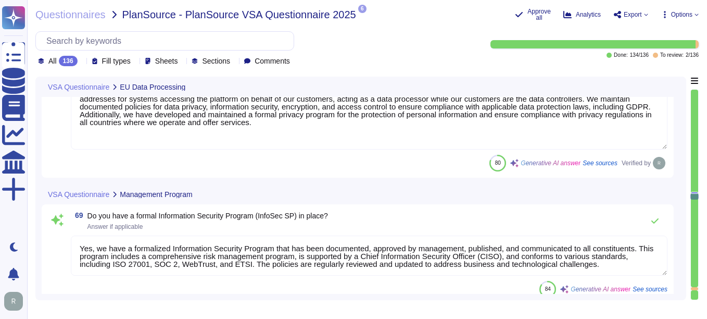
scroll to position [8519, 0]
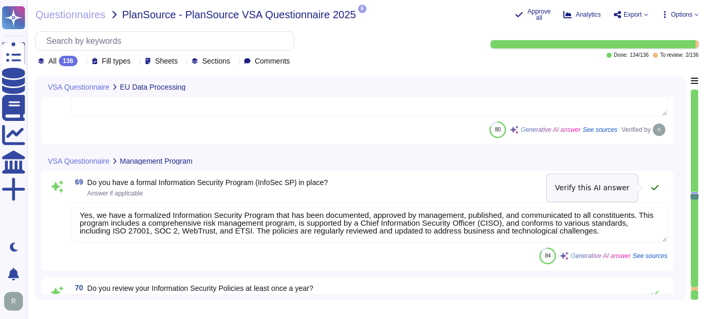
click at [506, 187] on icon at bounding box center [655, 187] width 8 height 8
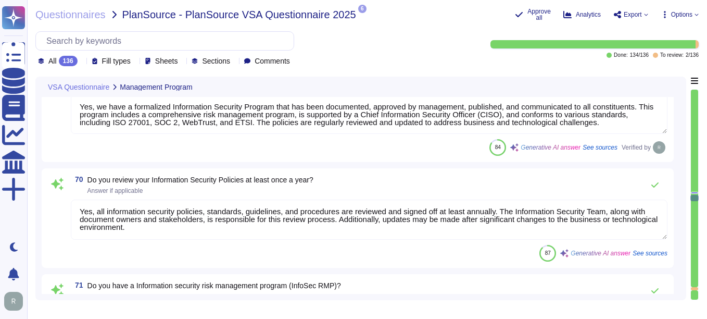
scroll to position [8623, 0]
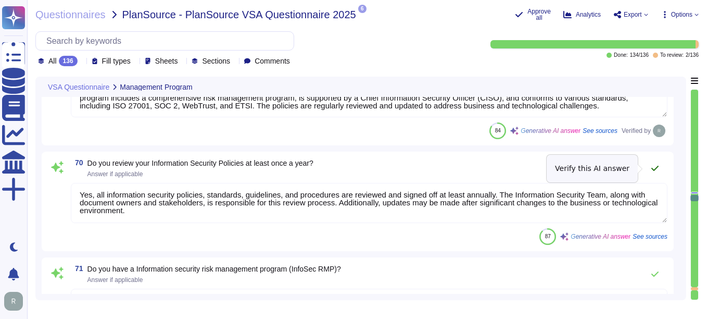
click at [506, 164] on button at bounding box center [655, 168] width 25 height 21
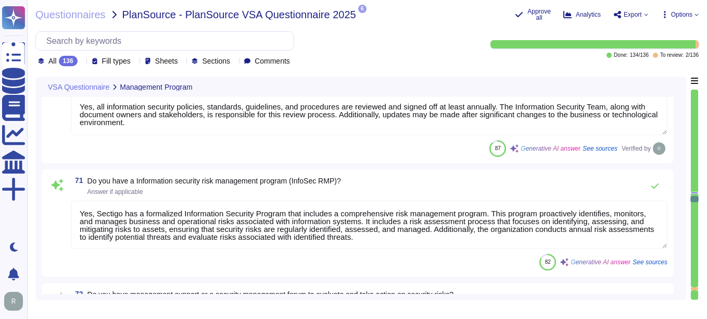
scroll to position [8727, 0]
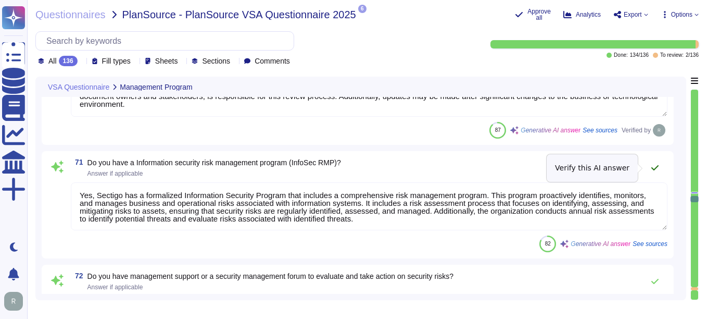
click at [506, 164] on icon at bounding box center [655, 168] width 8 height 8
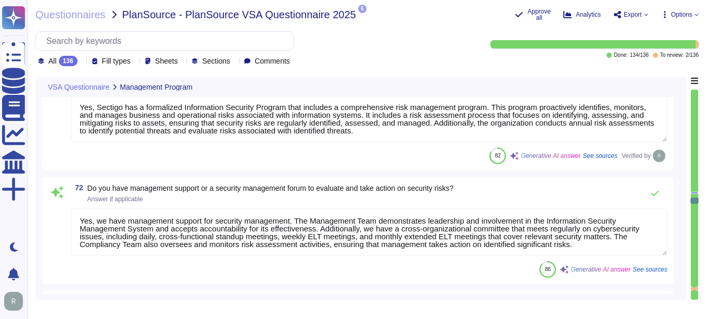
scroll to position [8831, 0]
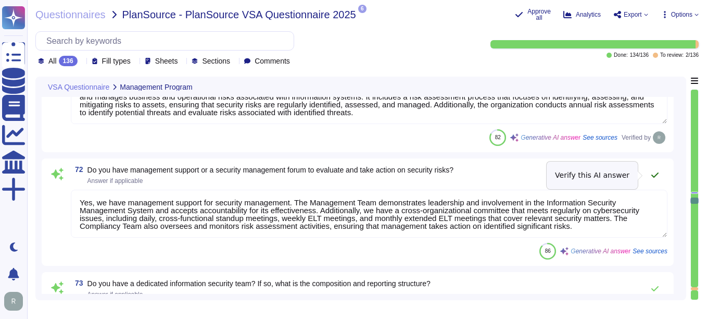
click at [506, 176] on icon at bounding box center [655, 174] width 7 height 5
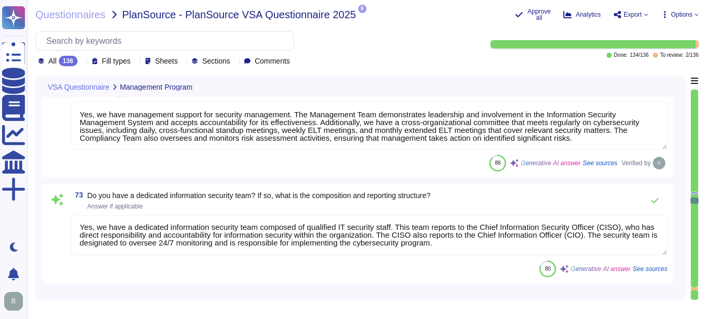
scroll to position [8936, 0]
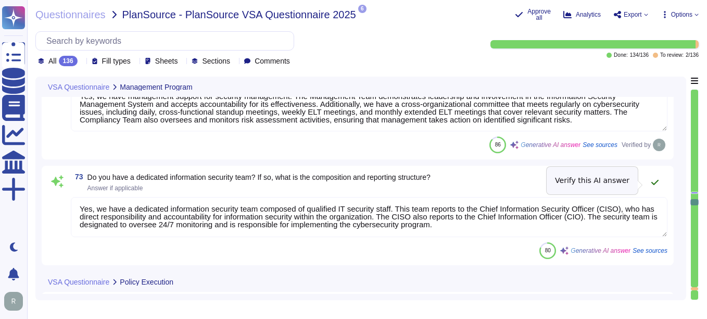
click at [506, 179] on icon at bounding box center [655, 182] width 8 height 8
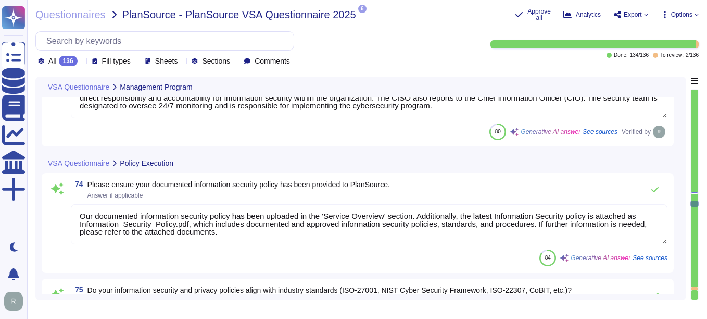
scroll to position [0, 0]
drag, startPoint x: 304, startPoint y: 215, endPoint x: 413, endPoint y: 215, distance: 109.4
click at [413, 215] on textarea "Our documented information security policy has been uploaded in the 'Service Ov…" at bounding box center [369, 224] width 597 height 40
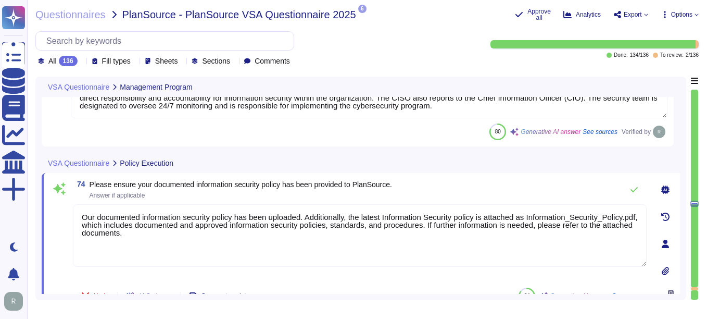
drag, startPoint x: 307, startPoint y: 217, endPoint x: 54, endPoint y: 214, distance: 253.1
click at [54, 214] on div "74 Please ensure your documented information security policy has been provided …" at bounding box center [348, 243] width 597 height 129
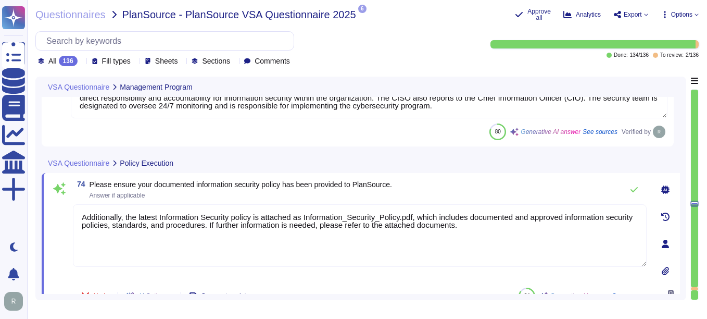
drag, startPoint x: 137, startPoint y: 217, endPoint x: 70, endPoint y: 212, distance: 66.9
click at [70, 212] on div "74 Please ensure your documented information security policy has been provided …" at bounding box center [348, 243] width 597 height 129
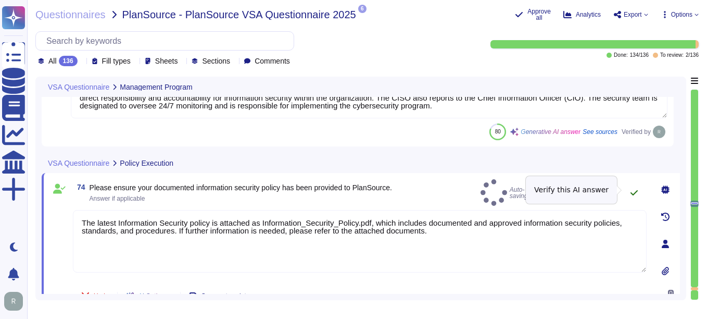
click at [506, 189] on icon at bounding box center [634, 193] width 8 height 8
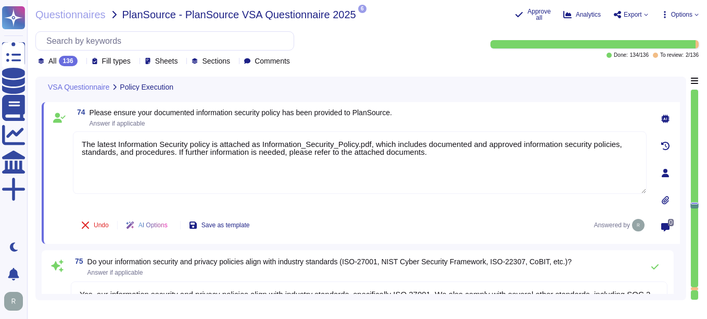
scroll to position [9144, 0]
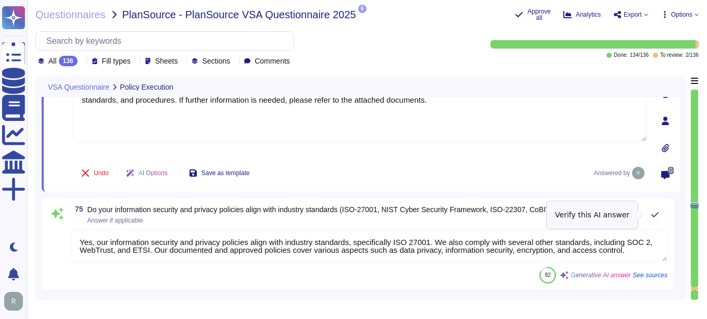
click at [506, 216] on icon at bounding box center [655, 214] width 7 height 5
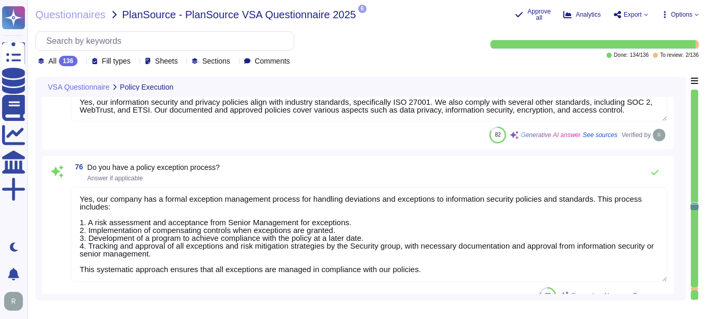
scroll to position [9300, 0]
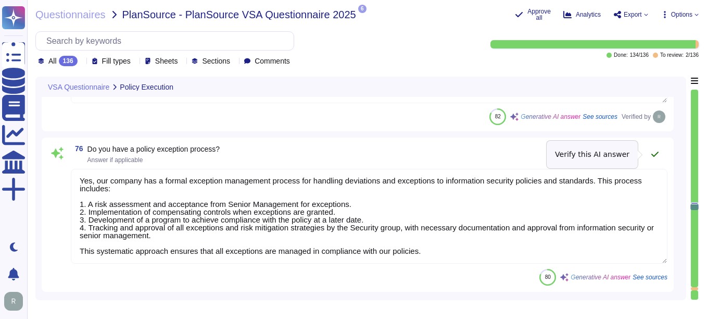
click at [506, 151] on icon at bounding box center [655, 154] width 8 height 8
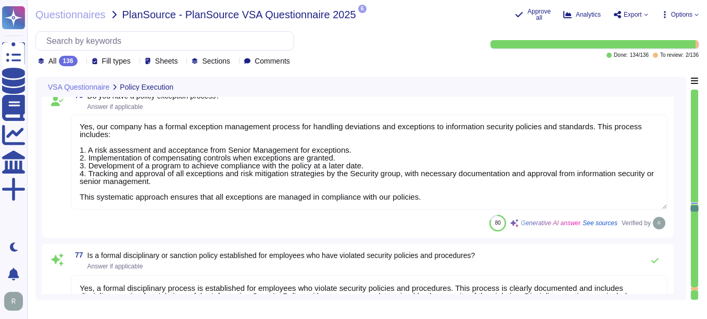
scroll to position [9404, 0]
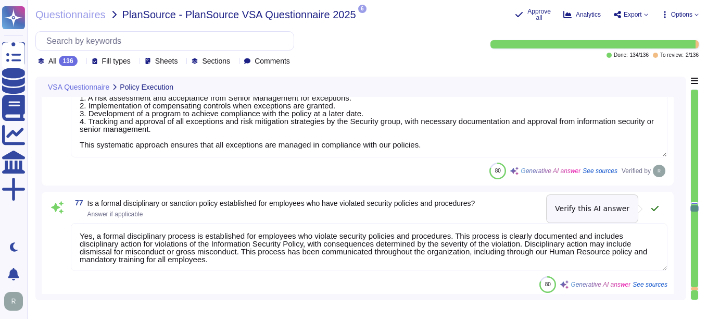
click at [506, 206] on icon at bounding box center [655, 208] width 8 height 8
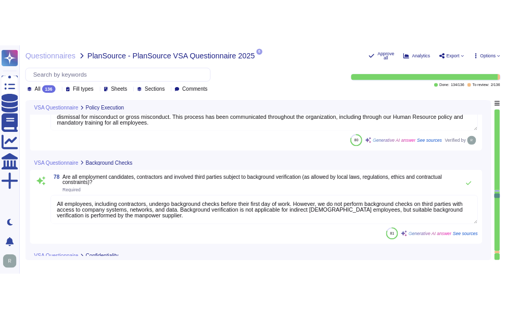
scroll to position [9561, 0]
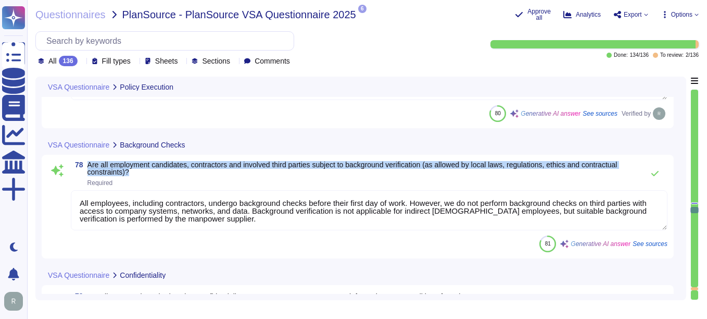
drag, startPoint x: 89, startPoint y: 165, endPoint x: 148, endPoint y: 175, distance: 60.8
click at [148, 175] on span "Are all employment candidates, contractors and involved third parties subject t…" at bounding box center [362, 168] width 551 height 15
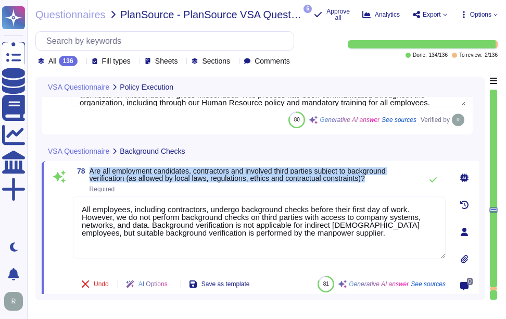
drag, startPoint x: 91, startPoint y: 170, endPoint x: 378, endPoint y: 179, distance: 287.1
click at [378, 179] on span "Are all employment candidates, contractors and involved third parties subject t…" at bounding box center [253, 174] width 327 height 15
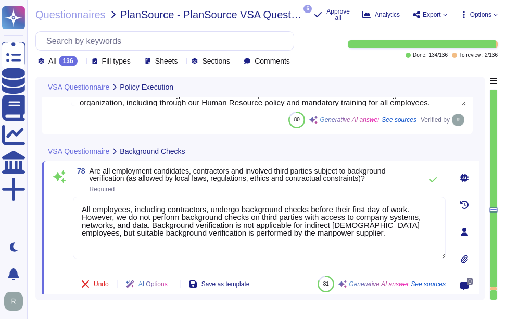
click at [464, 177] on icon at bounding box center [464, 177] width 8 height 8
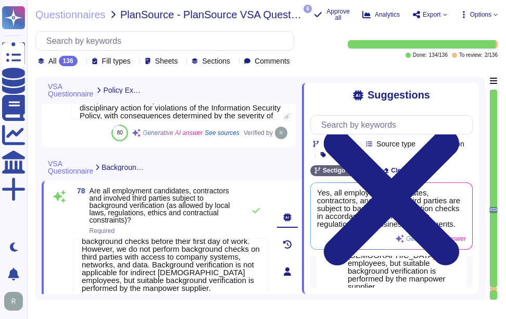
scroll to position [61, 0]
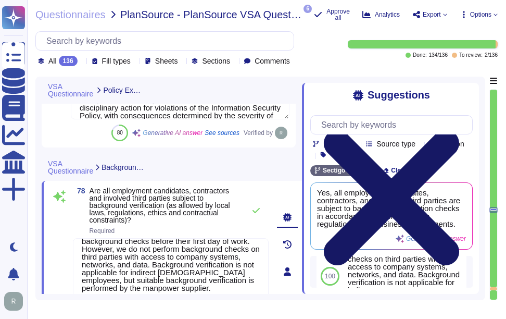
click at [459, 130] on icon at bounding box center [391, 197] width 135 height 135
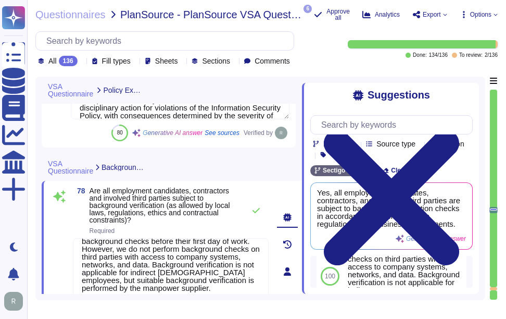
scroll to position [0, 0]
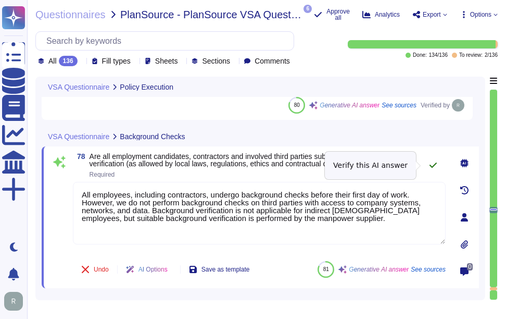
click at [434, 168] on icon at bounding box center [433, 165] width 8 height 8
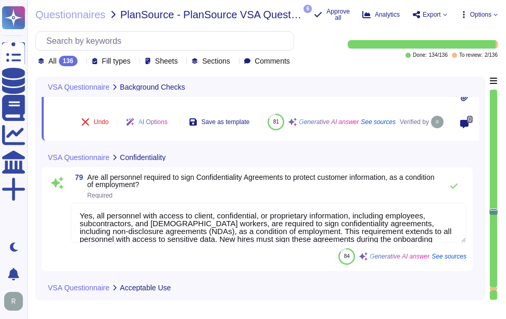
scroll to position [9769, 0]
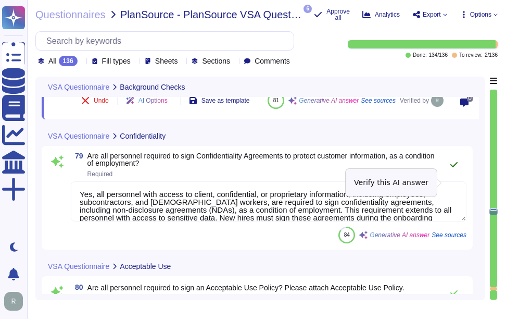
click at [455, 169] on icon at bounding box center [454, 164] width 8 height 8
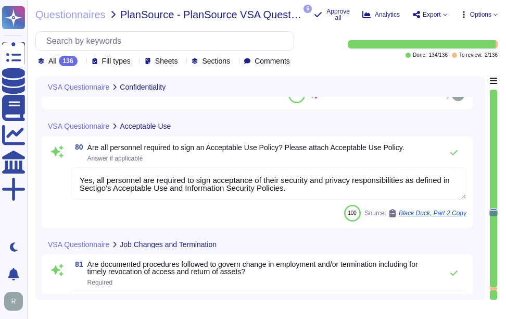
scroll to position [9925, 0]
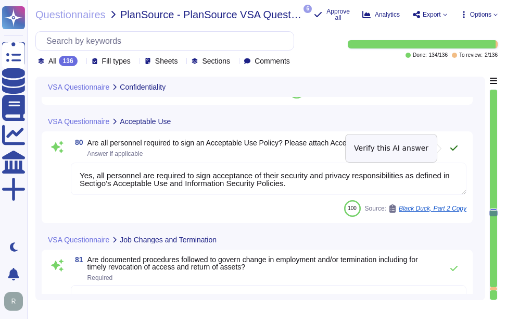
click at [452, 148] on icon at bounding box center [454, 148] width 8 height 8
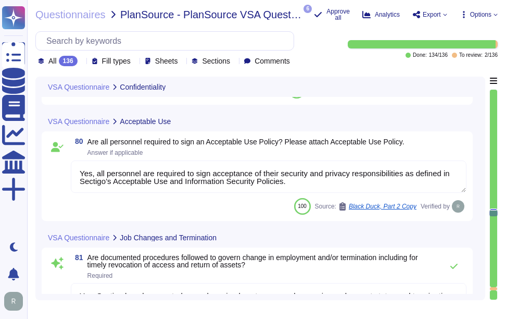
click at [374, 178] on textarea "Yes, all personnel are required to sign acceptance of their security and privac…" at bounding box center [269, 176] width 396 height 32
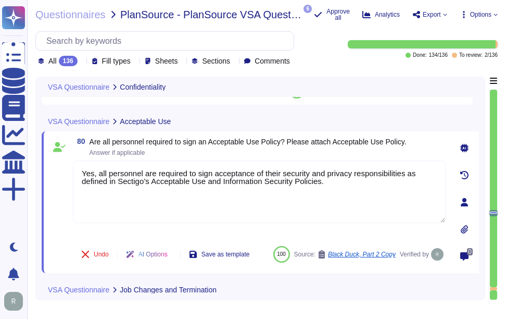
click at [465, 150] on icon at bounding box center [464, 148] width 8 height 8
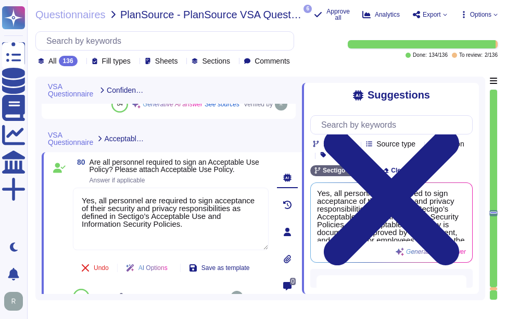
click at [282, 256] on div at bounding box center [287, 258] width 21 height 21
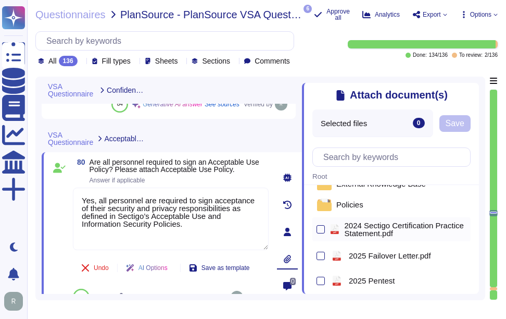
scroll to position [0, 0]
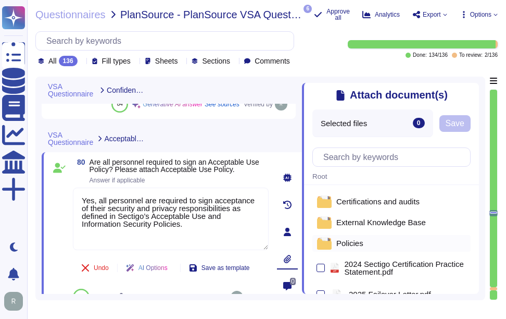
click at [358, 244] on span "Policies" at bounding box center [349, 243] width 27 height 8
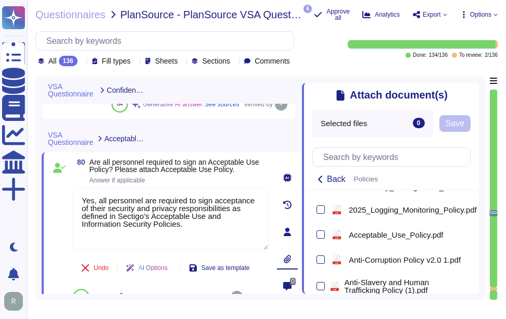
scroll to position [573, 0]
click at [323, 239] on div at bounding box center [321, 235] width 8 height 8
click at [0, 0] on input "checkbox" at bounding box center [0, 0] width 0 height 0
click at [469, 128] on span "Save" at bounding box center [462, 123] width 19 height 8
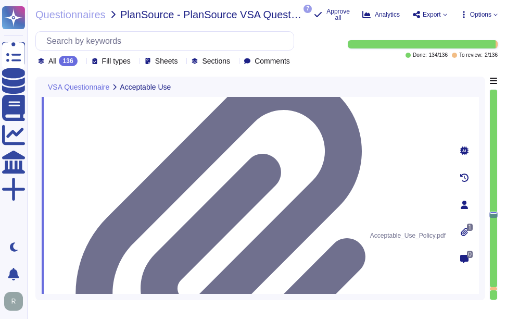
scroll to position [10081, 0]
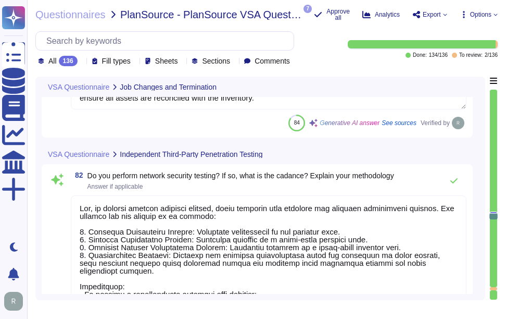
scroll to position [10186, 0]
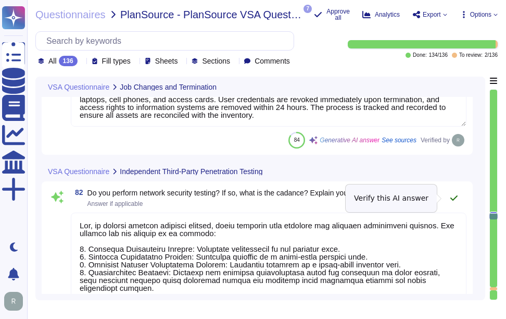
click at [456, 197] on icon at bounding box center [454, 197] width 7 height 5
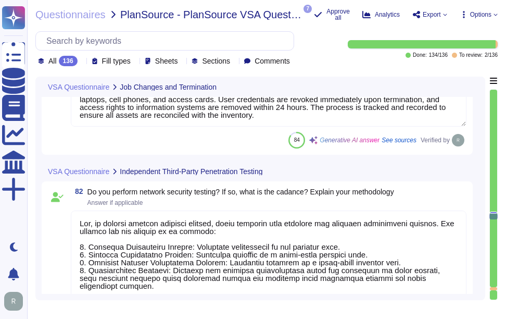
click at [452, 196] on div "82 Do you perform network security testing? If so, what is the cadance? Explain…" at bounding box center [269, 196] width 396 height 19
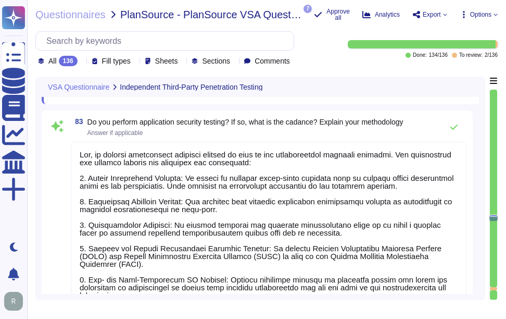
scroll to position [10527, 0]
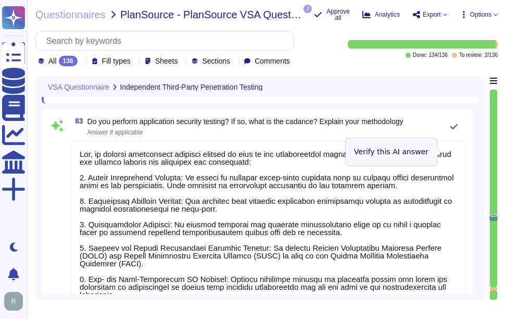
click at [451, 131] on icon at bounding box center [454, 126] width 8 height 8
click at [454, 131] on icon at bounding box center [454, 126] width 8 height 8
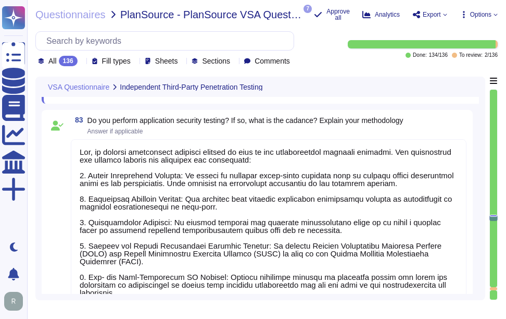
click at [238, 202] on textarea at bounding box center [269, 256] width 396 height 235
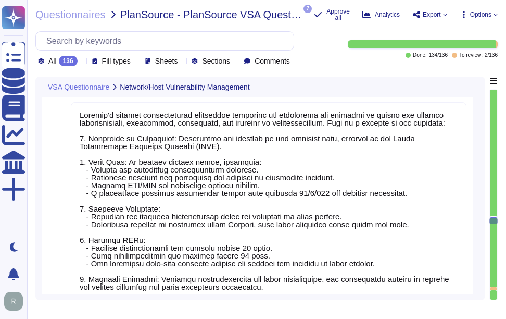
scroll to position [1, 0]
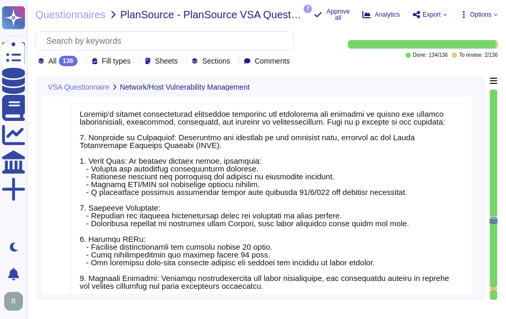
drag, startPoint x: 148, startPoint y: 184, endPoint x: 124, endPoint y: 185, distance: 24.5
click at [124, 185] on textarea at bounding box center [269, 212] width 396 height 220
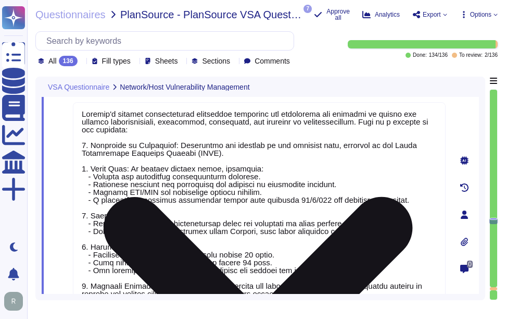
click at [265, 191] on textarea at bounding box center [259, 212] width 373 height 220
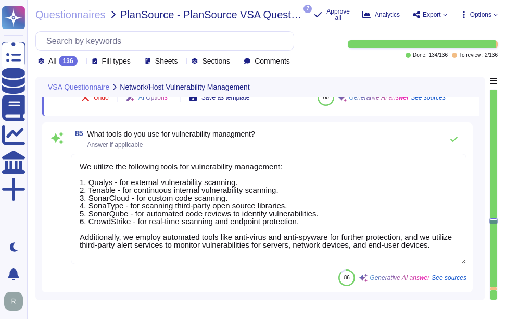
scroll to position [11135, 0]
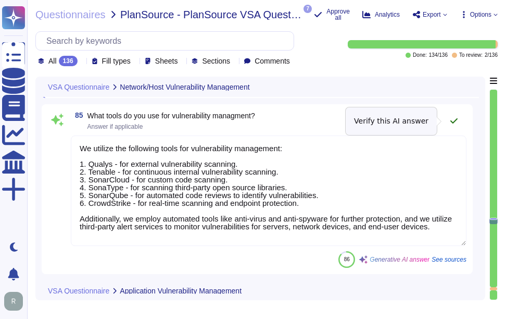
click at [457, 120] on icon at bounding box center [454, 120] width 7 height 5
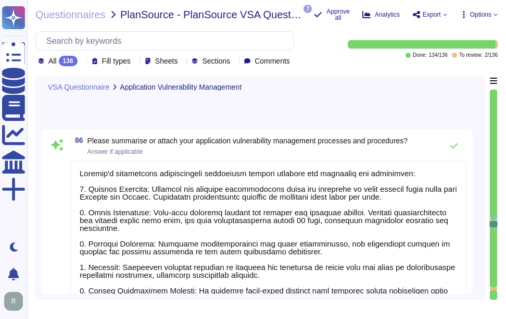
scroll to position [11299, 0]
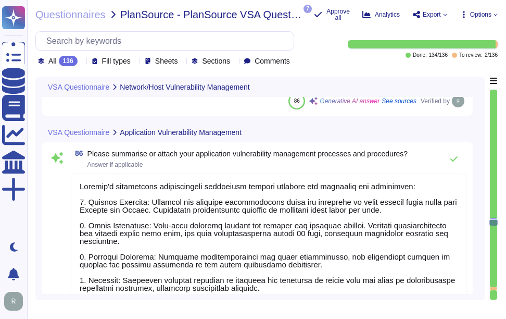
click at [415, 235] on textarea at bounding box center [269, 287] width 396 height 228
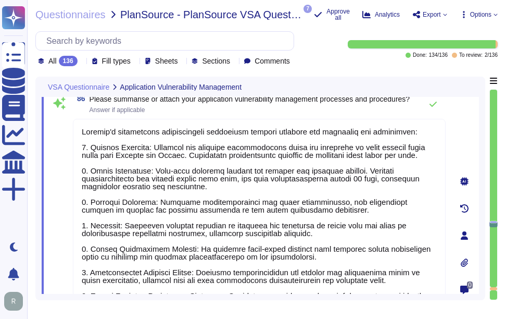
scroll to position [11351, 0]
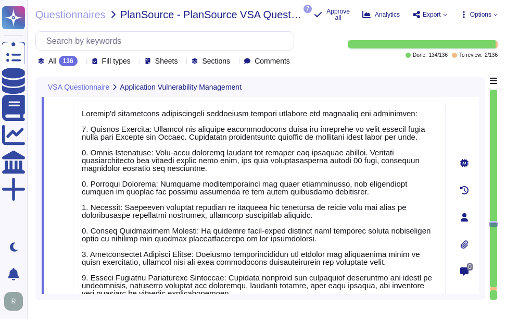
click at [464, 244] on icon at bounding box center [464, 244] width 8 height 8
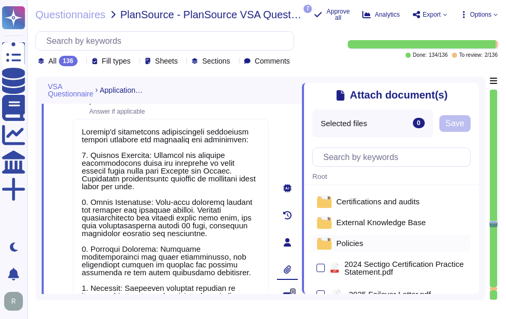
click at [366, 247] on div "Policies" at bounding box center [391, 243] width 158 height 17
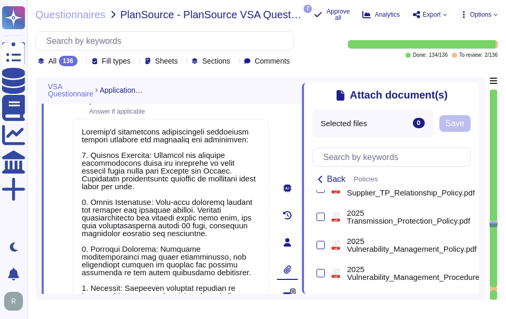
scroll to position [521, 0]
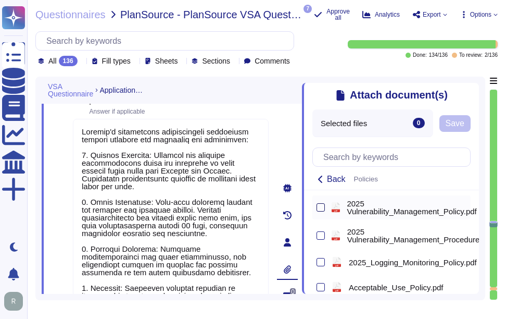
click at [322, 211] on div at bounding box center [321, 207] width 8 height 8
click at [0, 0] on input "checkbox" at bounding box center [0, 0] width 0 height 0
click at [480, 129] on button "Save" at bounding box center [492, 123] width 31 height 17
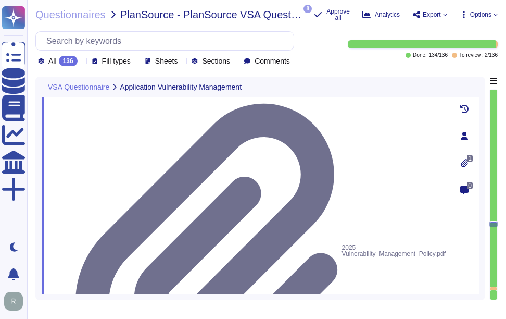
scroll to position [11611, 0]
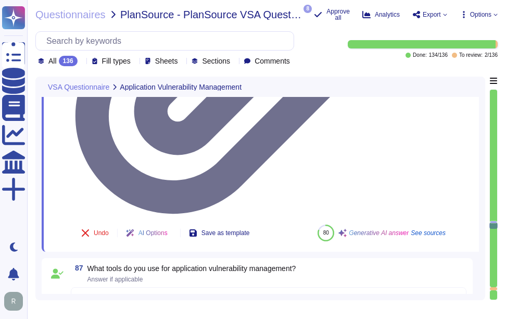
scroll to position [11768, 0]
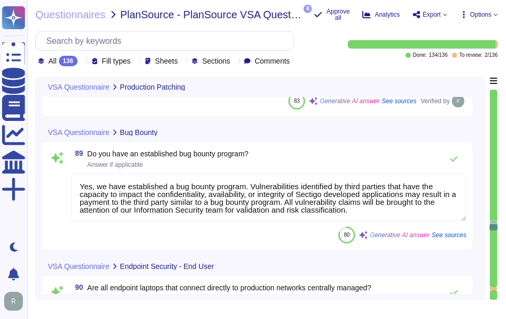
scroll to position [12028, 0]
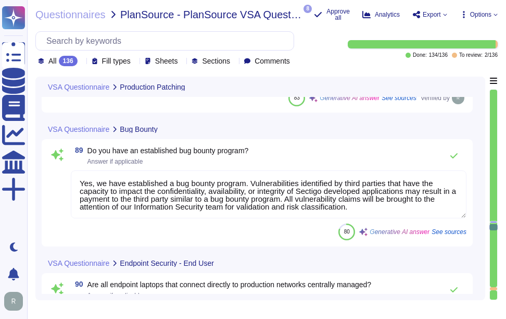
click at [156, 205] on textarea "Yes, we have established a bug bounty program. Vulnerabilities identified by th…" at bounding box center [269, 194] width 396 height 48
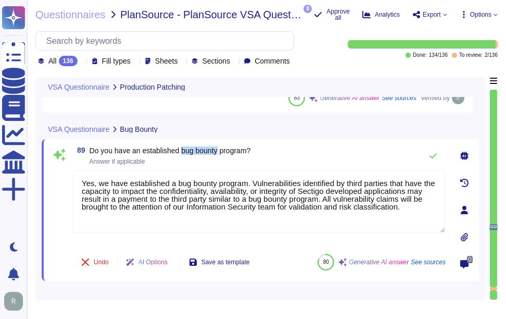
drag, startPoint x: 183, startPoint y: 149, endPoint x: 220, endPoint y: 149, distance: 36.5
click at [220, 149] on span "Do you have an established bug bounty program?" at bounding box center [170, 150] width 161 height 8
click at [431, 153] on icon at bounding box center [433, 156] width 8 height 8
click at [433, 156] on icon at bounding box center [433, 155] width 7 height 5
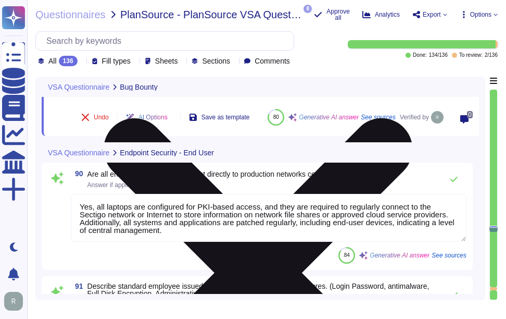
scroll to position [12184, 0]
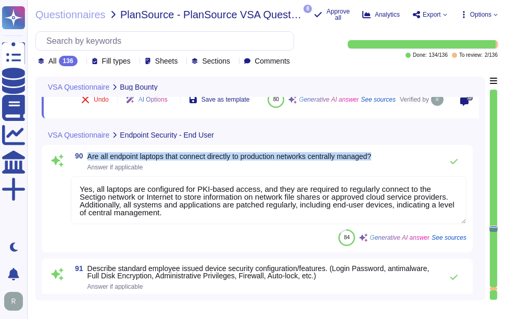
drag, startPoint x: 89, startPoint y: 167, endPoint x: 409, endPoint y: 163, distance: 320.3
click at [409, 163] on div "90 Are all endpoint laptops that connect directly to production networks centra…" at bounding box center [269, 161] width 396 height 21
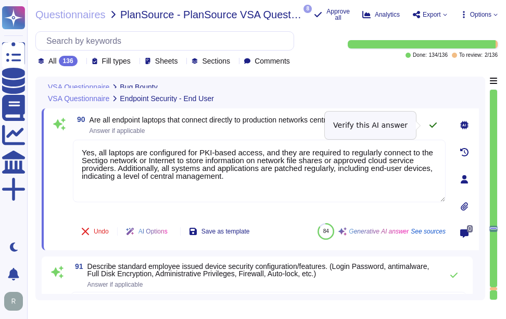
click at [435, 122] on icon at bounding box center [433, 125] width 8 height 8
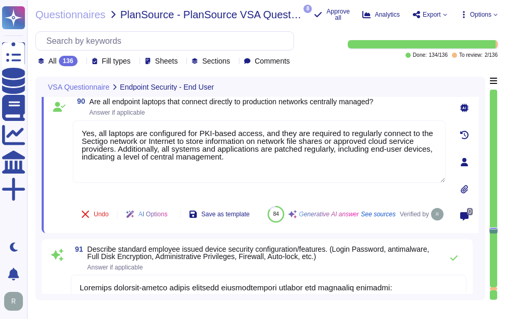
scroll to position [12253, 0]
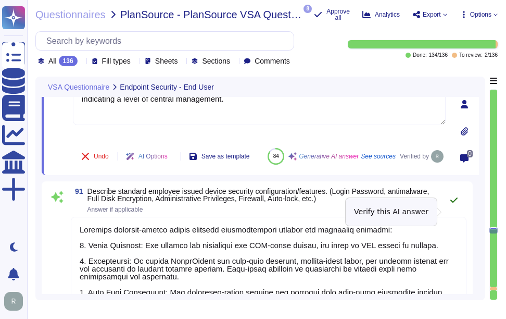
click at [455, 203] on icon at bounding box center [454, 199] width 7 height 5
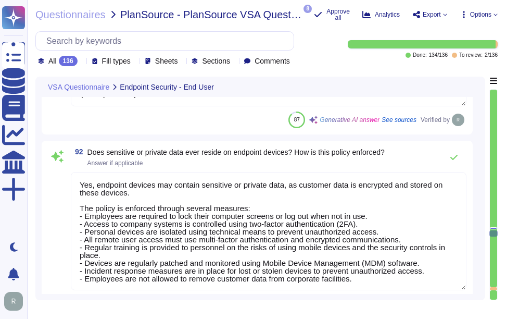
scroll to position [12566, 0]
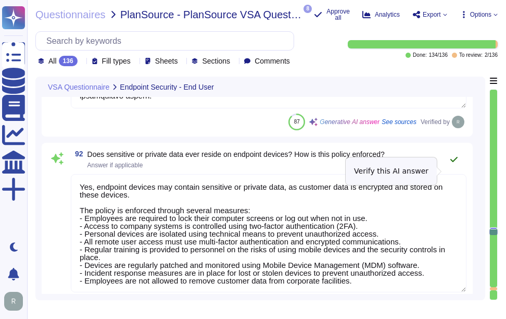
click at [449, 169] on button at bounding box center [454, 159] width 25 height 21
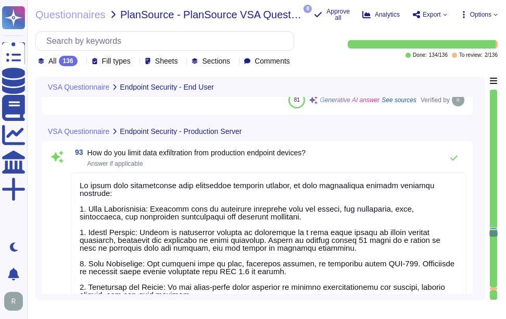
scroll to position [12774, 0]
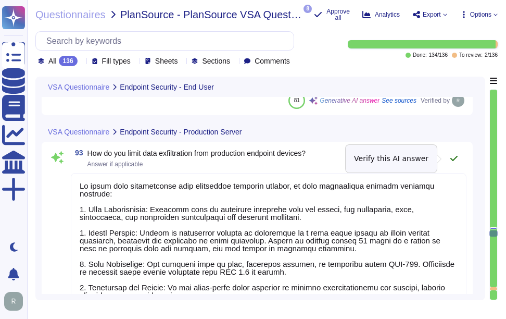
click at [451, 157] on icon at bounding box center [454, 158] width 8 height 8
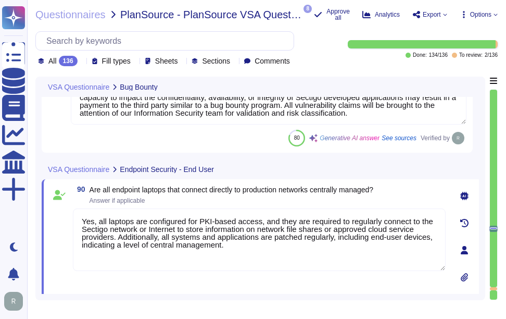
scroll to position [12049, 0]
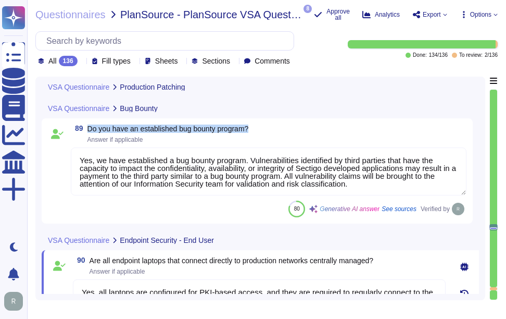
drag, startPoint x: 85, startPoint y: 125, endPoint x: 293, endPoint y: 128, distance: 207.3
click at [293, 128] on div "89 Do you have an established bug bounty program? Answer if applicable" at bounding box center [269, 133] width 396 height 19
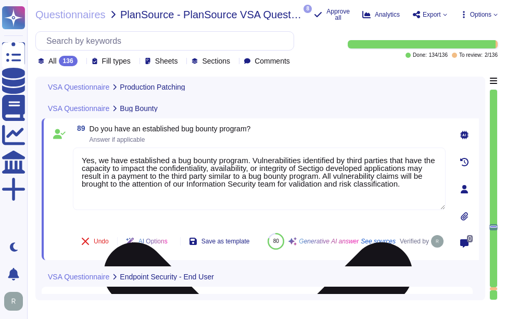
drag, startPoint x: 248, startPoint y: 159, endPoint x: 412, endPoint y: 197, distance: 168.4
click at [412, 197] on textarea "Yes, we have established a bug bounty program. Vulnerabilities identified by th…" at bounding box center [259, 178] width 373 height 62
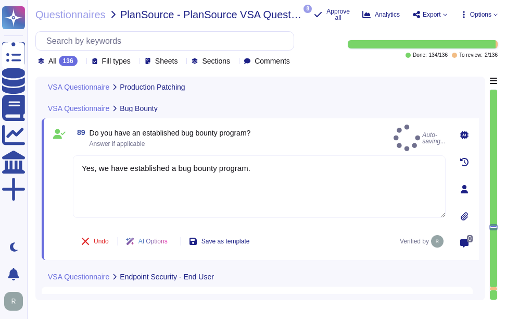
click at [307, 129] on div "89 Do you have an established bug bounty program? Answer if applicable Auto-sav…" at bounding box center [259, 137] width 373 height 27
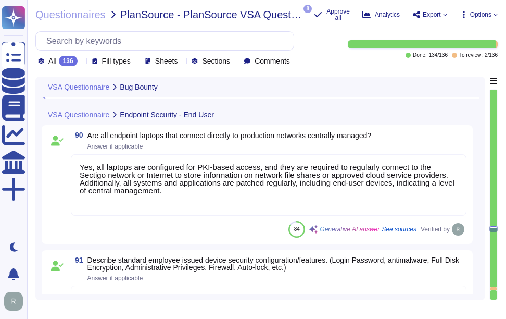
scroll to position [12205, 0]
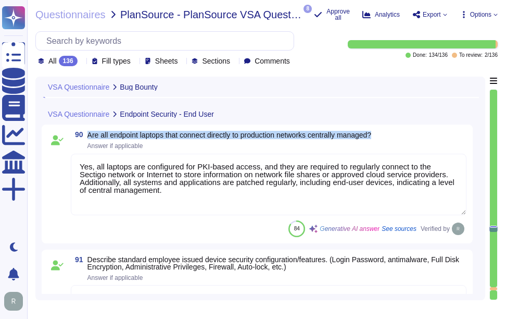
drag, startPoint x: 88, startPoint y: 132, endPoint x: 415, endPoint y: 132, distance: 326.5
click at [415, 132] on div "90 Are all endpoint laptops that connect directly to production networks centra…" at bounding box center [269, 140] width 396 height 19
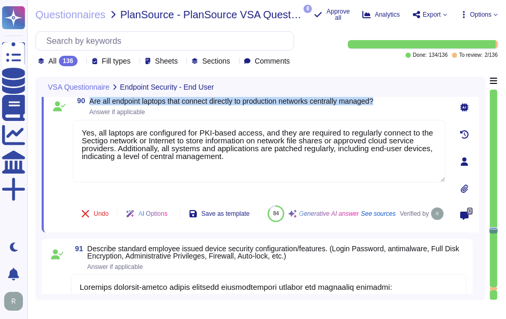
drag, startPoint x: 91, startPoint y: 100, endPoint x: 398, endPoint y: 104, distance: 307.3
click at [398, 104] on div "90 Are all endpoint laptops that connect directly to production networks centra…" at bounding box center [259, 106] width 373 height 19
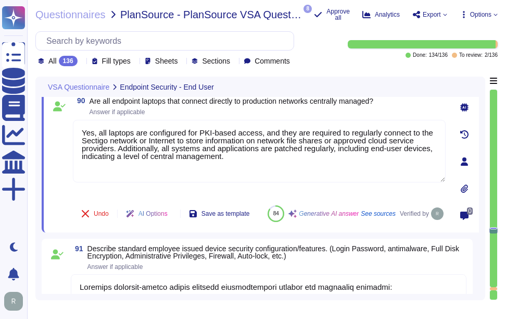
drag, startPoint x: 239, startPoint y: 155, endPoint x: 51, endPoint y: 120, distance: 190.8
click at [51, 120] on div "90 Are all endpoint laptops that connect directly to production networks centra…" at bounding box center [248, 161] width 396 height 129
click at [341, 110] on span "Answer if applicable" at bounding box center [232, 112] width 284 height 6
click at [339, 114] on span "Answer if applicable" at bounding box center [232, 112] width 284 height 6
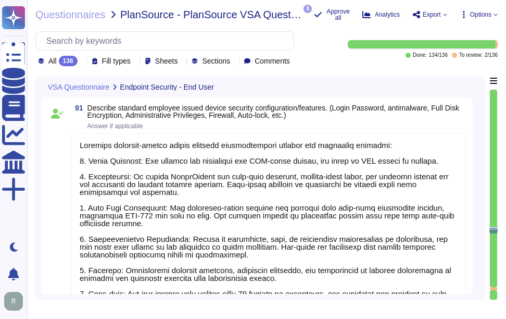
scroll to position [12332, 0]
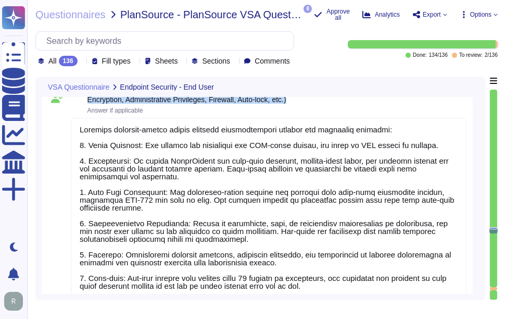
drag, startPoint x: 89, startPoint y: 104, endPoint x: 447, endPoint y: 116, distance: 359.0
click at [447, 114] on span "Describe standard employee issued device security configuration/features. (Logi…" at bounding box center [276, 101] width 379 height 25
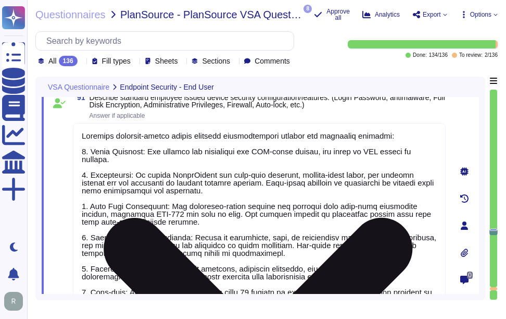
scroll to position [12280, 0]
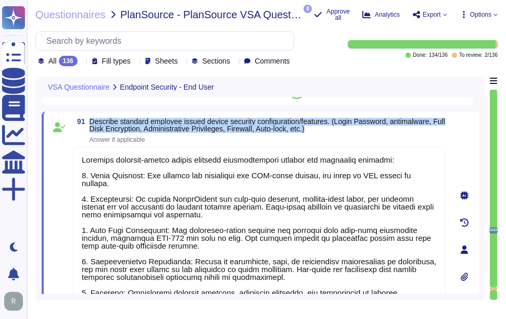
drag, startPoint x: 91, startPoint y: 120, endPoint x: 367, endPoint y: 133, distance: 275.8
click at [367, 133] on span "Describe standard employee issued device security configuration/features. (Logi…" at bounding box center [268, 130] width 356 height 25
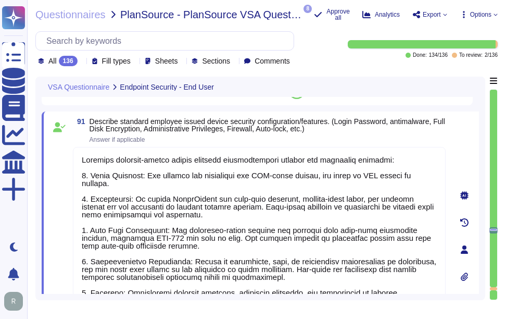
click at [371, 138] on span "Answer if applicable" at bounding box center [268, 139] width 356 height 6
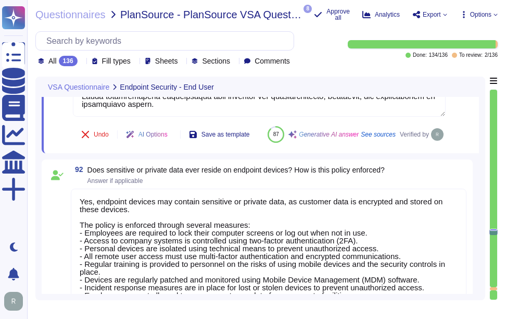
scroll to position [12541, 0]
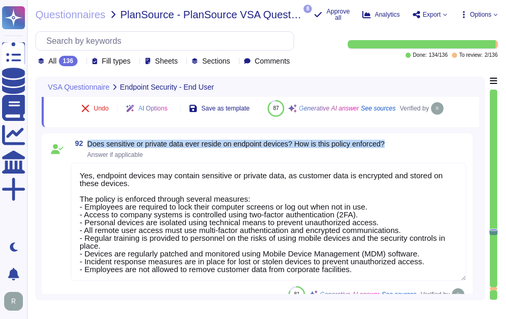
drag, startPoint x: 90, startPoint y: 167, endPoint x: 403, endPoint y: 166, distance: 313.0
click at [403, 158] on div "92 Does sensitive or private data ever reside on endpoint devices? How is this …" at bounding box center [269, 149] width 396 height 19
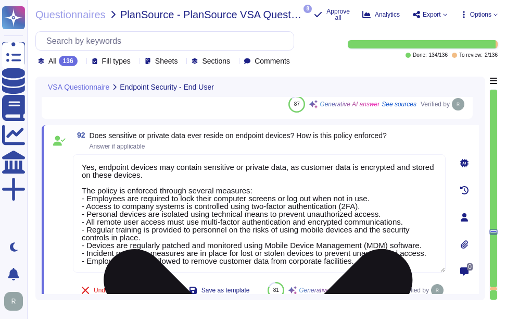
scroll to position [1, 0]
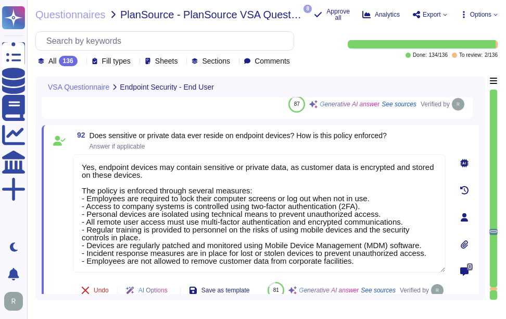
click at [93, 134] on span "Does sensitive or private data ever reside on endpoint devices? How is this pol…" at bounding box center [238, 135] width 297 height 8
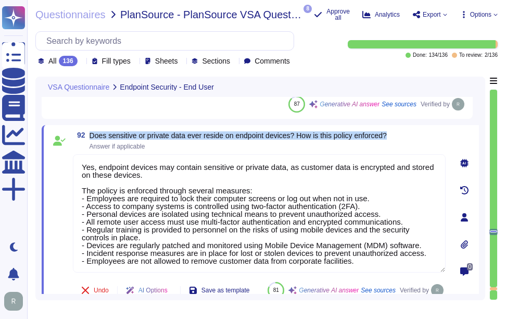
drag, startPoint x: 91, startPoint y: 135, endPoint x: 409, endPoint y: 136, distance: 318.7
click at [409, 136] on div "92 Does sensitive or private data ever reside on endpoint devices? How is this …" at bounding box center [259, 140] width 373 height 19
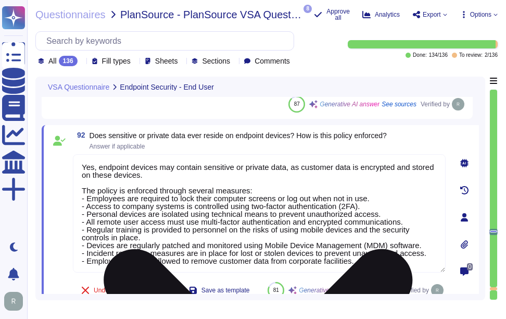
click at [251, 217] on textarea "Yes, endpoint devices may contain sensitive or private data, as customer data i…" at bounding box center [259, 213] width 373 height 118
paste textarea
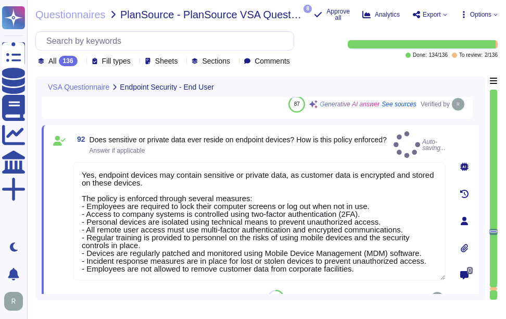
click at [368, 143] on span "Does sensitive or private data ever reside on endpoint devices? How is this pol…" at bounding box center [238, 145] width 297 height 18
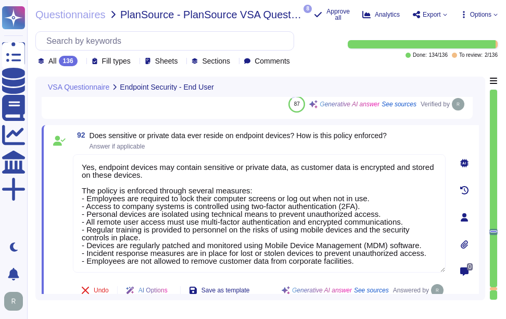
click at [362, 143] on span "Answer if applicable" at bounding box center [238, 146] width 297 height 6
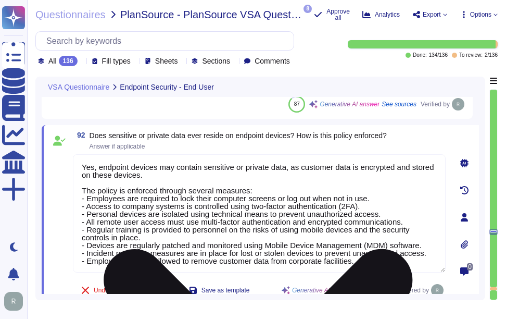
click at [302, 202] on textarea "Yes, endpoint devices may contain sensitive or private data, as customer data i…" at bounding box center [259, 213] width 373 height 118
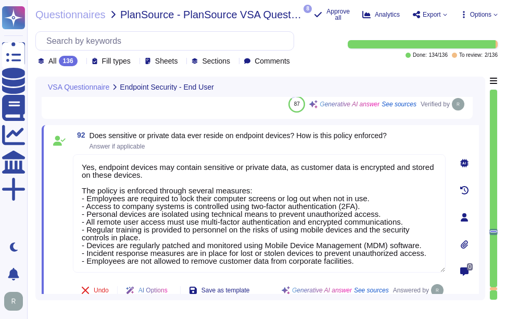
click at [327, 143] on span "Does sensitive or private data ever reside on endpoint devices? How is this pol…" at bounding box center [238, 141] width 297 height 18
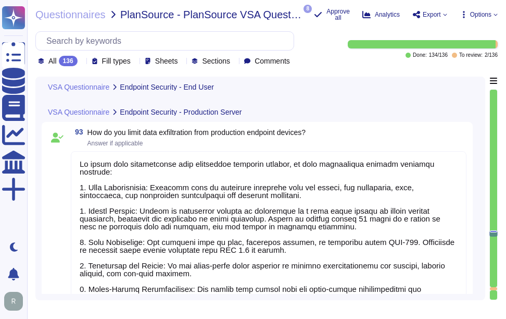
scroll to position [12749, 0]
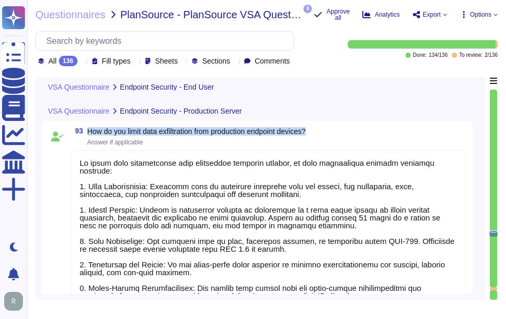
drag, startPoint x: 87, startPoint y: 130, endPoint x: 347, endPoint y: 132, distance: 259.9
click at [347, 132] on div "93 How do you limit data exfiltration from production endpoint devices? Answer …" at bounding box center [269, 136] width 396 height 19
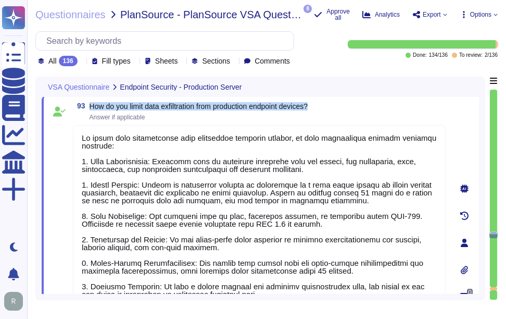
drag, startPoint x: 90, startPoint y: 105, endPoint x: 356, endPoint y: 104, distance: 265.6
click at [356, 104] on div "93 How do you limit data exfiltration from production endpoint devices? Answer …" at bounding box center [259, 111] width 373 height 19
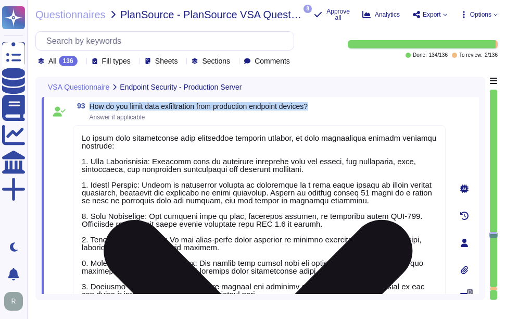
scroll to position [1, 0]
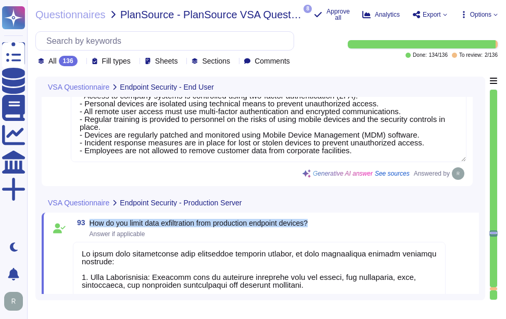
click at [355, 222] on div "93 How do you limit data exfiltration from production endpoint devices? Answer …" at bounding box center [259, 228] width 373 height 19
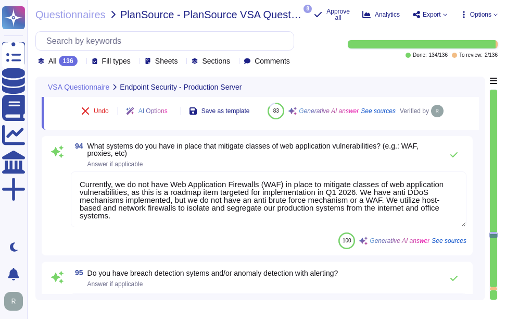
scroll to position [13009, 0]
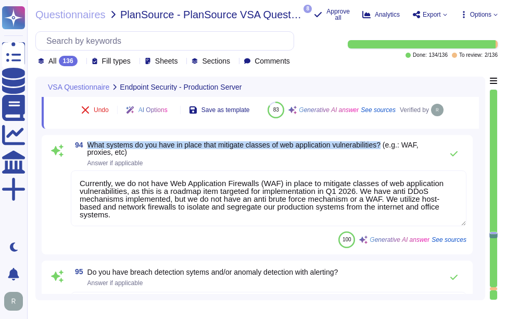
drag, startPoint x: 89, startPoint y: 168, endPoint x: 388, endPoint y: 172, distance: 299.0
click at [388, 156] on span "What systems do you have in place that mitigate classes of web application vuln…" at bounding box center [252, 149] width 331 height 16
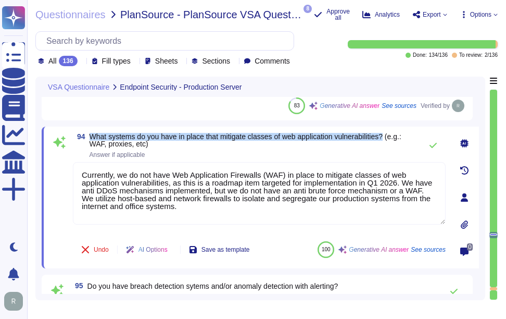
drag, startPoint x: 91, startPoint y: 135, endPoint x: 389, endPoint y: 132, distance: 297.9
click at [389, 132] on div "94 What systems do you have in place that mitigate classes of web application v…" at bounding box center [260, 198] width 437 height 142
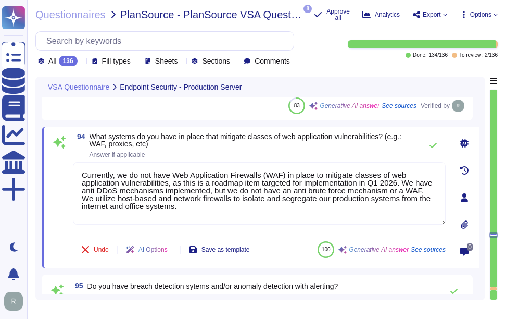
click at [294, 158] on div "94 What systems do you have in place that mitigate classes of web application v…" at bounding box center [248, 197] width 396 height 129
click at [435, 147] on icon at bounding box center [433, 145] width 8 height 8
click at [433, 147] on icon at bounding box center [433, 145] width 7 height 5
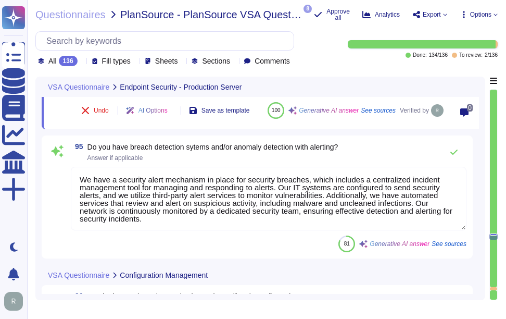
scroll to position [13166, 0]
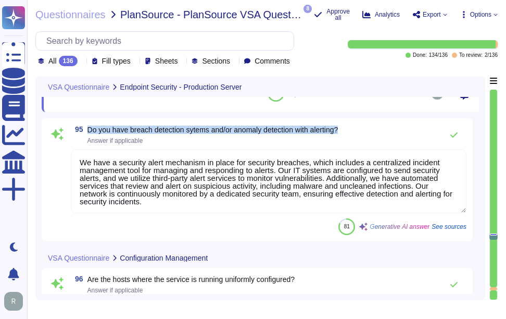
drag, startPoint x: 89, startPoint y: 147, endPoint x: 383, endPoint y: 152, distance: 294.3
click at [383, 145] on div "95 Do you have breach detection sytems and/or anomaly detection with alerting? …" at bounding box center [269, 134] width 396 height 21
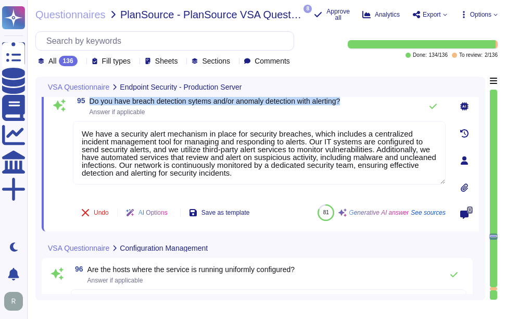
drag, startPoint x: 91, startPoint y: 101, endPoint x: 357, endPoint y: 103, distance: 266.7
click at [357, 103] on div "95 Do you have breach detection sytems and/or anomaly detection with alerting? …" at bounding box center [259, 106] width 373 height 21
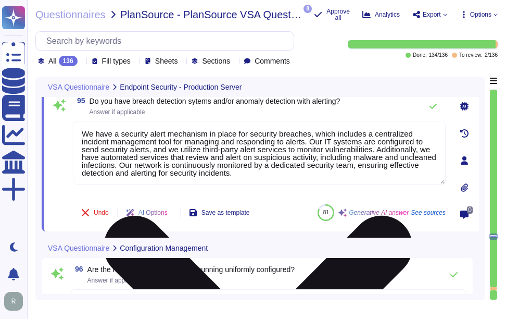
click at [316, 146] on textarea "We have a security alert mechanism in place for security breaches, which includ…" at bounding box center [259, 153] width 373 height 64
paste textarea "Yes, w"
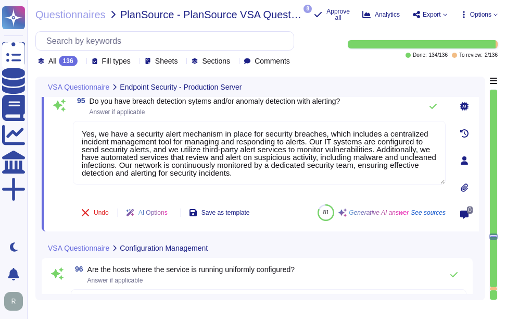
click at [336, 112] on span "Answer if applicable" at bounding box center [215, 112] width 251 height 6
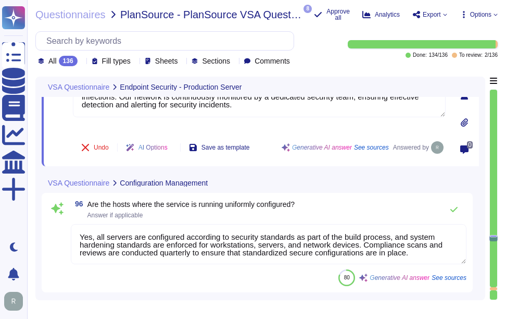
scroll to position [13270, 0]
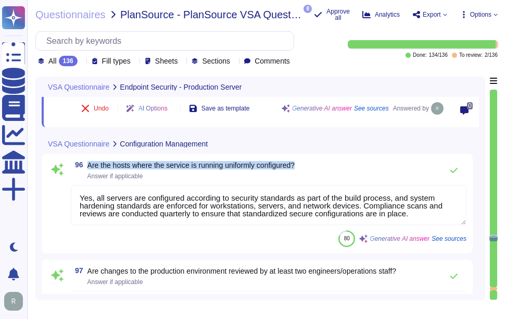
drag, startPoint x: 87, startPoint y: 165, endPoint x: 319, endPoint y: 160, distance: 231.3
click at [319, 160] on div "96 Are the hosts where the service is running uniformly configured? Answer if a…" at bounding box center [269, 170] width 396 height 21
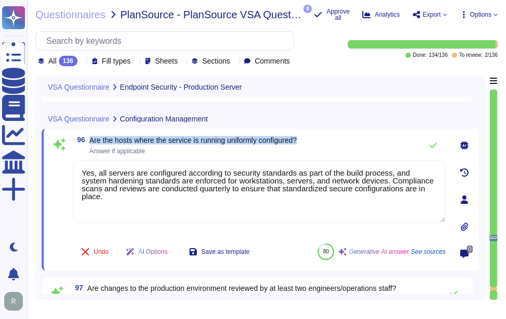
drag, startPoint x: 90, startPoint y: 139, endPoint x: 318, endPoint y: 132, distance: 228.2
click at [318, 132] on div "96 Are the hosts where the service is running uniformly configured? Answer if a…" at bounding box center [260, 200] width 437 height 142
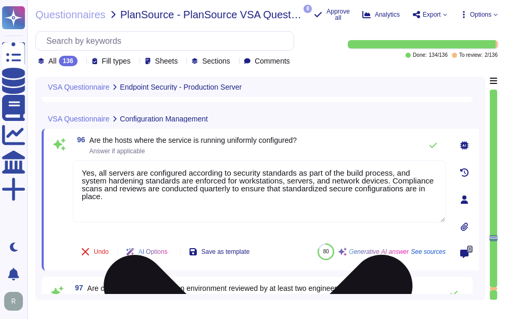
click at [187, 210] on textarea "Yes, all servers are configured according to security standards as part of the …" at bounding box center [259, 191] width 373 height 62
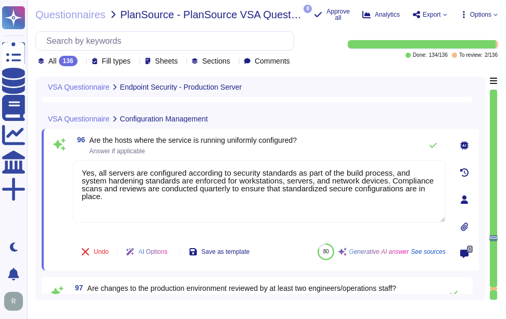
click at [345, 140] on div "96 Are the hosts where the service is running uniformly configured? Answer if a…" at bounding box center [259, 145] width 373 height 21
click at [432, 146] on icon at bounding box center [433, 145] width 7 height 5
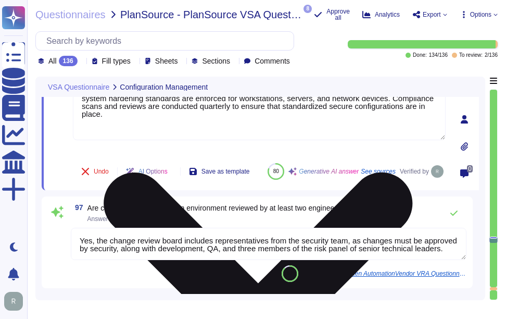
scroll to position [13374, 0]
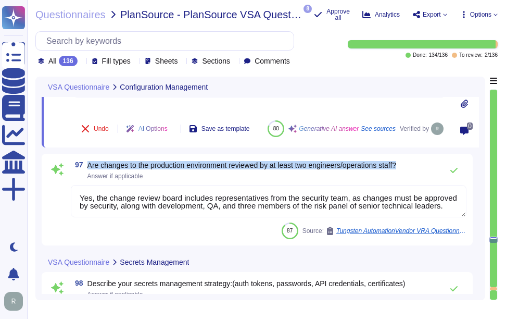
drag, startPoint x: 86, startPoint y: 177, endPoint x: 411, endPoint y: 172, distance: 325.0
click at [411, 172] on div "97 Are changes to the production environment reviewed by at least two engineers…" at bounding box center [269, 170] width 396 height 21
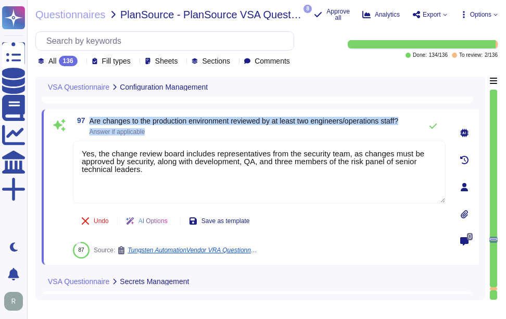
drag, startPoint x: 90, startPoint y: 119, endPoint x: 416, endPoint y: 122, distance: 325.5
click at [416, 122] on div "97 Are changes to the production environment reviewed by at least two engineers…" at bounding box center [259, 126] width 373 height 21
click at [131, 116] on div "97 Are changes to the production environment reviewed by at least two engineers…" at bounding box center [259, 126] width 373 height 21
drag, startPoint x: 91, startPoint y: 120, endPoint x: 415, endPoint y: 121, distance: 323.9
click at [415, 121] on div "97 Are changes to the production environment reviewed by at least two engineers…" at bounding box center [259, 126] width 373 height 21
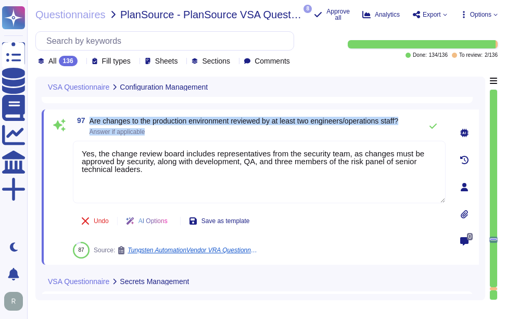
click at [146, 121] on span "Are changes to the production environment reviewed by at least two engineers/op…" at bounding box center [244, 121] width 309 height 8
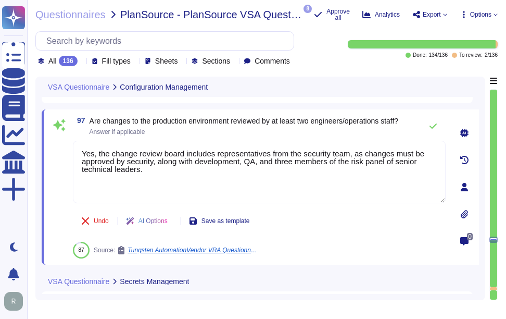
click at [88, 117] on span "97 Are changes to the production environment reviewed by at least two engineers…" at bounding box center [236, 126] width 326 height 19
click at [351, 123] on span "Are changes to the production environment reviewed by at least two engineers/op…" at bounding box center [244, 121] width 309 height 8
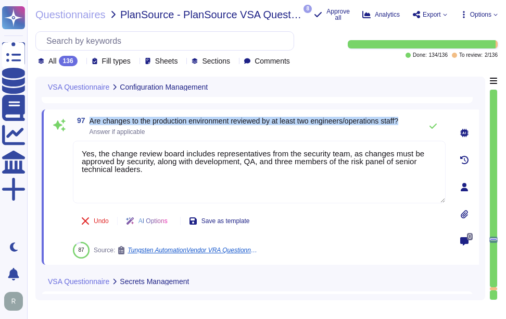
click at [351, 123] on span "Are changes to the production environment reviewed by at least two engineers/op…" at bounding box center [244, 121] width 309 height 8
click at [279, 126] on span "Are changes to the production environment reviewed by at least two engineers/op…" at bounding box center [244, 126] width 309 height 18
drag, startPoint x: 92, startPoint y: 121, endPoint x: 268, endPoint y: 122, distance: 176.6
click at [268, 122] on span "Are changes to the production environment reviewed by at least two engineers/op…" at bounding box center [244, 121] width 309 height 8
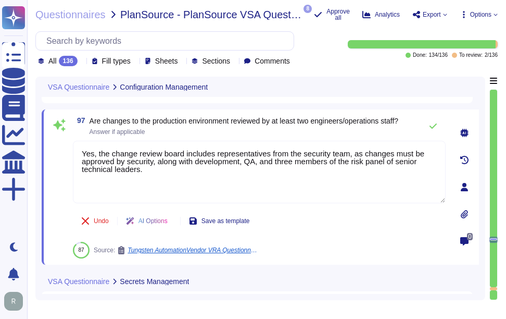
drag, startPoint x: 168, startPoint y: 174, endPoint x: 67, endPoint y: 142, distance: 105.4
click at [67, 142] on div "97 Are changes to the production environment reviewed by at least two engineers…" at bounding box center [248, 187] width 396 height 143
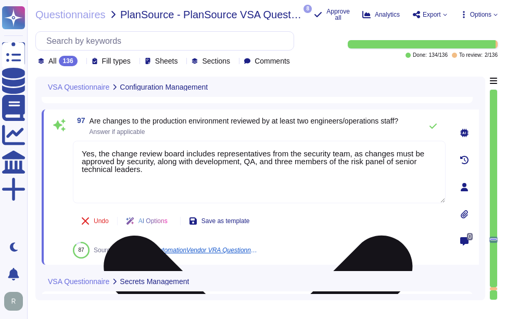
paste textarea "changes to the production environment are reviewed. All changes must go through…"
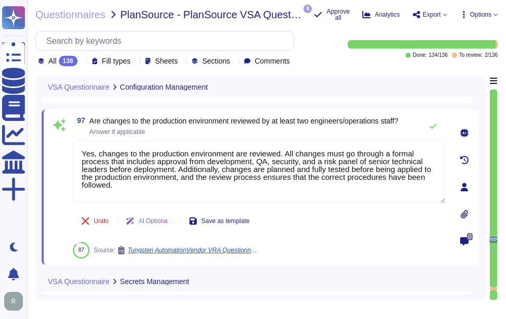
click at [321, 132] on span "Are changes to the production environment reviewed by at least two engineers/op…" at bounding box center [244, 126] width 309 height 18
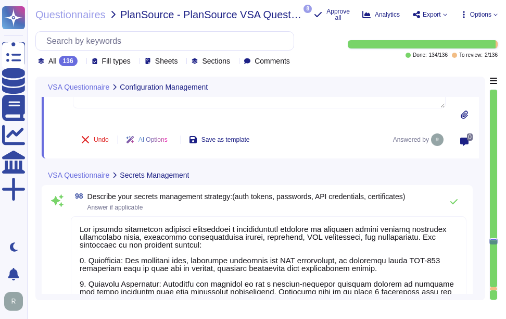
scroll to position [13530, 0]
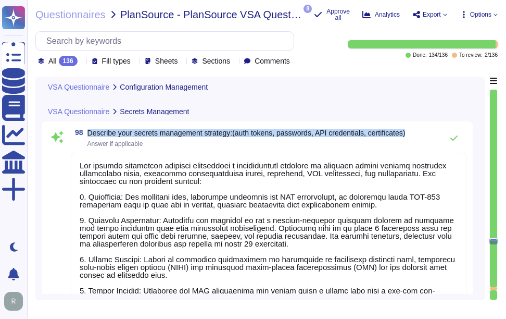
drag, startPoint x: 89, startPoint y: 131, endPoint x: 418, endPoint y: 131, distance: 329.2
click at [418, 131] on div "98 Describe your secrets management strategy:(auth tokens, passwords, API crede…" at bounding box center [269, 138] width 396 height 21
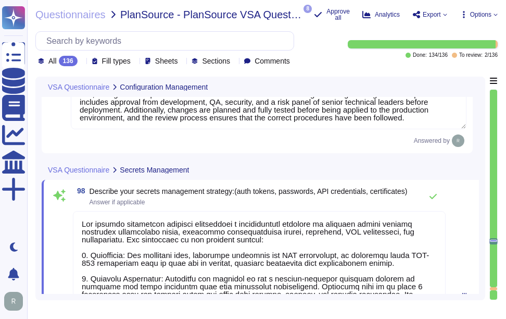
scroll to position [13412, 0]
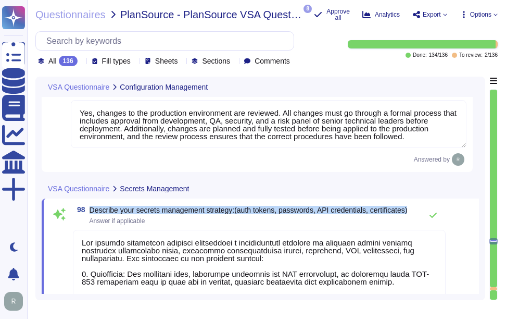
drag, startPoint x: 90, startPoint y: 207, endPoint x: 414, endPoint y: 209, distance: 323.9
click at [414, 209] on div "98 Describe your secrets management strategy:(auth tokens, passwords, API crede…" at bounding box center [259, 215] width 373 height 21
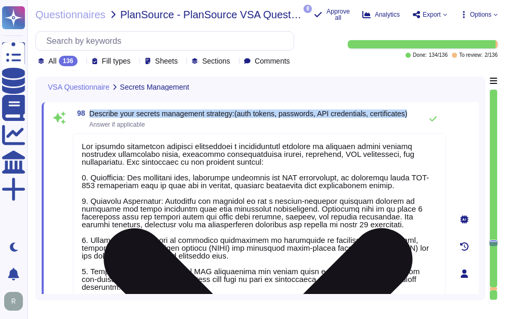
scroll to position [13465, 0]
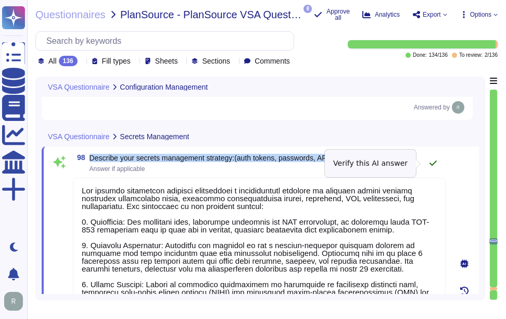
click at [435, 163] on icon at bounding box center [433, 162] width 7 height 5
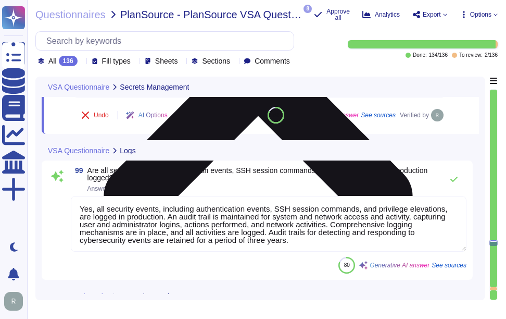
scroll to position [13829, 0]
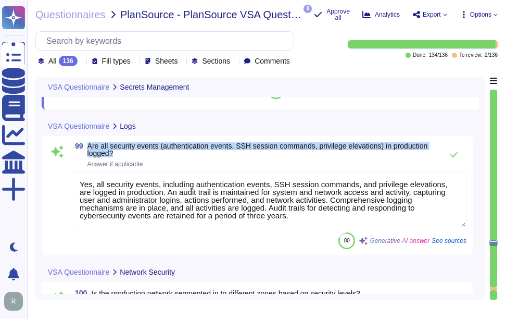
drag, startPoint x: 89, startPoint y: 169, endPoint x: 125, endPoint y: 177, distance: 36.8
click at [125, 157] on span "Are all security events (authentication events, SSH session commands, privilege…" at bounding box center [262, 149] width 350 height 15
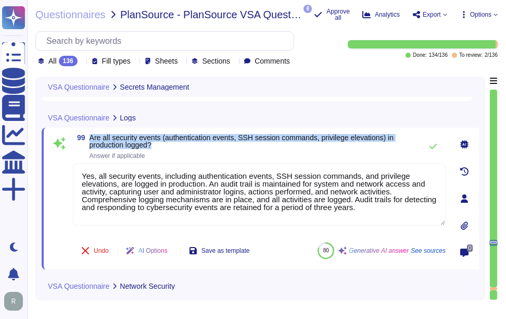
drag, startPoint x: 90, startPoint y: 136, endPoint x: 160, endPoint y: 144, distance: 71.3
click at [160, 144] on span "Are all security events (authentication events, SSH session commands, privilege…" at bounding box center [253, 141] width 327 height 15
click at [428, 146] on button at bounding box center [433, 146] width 25 height 21
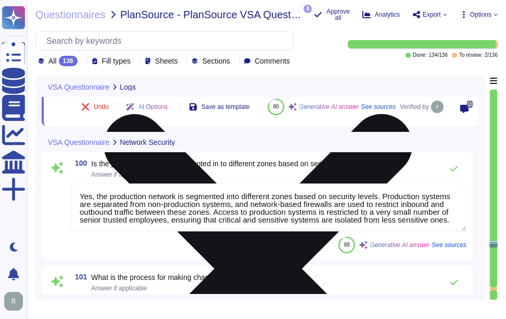
scroll to position [13985, 0]
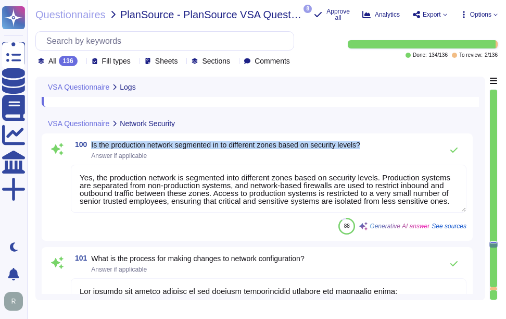
drag, startPoint x: 92, startPoint y: 160, endPoint x: 372, endPoint y: 161, distance: 279.7
click at [372, 160] on div "100 Is the production network segmented in to different zones based on security…" at bounding box center [269, 150] width 396 height 21
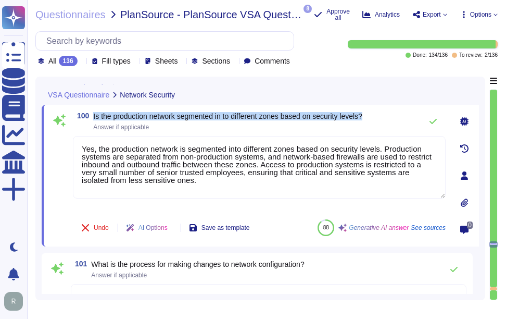
drag, startPoint x: 94, startPoint y: 116, endPoint x: 381, endPoint y: 117, distance: 287.0
click at [381, 117] on div "100 Is the production network segmented in to different zones based on security…" at bounding box center [259, 121] width 373 height 21
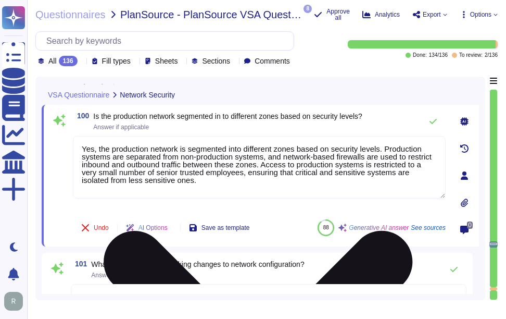
click at [216, 180] on textarea "Yes, the production network is segmented into different zones based on security…" at bounding box center [259, 167] width 373 height 62
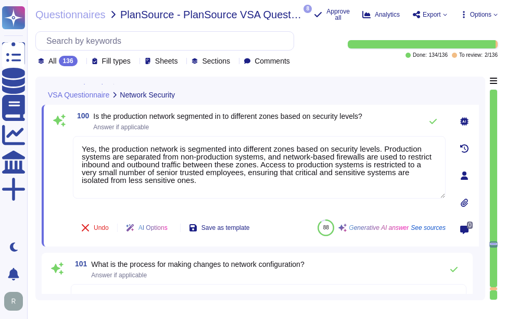
click at [281, 126] on span "Answer if applicable" at bounding box center [227, 127] width 269 height 6
click at [433, 123] on icon at bounding box center [433, 121] width 7 height 5
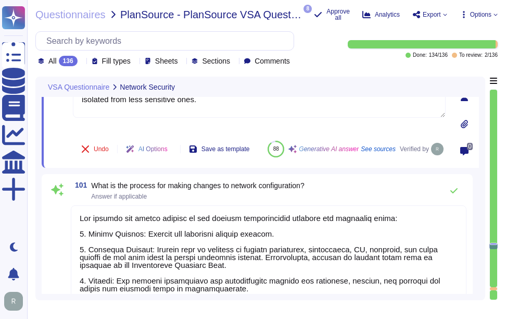
scroll to position [14090, 0]
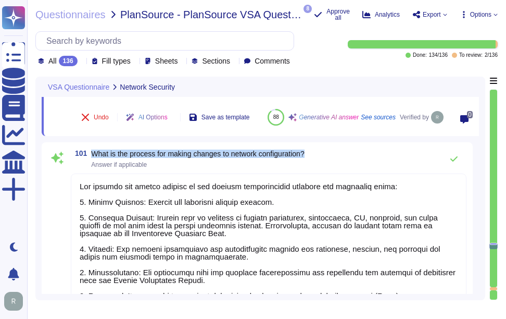
drag, startPoint x: 93, startPoint y: 164, endPoint x: 343, endPoint y: 167, distance: 249.5
click at [343, 167] on div "101 What is the process for making changes to network configuration? Answer if …" at bounding box center [269, 158] width 396 height 21
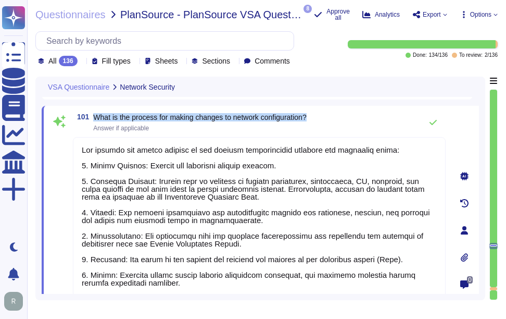
drag, startPoint x: 94, startPoint y: 116, endPoint x: 321, endPoint y: 118, distance: 226.6
click at [321, 118] on div "101 What is the process for making changes to network configuration? Answer if …" at bounding box center [259, 122] width 373 height 21
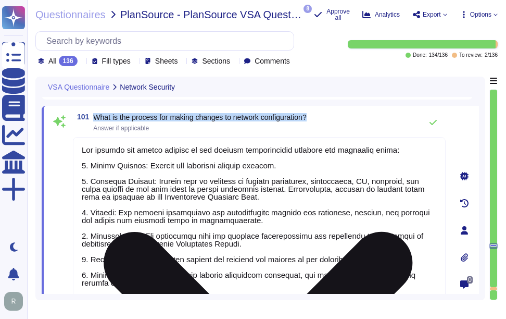
scroll to position [1, 0]
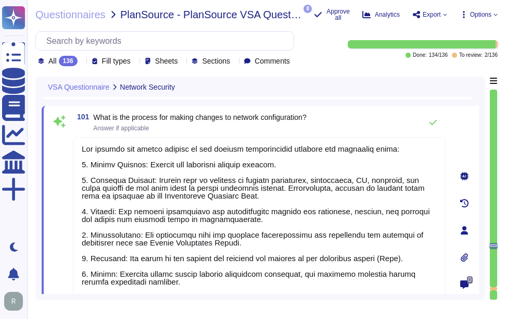
click at [379, 122] on div "101 What is the process for making changes to network configuration? Answer if …" at bounding box center [259, 122] width 373 height 21
click at [437, 122] on icon at bounding box center [433, 122] width 8 height 8
click at [432, 121] on icon at bounding box center [433, 122] width 8 height 8
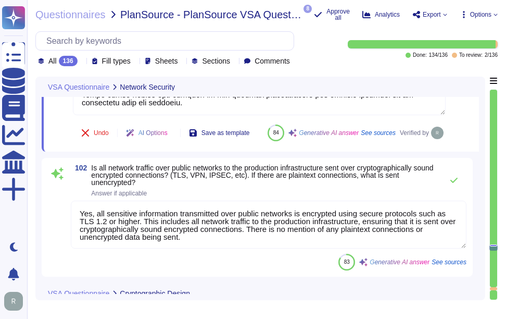
scroll to position [14350, 0]
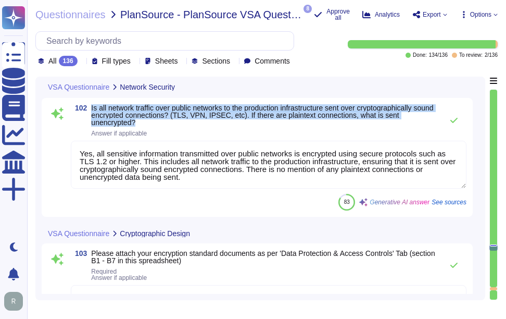
drag, startPoint x: 91, startPoint y: 130, endPoint x: 148, endPoint y: 146, distance: 59.5
click at [148, 136] on span "102 Is all network traffic over public networks to the production infrastructur…" at bounding box center [254, 120] width 367 height 32
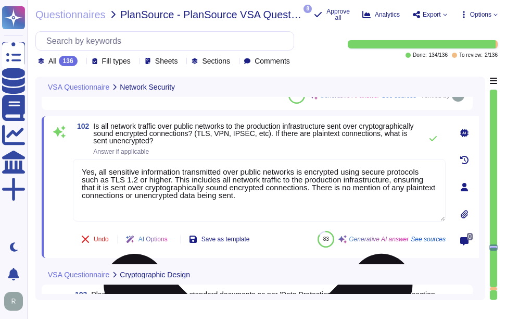
scroll to position [14298, 0]
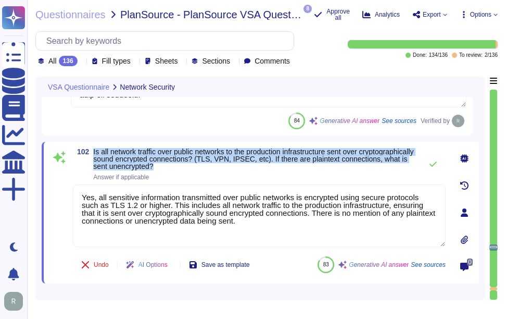
drag, startPoint x: 94, startPoint y: 151, endPoint x: 244, endPoint y: 167, distance: 151.4
click at [244, 167] on span "Is all network traffic over public networks to the production infrastructure se…" at bounding box center [254, 159] width 323 height 22
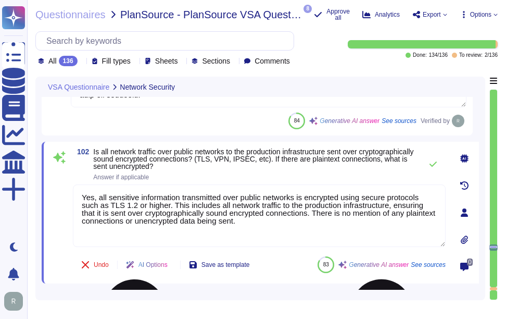
drag, startPoint x: 282, startPoint y: 210, endPoint x: 305, endPoint y: 242, distance: 39.5
click at [305, 242] on textarea "Yes, all sensitive information transmitted over public networks is encrypted us…" at bounding box center [259, 215] width 373 height 62
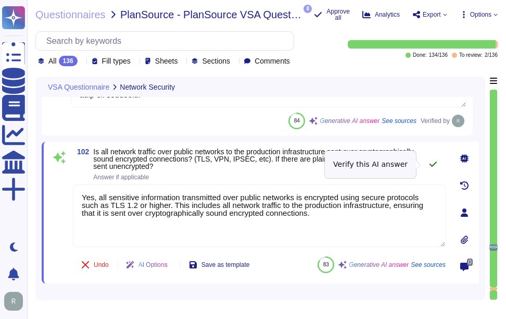
click at [429, 161] on icon at bounding box center [433, 164] width 8 height 8
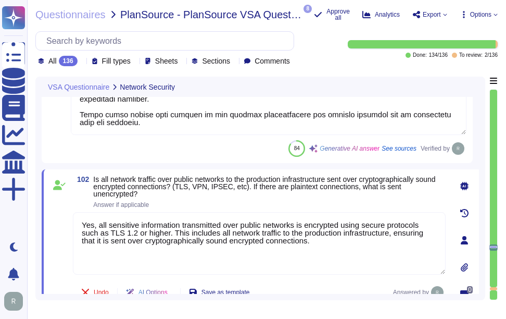
scroll to position [14260, 0]
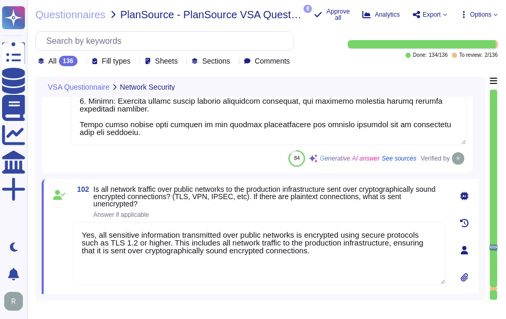
click at [82, 62] on icon at bounding box center [82, 62] width 0 height 0
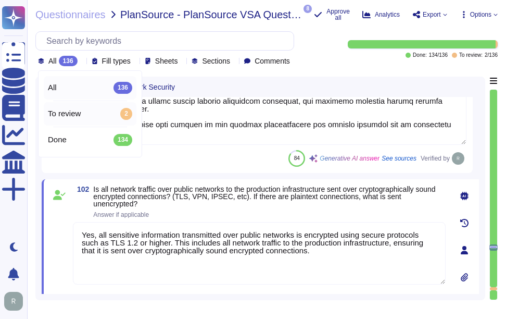
click at [77, 117] on span "To review" at bounding box center [64, 113] width 33 height 9
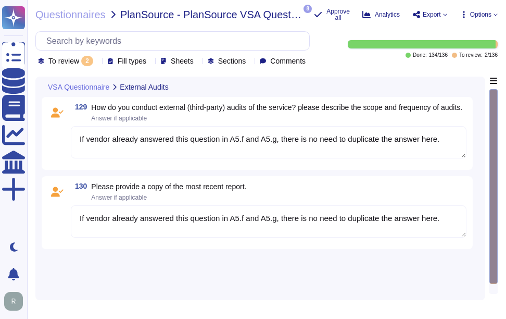
click at [97, 62] on icon at bounding box center [97, 62] width 0 height 0
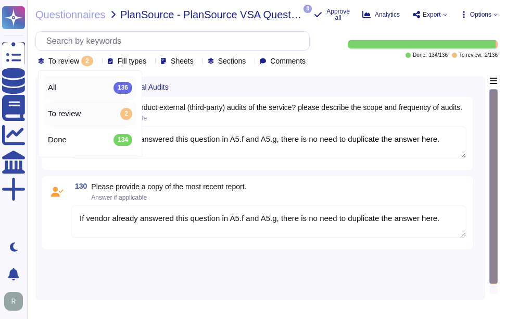
click at [82, 93] on div "All 136" at bounding box center [90, 87] width 84 height 11
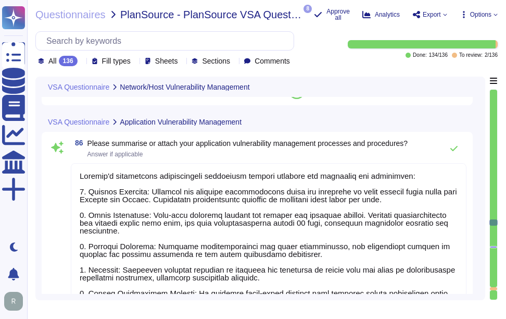
scroll to position [10989, 0]
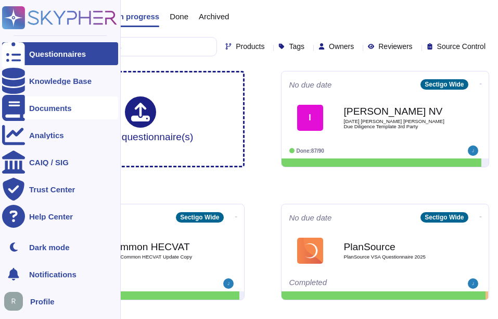
click at [36, 112] on div "Documents" at bounding box center [60, 107] width 116 height 23
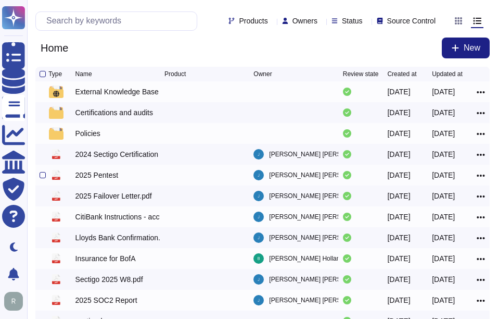
click at [88, 175] on div "2025 Pentest" at bounding box center [97, 175] width 43 height 10
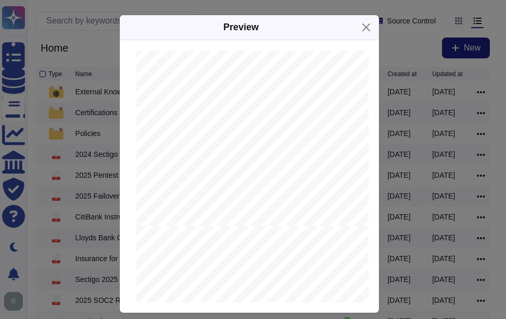
scroll to position [365, 0]
drag, startPoint x: 221, startPoint y: 112, endPoint x: 289, endPoint y: 112, distance: 67.2
copy span "[DATE]"
click at [362, 26] on button "Close" at bounding box center [366, 27] width 16 height 16
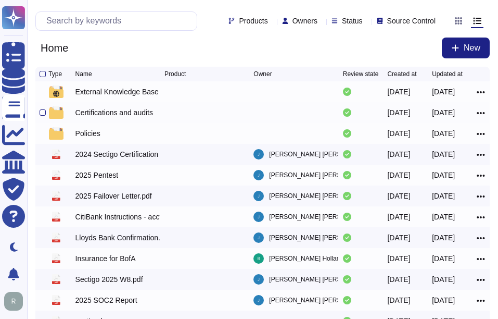
click at [121, 112] on div "Certifications and audits" at bounding box center [115, 112] width 78 height 10
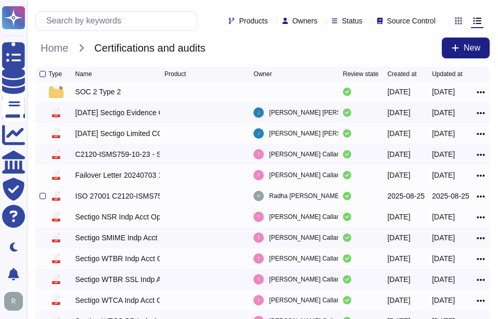
click at [122, 200] on div "ISO 27001 C2120-ISMS759-10-23 - SC certificates Sectigo - Copy.pdf" at bounding box center [118, 196] width 85 height 10
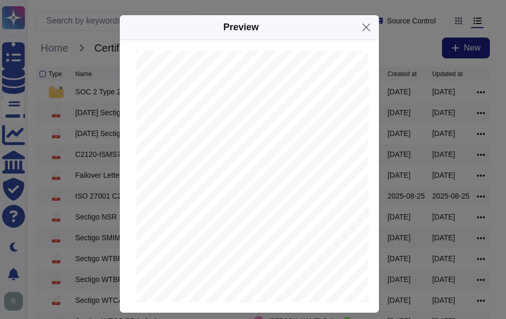
scroll to position [208, 0]
